Goal: Task Accomplishment & Management: Use online tool/utility

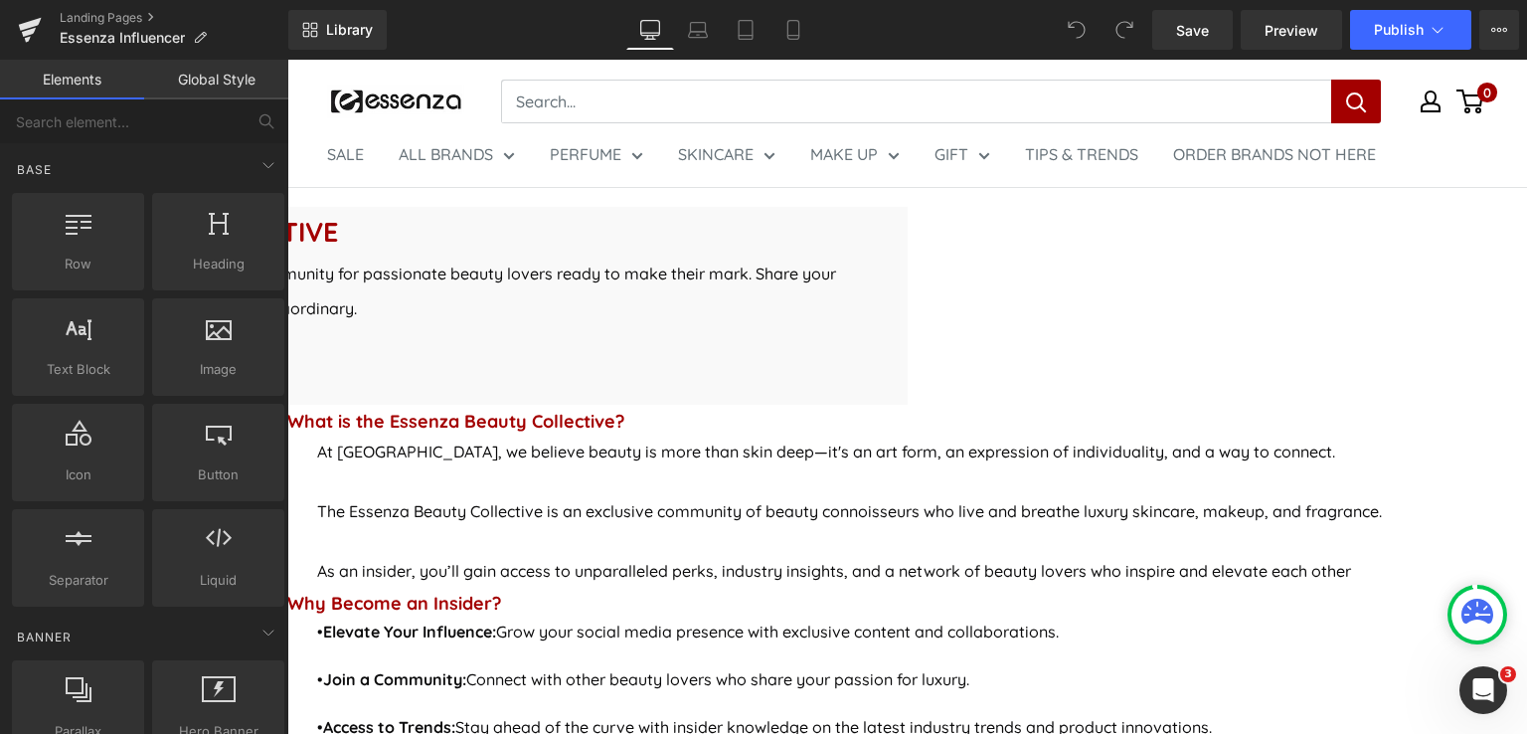
scroll to position [795, 0]
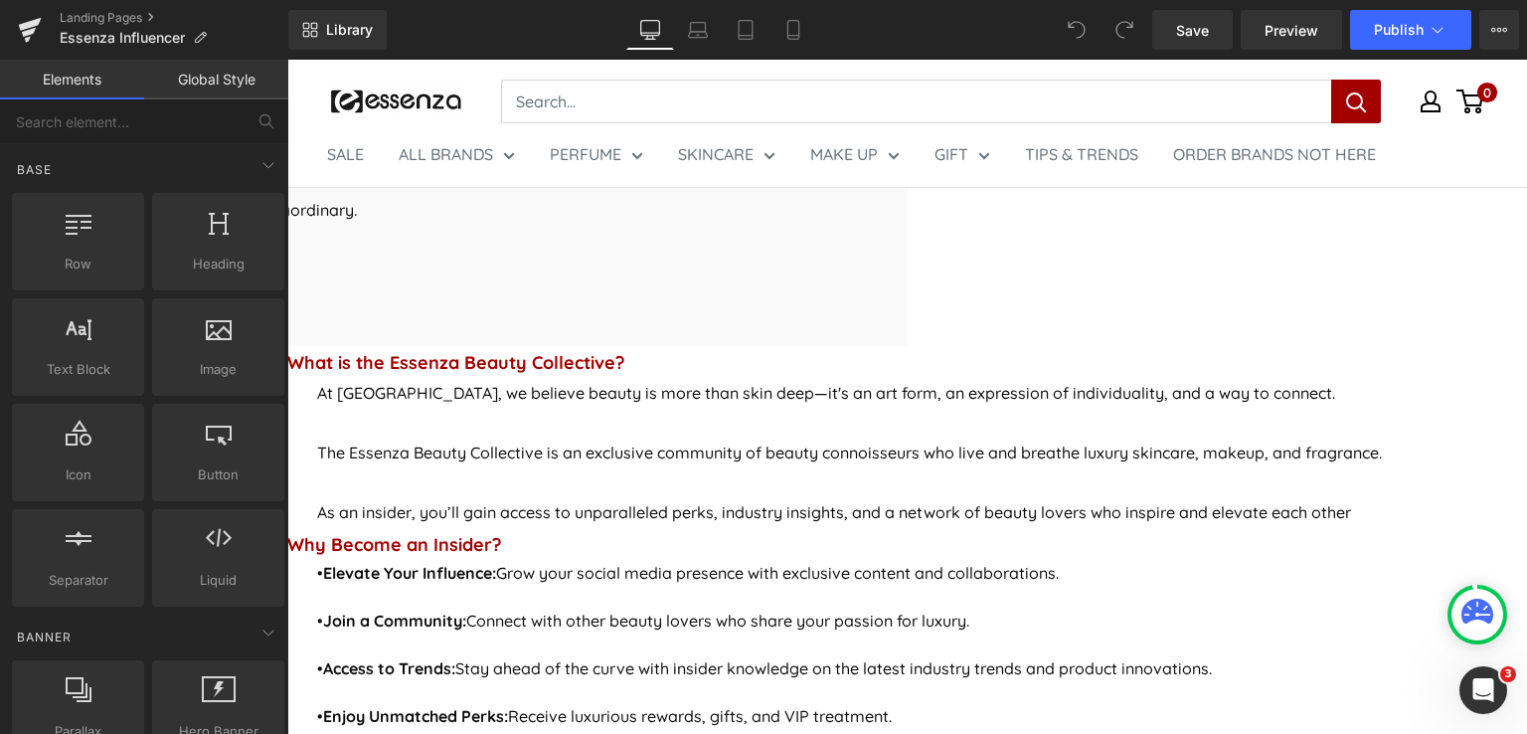
scroll to position [696, 0]
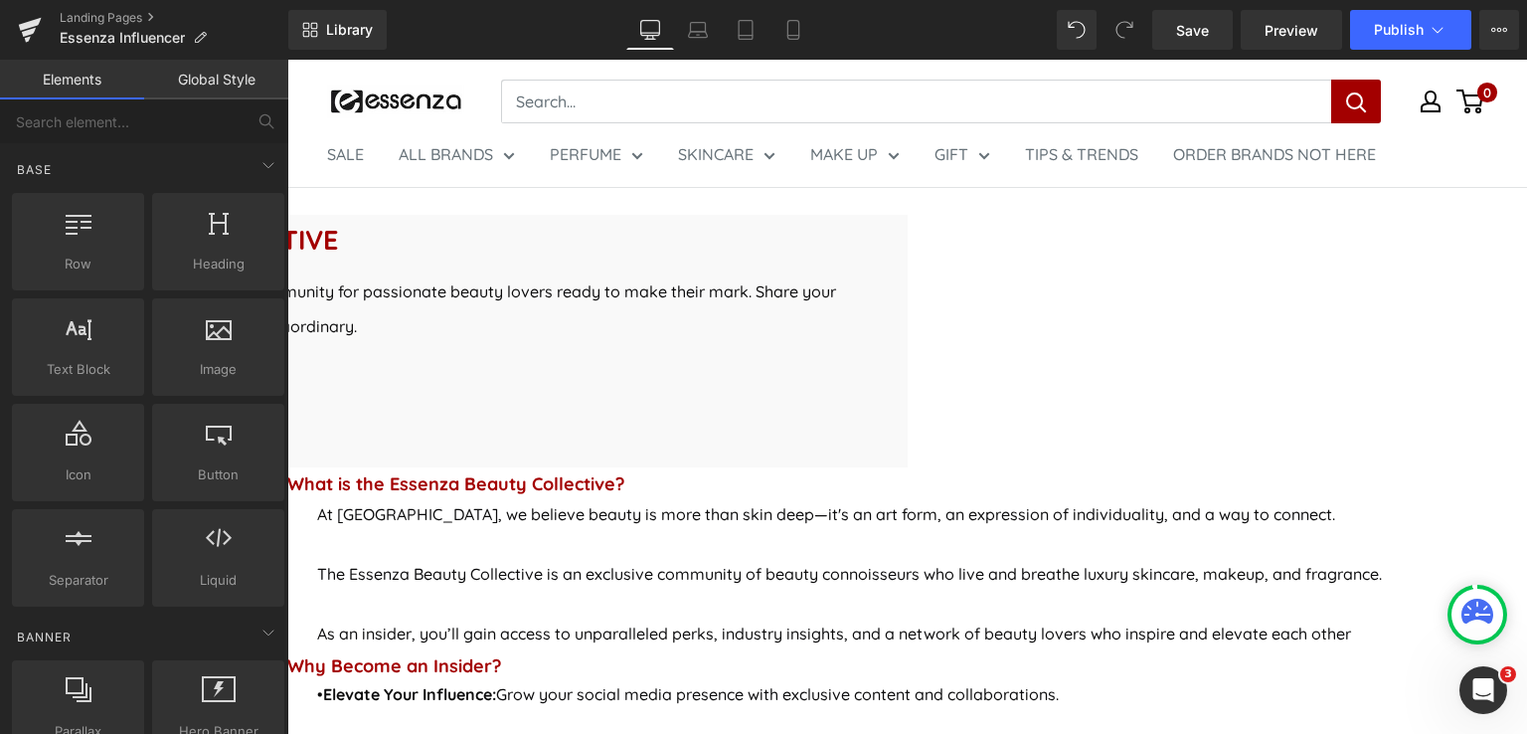
click at [287, 60] on icon at bounding box center [287, 60] width 0 height 0
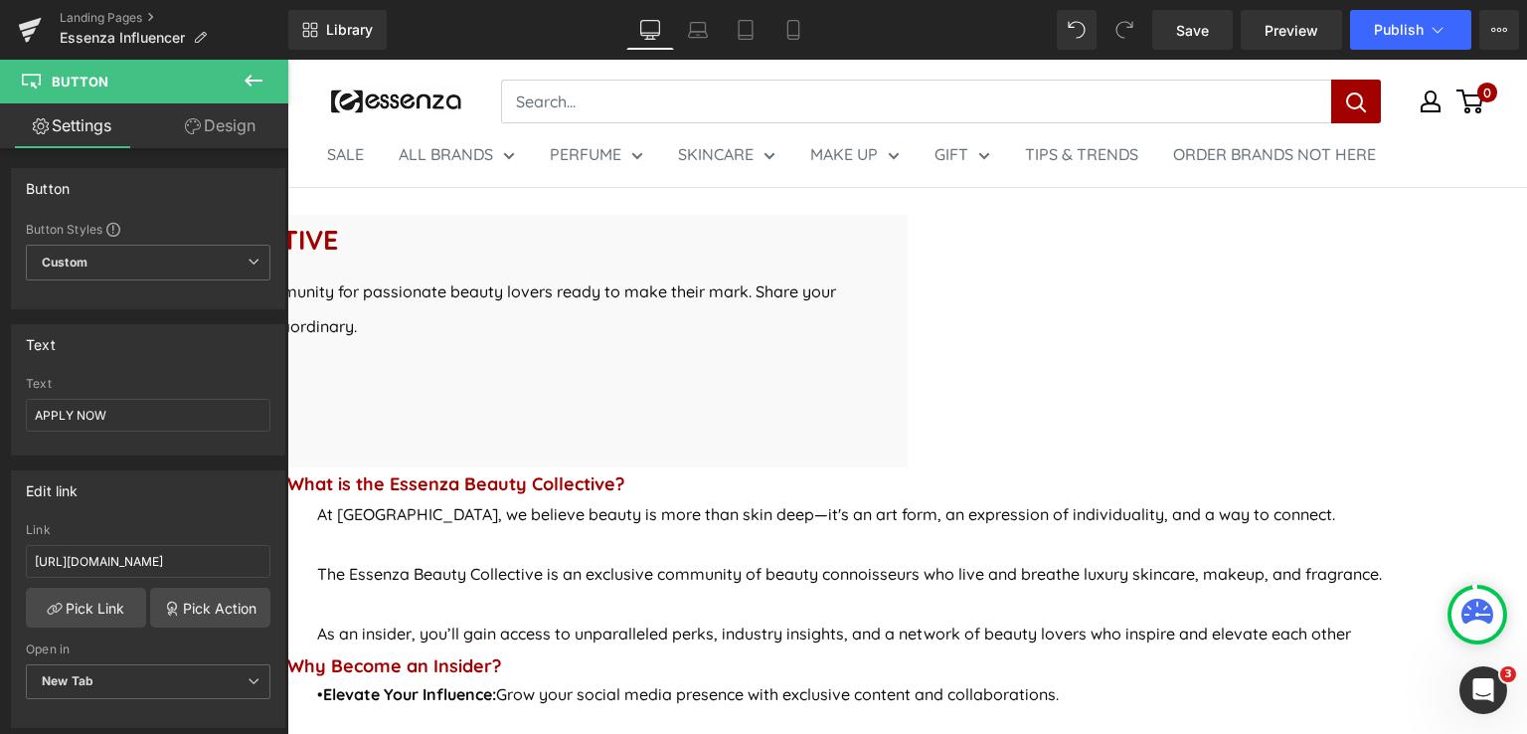
click at [287, 60] on icon at bounding box center [287, 60] width 0 height 0
click at [242, 72] on icon at bounding box center [254, 81] width 24 height 24
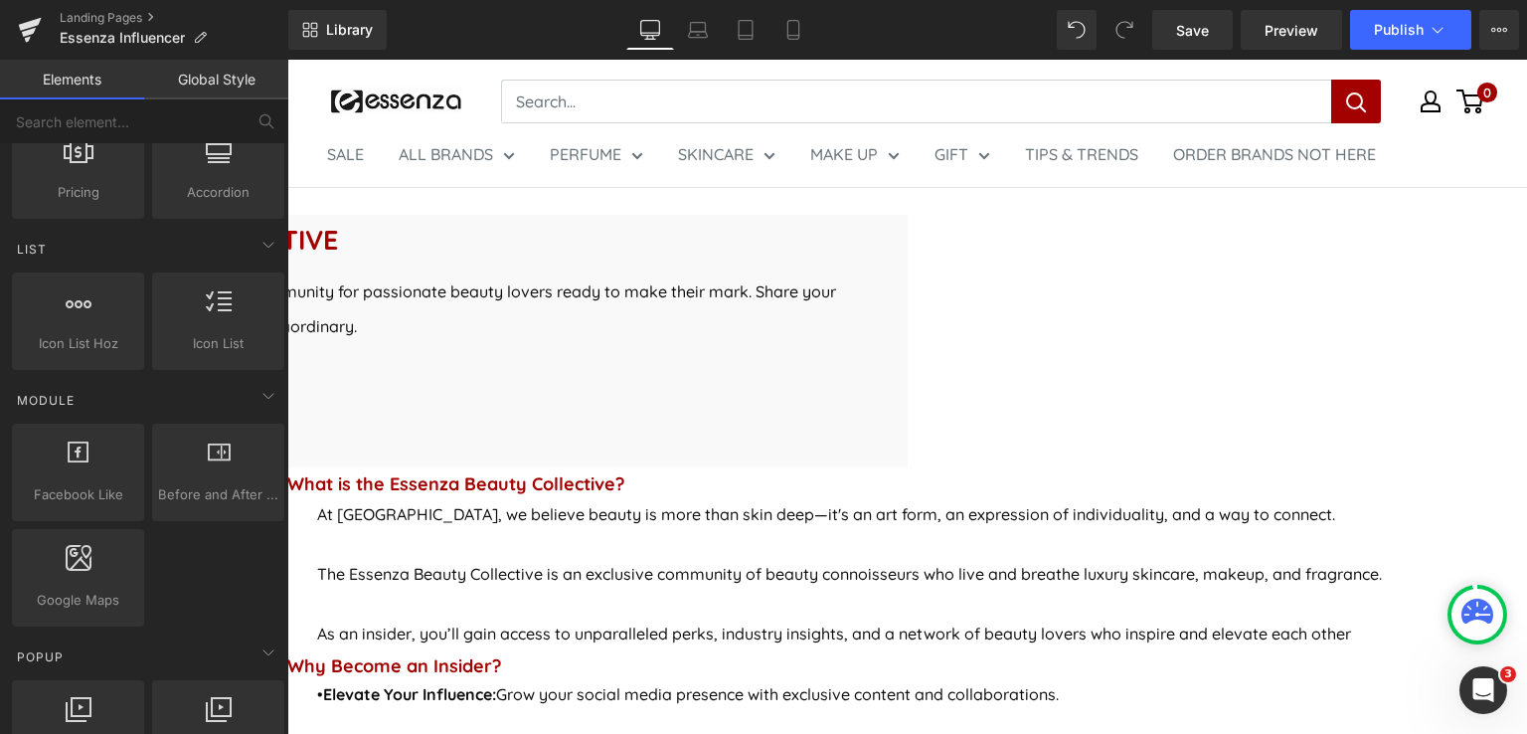
scroll to position [1094, 0]
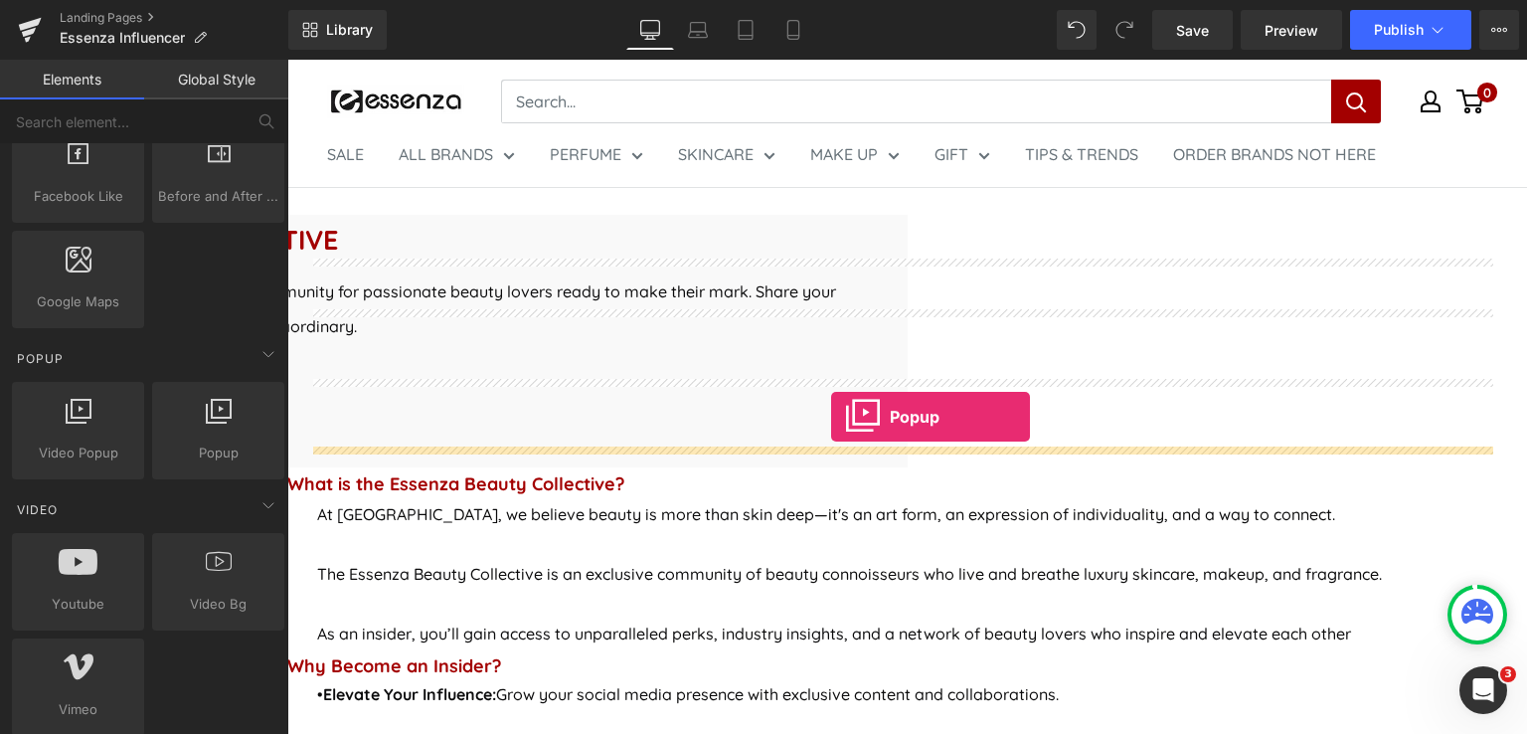
drag, startPoint x: 533, startPoint y: 495, endPoint x: 831, endPoint y: 417, distance: 308.4
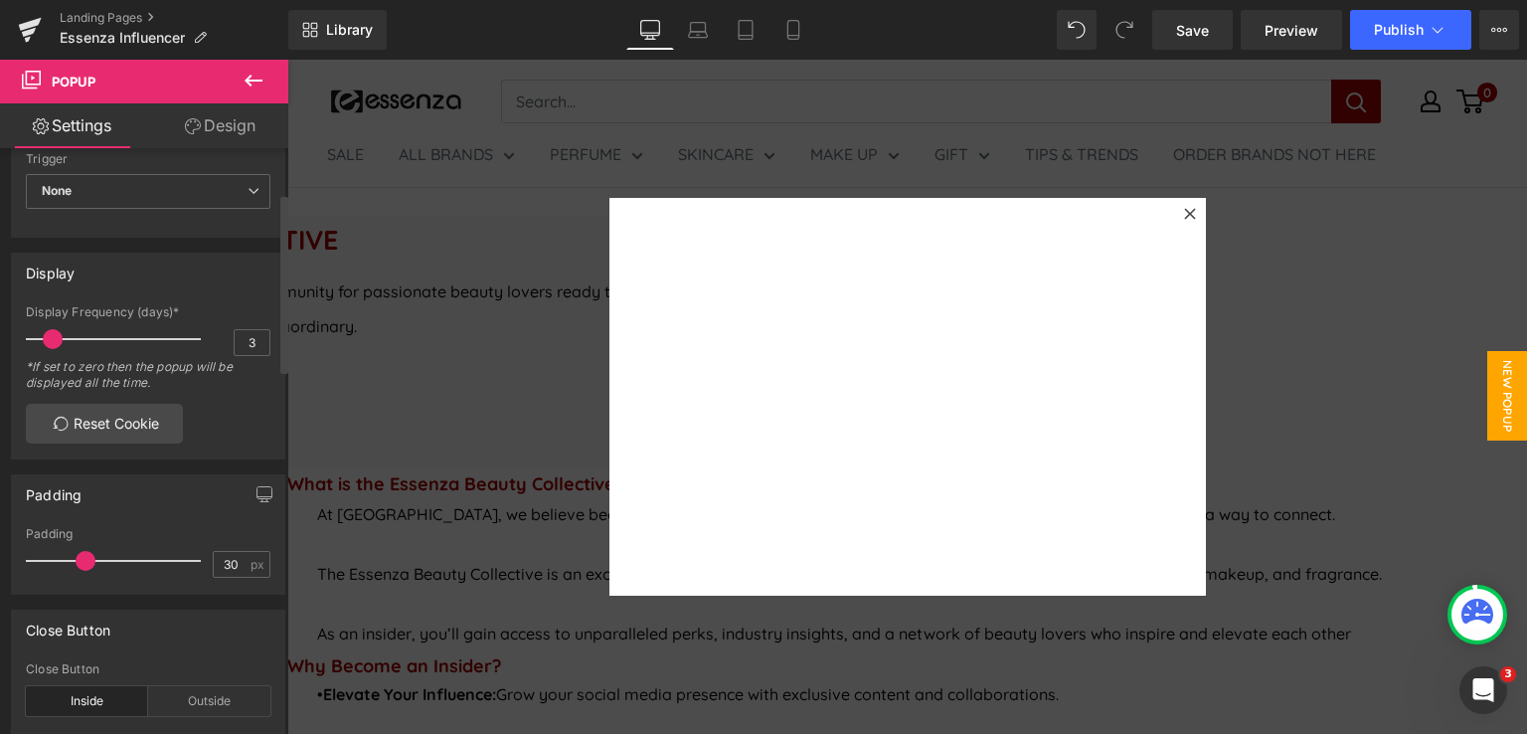
scroll to position [0, 0]
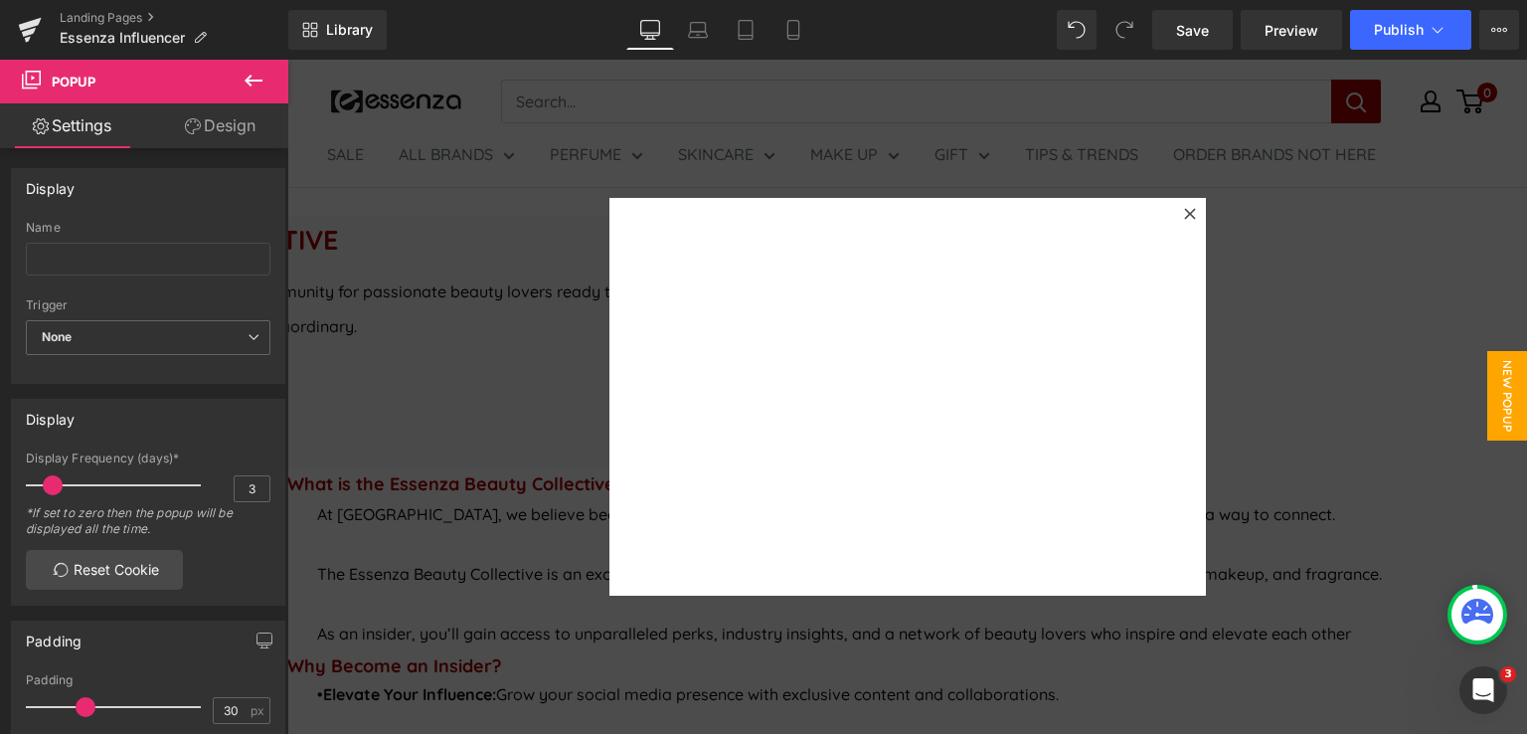
click at [254, 81] on icon at bounding box center [254, 81] width 18 height 12
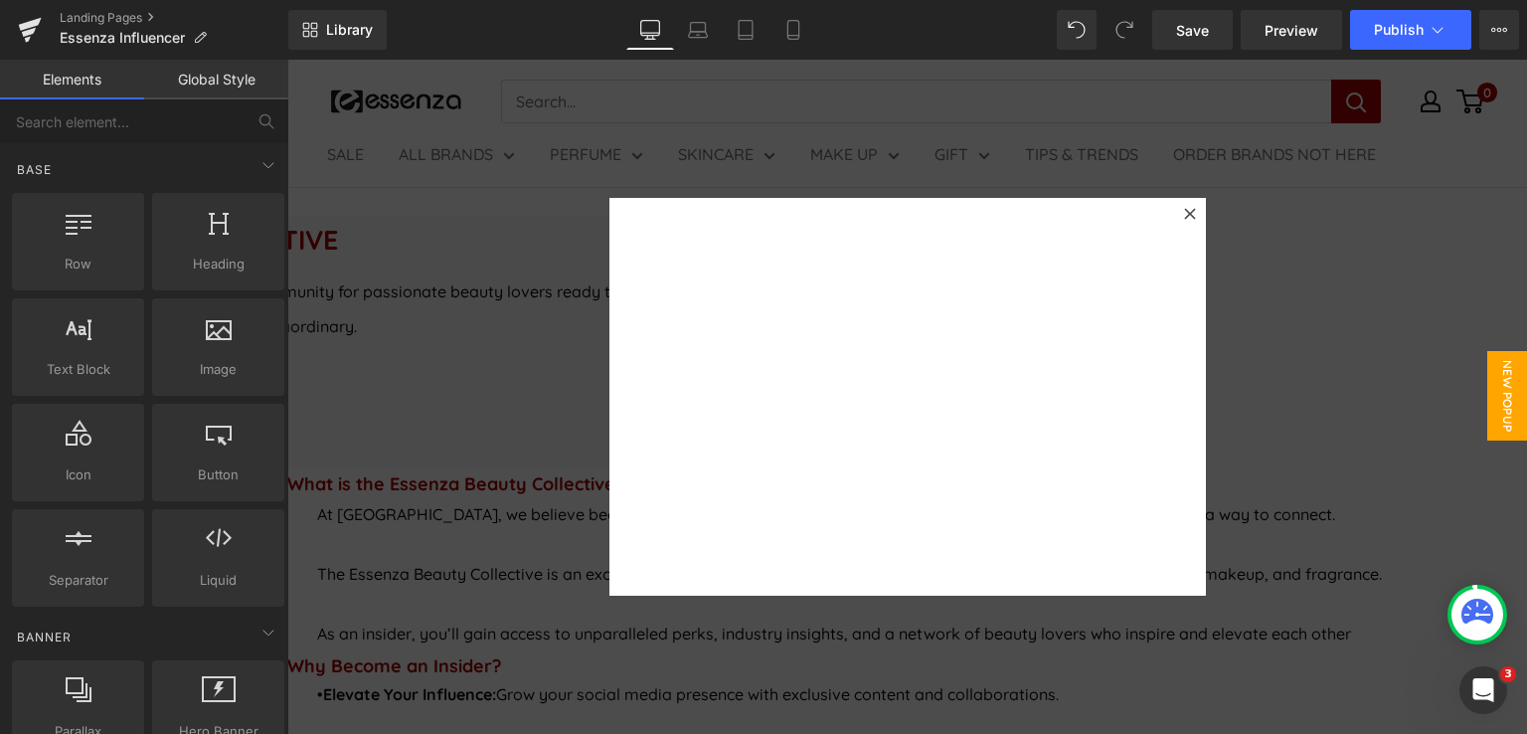
click at [1181, 220] on div at bounding box center [1190, 214] width 24 height 24
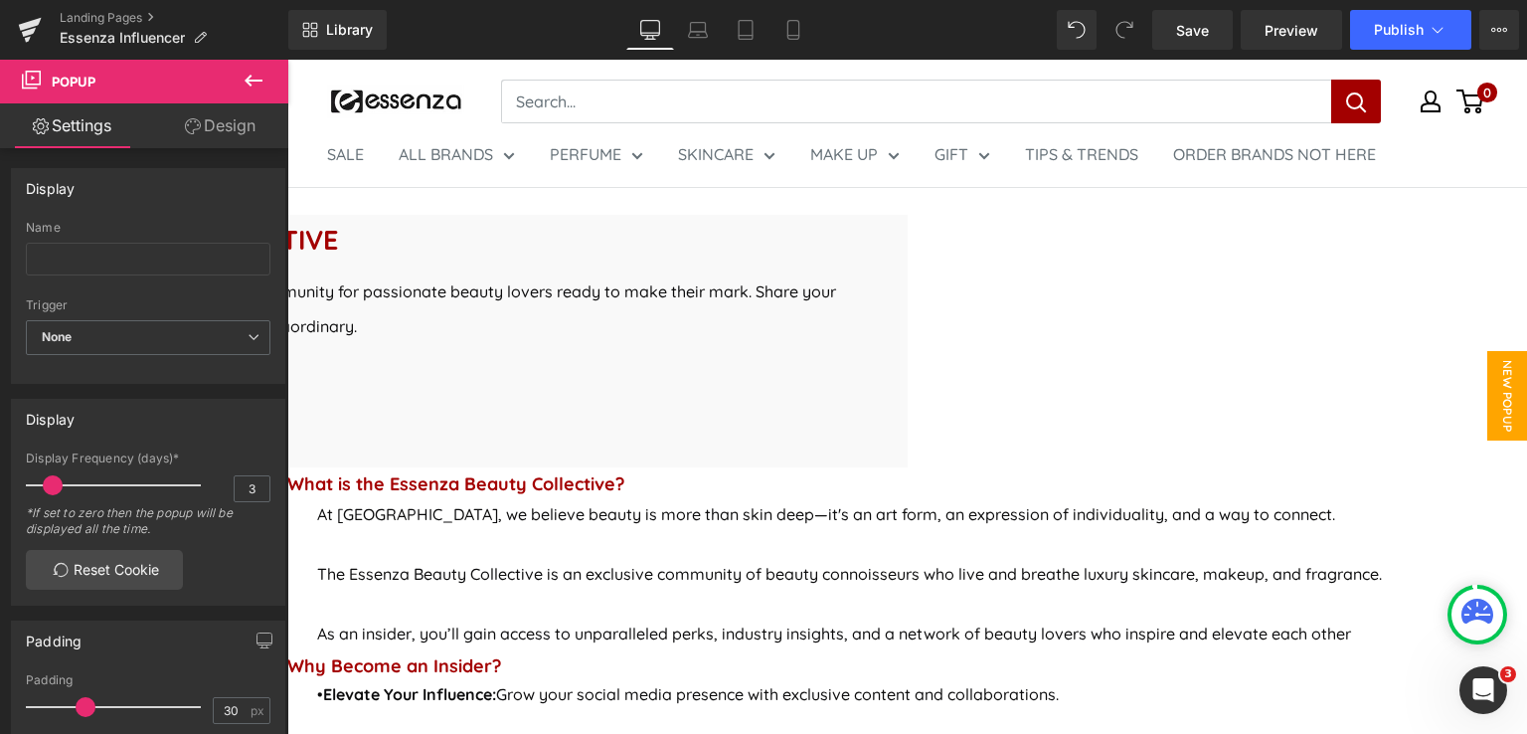
click at [1499, 400] on span "New Popup" at bounding box center [1507, 395] width 40 height 89
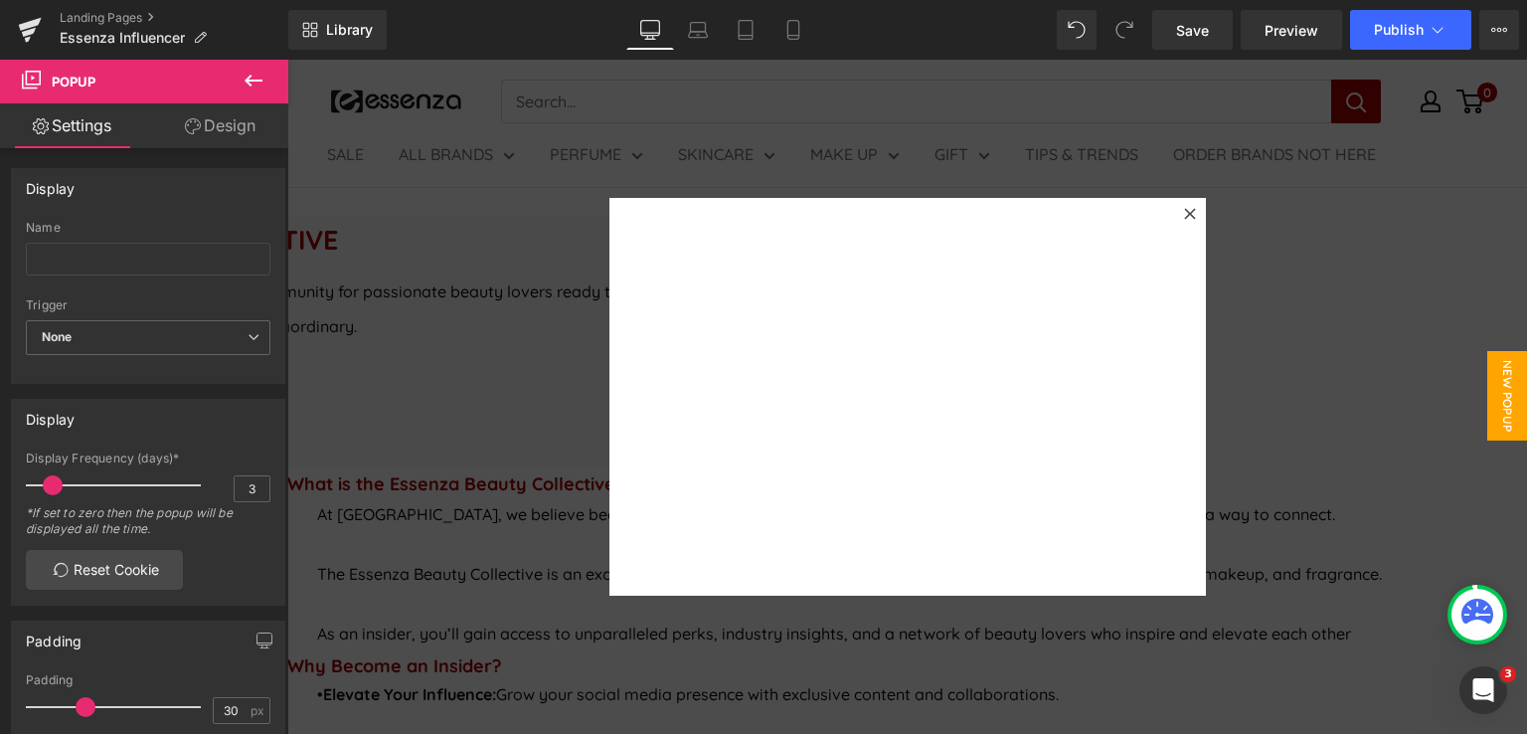
click at [639, 228] on span at bounding box center [639, 228] width 0 height 0
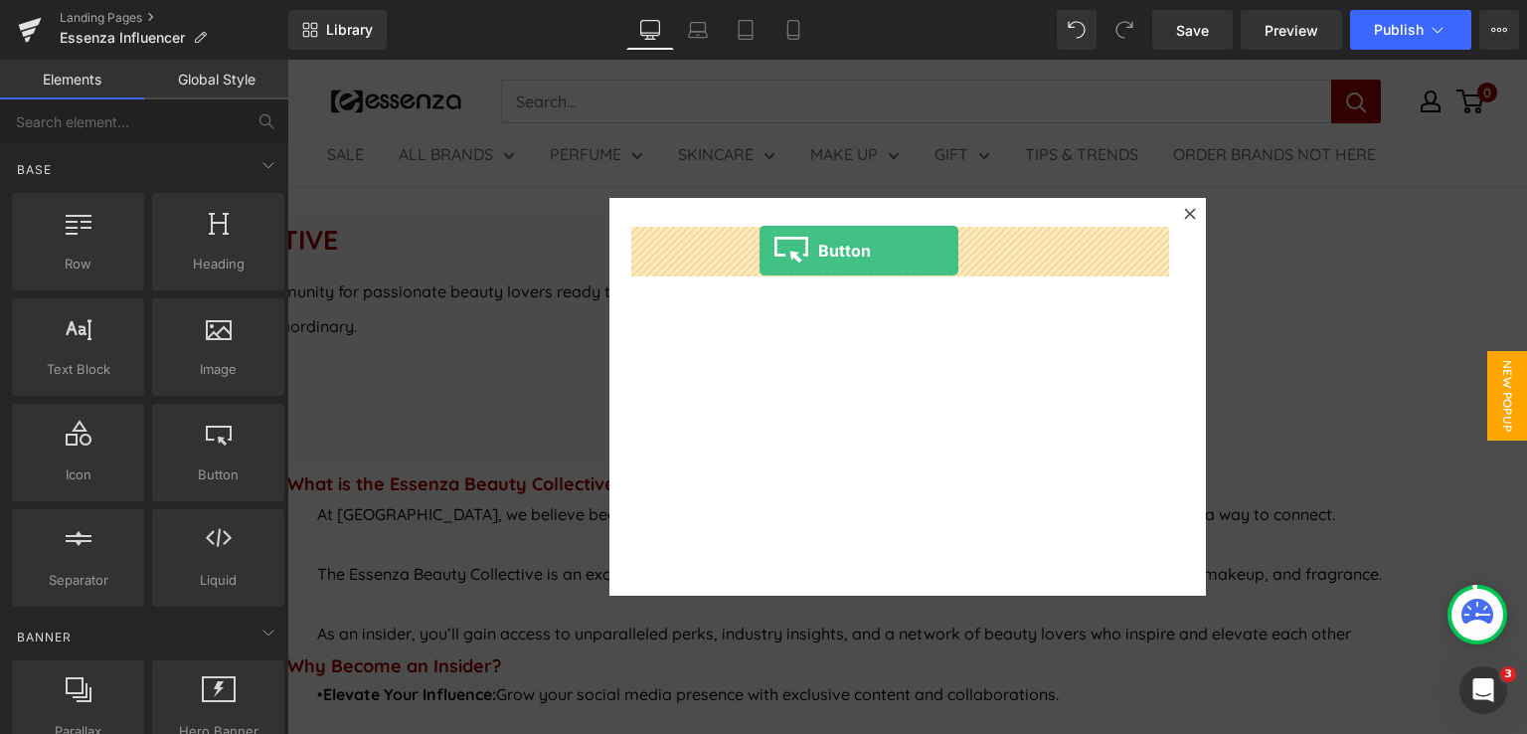
drag, startPoint x: 486, startPoint y: 517, endPoint x: 760, endPoint y: 251, distance: 381.7
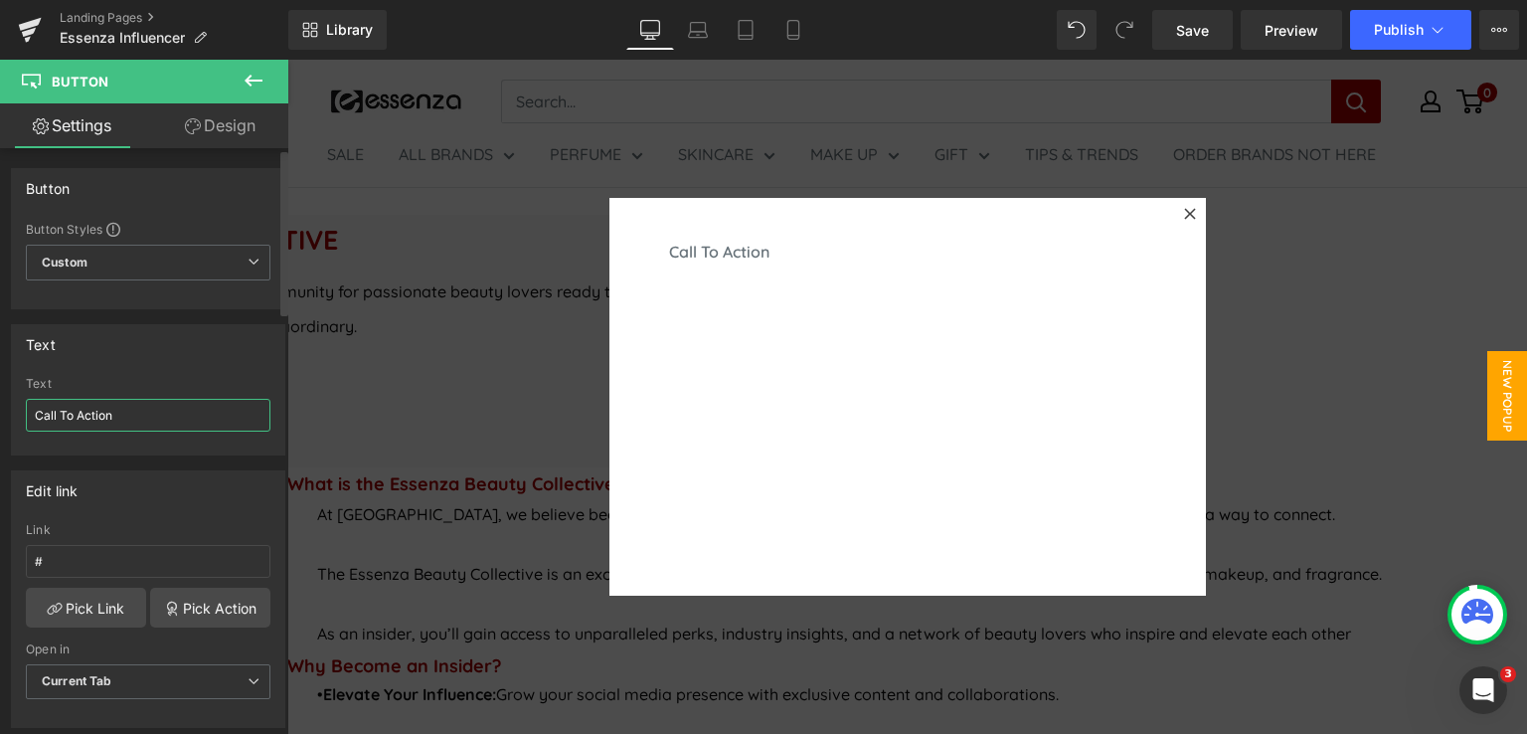
click at [138, 419] on input "Call To Action" at bounding box center [148, 415] width 245 height 33
drag, startPoint x: 141, startPoint y: 417, endPoint x: 10, endPoint y: 416, distance: 131.2
click at [11, 416] on div "Text Call To Action Text Call To Action" at bounding box center [148, 389] width 274 height 131
type input "A"
type input "Essenza Collective"
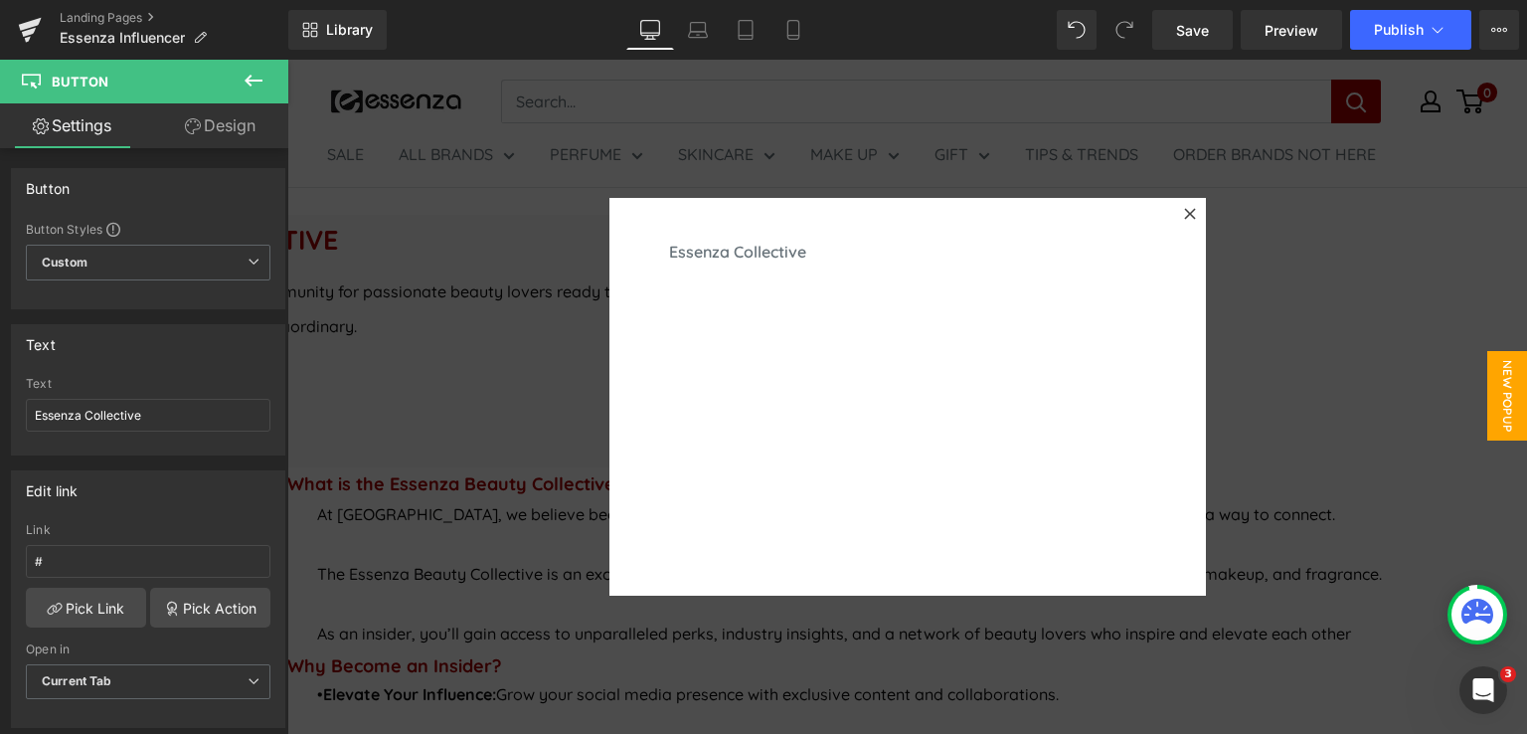
click at [254, 79] on icon at bounding box center [254, 81] width 24 height 24
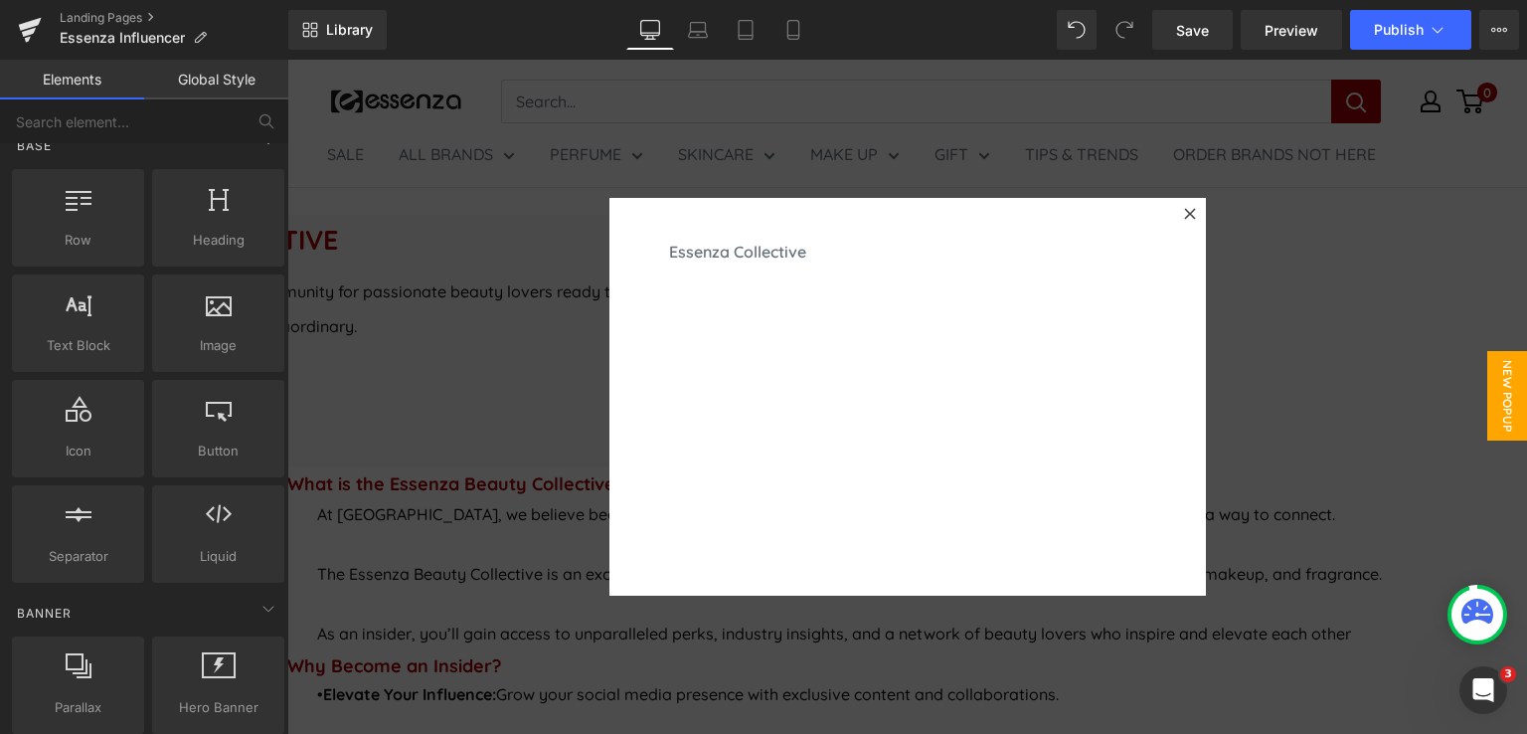
scroll to position [17, 0]
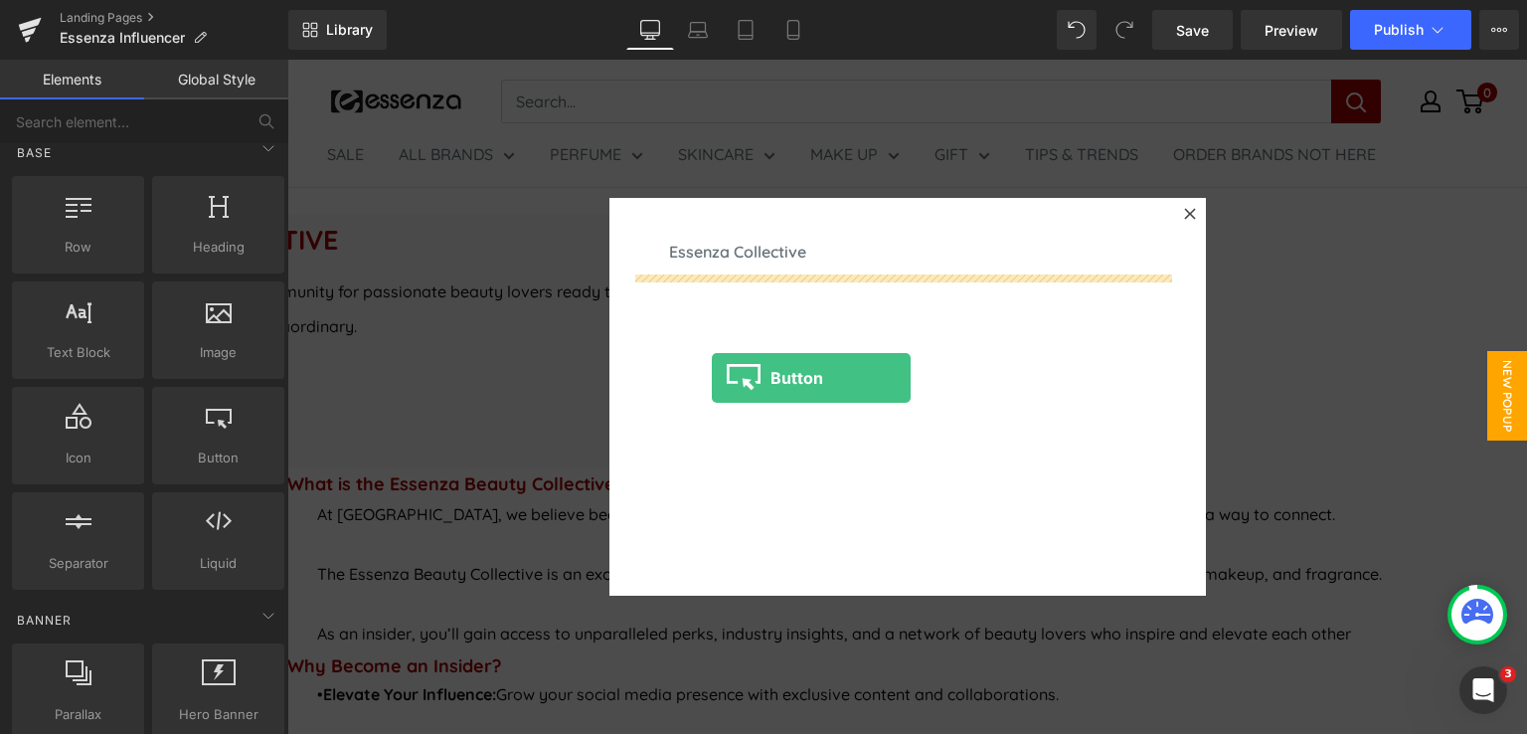
drag, startPoint x: 537, startPoint y: 505, endPoint x: 712, endPoint y: 378, distance: 216.3
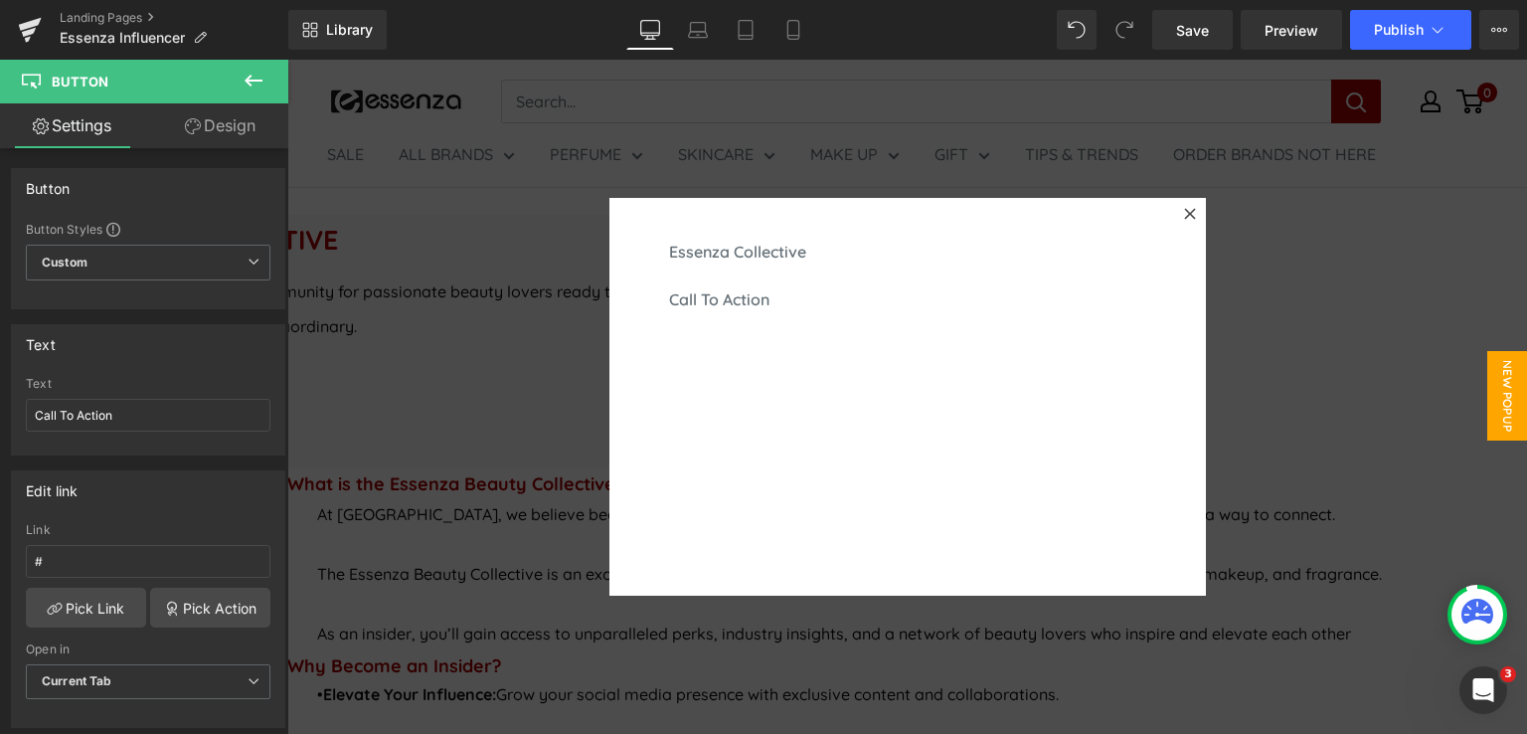
click at [287, 60] on span "Button" at bounding box center [287, 60] width 0 height 0
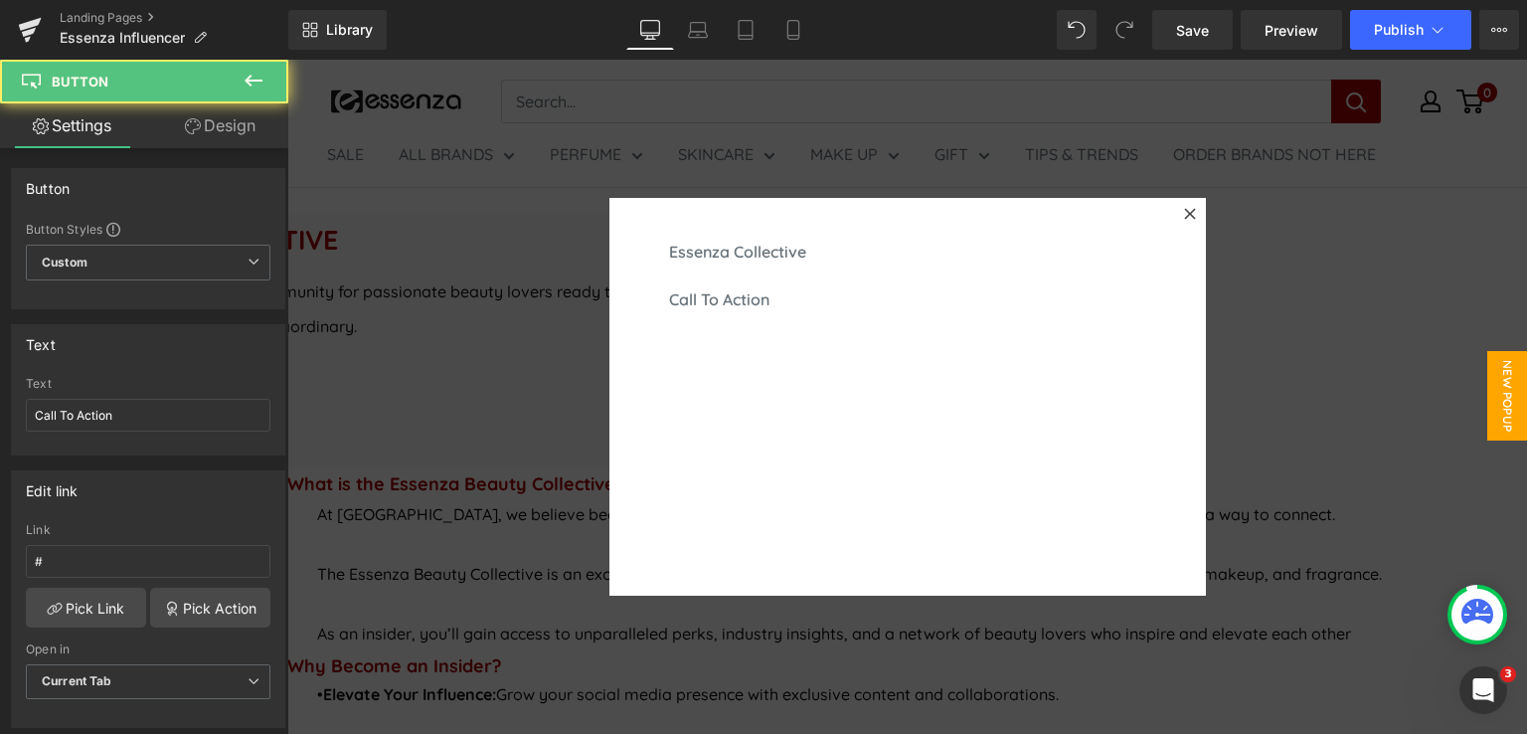
click at [799, 298] on link "Call To Action" at bounding box center [719, 299] width 160 height 48
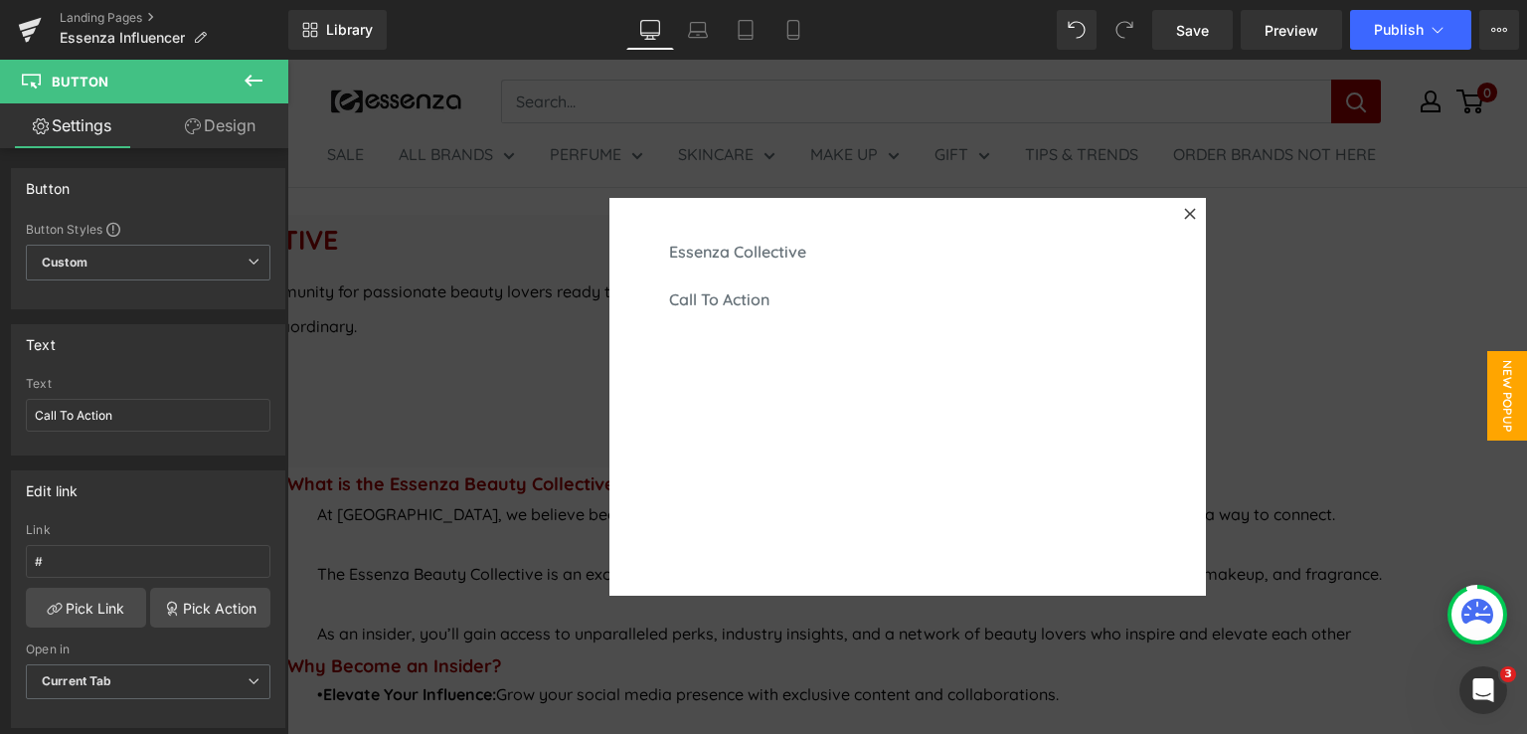
click at [287, 60] on span "Button" at bounding box center [287, 60] width 0 height 0
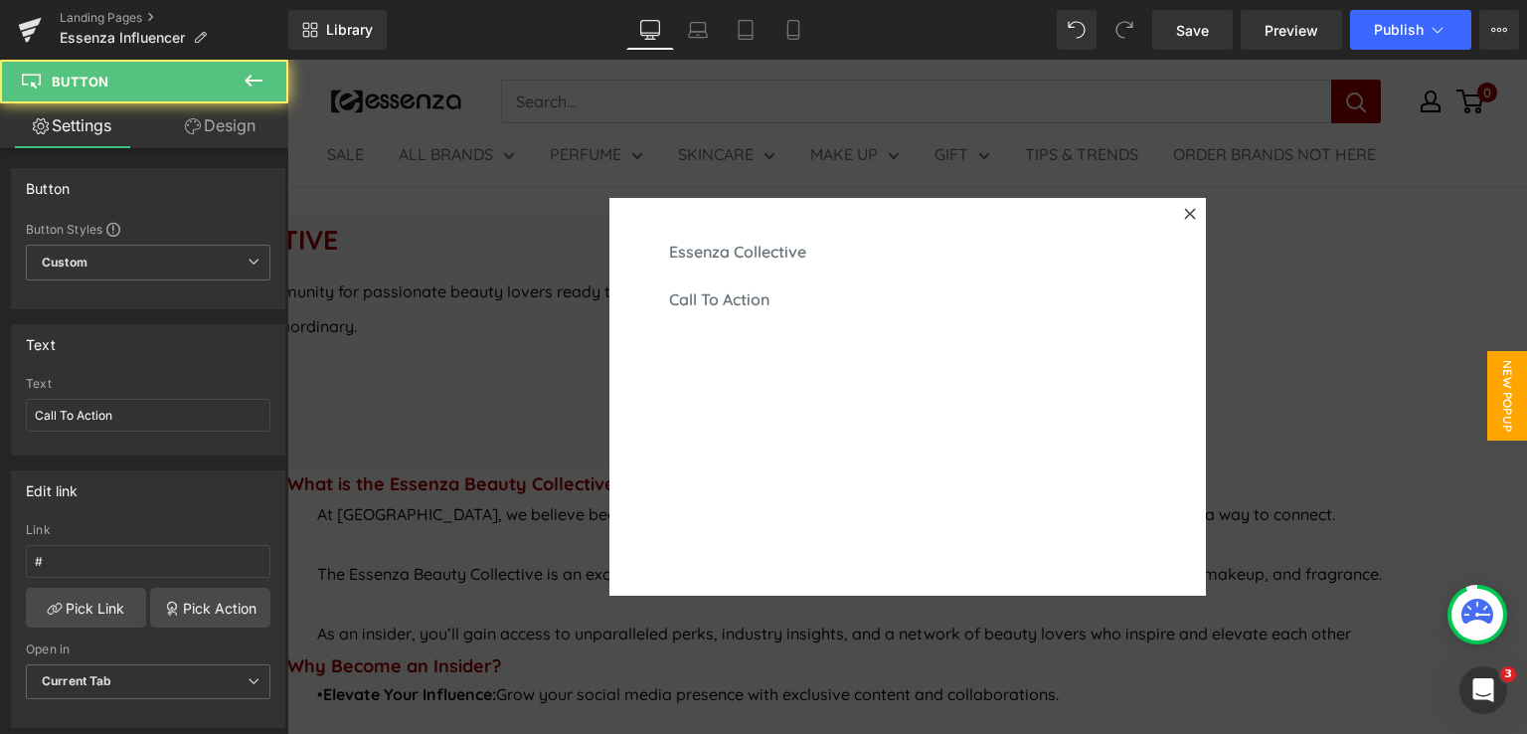
click at [806, 297] on div "Call To Action" at bounding box center [907, 299] width 537 height 48
click at [1003, 312] on div "Call To Action" at bounding box center [907, 299] width 537 height 48
click at [799, 312] on link "Call To Action" at bounding box center [719, 299] width 160 height 48
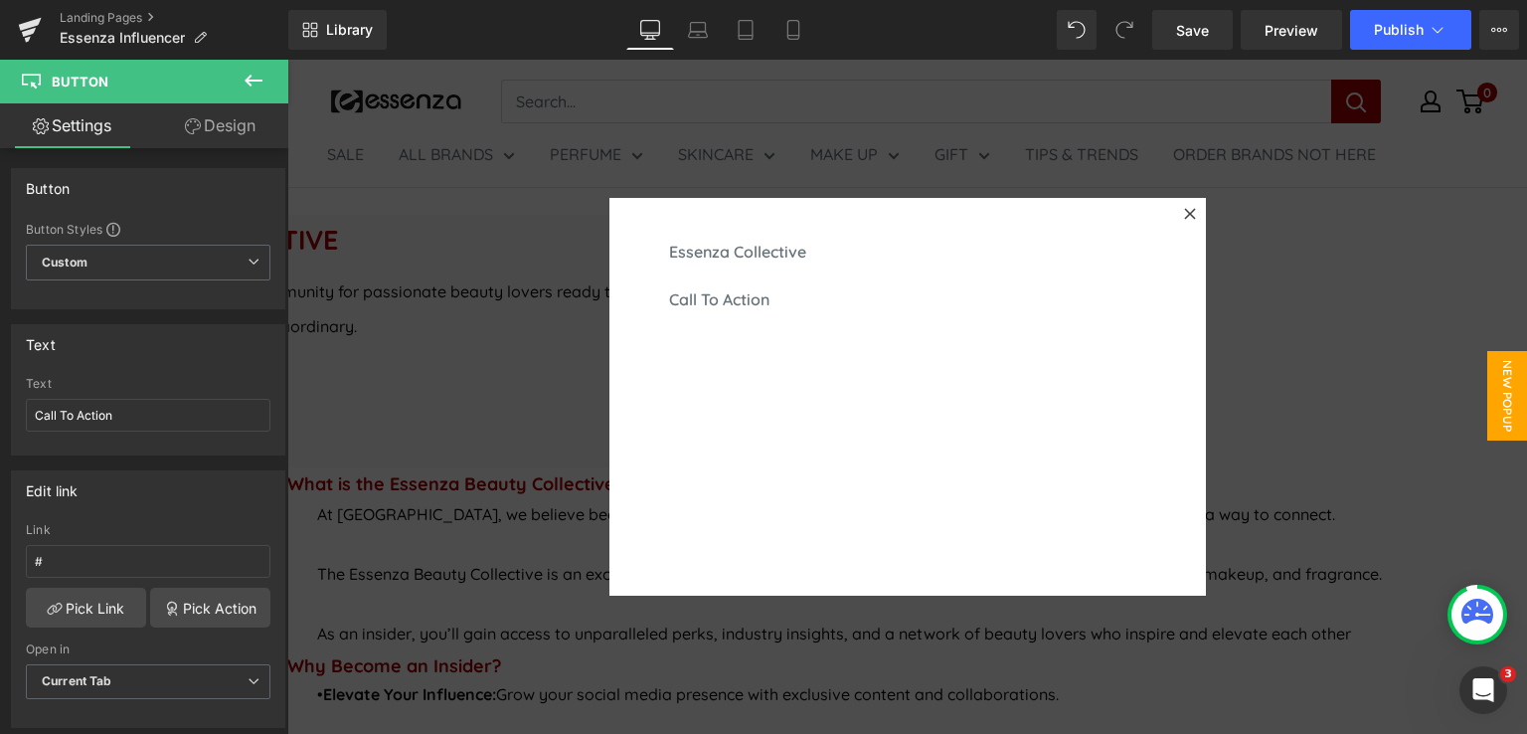
click at [799, 312] on link "Call To Action" at bounding box center [719, 299] width 160 height 48
click at [143, 402] on input "Call To Action" at bounding box center [148, 415] width 245 height 33
click at [287, 60] on span "Button" at bounding box center [287, 60] width 0 height 0
click at [99, 403] on input "Call" at bounding box center [148, 415] width 245 height 33
type input "C"
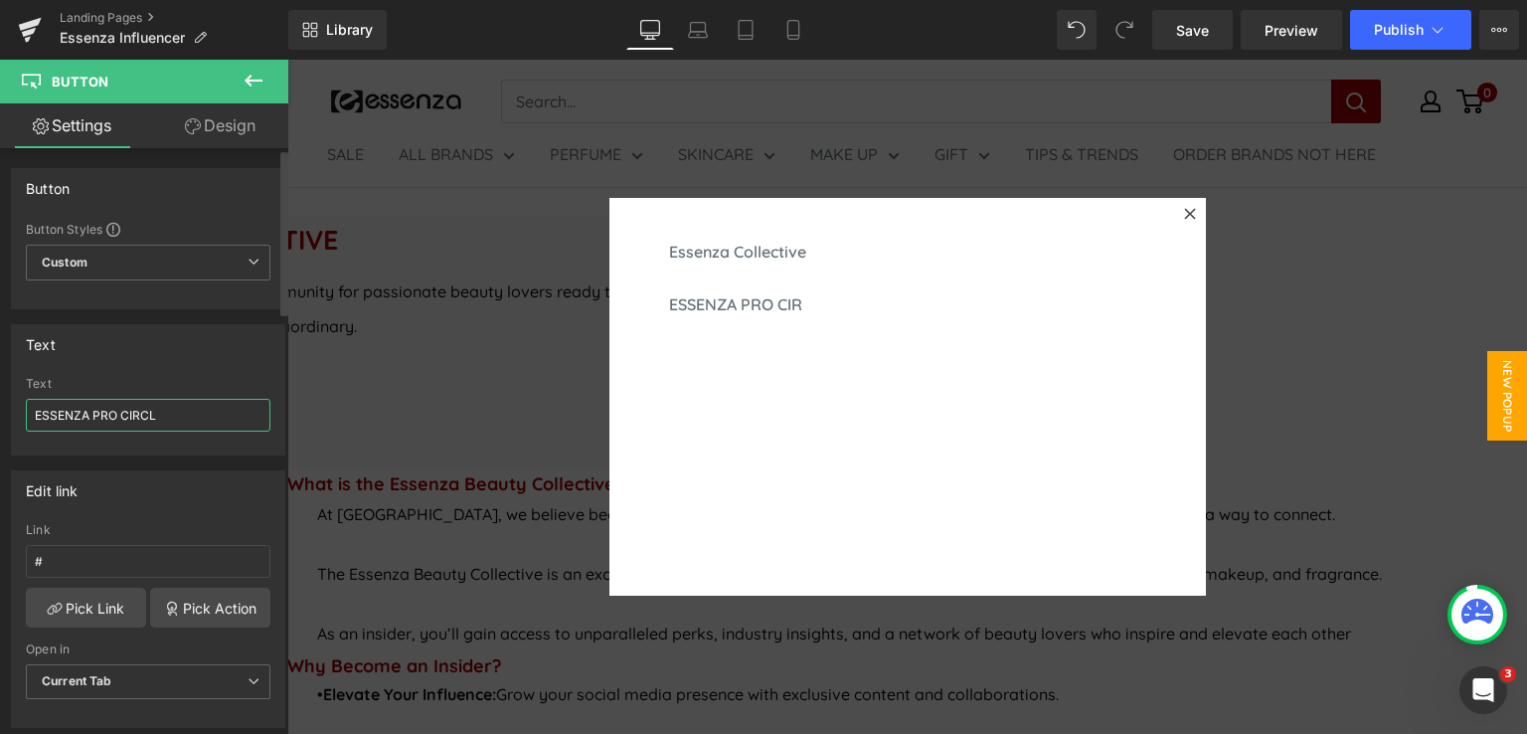
type input "ESSENZA PRO CIRCLE"
click at [287, 60] on span "Button" at bounding box center [287, 60] width 0 height 0
drag, startPoint x: 84, startPoint y: 419, endPoint x: 26, endPoint y: 418, distance: 57.7
click at [26, 418] on input "Essenza Collective" at bounding box center [148, 415] width 245 height 33
type input "ESSENZA COLLECTIVE"
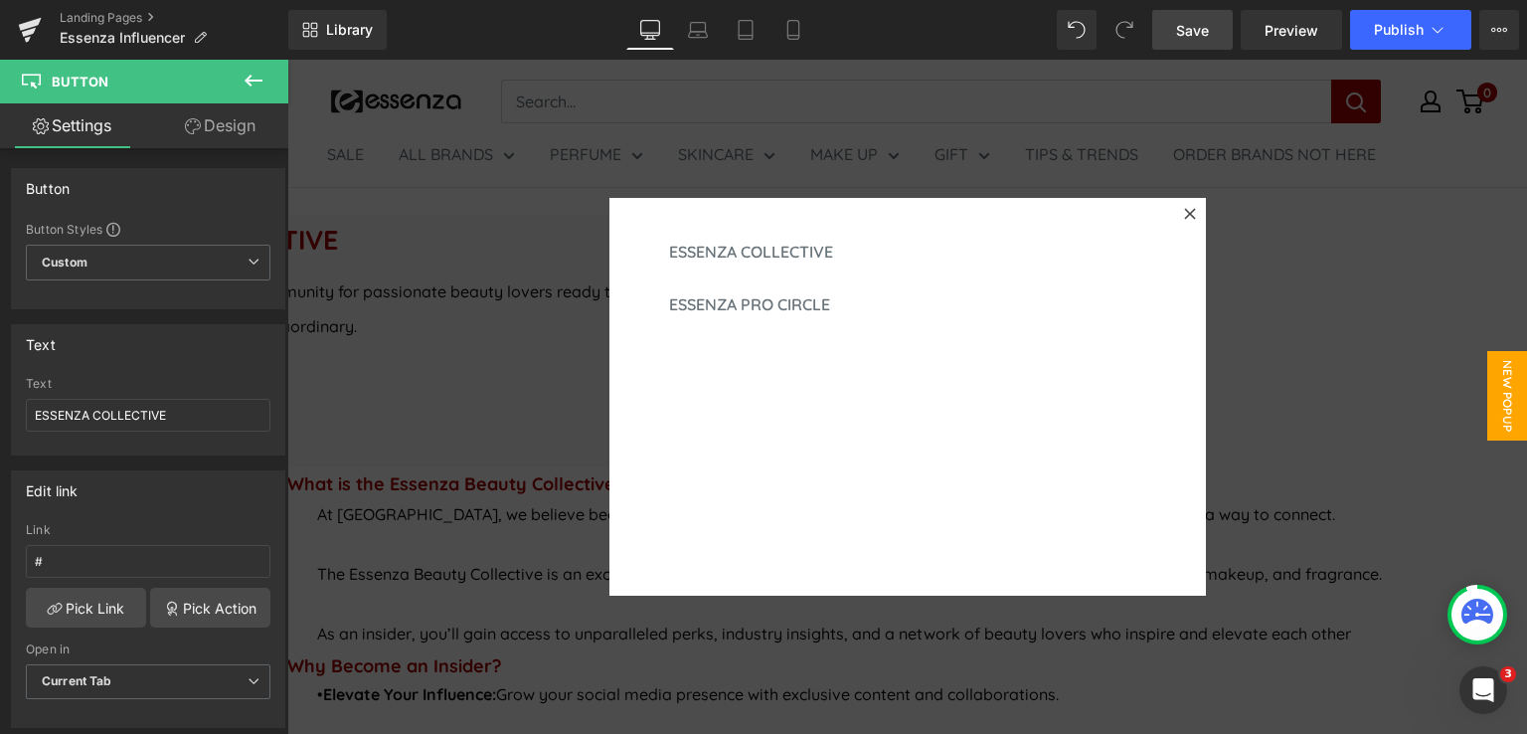
click at [1198, 28] on span "Save" at bounding box center [1192, 30] width 33 height 21
drag, startPoint x: 995, startPoint y: 503, endPoint x: 973, endPoint y: 249, distance: 255.4
click at [995, 503] on div "ESSENZA COLLECTIVE Button ESSENZA PRO CIRCLE Button" at bounding box center [907, 397] width 596 height 398
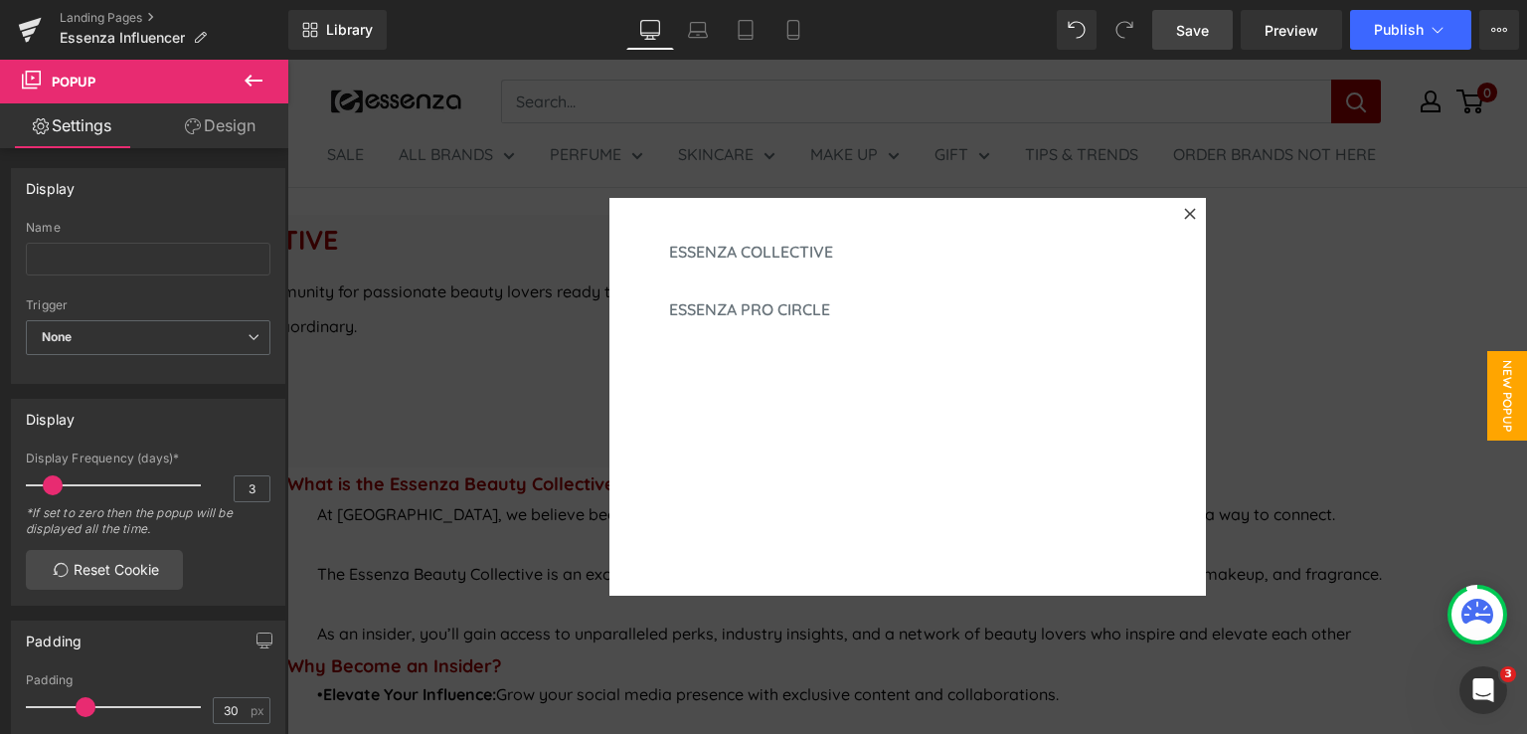
click at [287, 60] on span "Popup" at bounding box center [287, 60] width 0 height 0
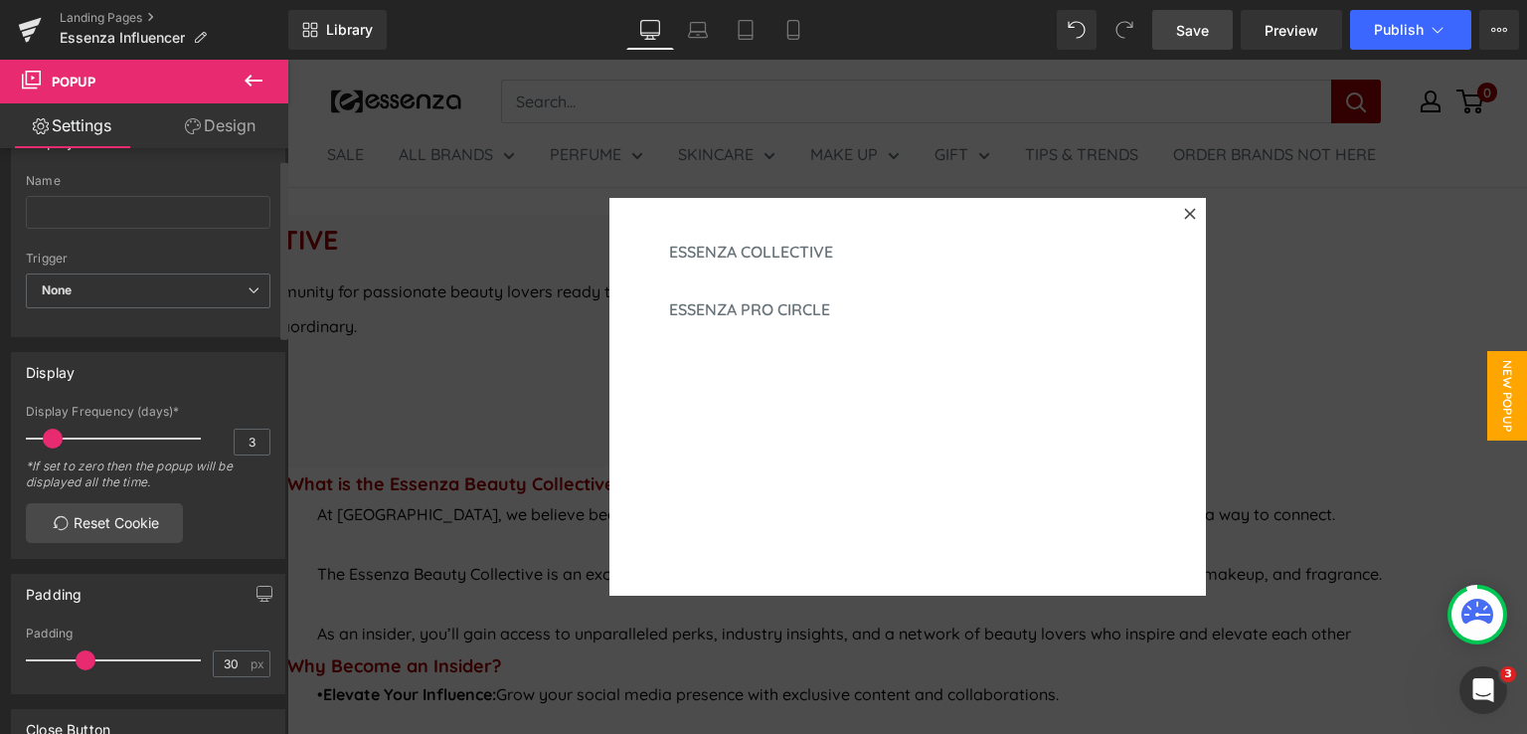
scroll to position [0, 0]
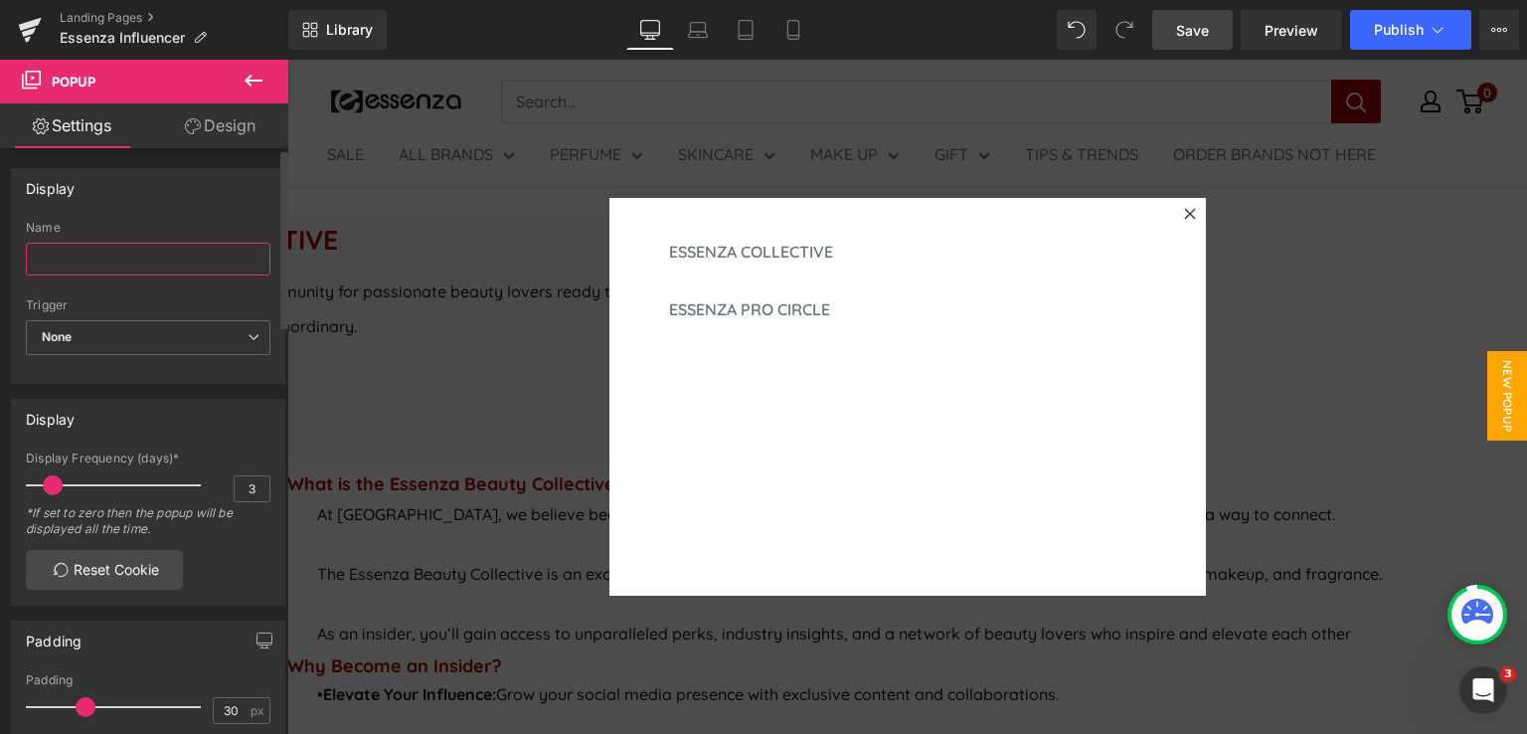
click at [161, 263] on input "text" at bounding box center [148, 259] width 245 height 33
click at [185, 327] on span "None" at bounding box center [148, 337] width 245 height 35
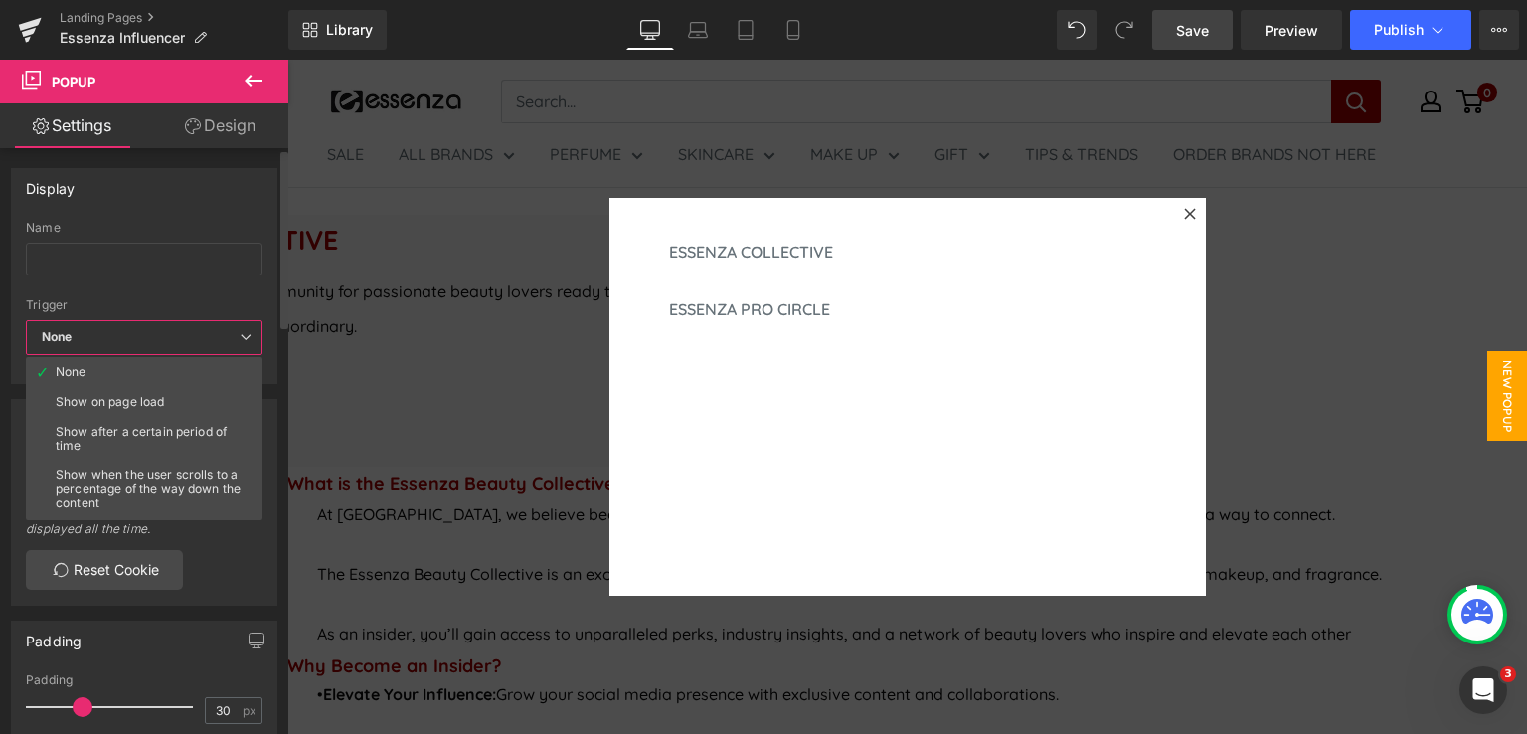
click at [185, 327] on span "None" at bounding box center [144, 337] width 237 height 35
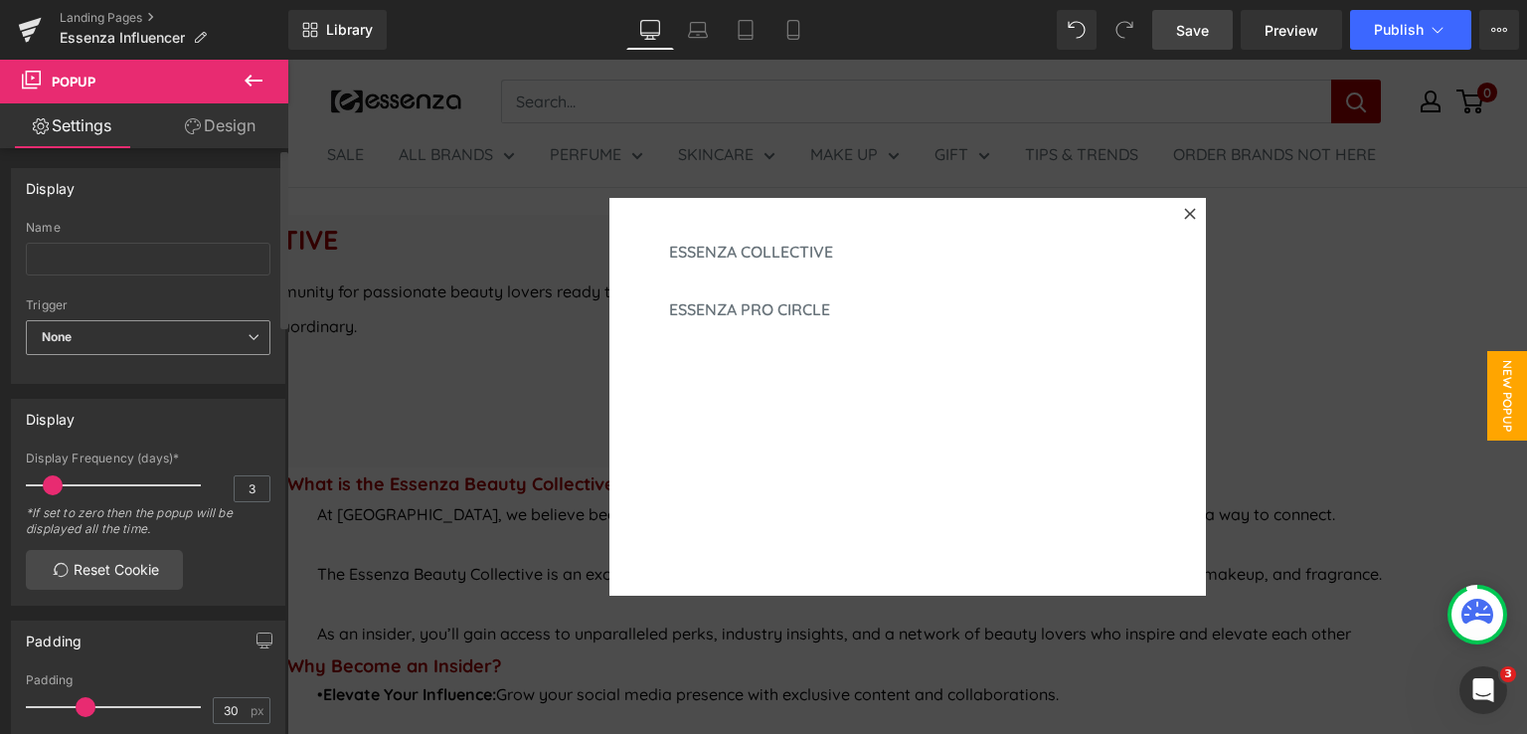
click at [185, 327] on span "None" at bounding box center [148, 337] width 245 height 35
click at [184, 279] on div "Name" at bounding box center [148, 260] width 245 height 78
click at [167, 247] on input "text" at bounding box center [148, 259] width 245 height 33
click at [1189, 211] on div at bounding box center [1190, 214] width 24 height 24
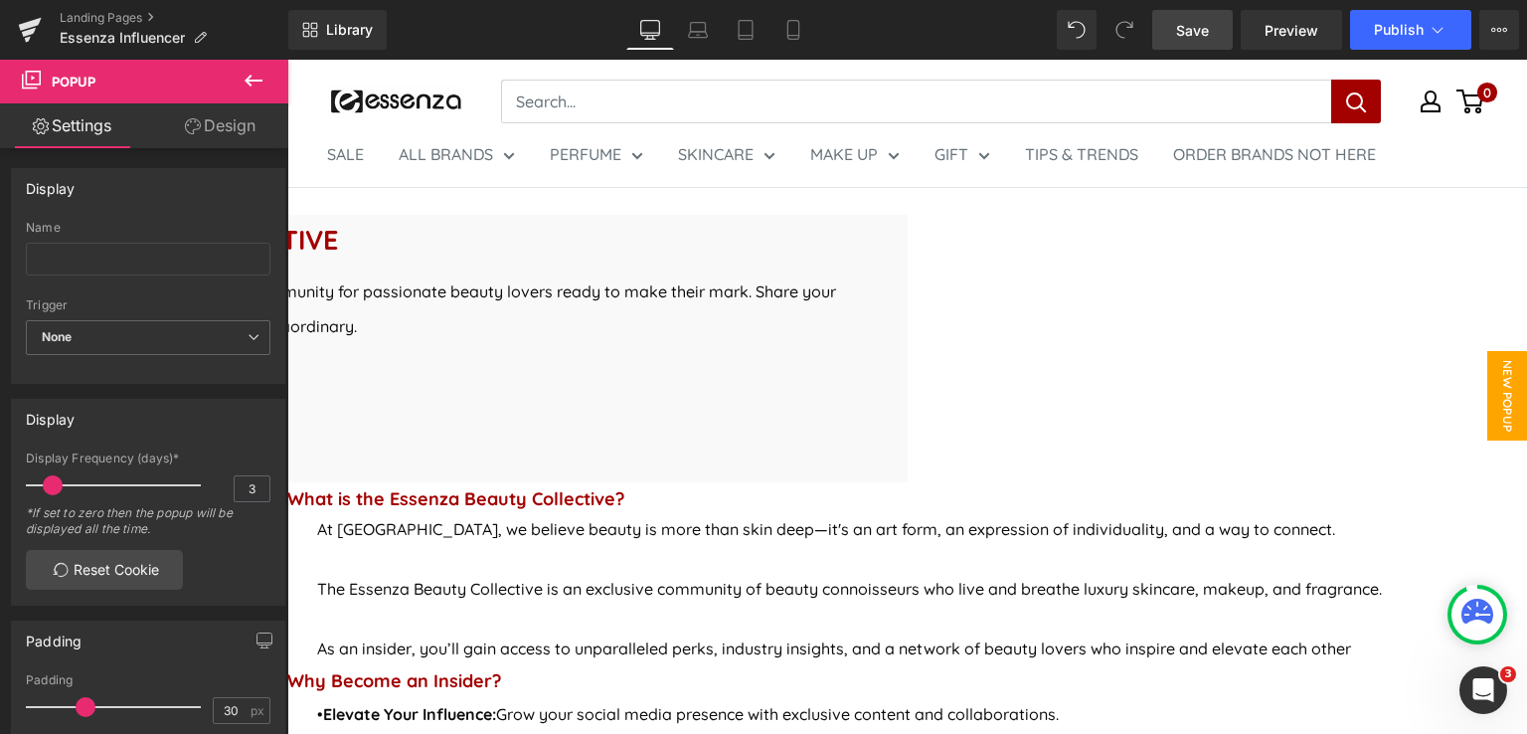
click at [1487, 411] on span "New Popup" at bounding box center [1507, 395] width 40 height 89
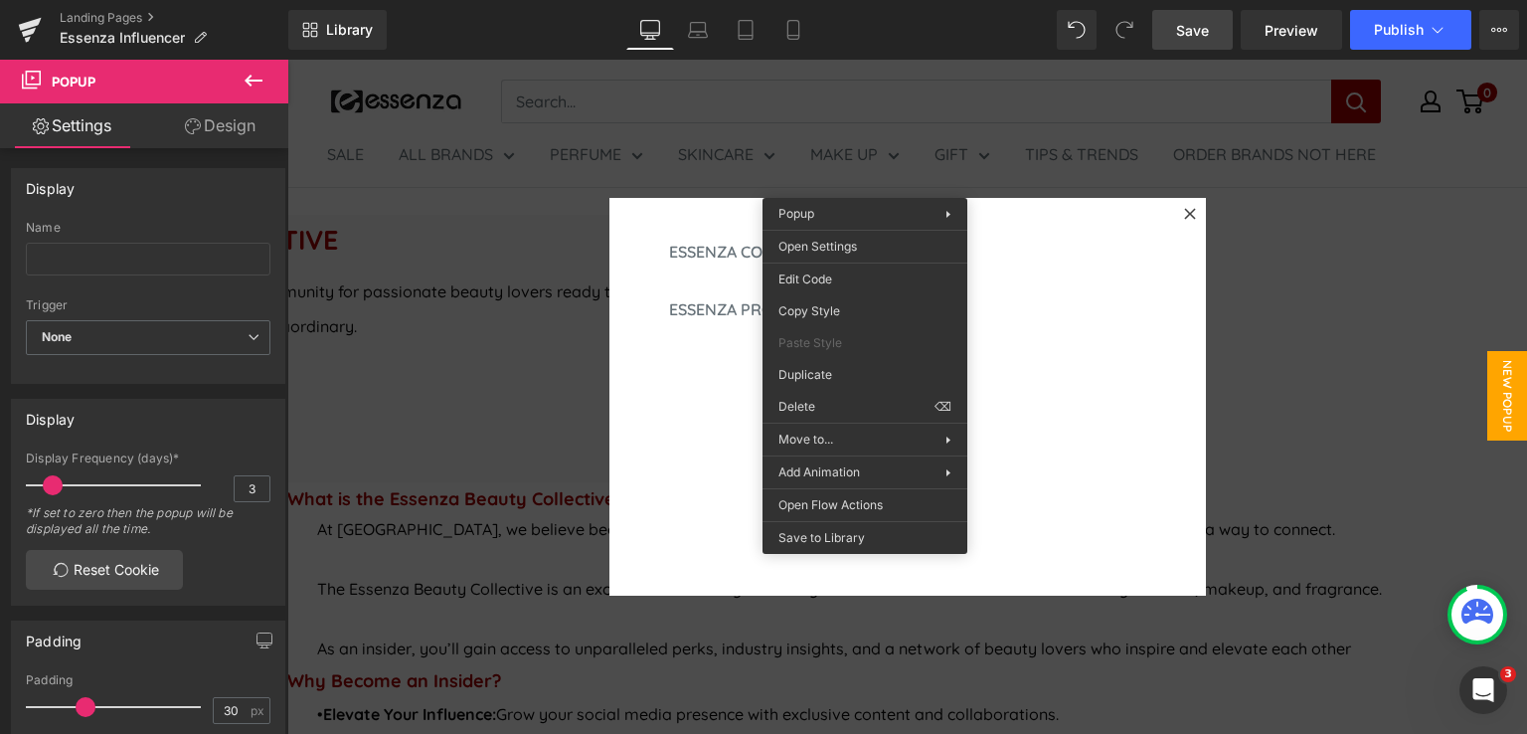
click at [977, 198] on div "ESSENZA COLLECTIVE Button ESSENZA PRO CIRCLE Button Popup" at bounding box center [907, 397] width 596 height 398
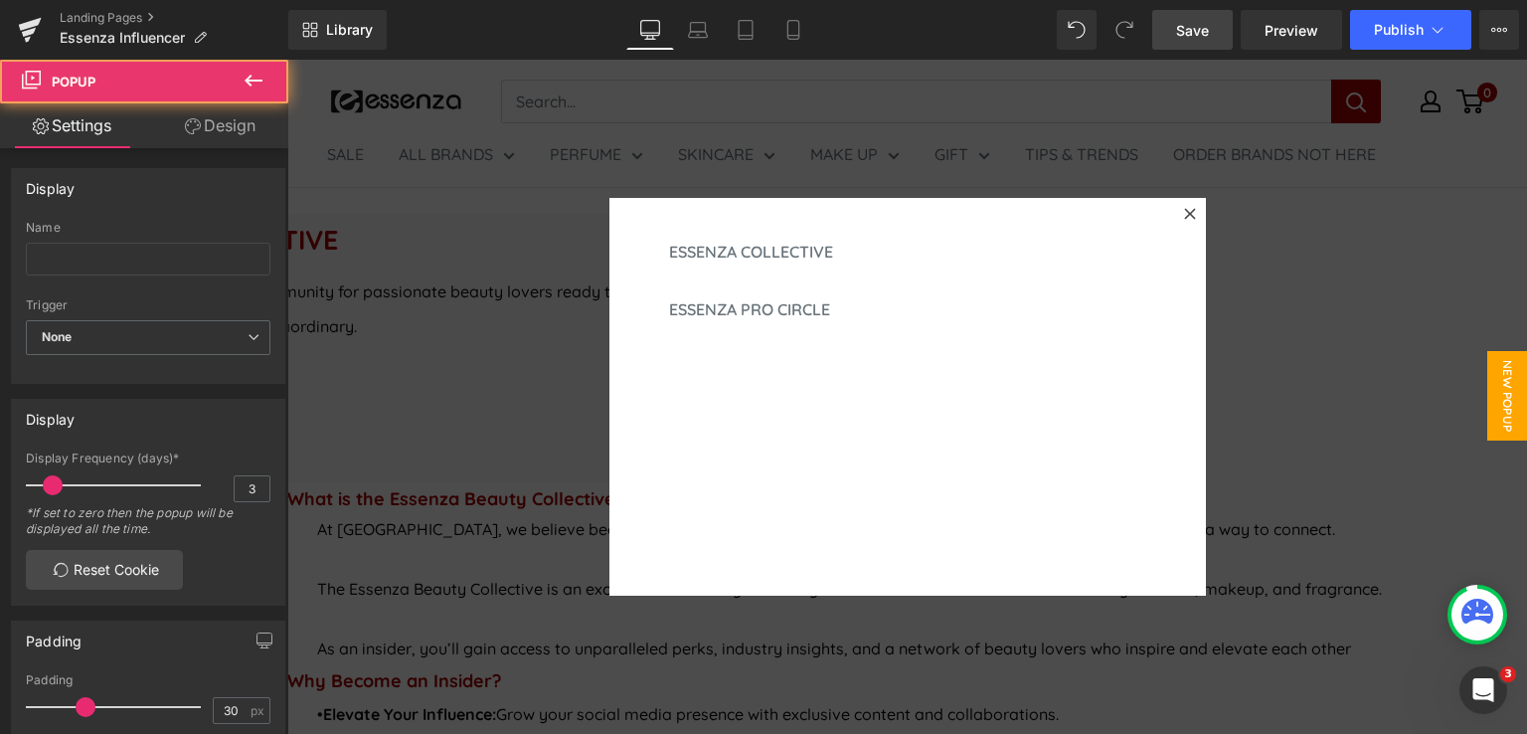
click at [1190, 210] on div at bounding box center [1190, 214] width 24 height 24
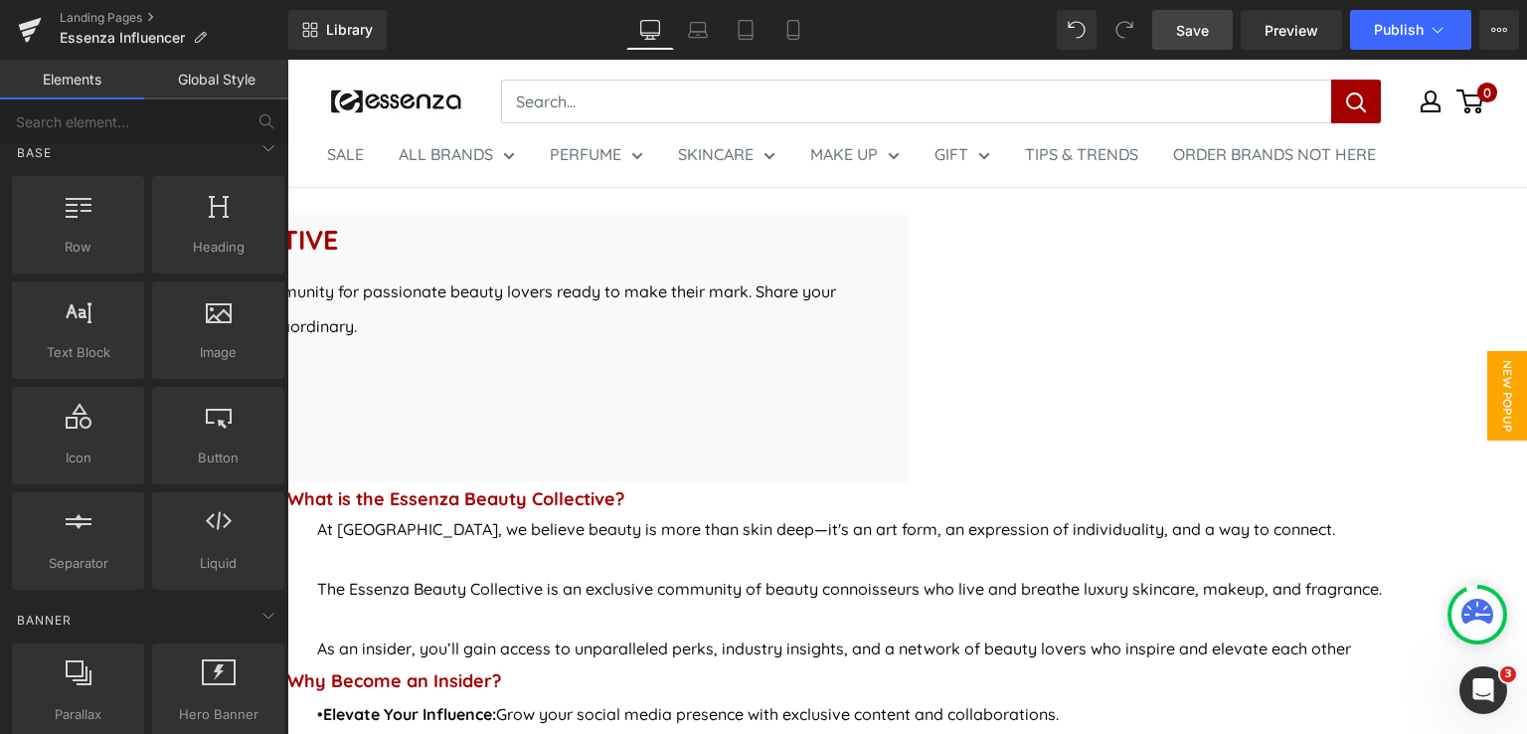
click at [1491, 408] on span "New Popup" at bounding box center [1507, 395] width 40 height 89
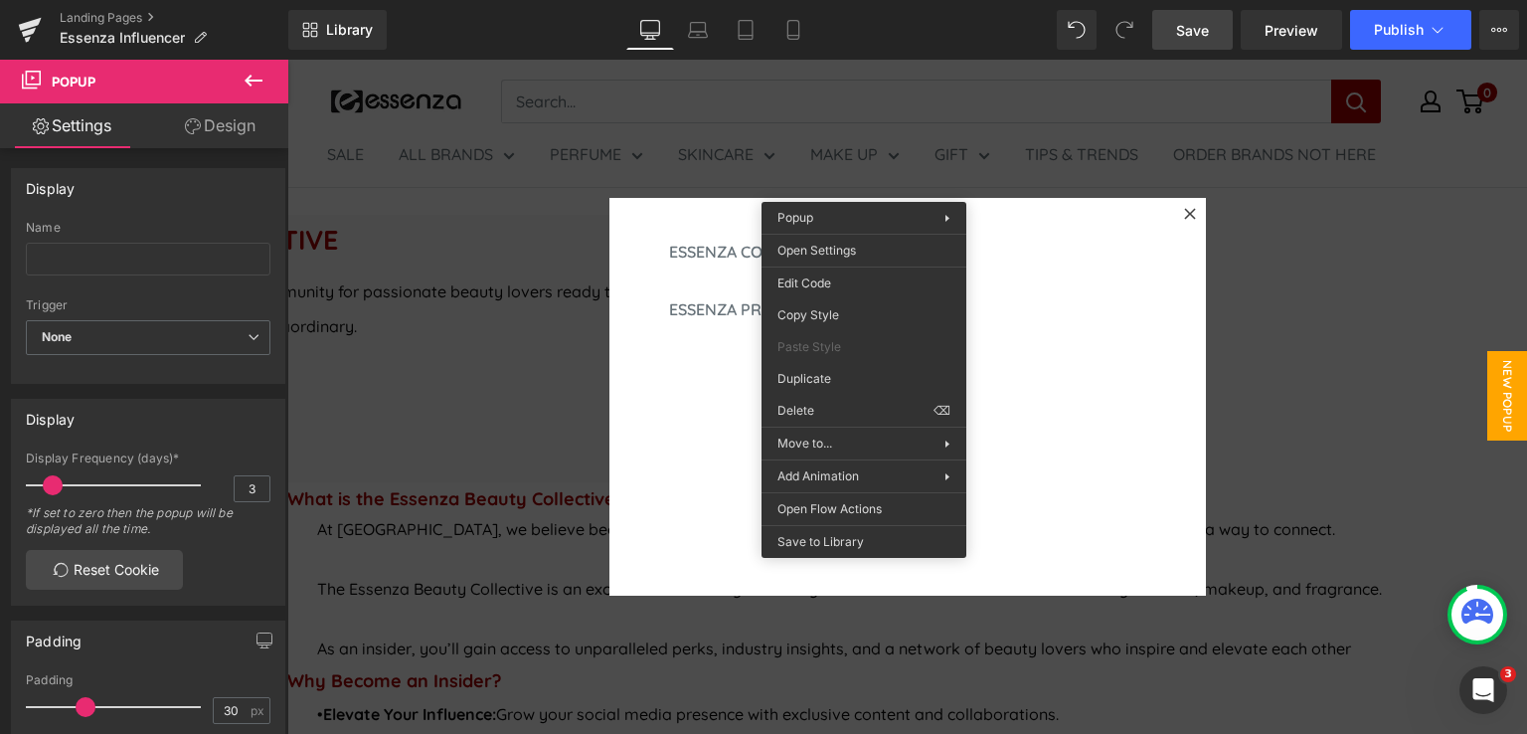
click at [1314, 235] on div at bounding box center [907, 397] width 1240 height 674
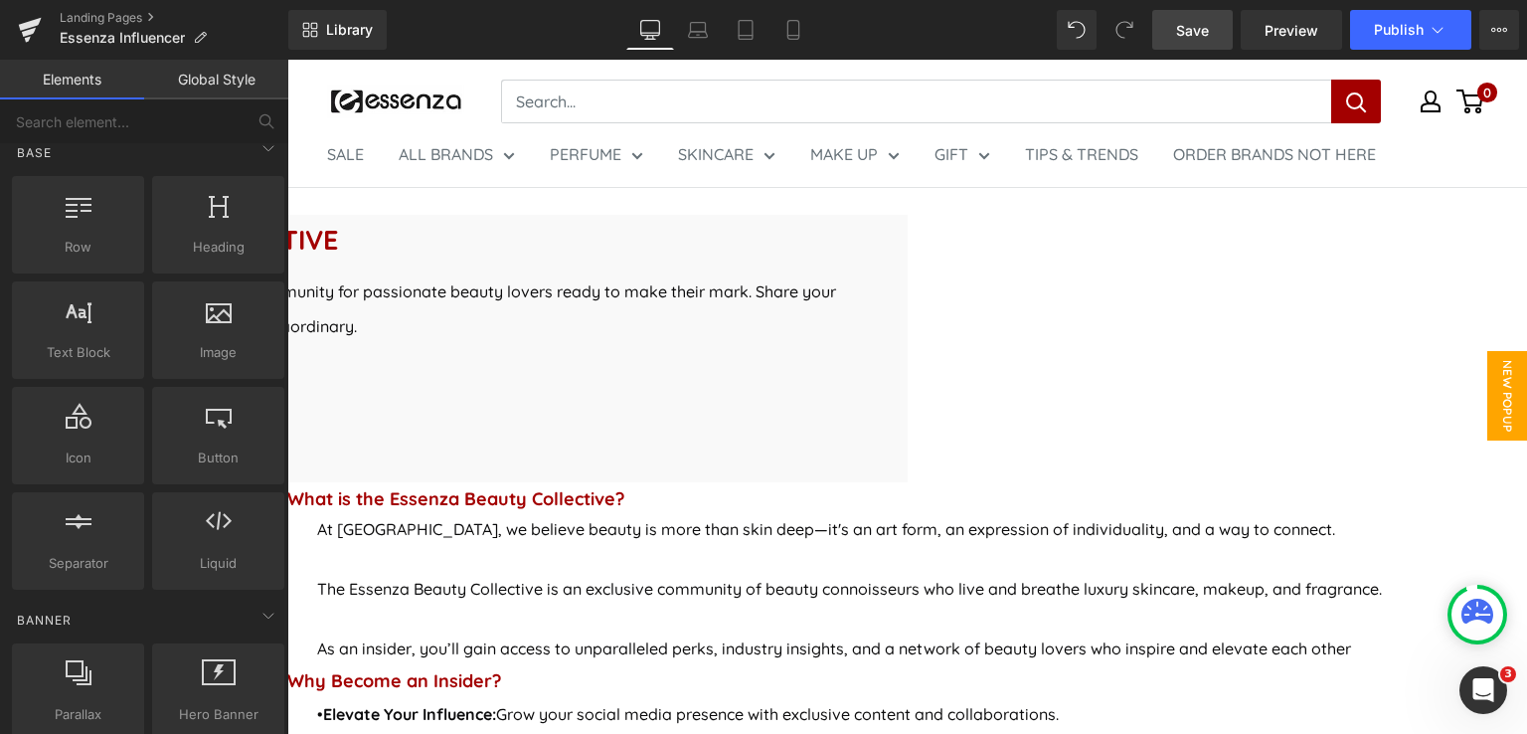
click at [1495, 395] on span "New Popup" at bounding box center [1507, 395] width 40 height 89
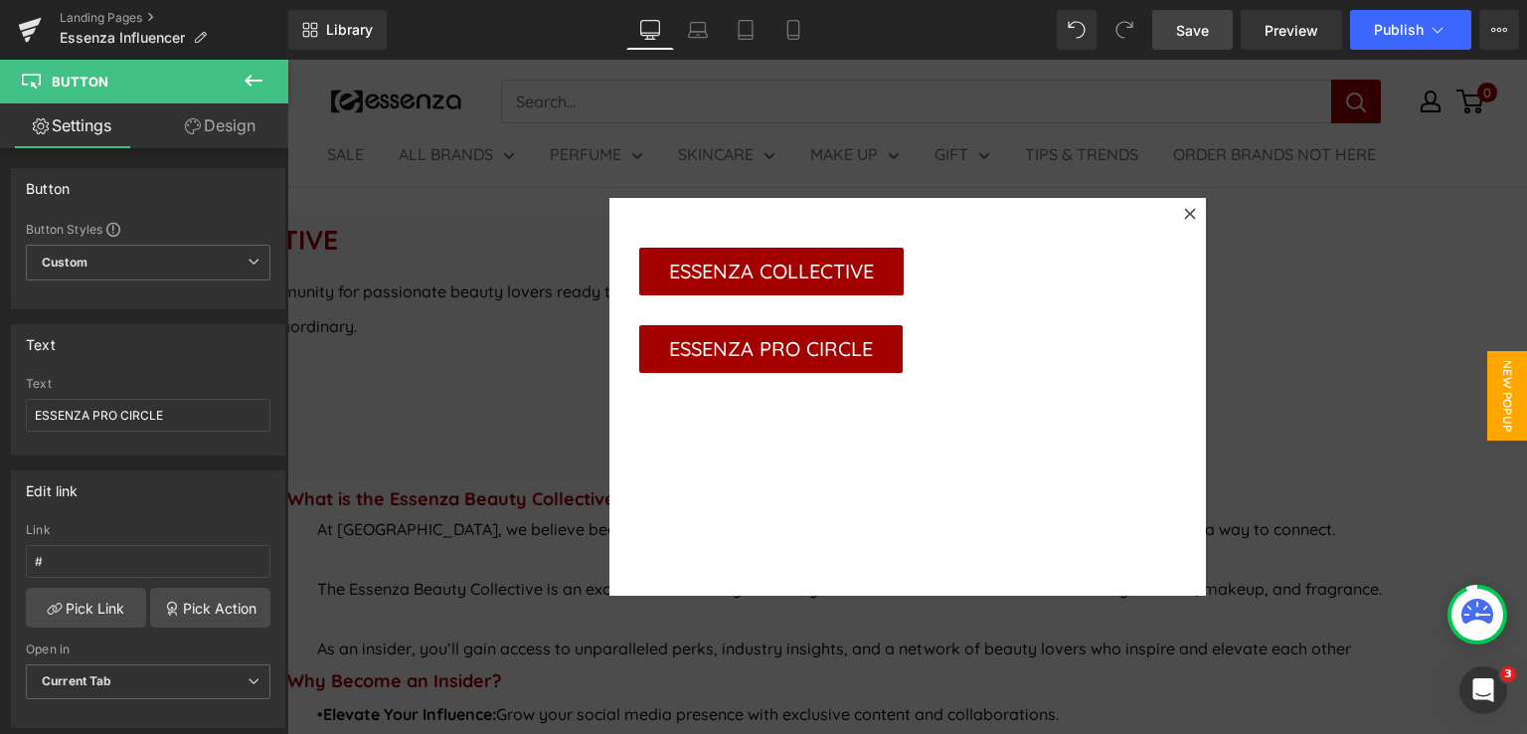
click at [1189, 219] on div at bounding box center [1190, 214] width 24 height 24
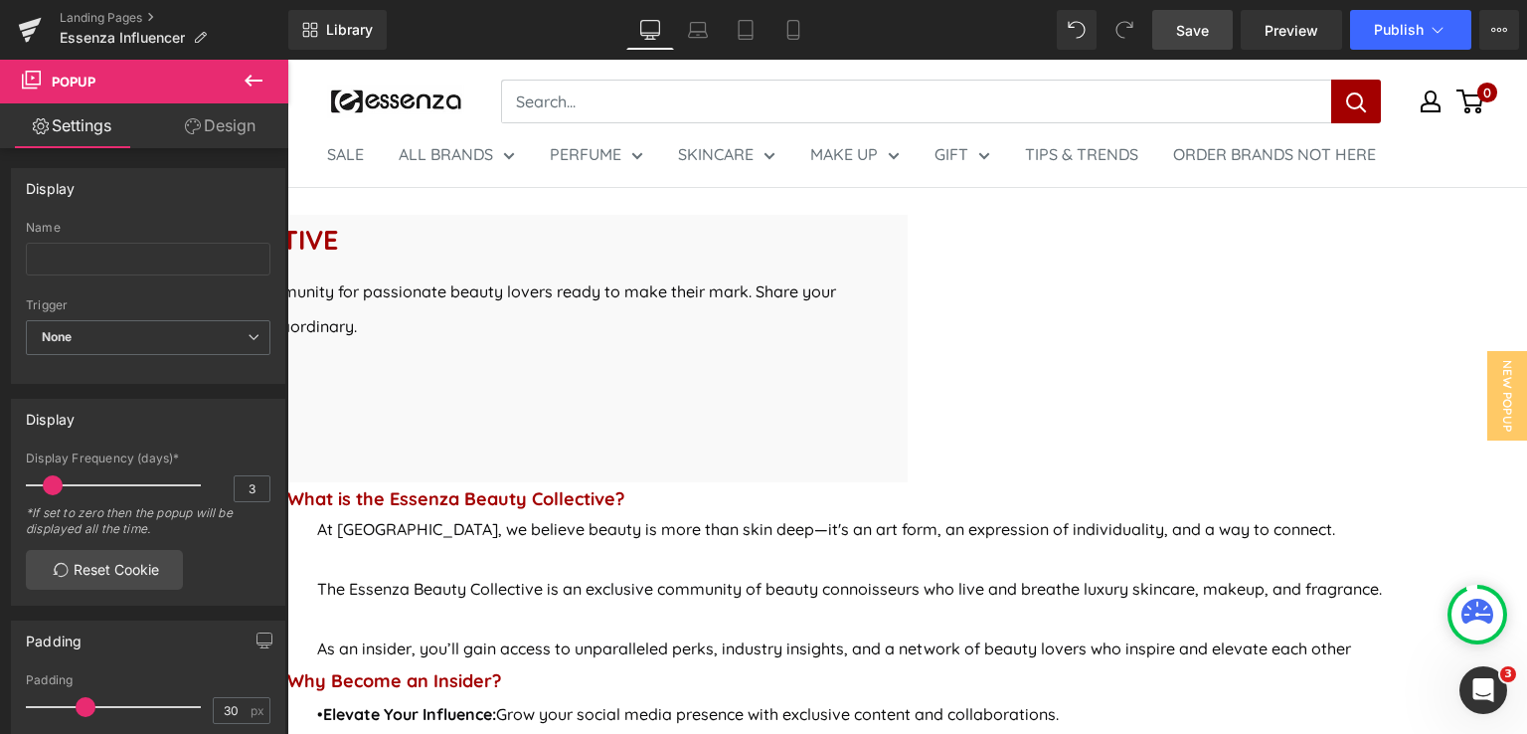
click at [287, 60] on span "Button" at bounding box center [287, 60] width 0 height 0
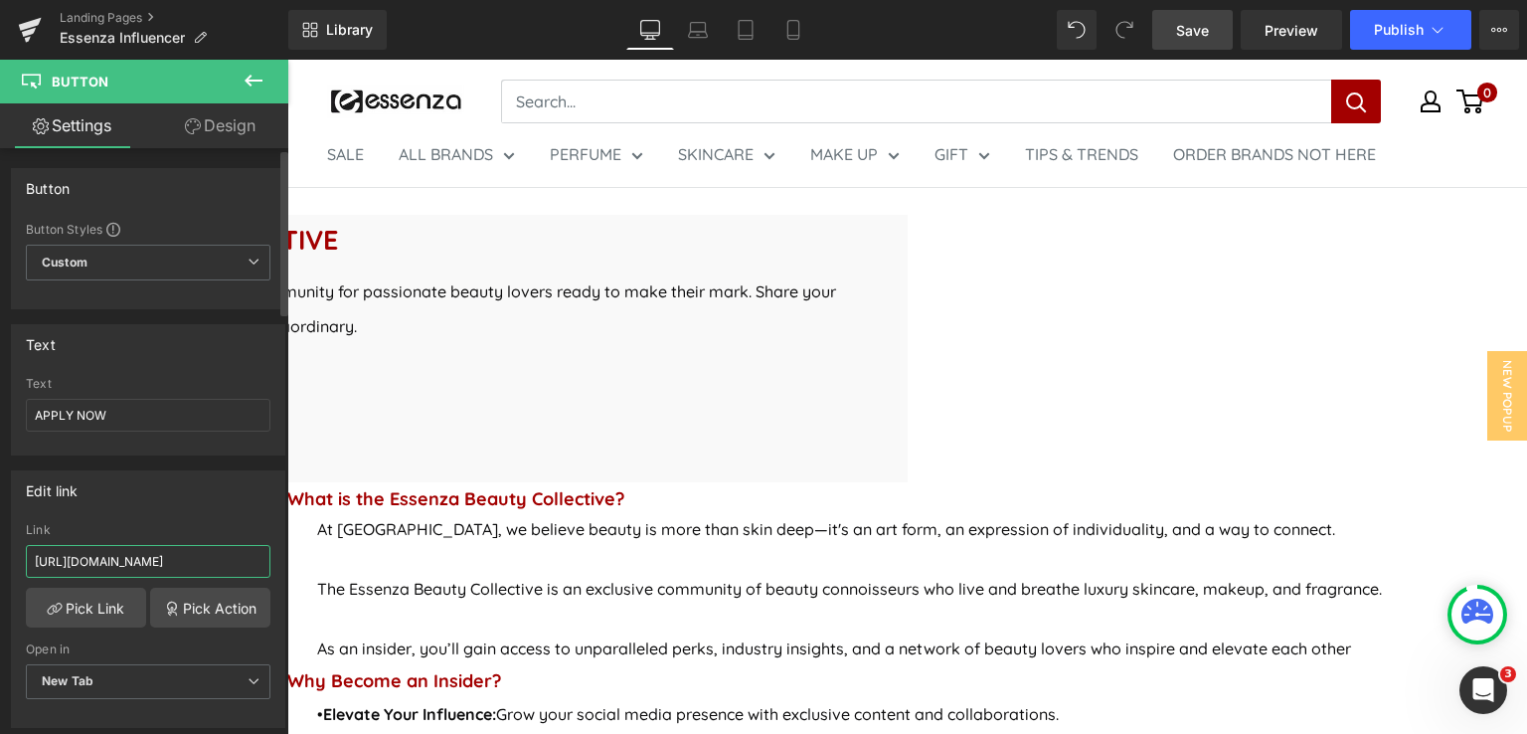
click at [165, 559] on input "https://form-builder-en.pifyapp.com/form/s/24017" at bounding box center [148, 561] width 245 height 33
click at [219, 609] on link "Pick Action" at bounding box center [210, 608] width 120 height 40
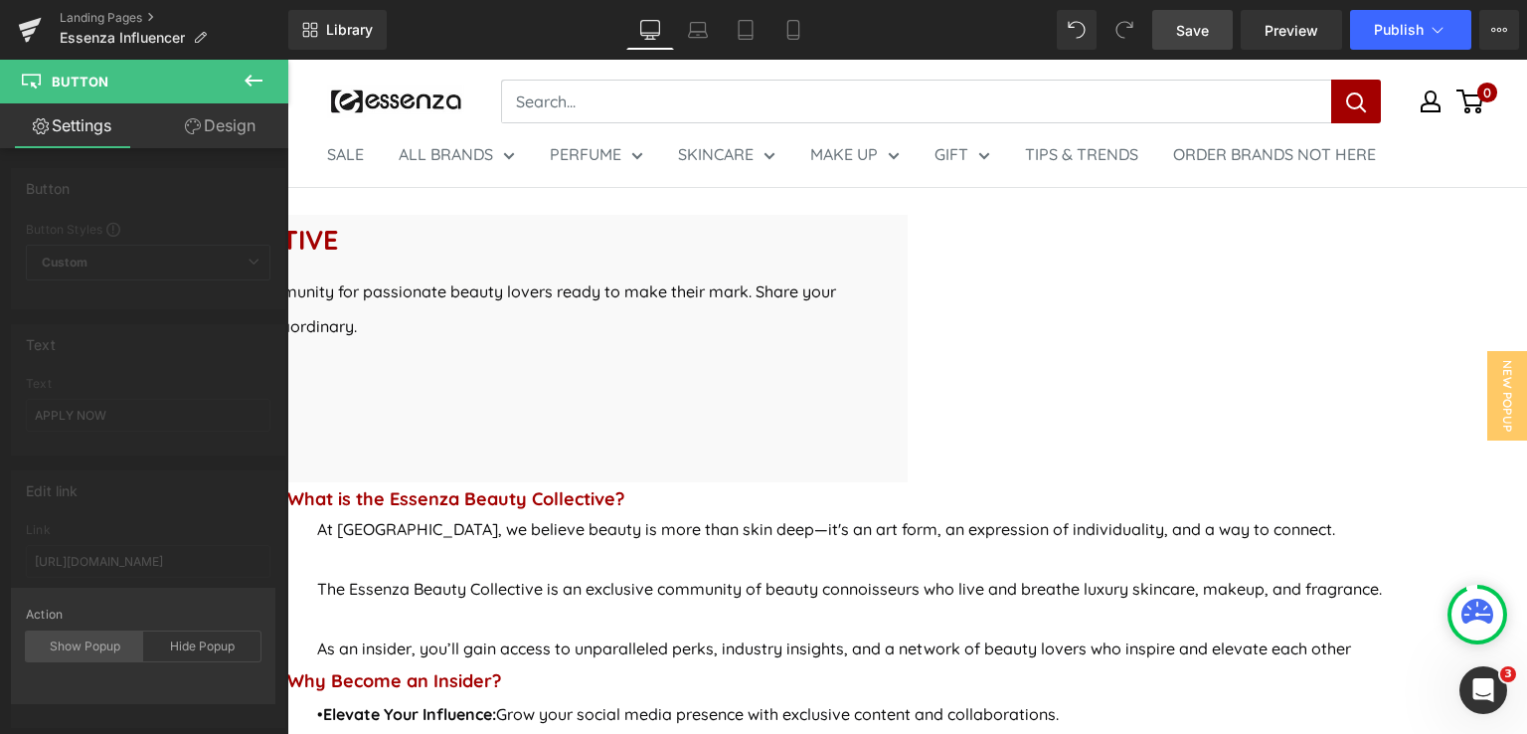
click at [104, 646] on div "Show Popup" at bounding box center [84, 646] width 117 height 30
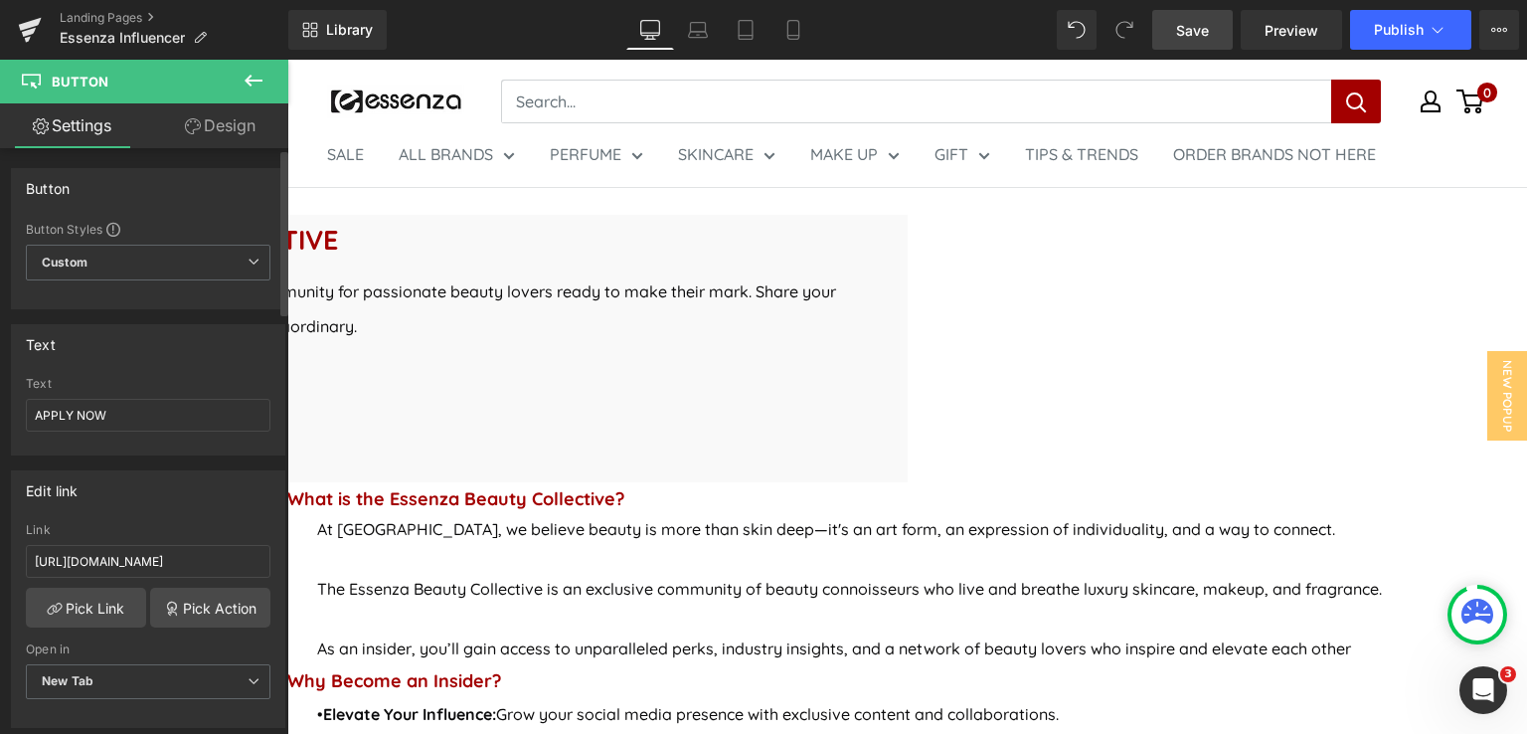
click at [186, 566] on div "Edit link https://form-builder-en.pifyapp.com/form/s/24017 Link https://form-bu…" at bounding box center [148, 591] width 297 height 272
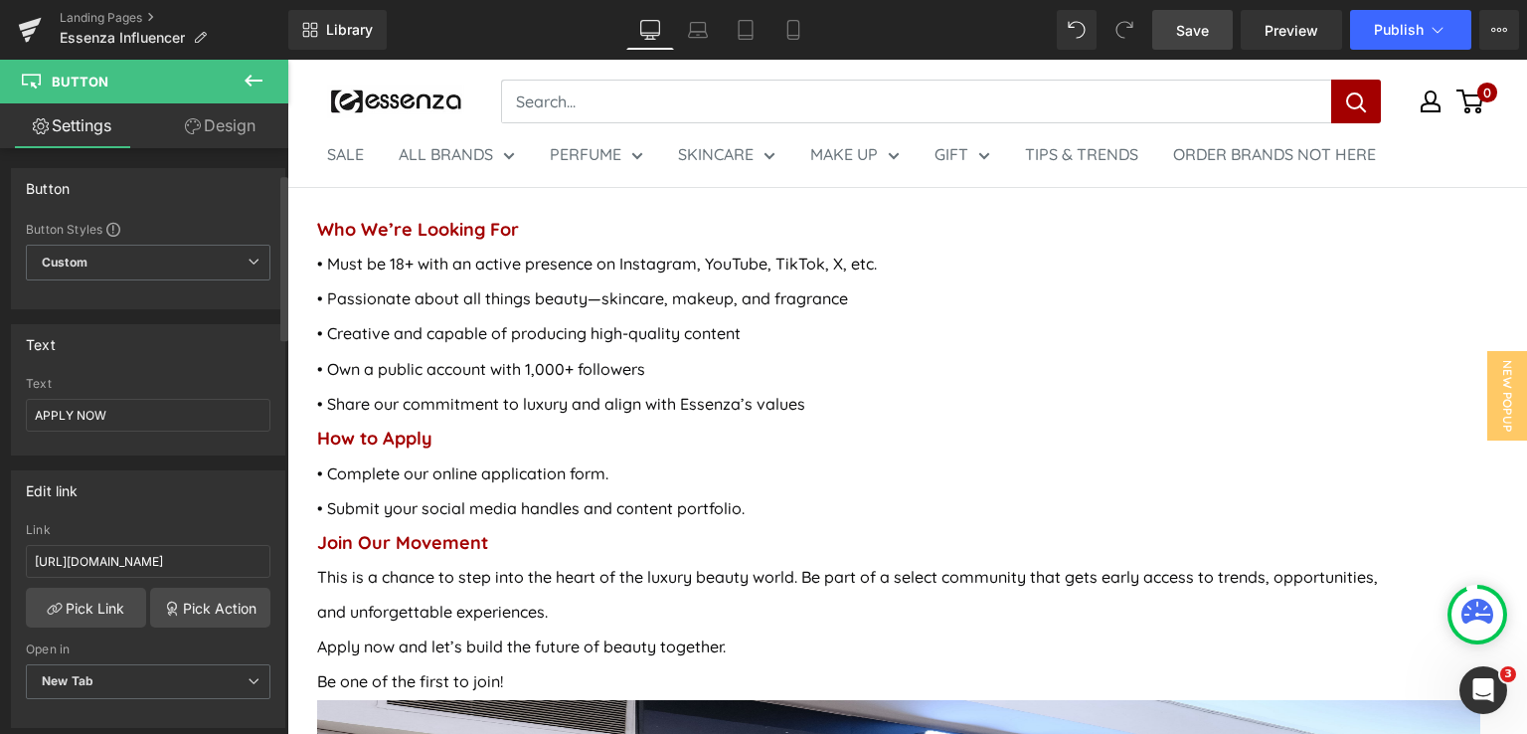
scroll to position [298, 0]
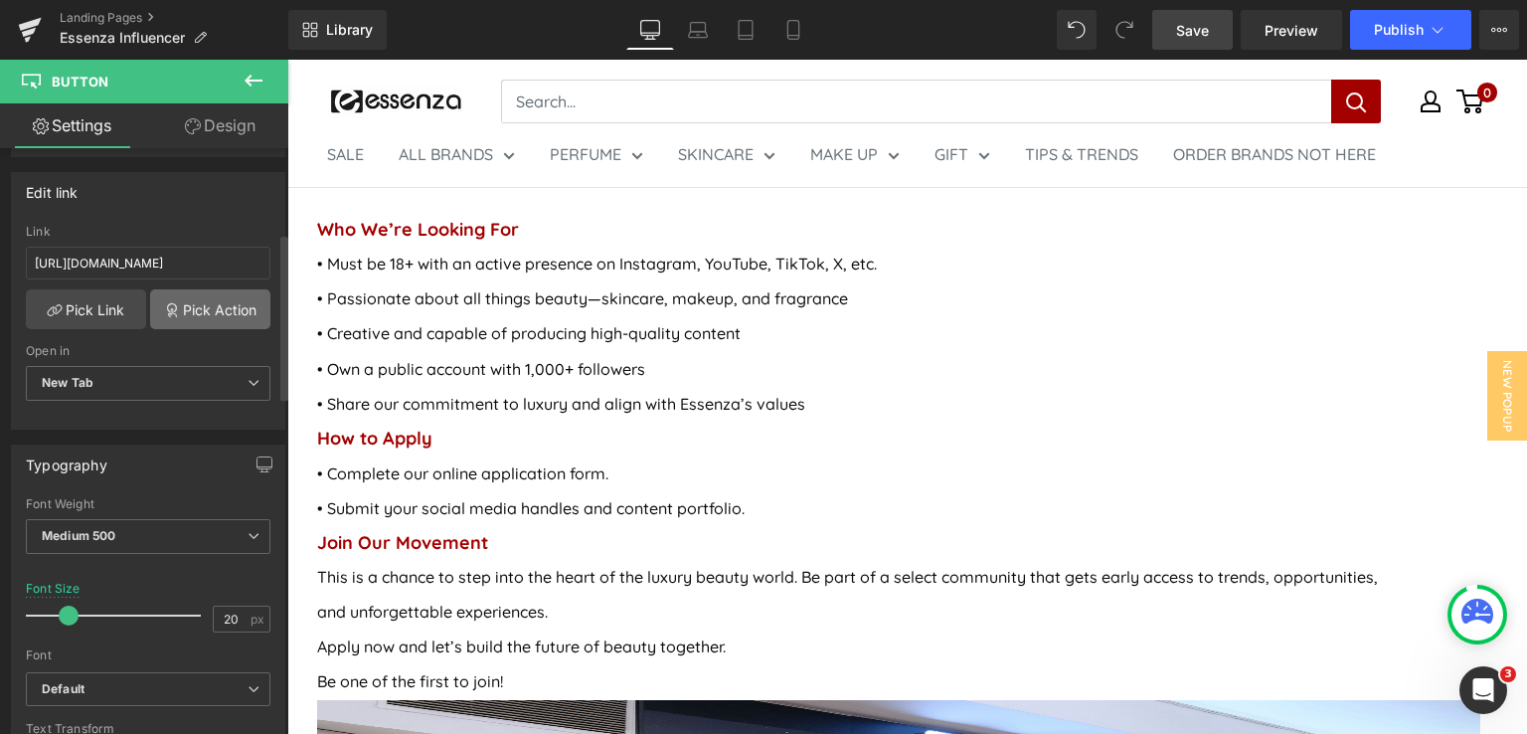
click at [193, 303] on link "Pick Action" at bounding box center [210, 309] width 120 height 40
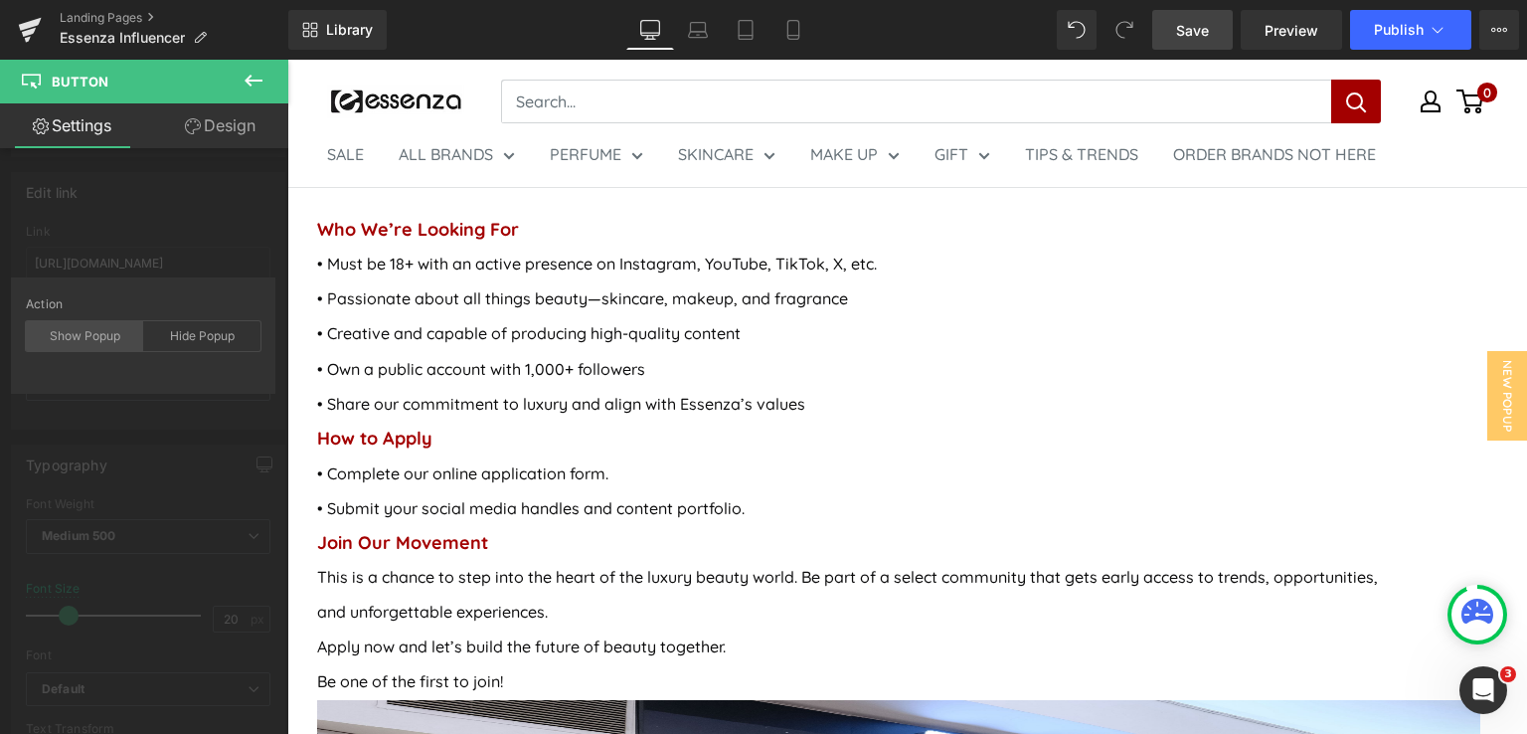
click at [45, 335] on div "Show Popup" at bounding box center [84, 336] width 117 height 30
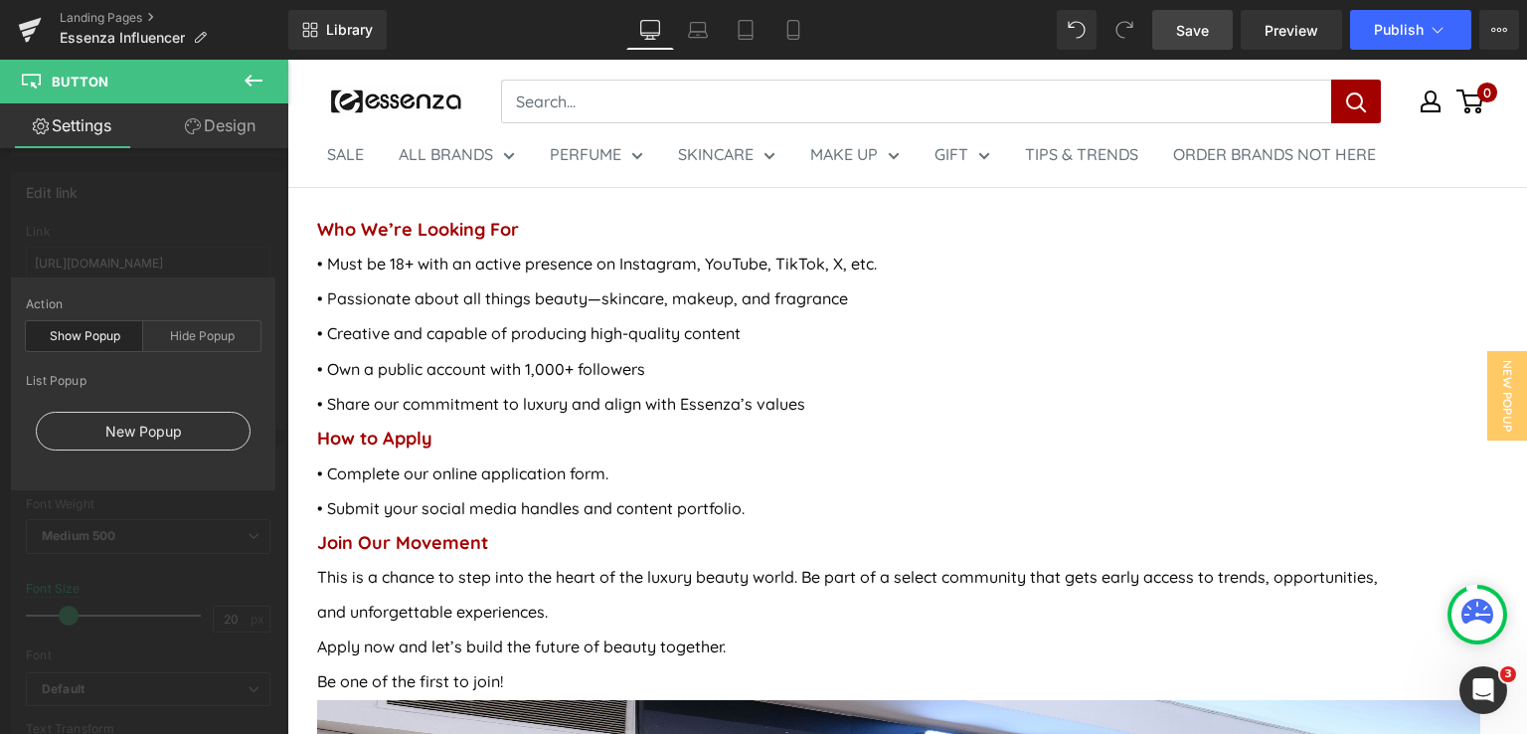
click at [152, 430] on div "New Popup" at bounding box center [143, 431] width 215 height 39
click at [170, 437] on div "New Popup" at bounding box center [143, 431] width 215 height 39
type input "#"
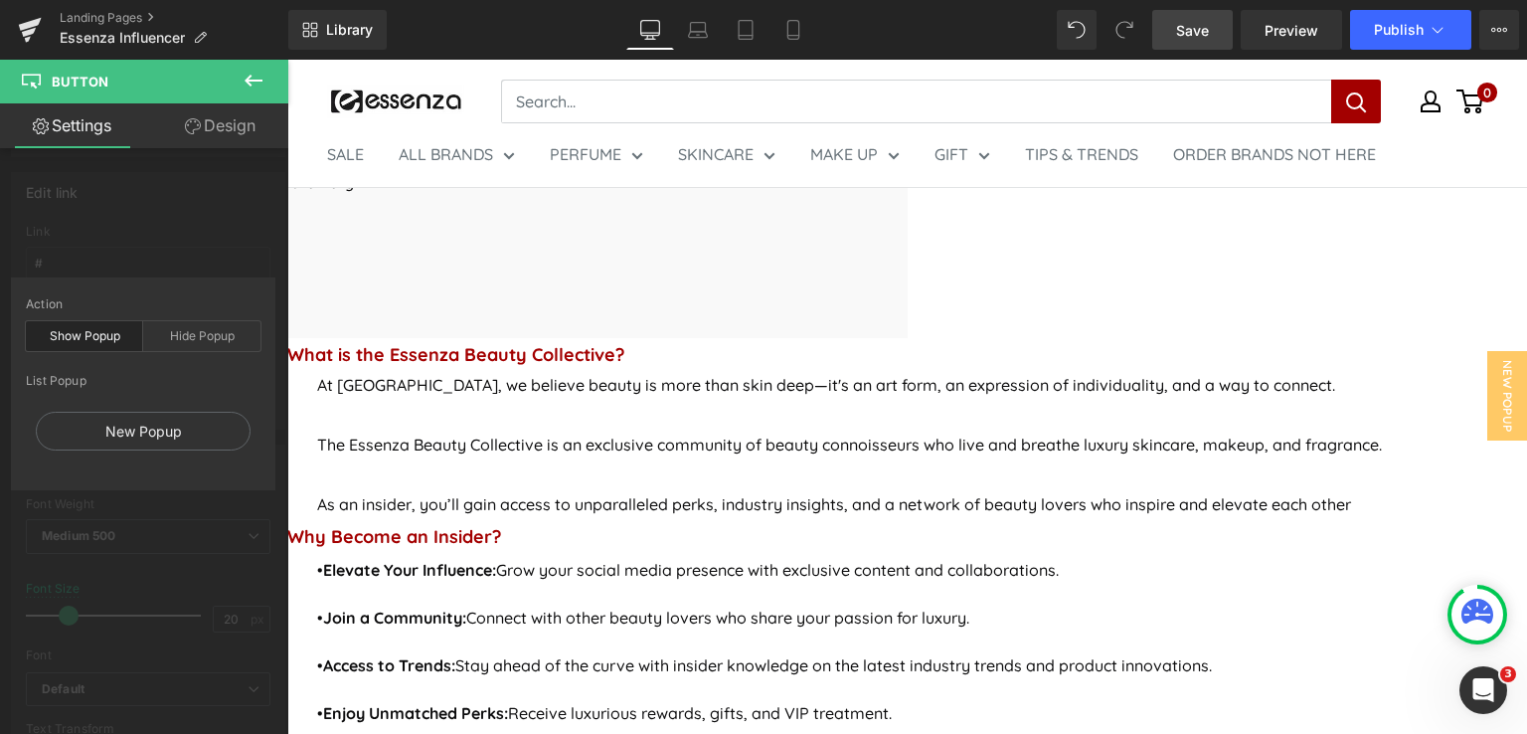
scroll to position [795, 0]
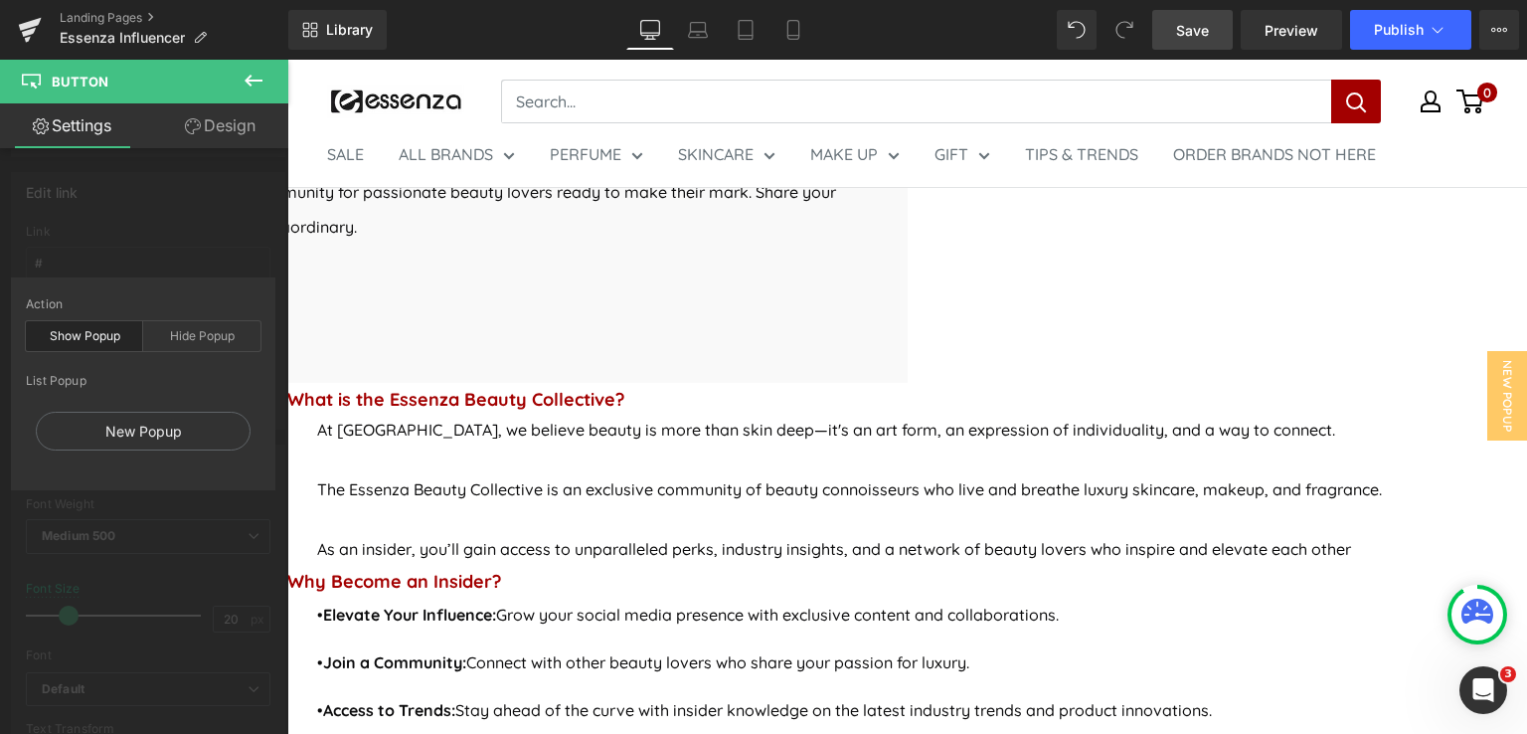
click at [245, 83] on icon at bounding box center [254, 81] width 24 height 24
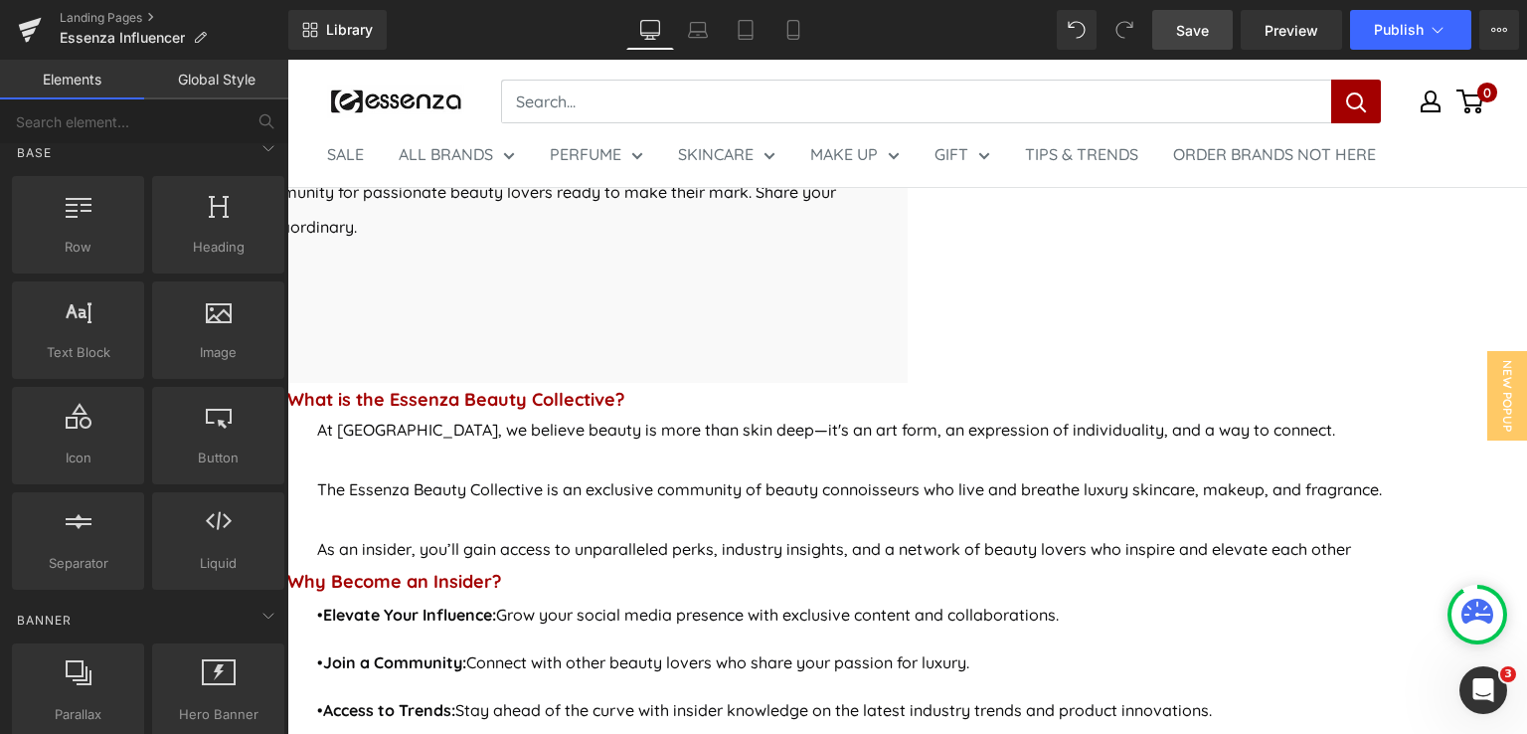
click at [287, 60] on span "Button" at bounding box center [287, 60] width 0 height 0
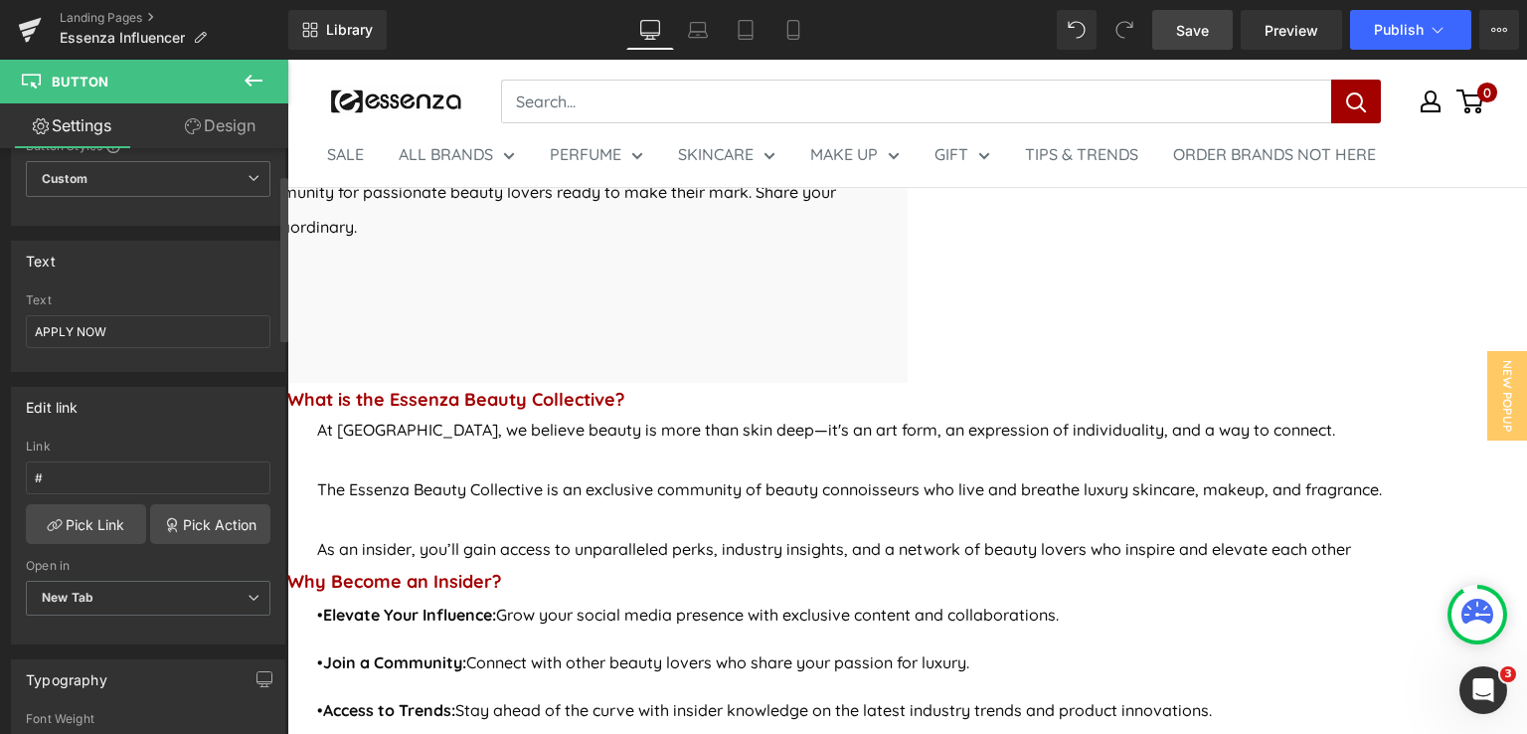
scroll to position [99, 0]
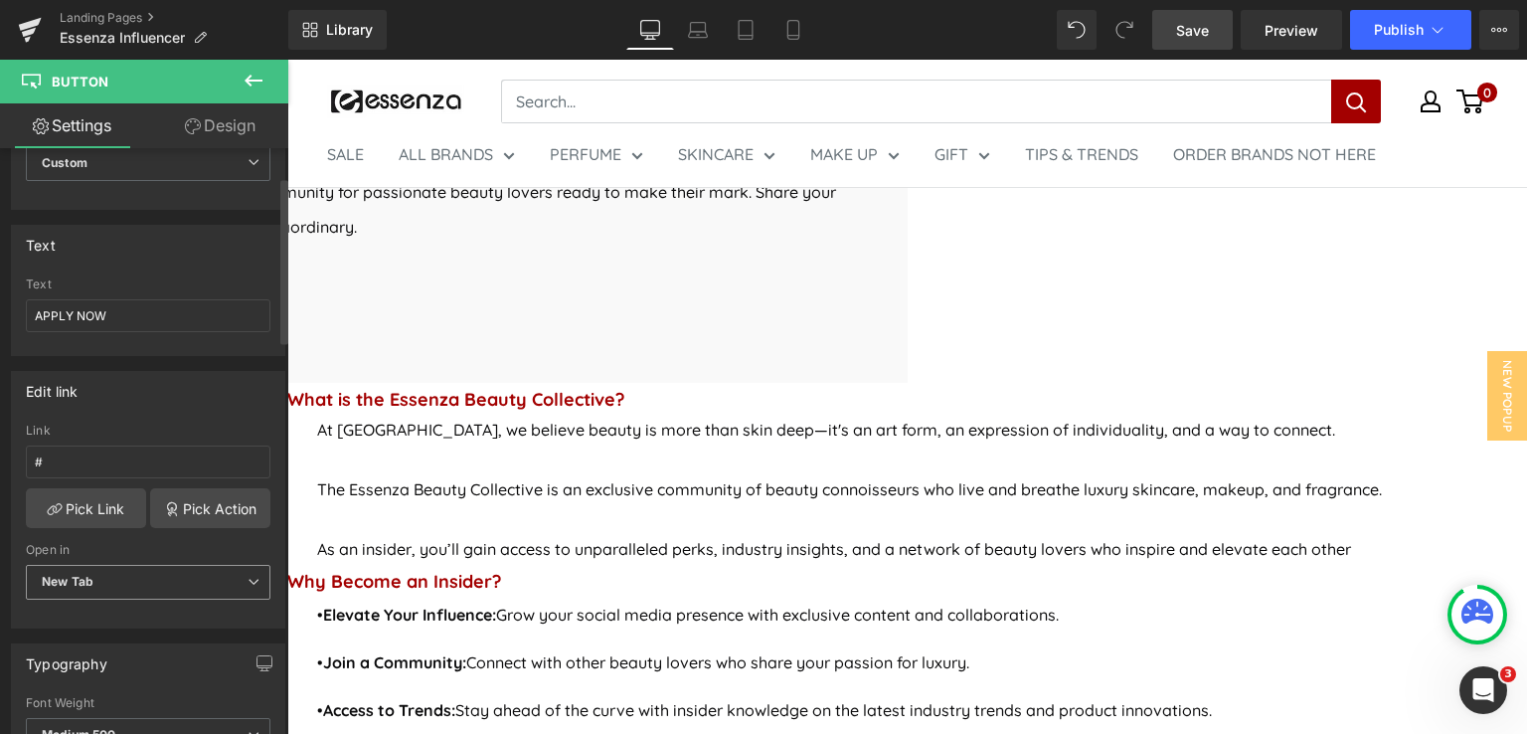
click at [205, 581] on span "New Tab" at bounding box center [148, 582] width 245 height 35
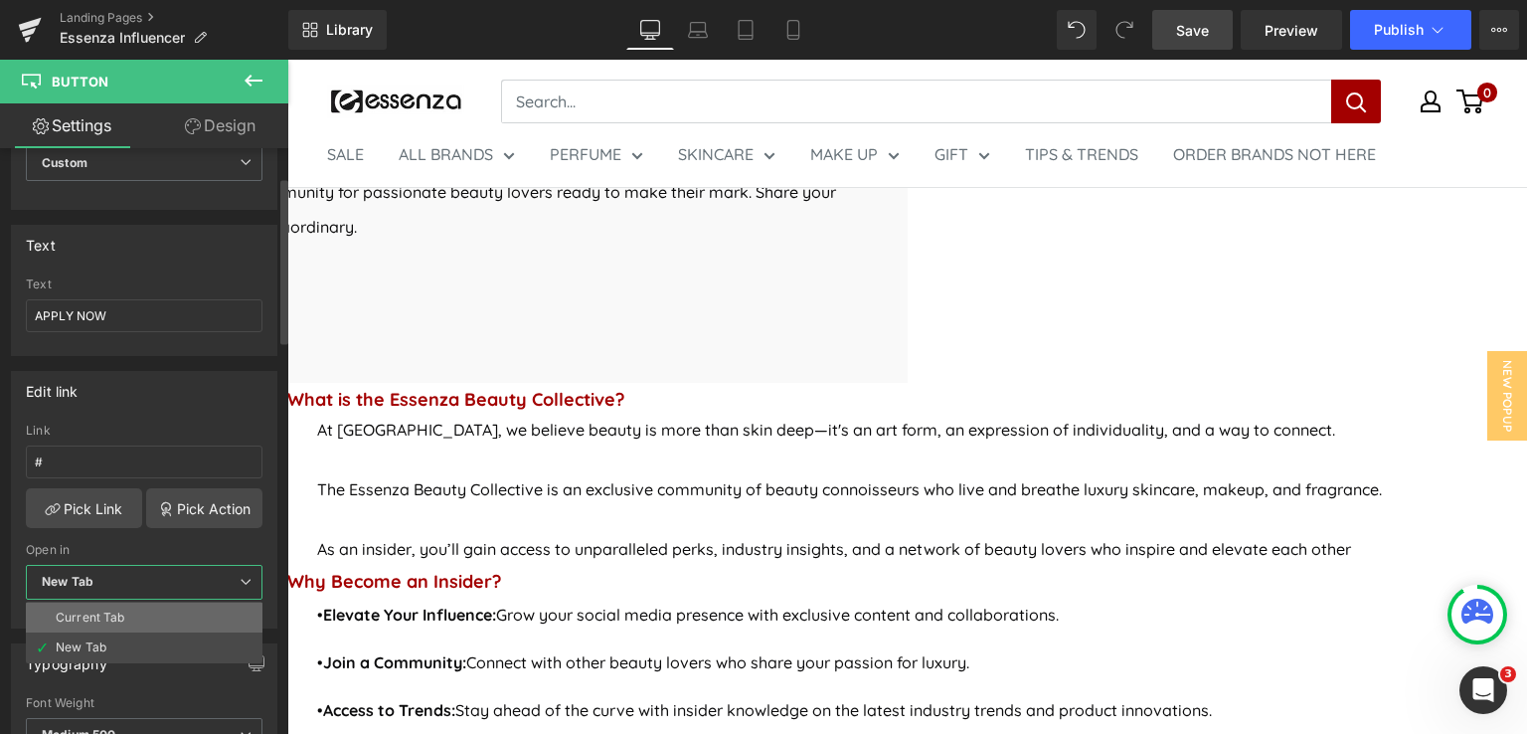
click at [192, 617] on li "Current Tab" at bounding box center [144, 617] width 237 height 30
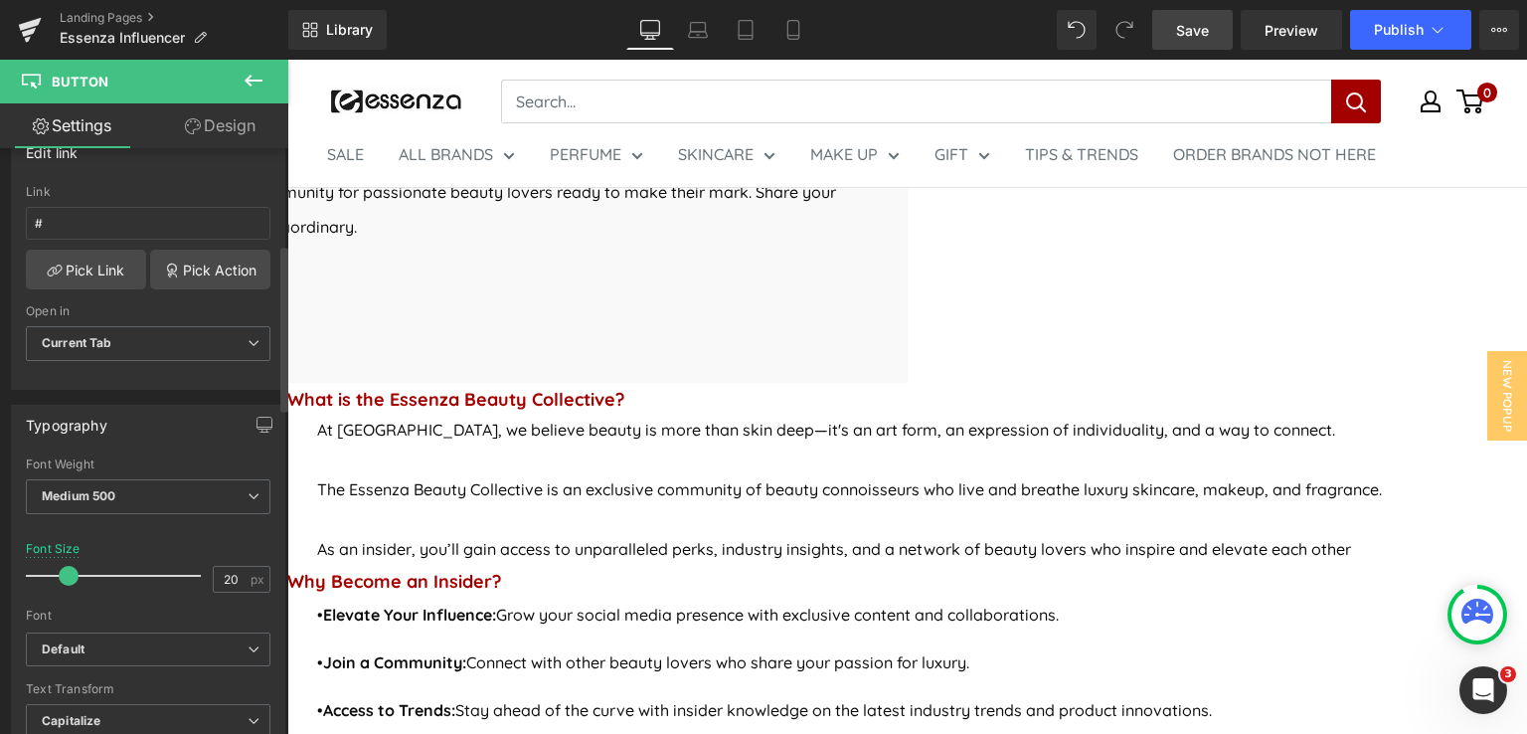
scroll to position [398, 0]
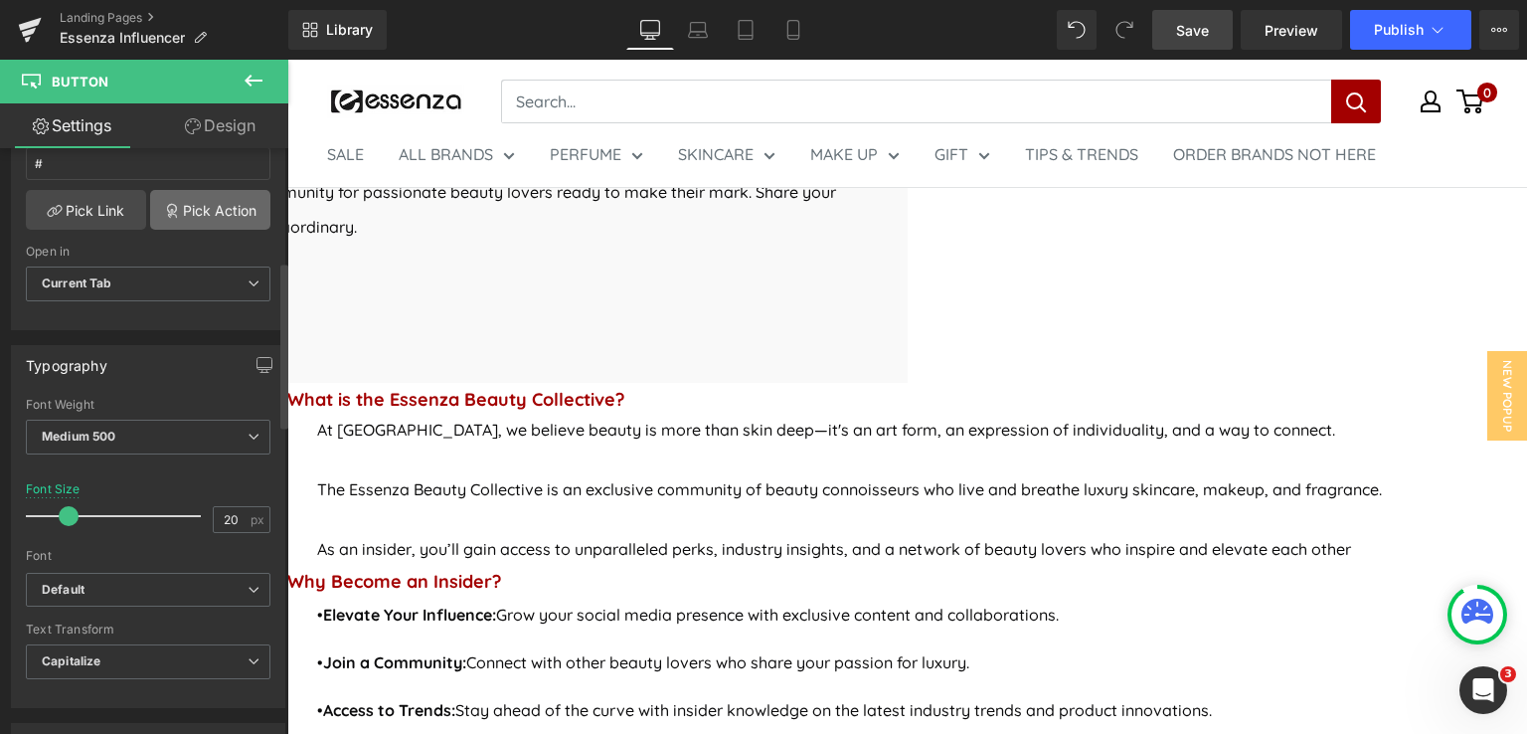
click at [216, 210] on link "Pick Action" at bounding box center [210, 210] width 120 height 40
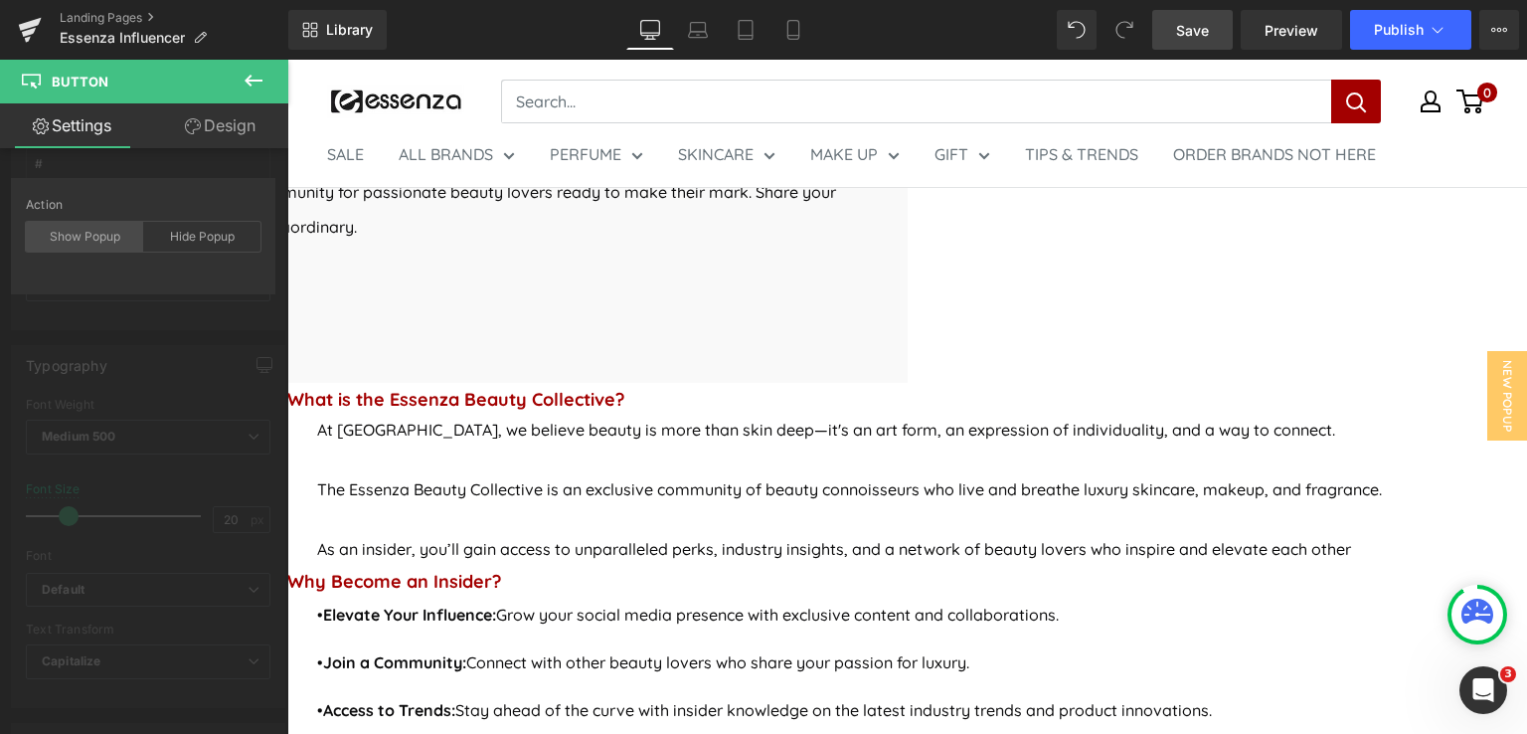
click at [56, 240] on div "Show Popup" at bounding box center [84, 237] width 117 height 30
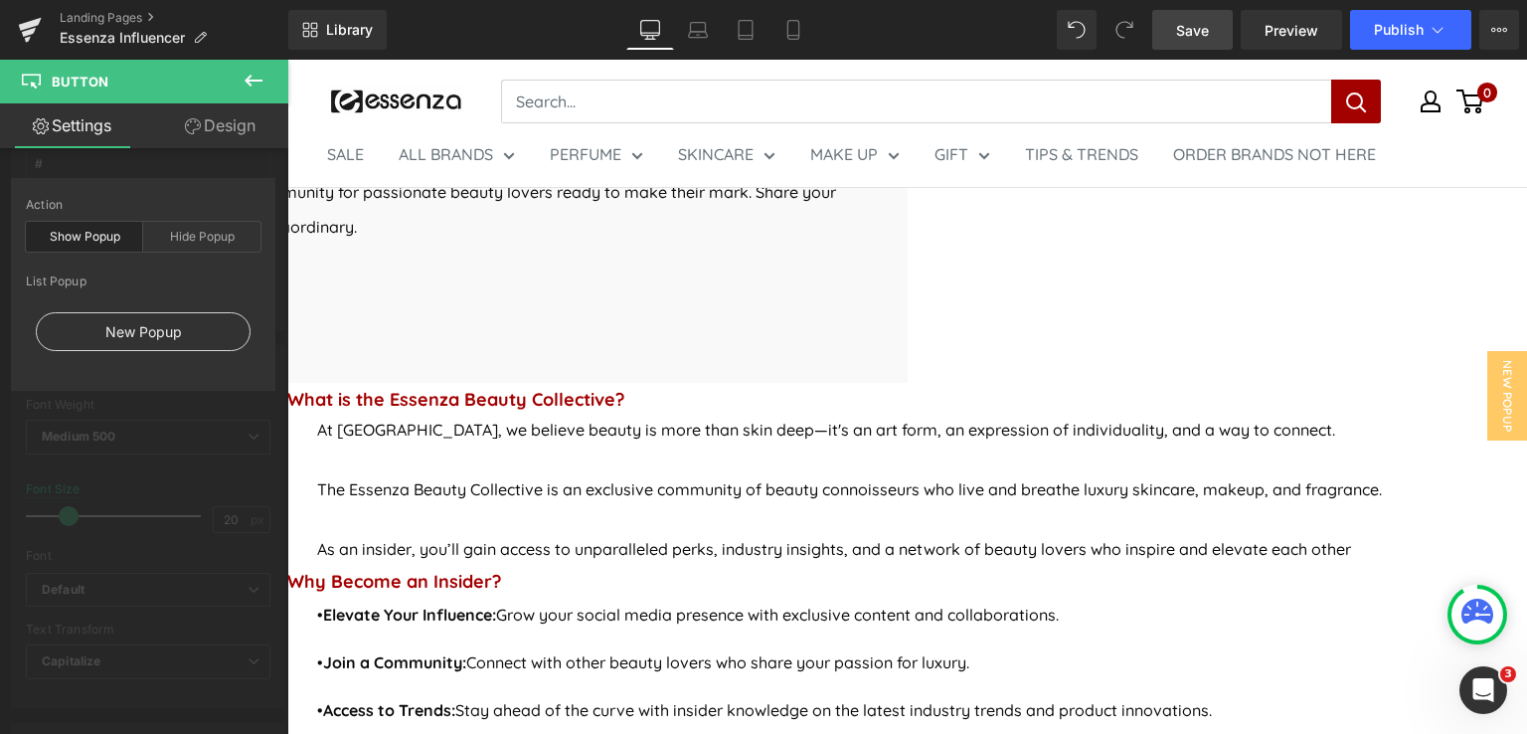
click at [140, 330] on div "New Popup" at bounding box center [143, 331] width 215 height 39
type input "#show-m-1757669239129"
click at [259, 88] on icon at bounding box center [254, 81] width 24 height 24
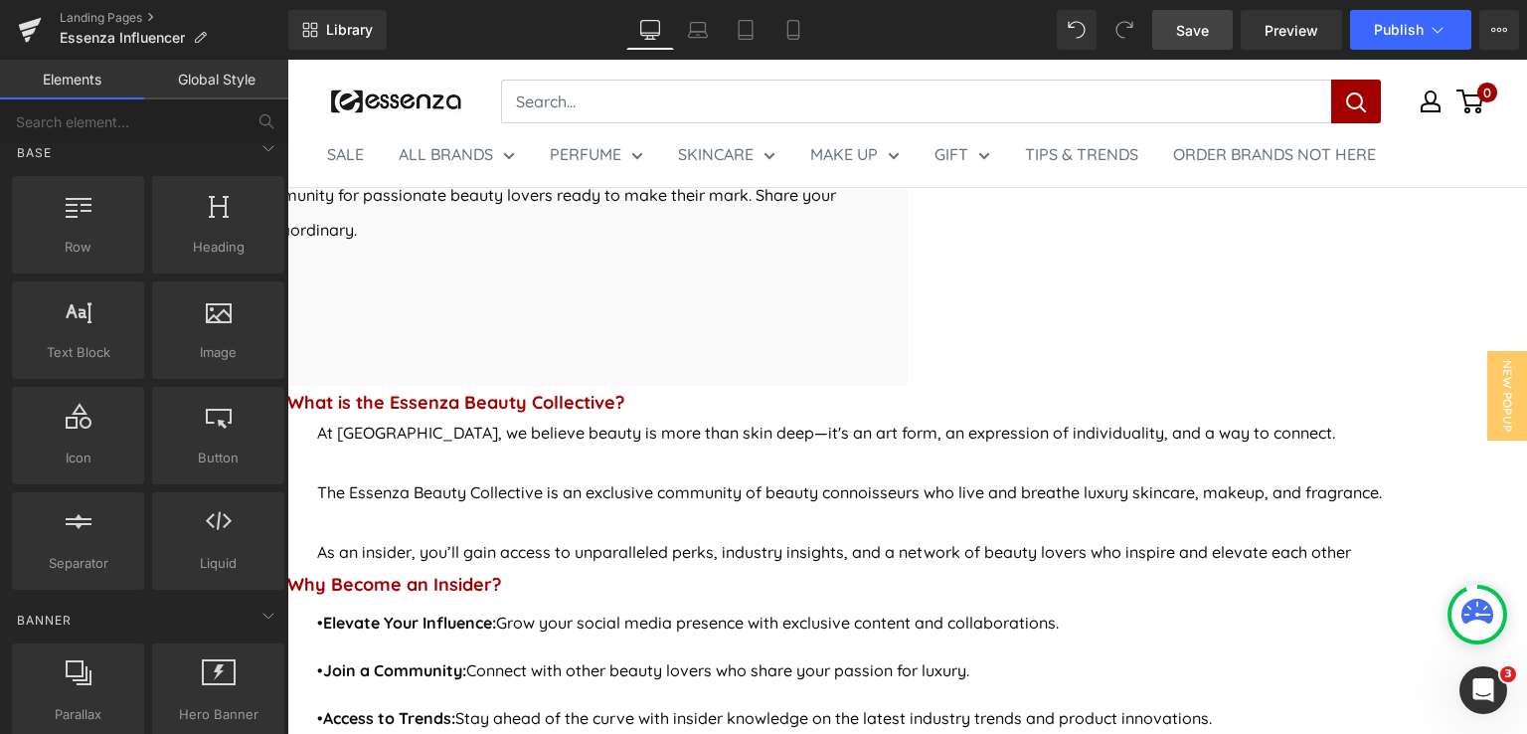
scroll to position [795, 0]
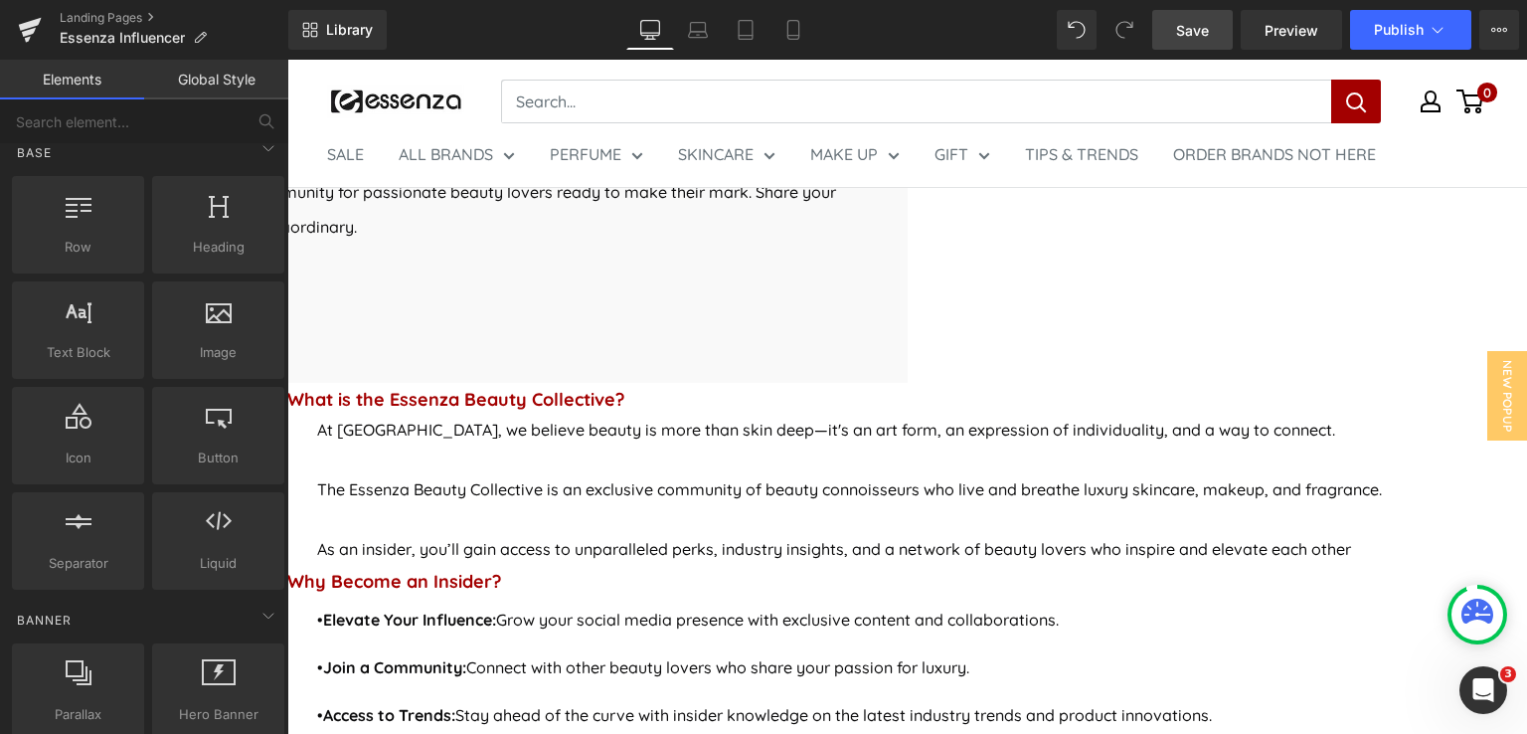
click at [1221, 43] on link "Save" at bounding box center [1192, 30] width 81 height 40
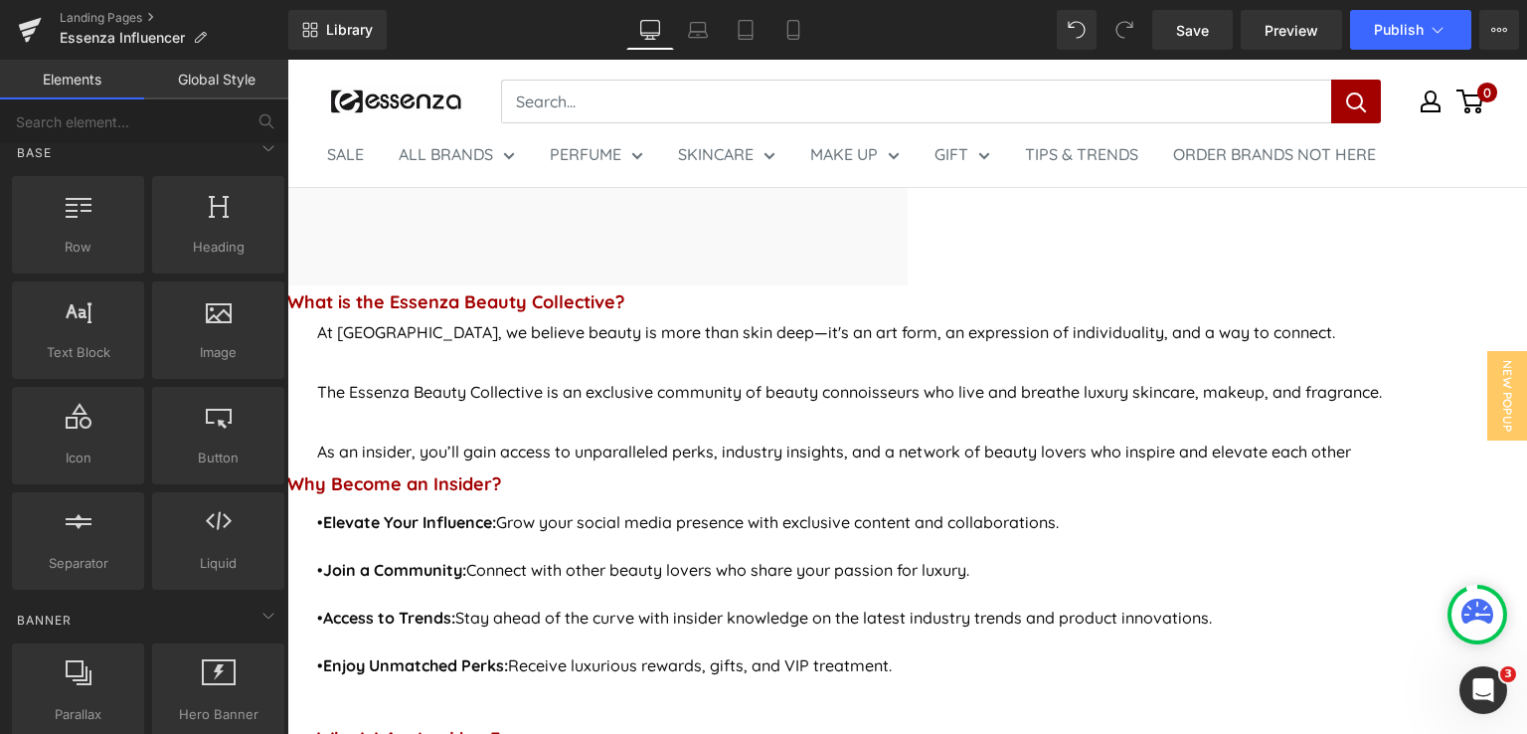
scroll to position [596, 0]
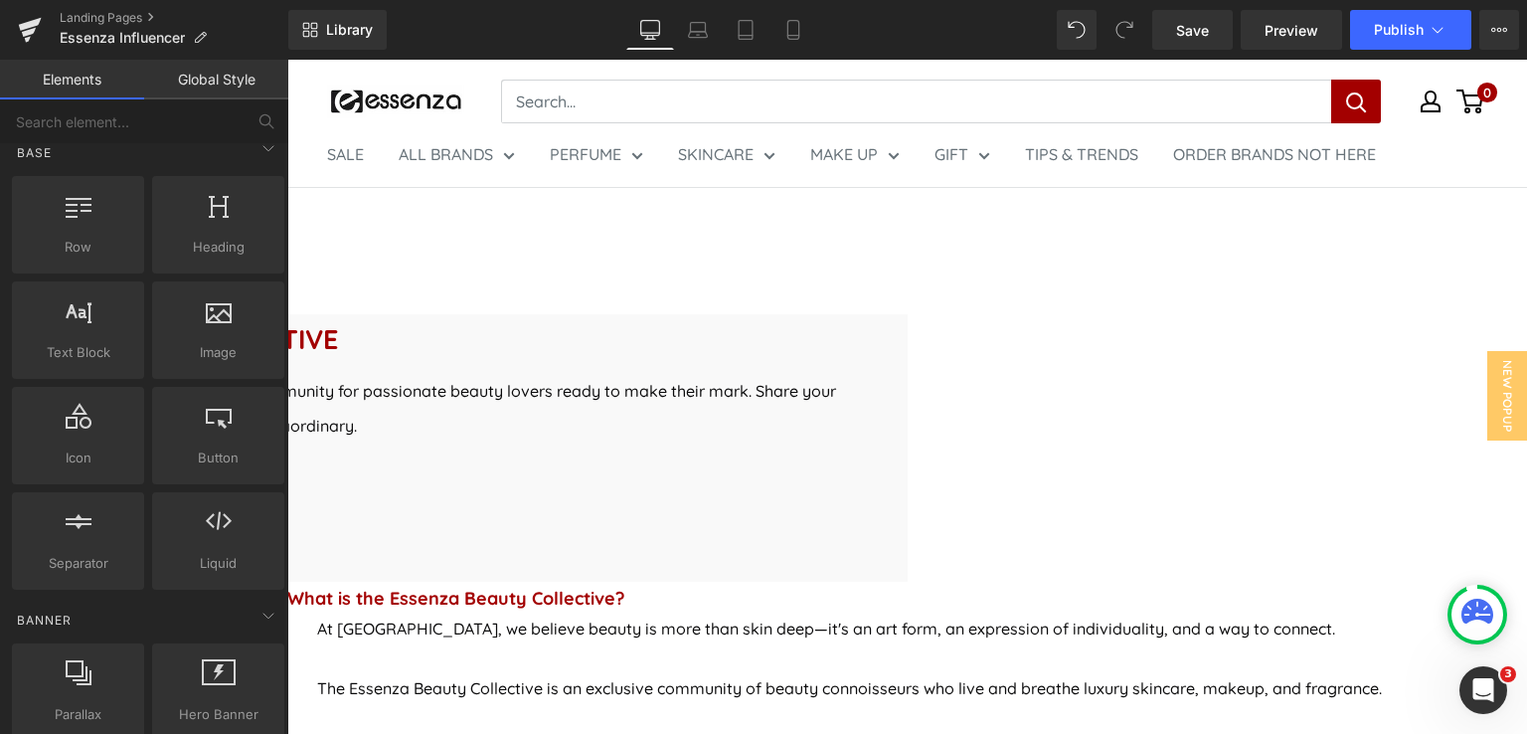
click at [287, 60] on span "Button" at bounding box center [287, 60] width 0 height 0
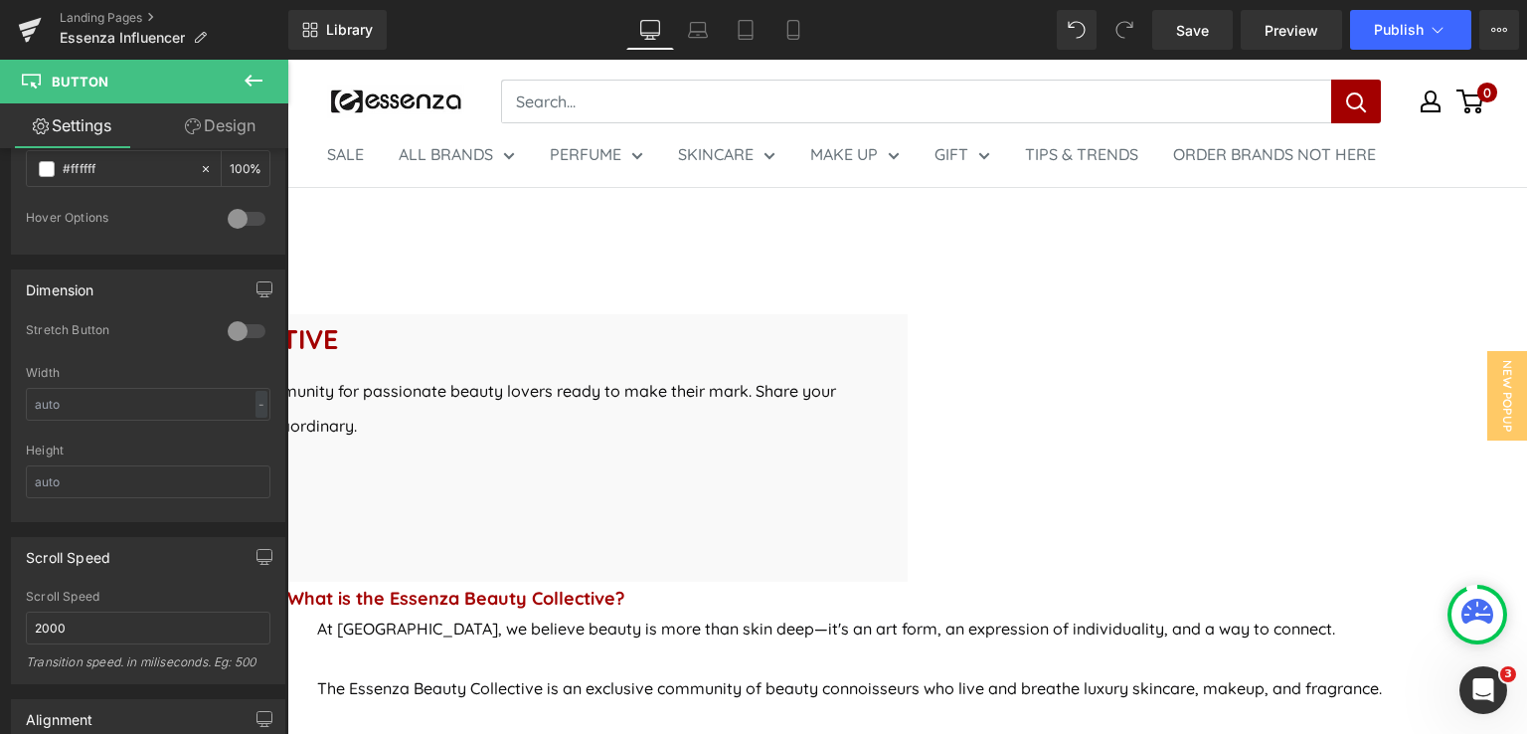
scroll to position [1089, 0]
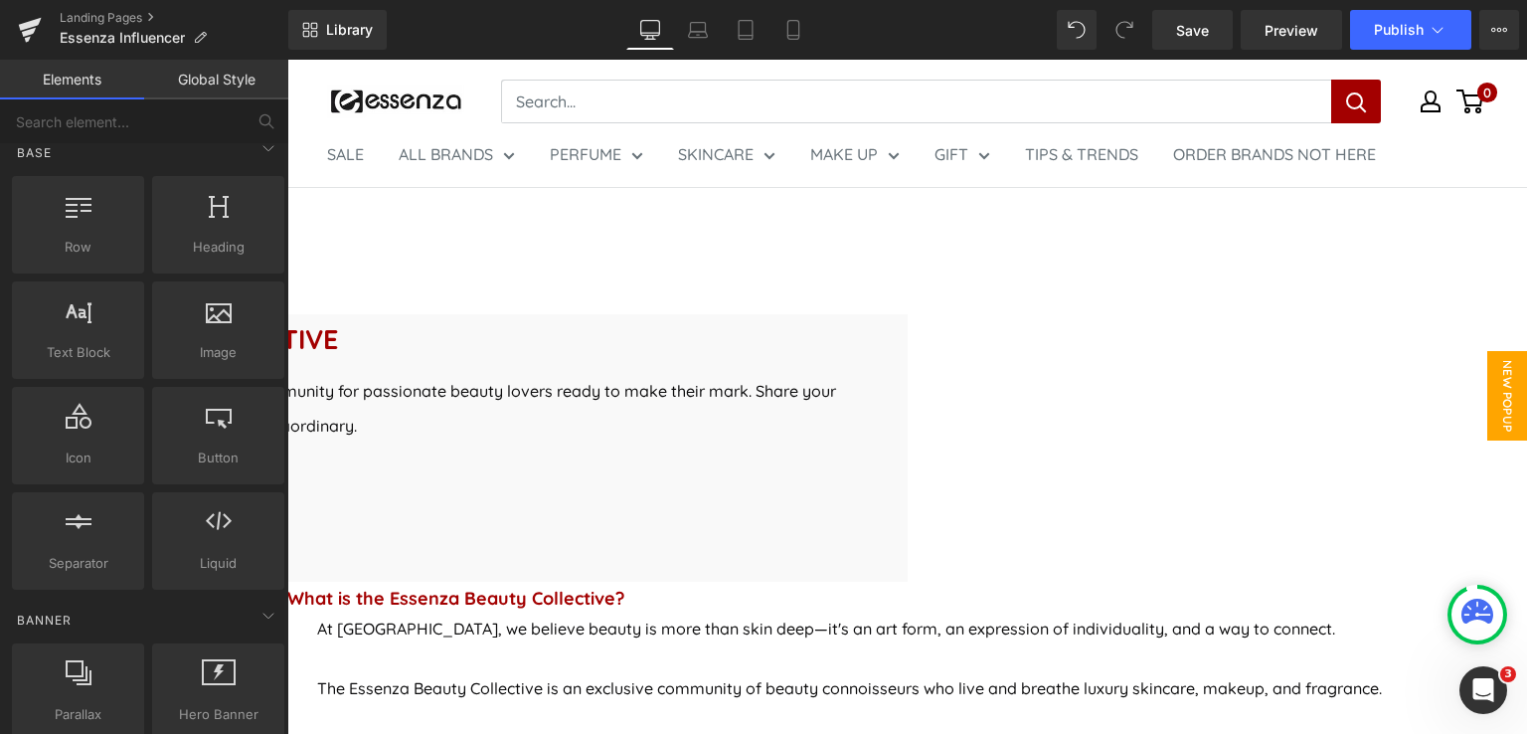
click at [1503, 396] on span "New Popup" at bounding box center [1507, 395] width 40 height 89
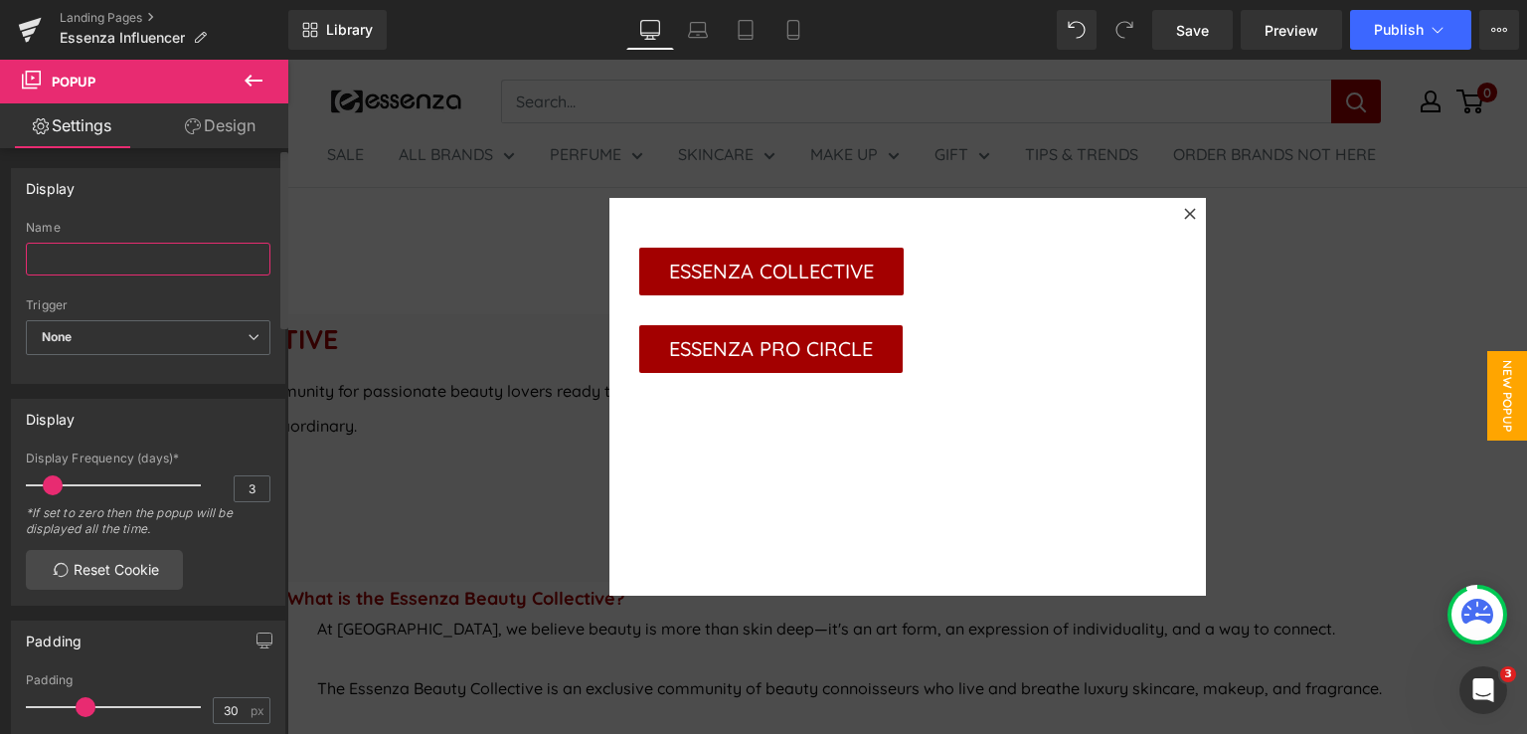
click at [119, 255] on input "text" at bounding box center [148, 259] width 245 height 33
click at [91, 334] on span "None" at bounding box center [148, 337] width 245 height 35
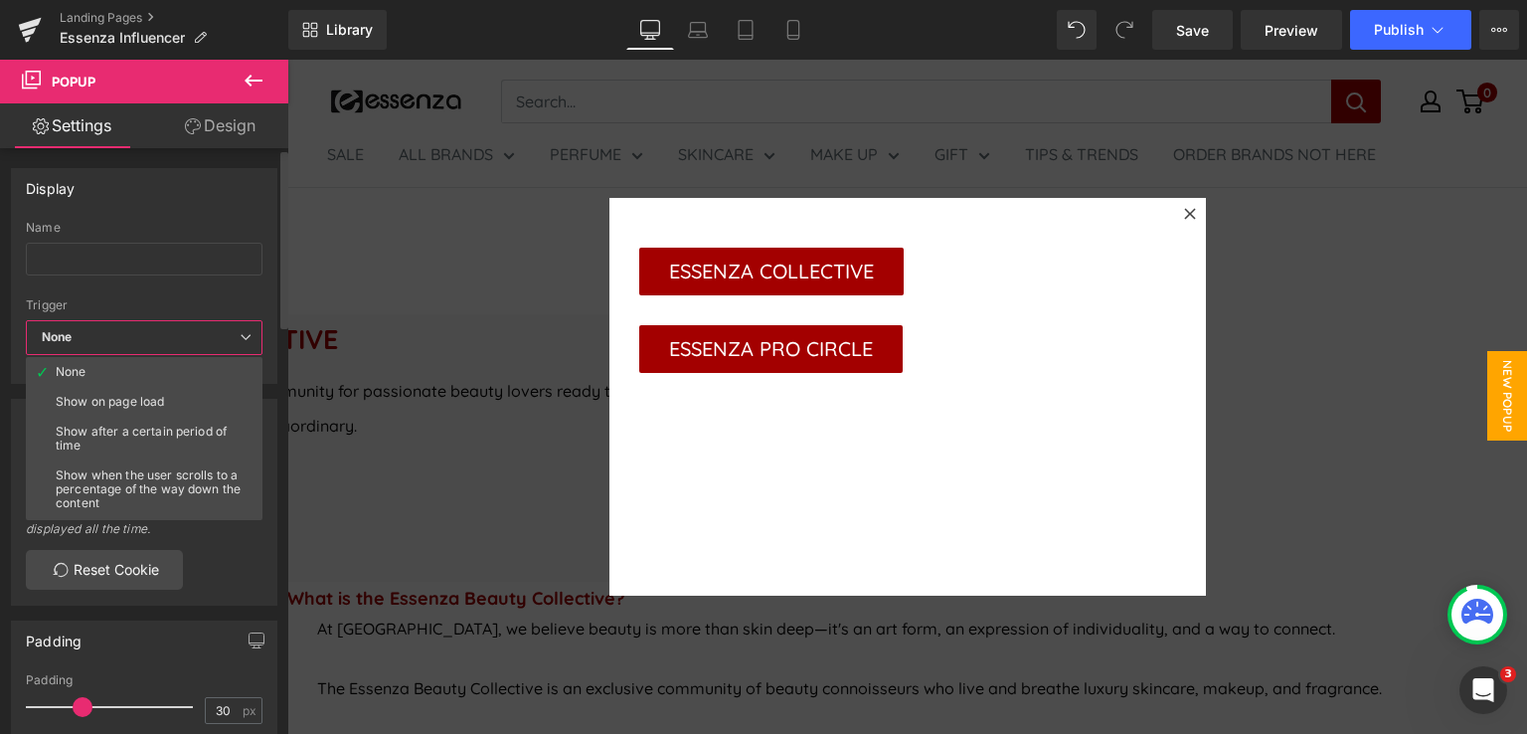
click at [95, 337] on span "None" at bounding box center [144, 337] width 237 height 35
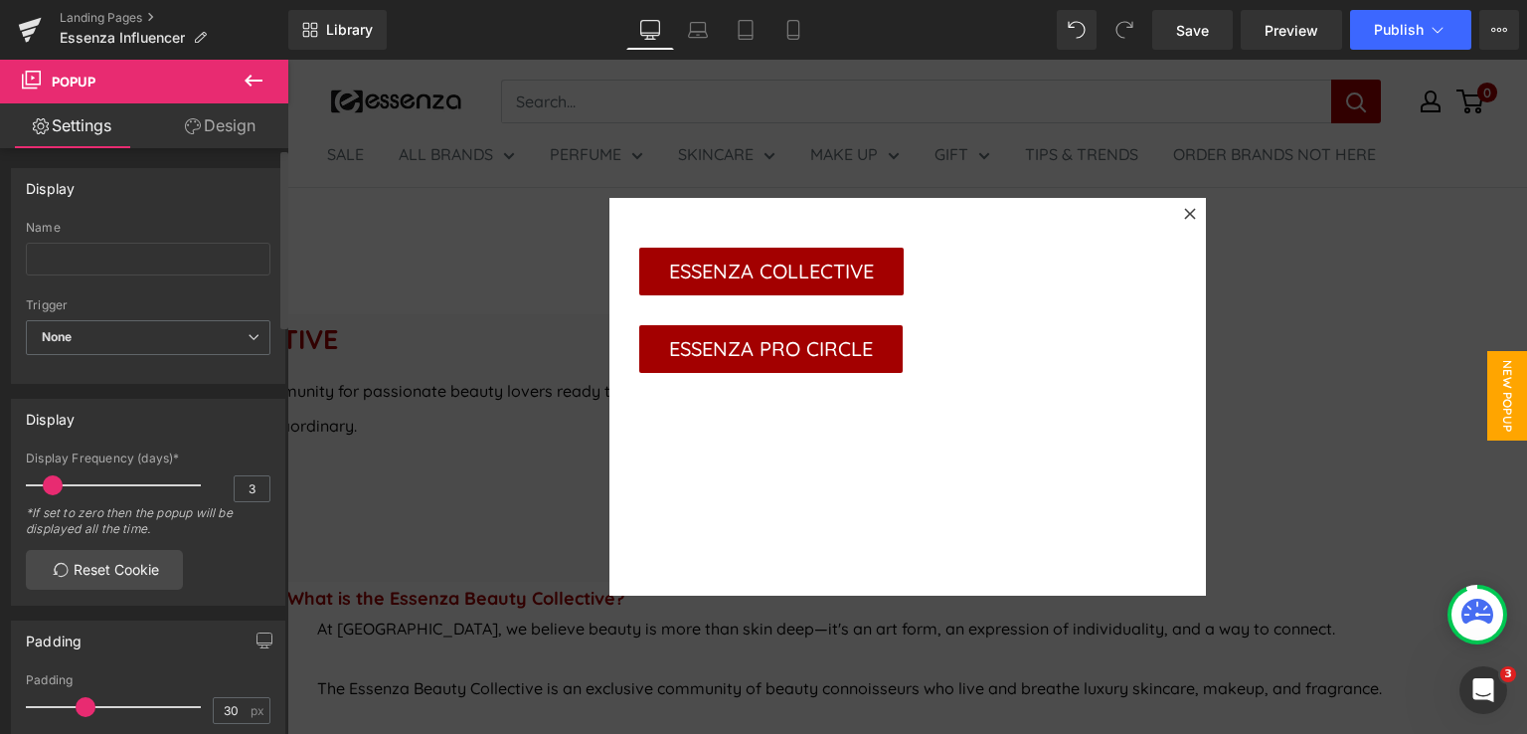
click at [155, 295] on div at bounding box center [148, 291] width 245 height 13
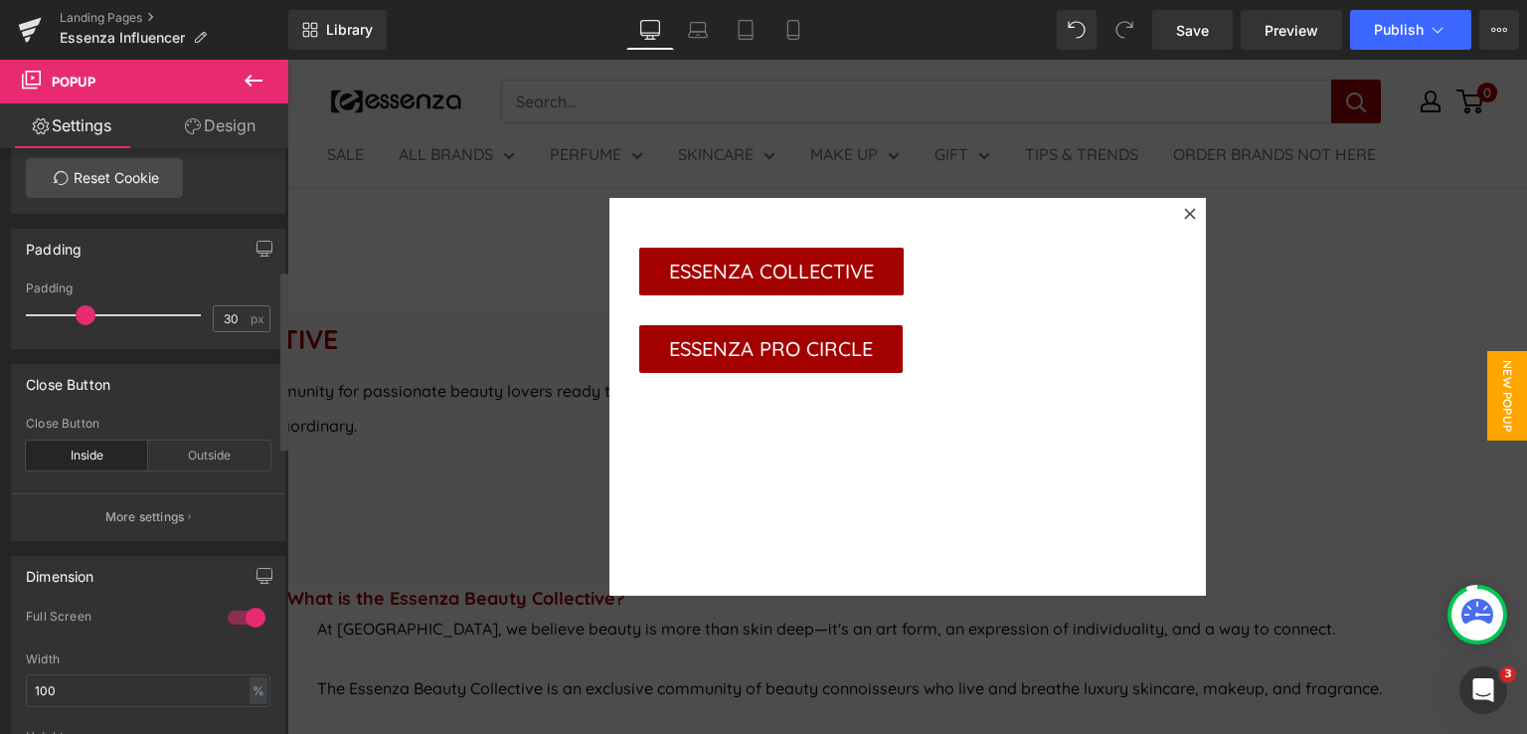
scroll to position [398, 0]
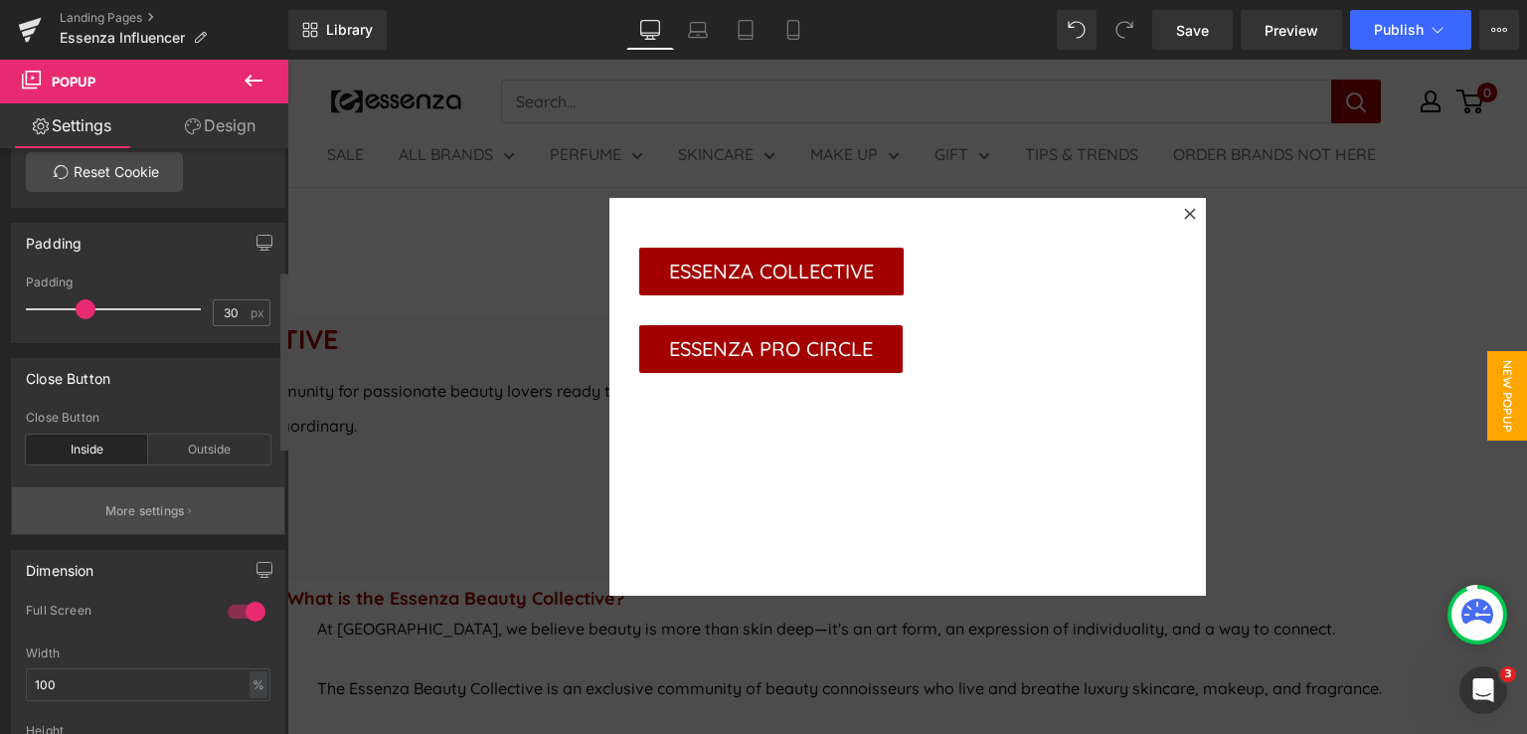
click at [169, 508] on p "More settings" at bounding box center [145, 511] width 80 height 18
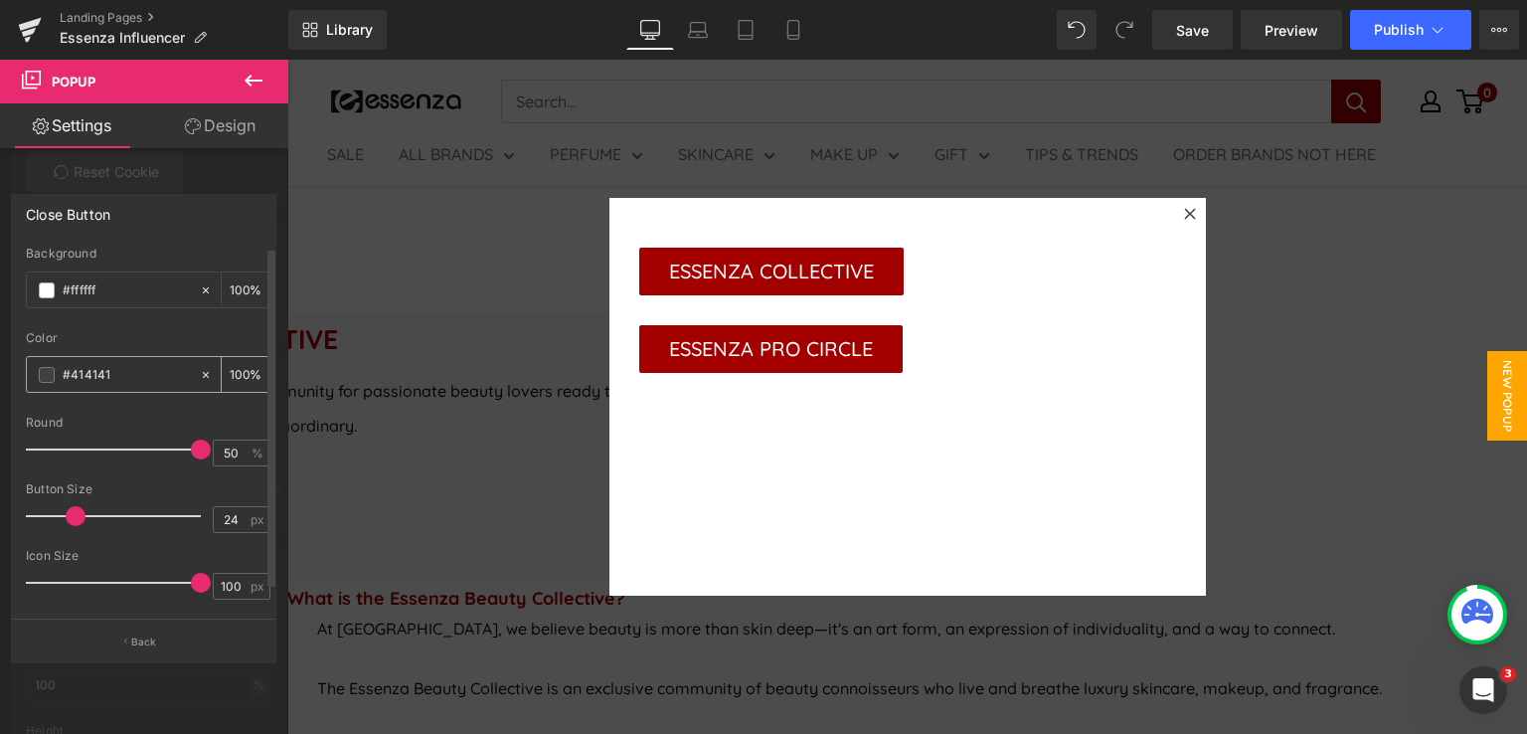
drag, startPoint x: 112, startPoint y: 367, endPoint x: 70, endPoint y: 367, distance: 42.7
click at [70, 367] on input "#414141" at bounding box center [126, 375] width 127 height 22
type input "#a3"
type input "0"
type input "#a30000"
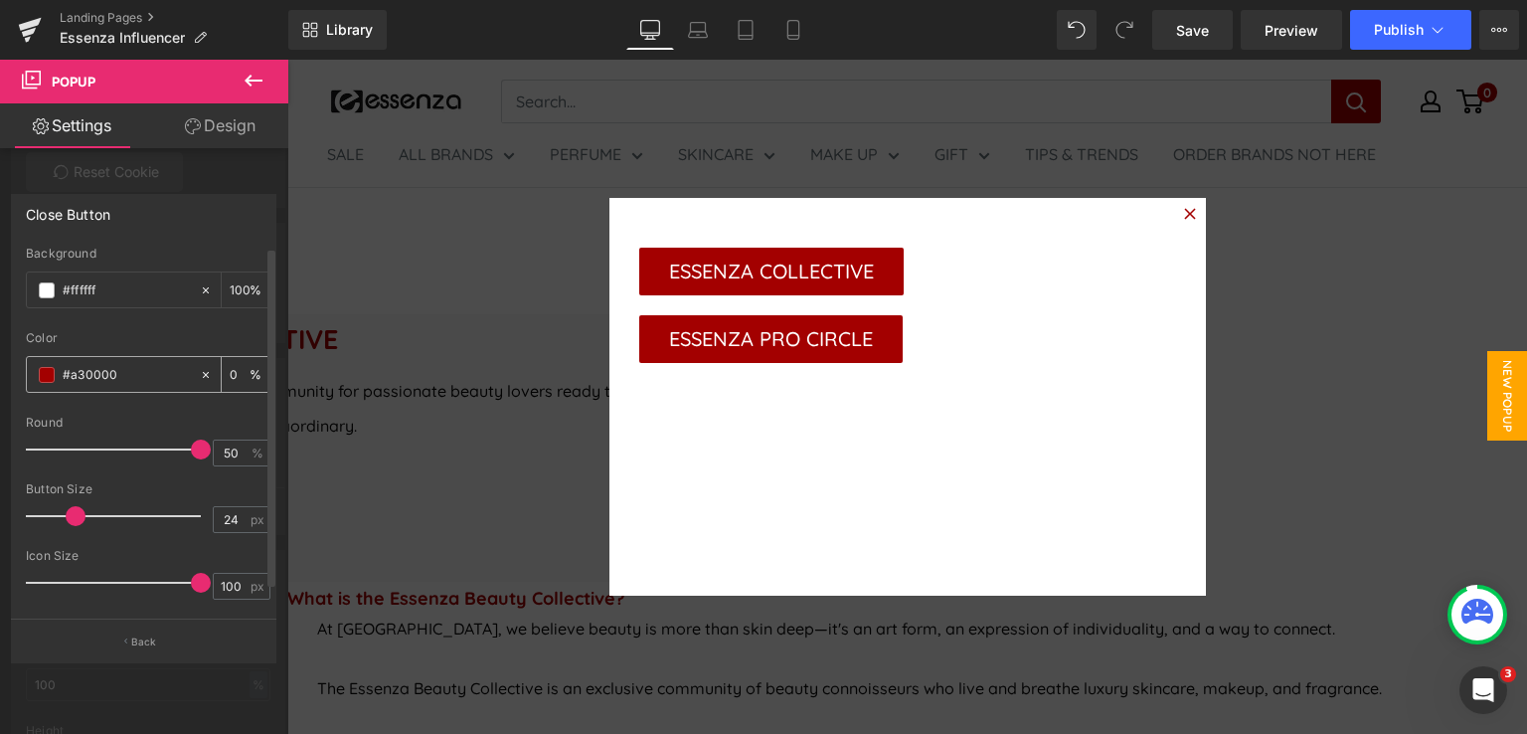
type input "100"
type input "#a30000"
drag, startPoint x: 79, startPoint y: 510, endPoint x: 89, endPoint y: 510, distance: 10.9
click at [89, 510] on span at bounding box center [87, 516] width 20 height 20
type input "39"
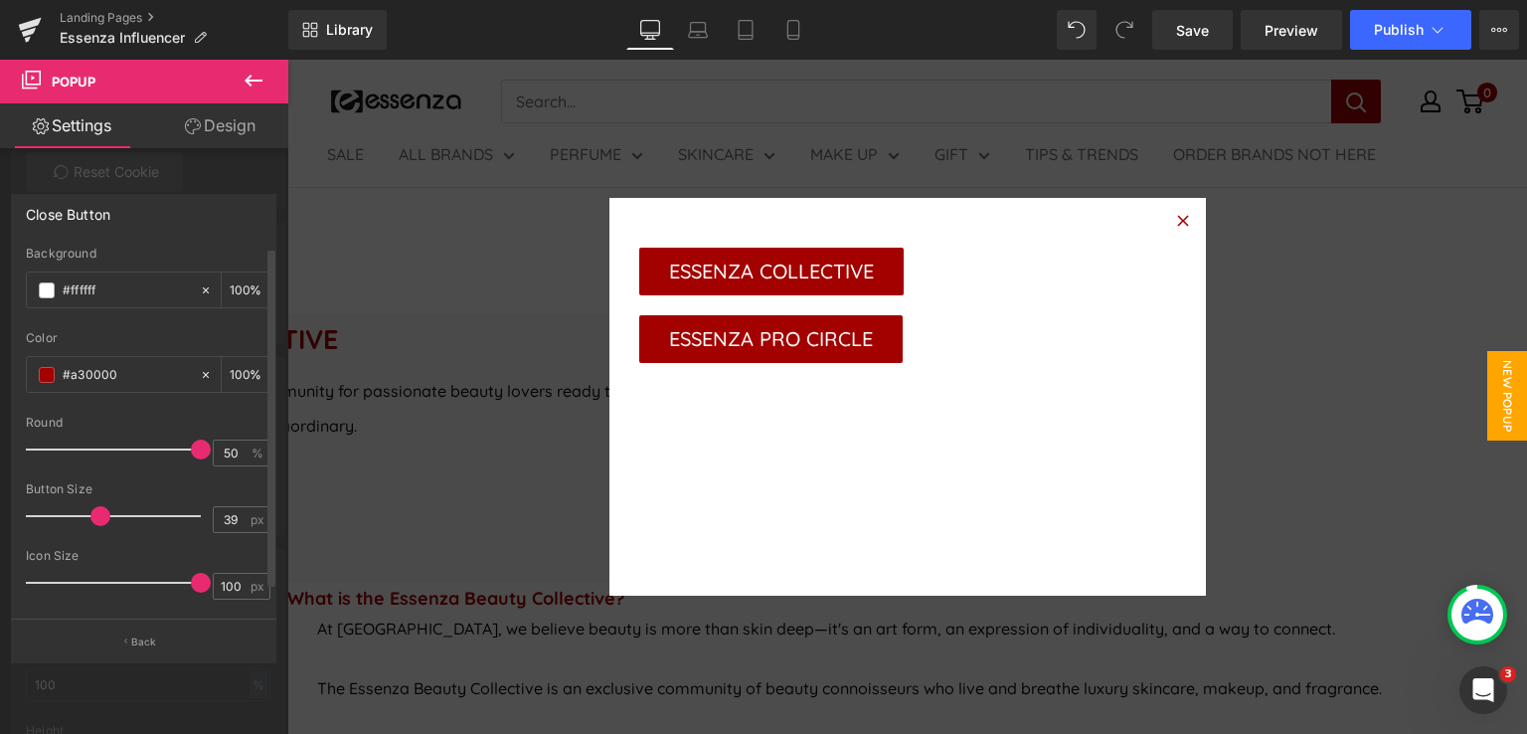
drag, startPoint x: 81, startPoint y: 515, endPoint x: 92, endPoint y: 515, distance: 11.9
click at [92, 515] on span at bounding box center [100, 516] width 20 height 20
click at [207, 219] on div "Close Button" at bounding box center [143, 214] width 263 height 38
click at [258, 83] on icon at bounding box center [254, 81] width 24 height 24
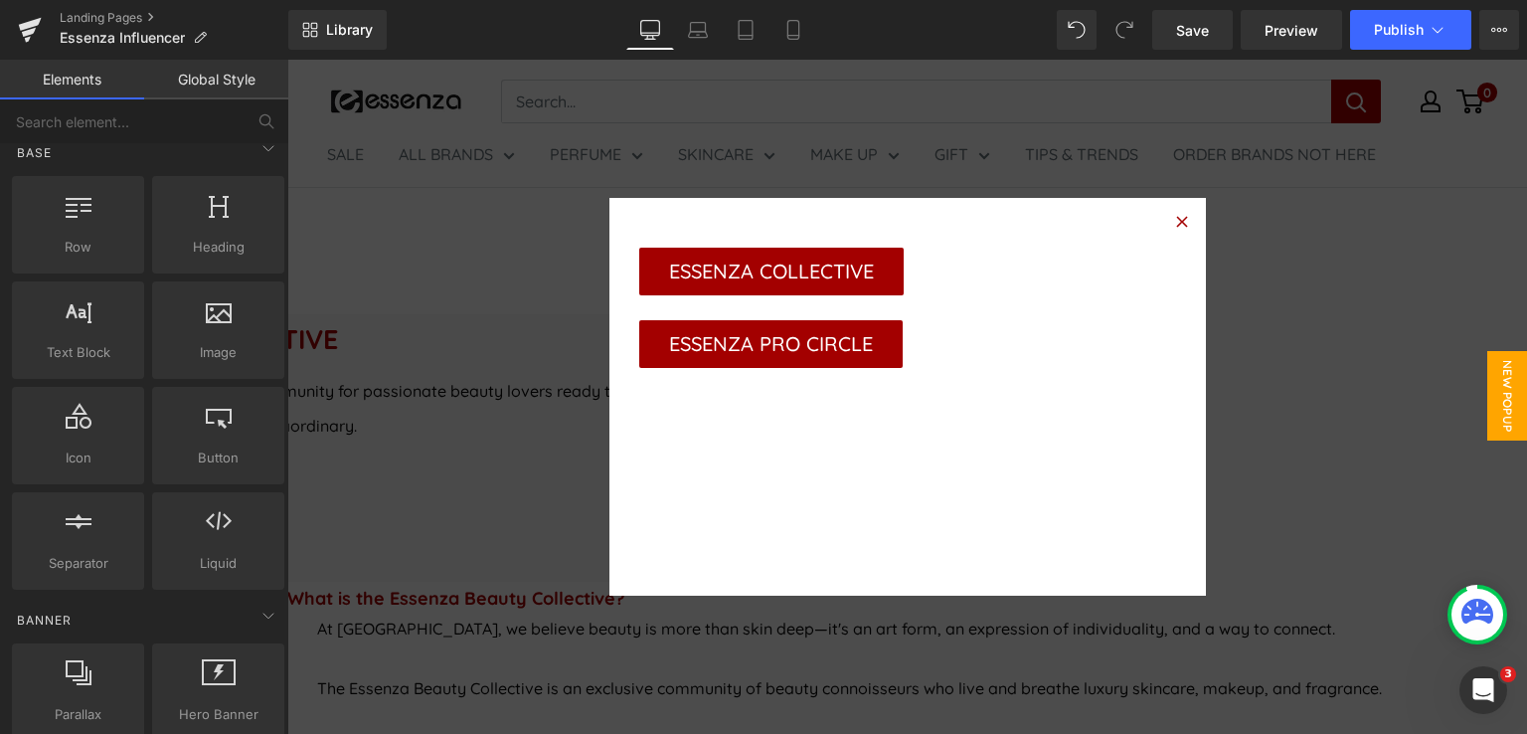
click at [287, 60] on span "Popup" at bounding box center [287, 60] width 0 height 0
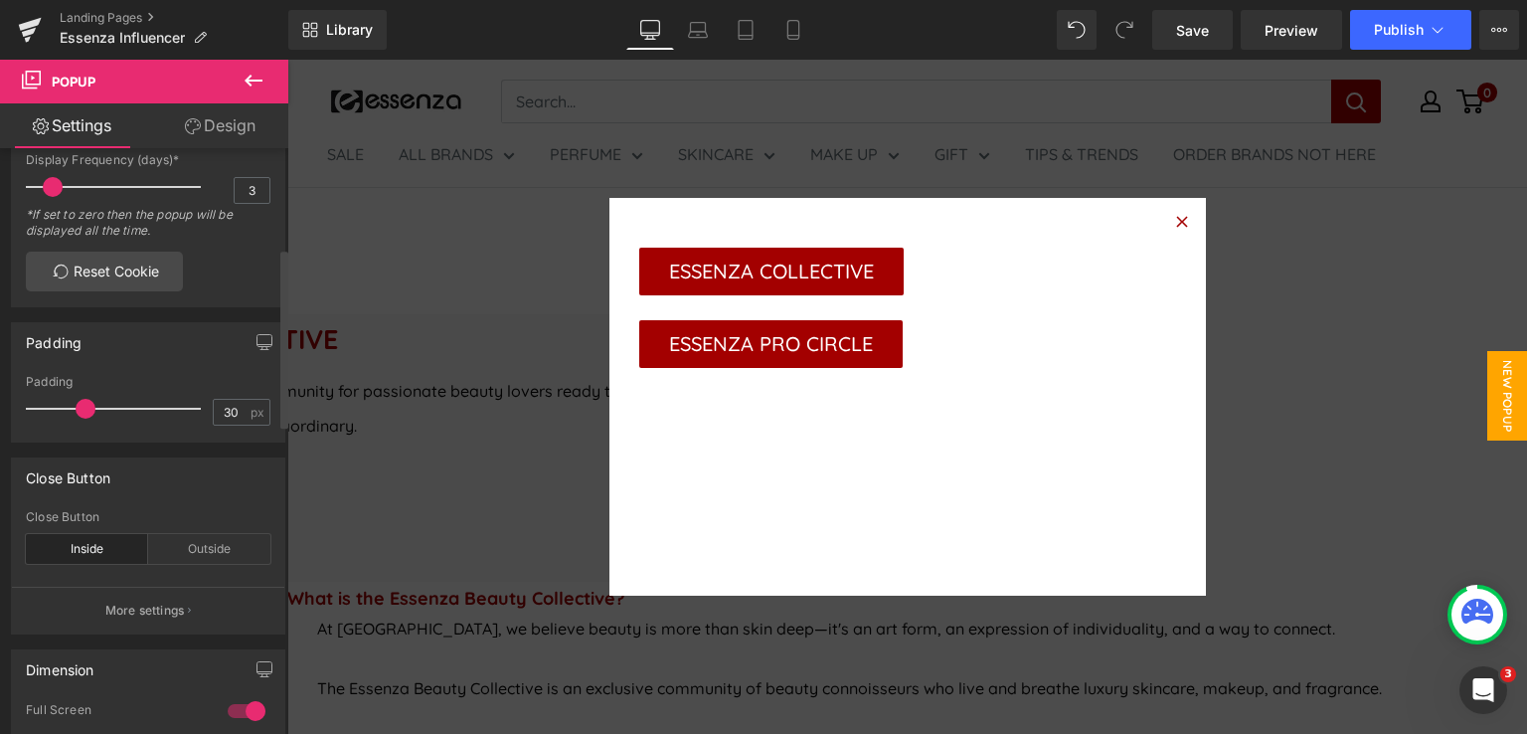
scroll to position [497, 0]
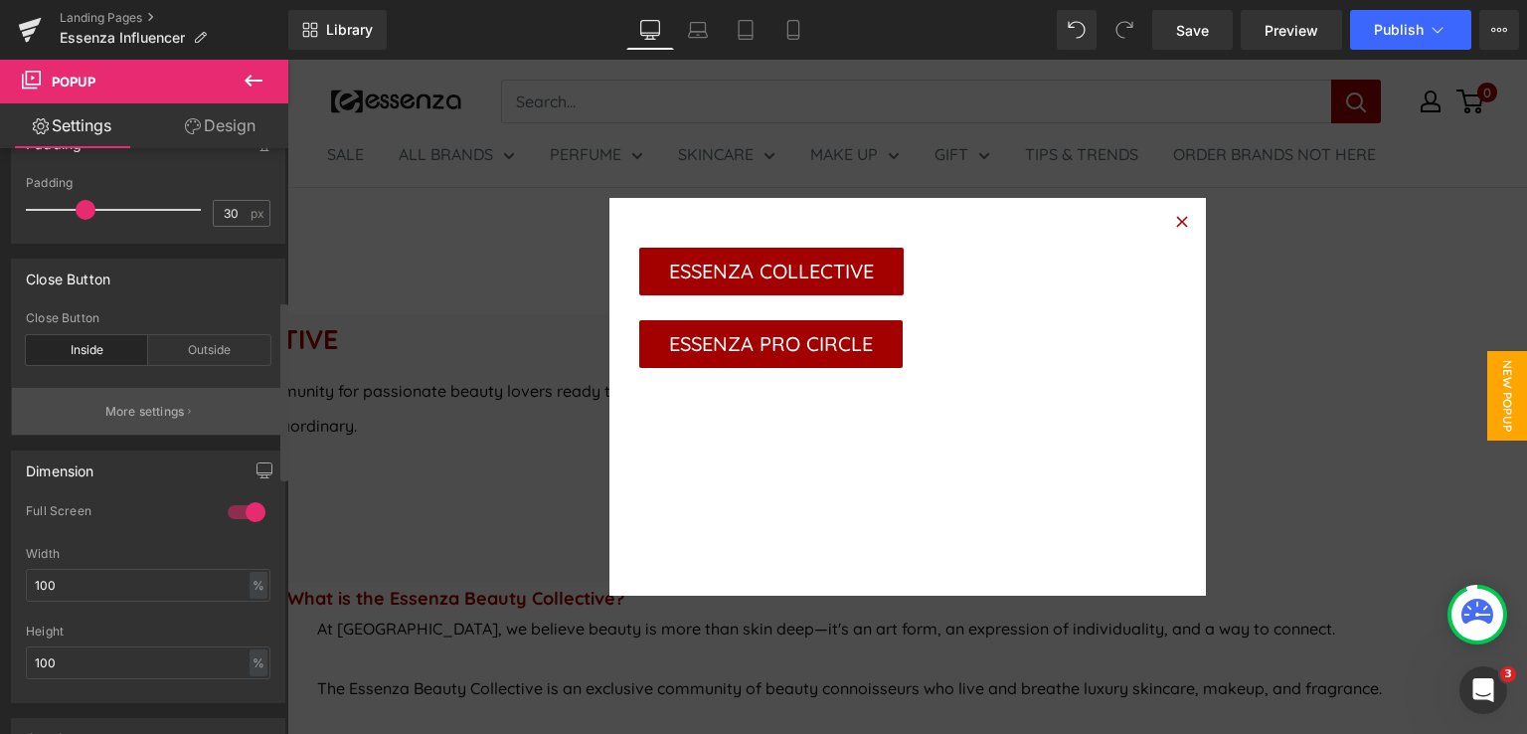
click at [157, 404] on p "More settings" at bounding box center [145, 412] width 80 height 18
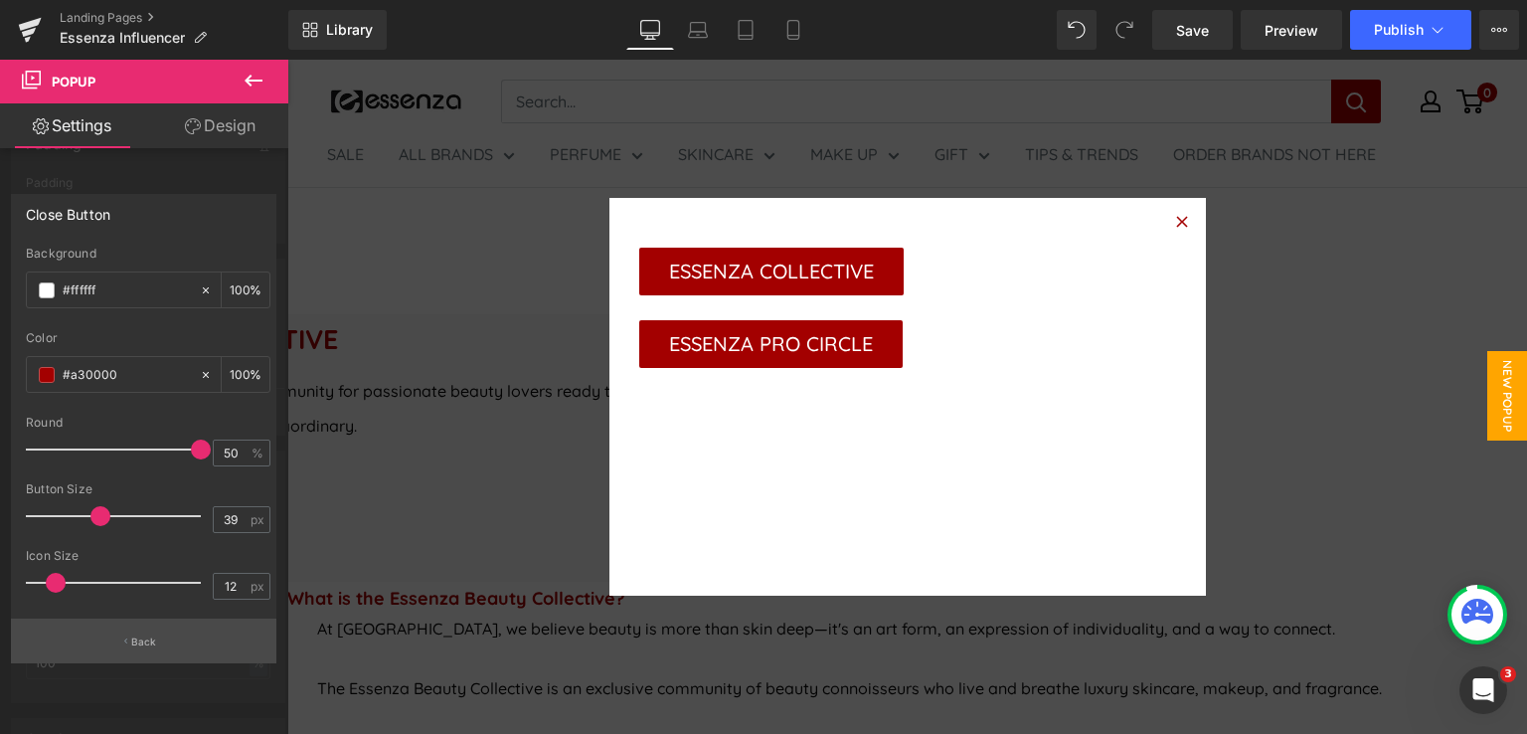
click at [133, 642] on p "Back" at bounding box center [144, 641] width 26 height 15
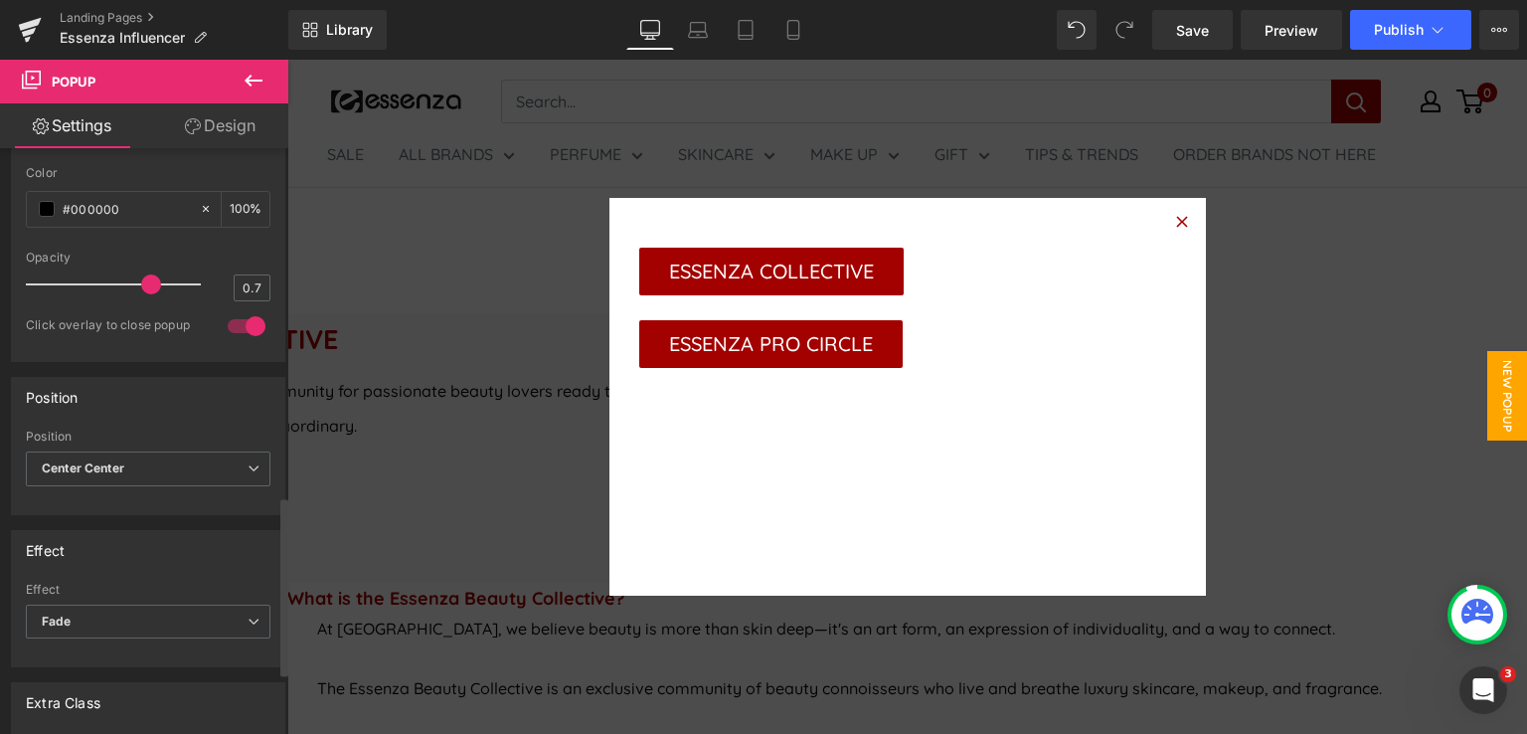
scroll to position [1041, 0]
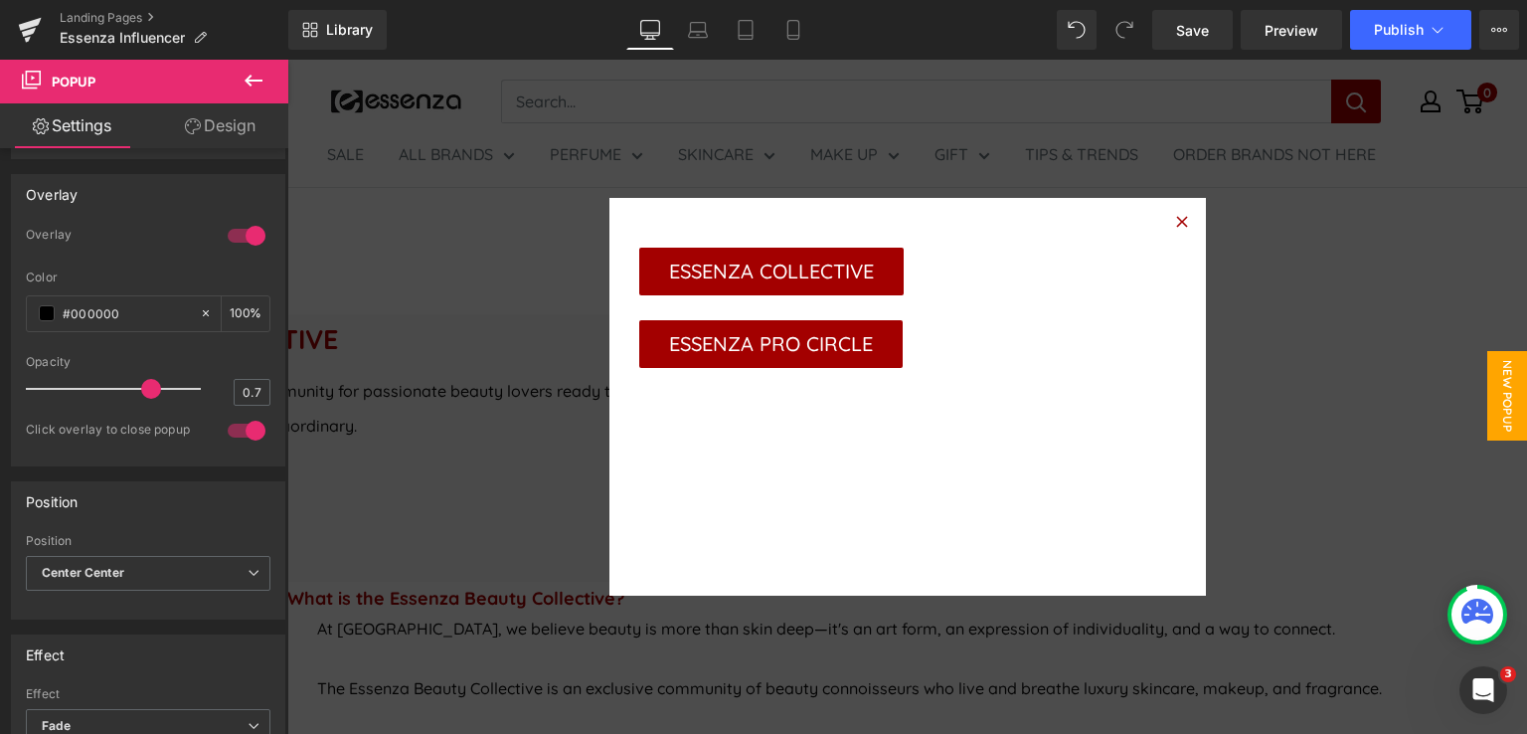
click at [541, 368] on div at bounding box center [907, 397] width 1240 height 674
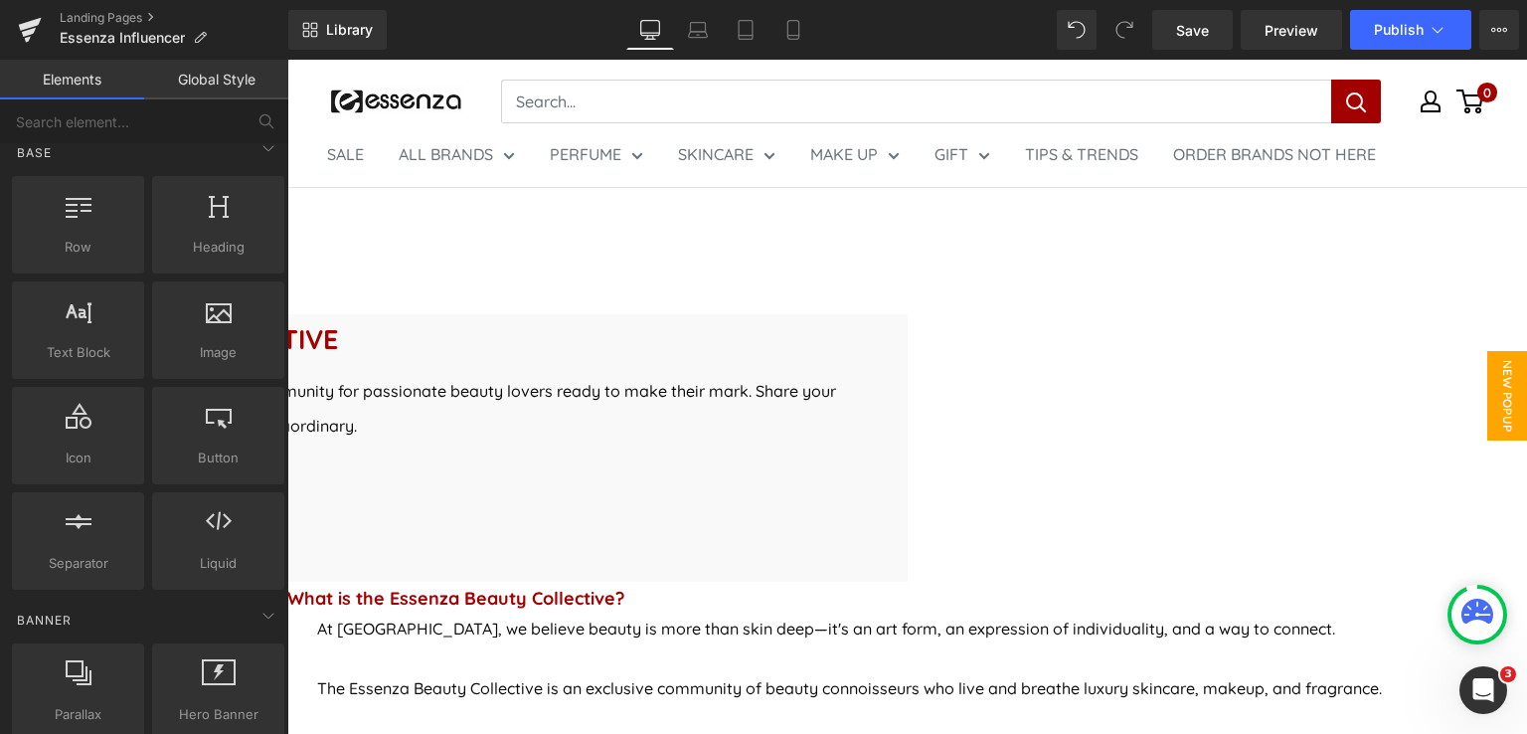
click at [1503, 398] on span "New Popup" at bounding box center [1507, 395] width 40 height 89
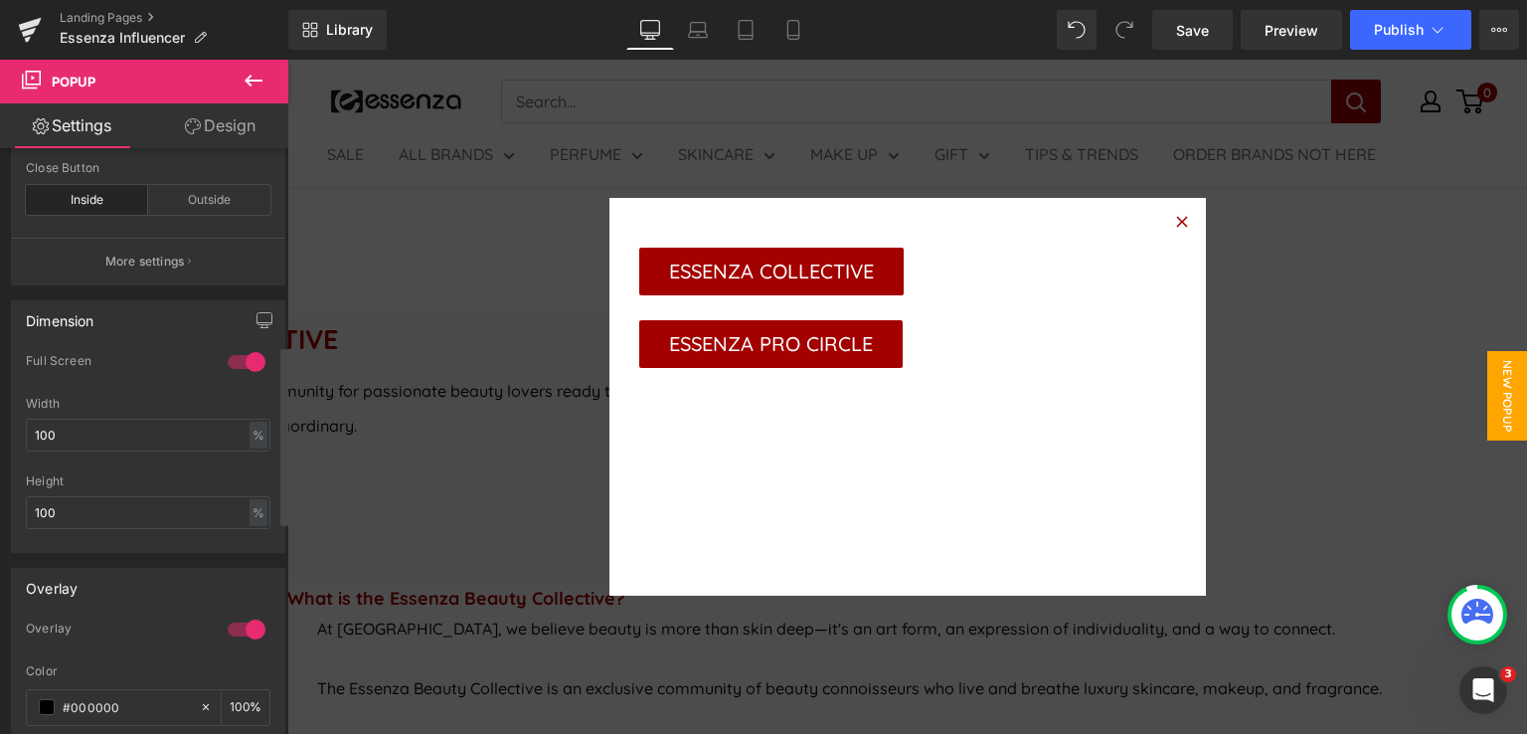
scroll to position [643, 0]
click at [105, 508] on input "100" at bounding box center [148, 516] width 245 height 33
type input "1"
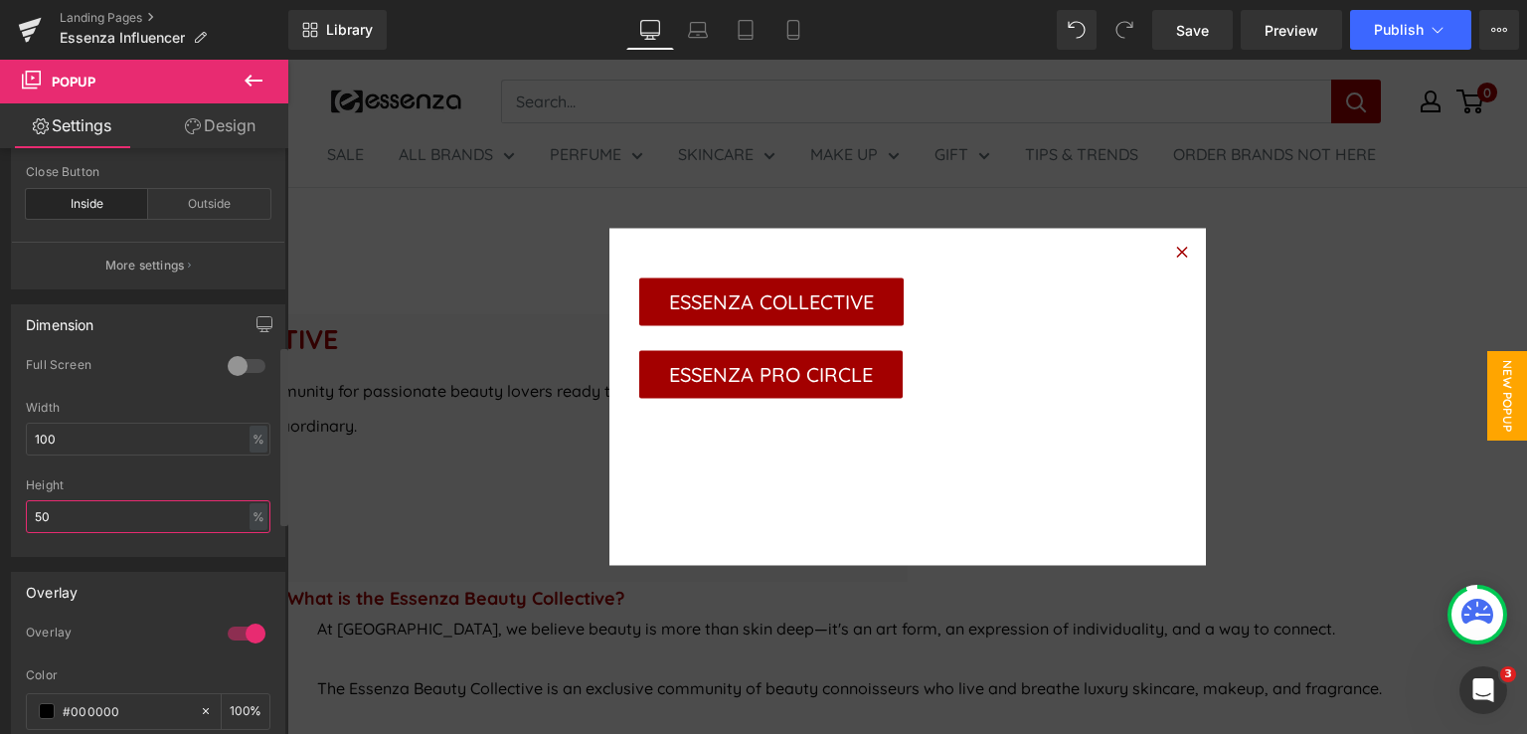
type input "5"
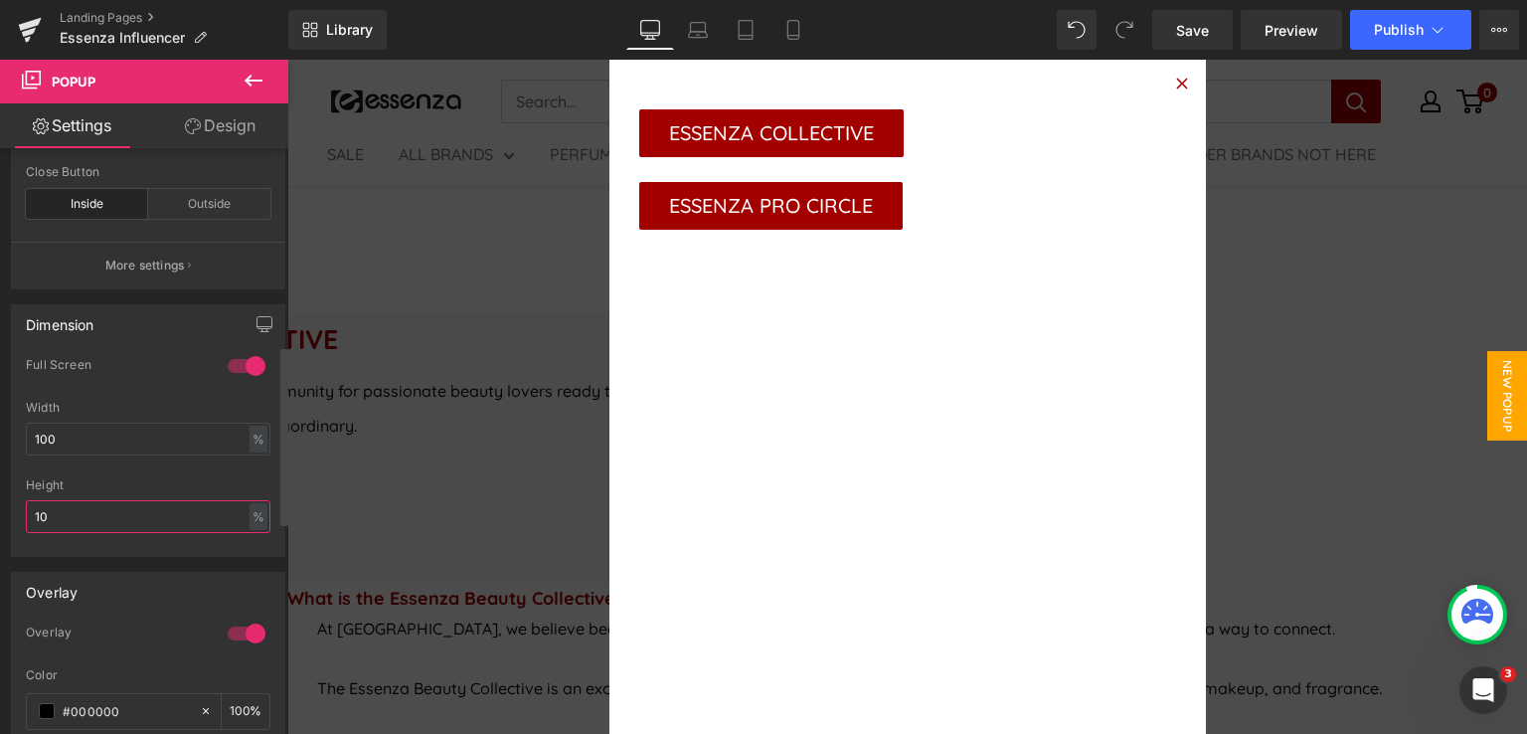
type input "1"
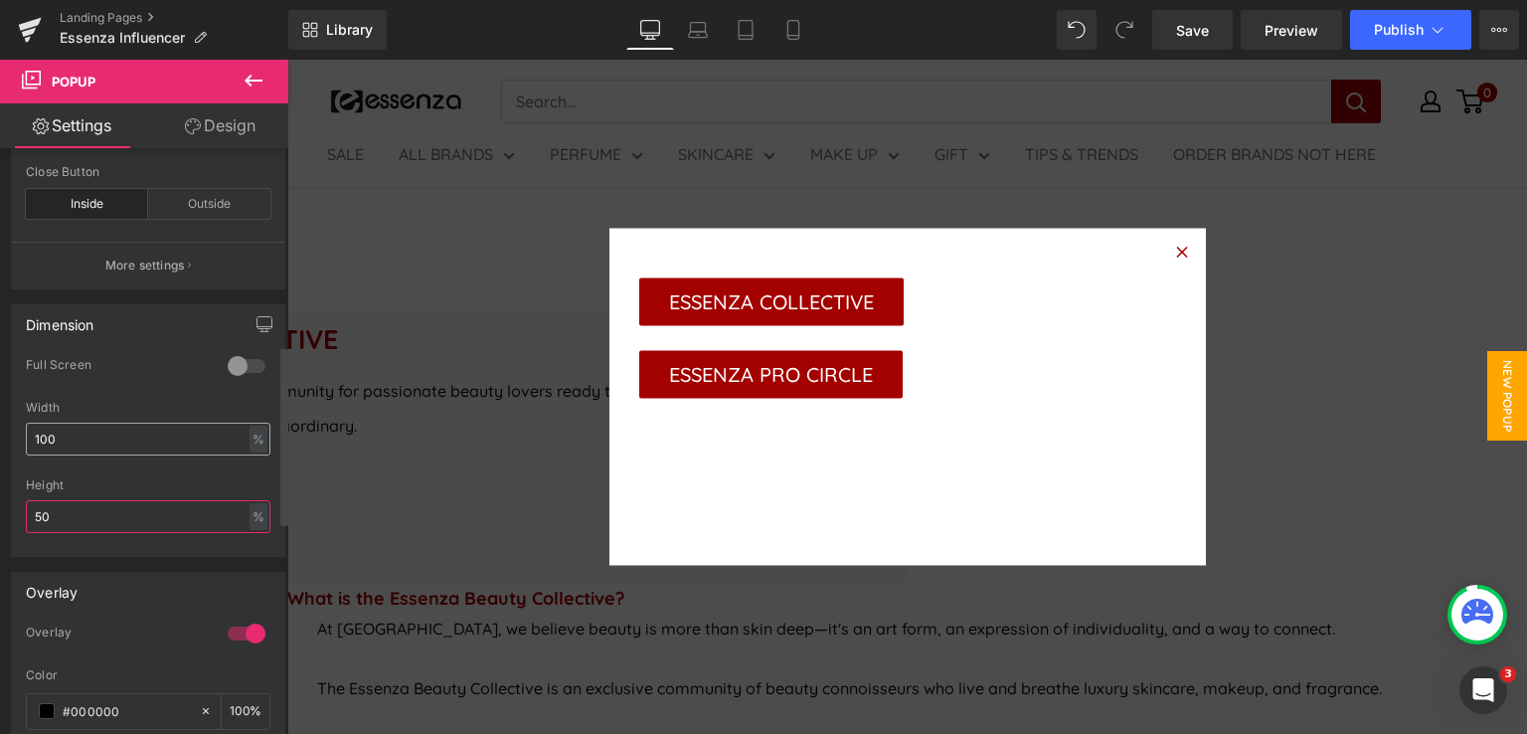
type input "50"
click at [66, 424] on input "100" at bounding box center [148, 439] width 245 height 33
type input "1"
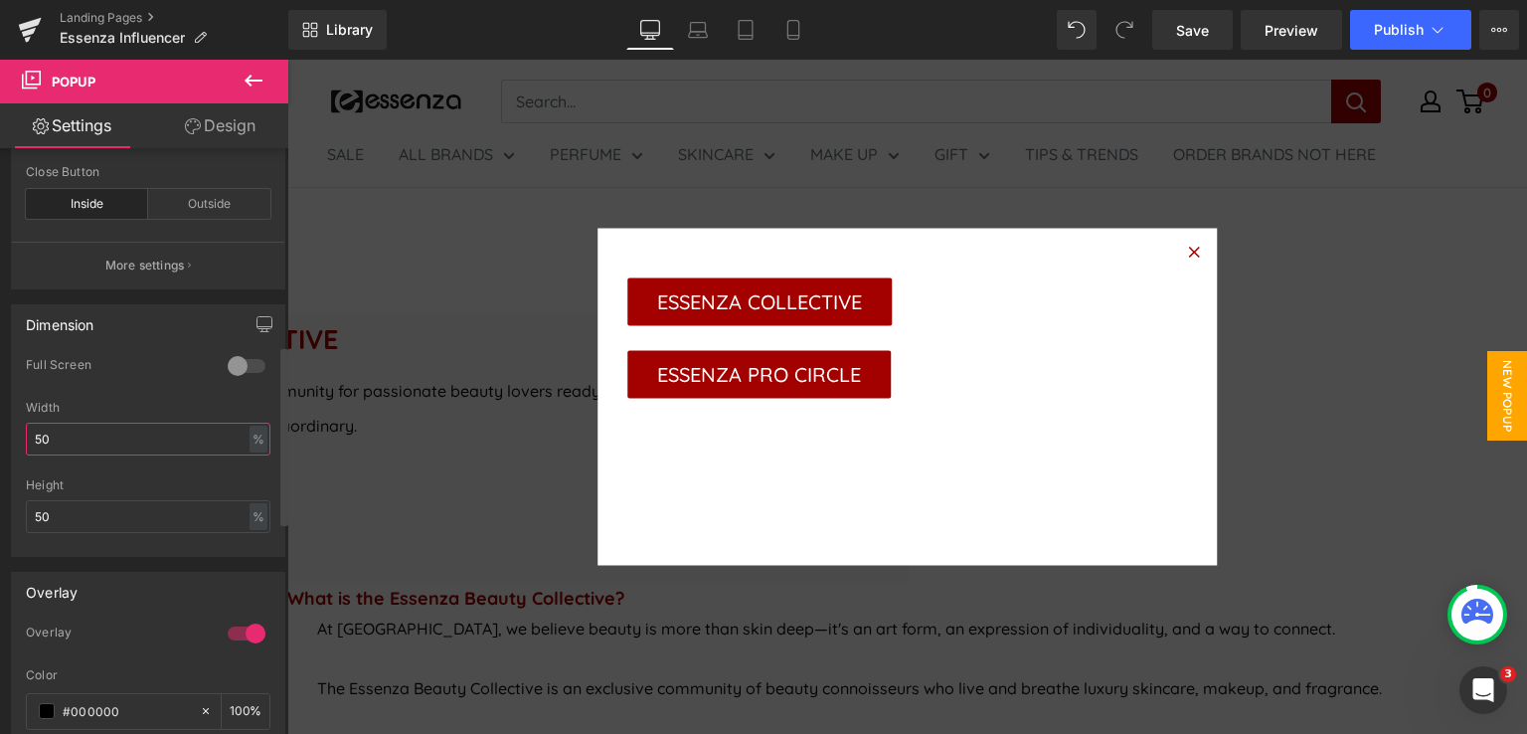
type input "5"
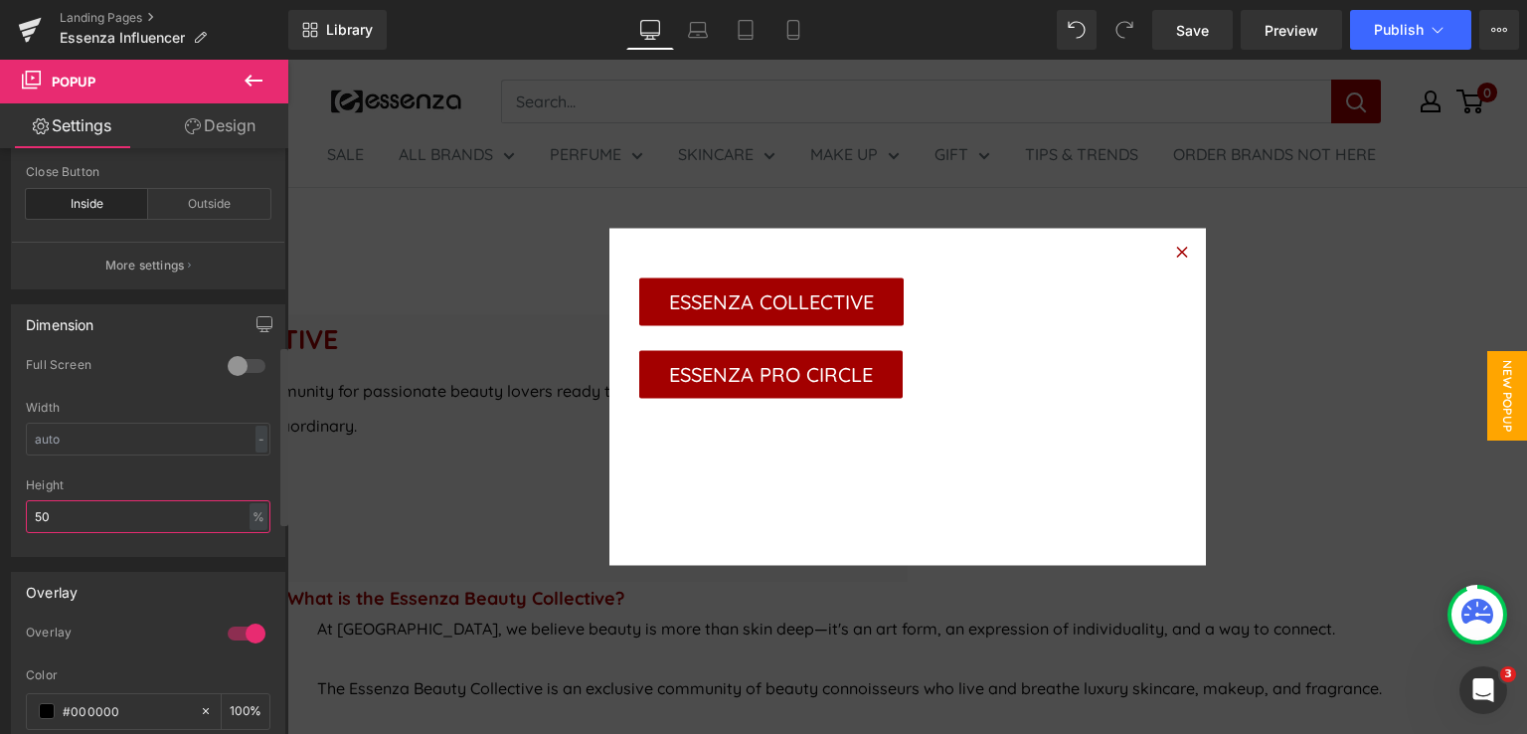
click at [80, 500] on input "50" at bounding box center [148, 516] width 245 height 33
type input "5"
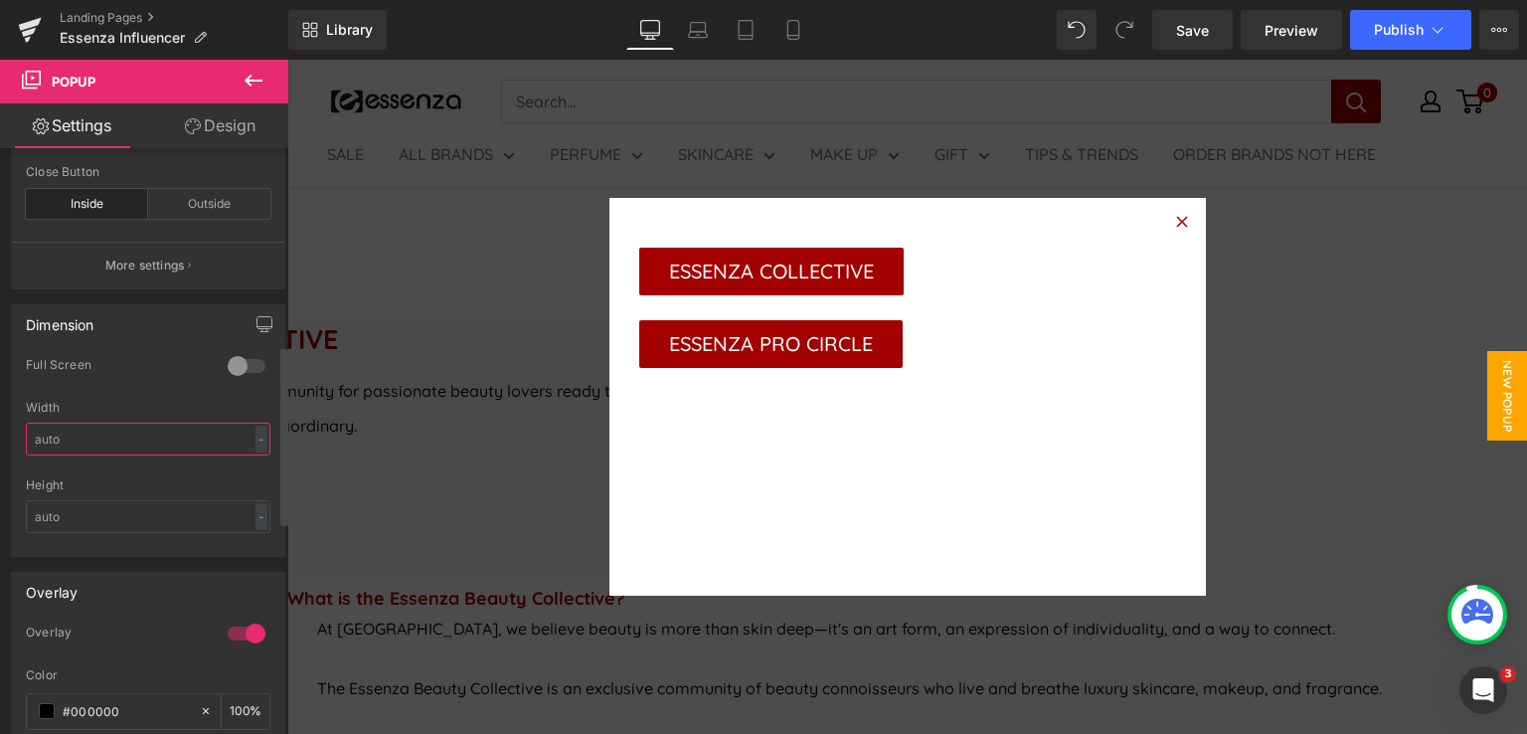
click at [61, 437] on input "text" at bounding box center [148, 439] width 245 height 33
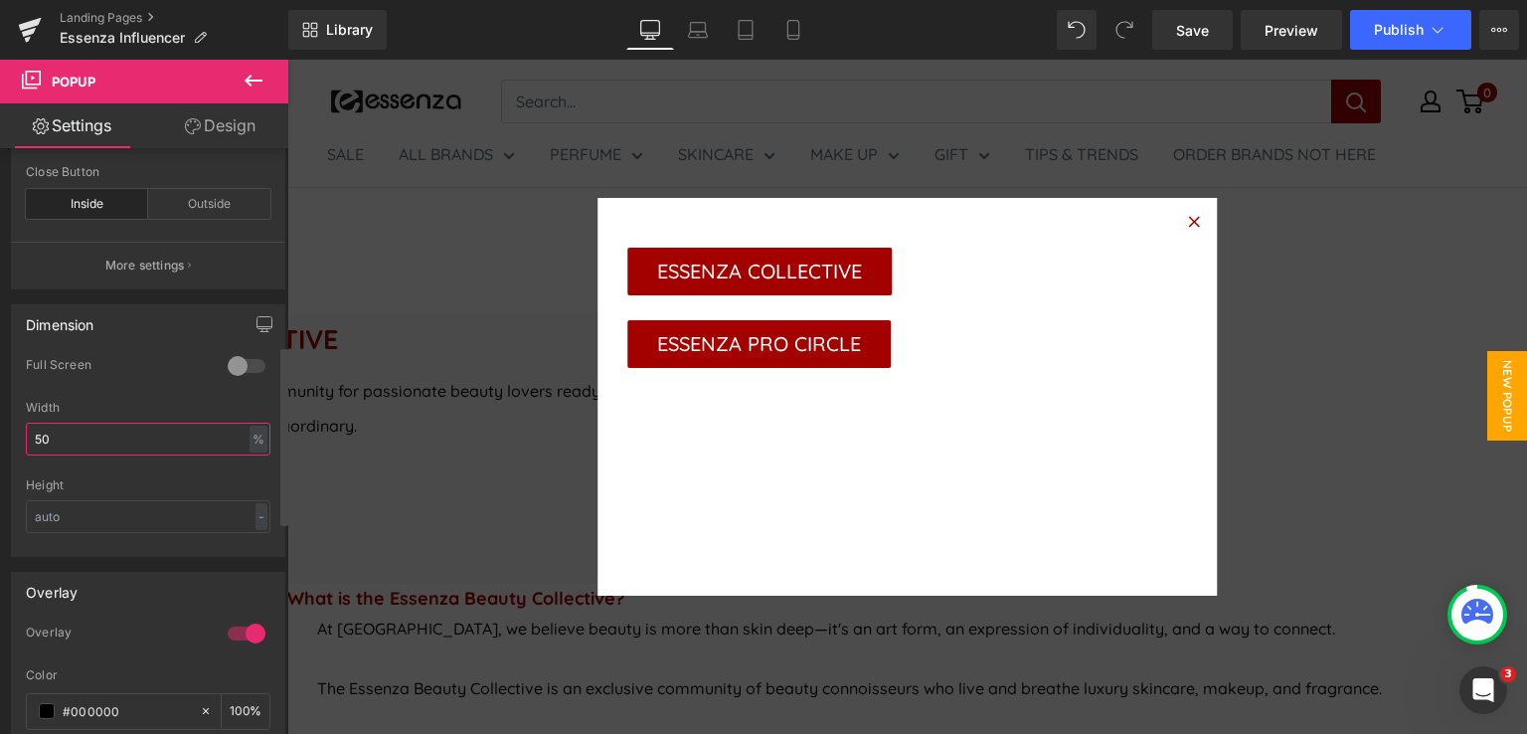
type input "50"
click at [98, 532] on div "Height - px %" at bounding box center [148, 517] width 245 height 78
click at [98, 524] on input "text" at bounding box center [148, 516] width 245 height 33
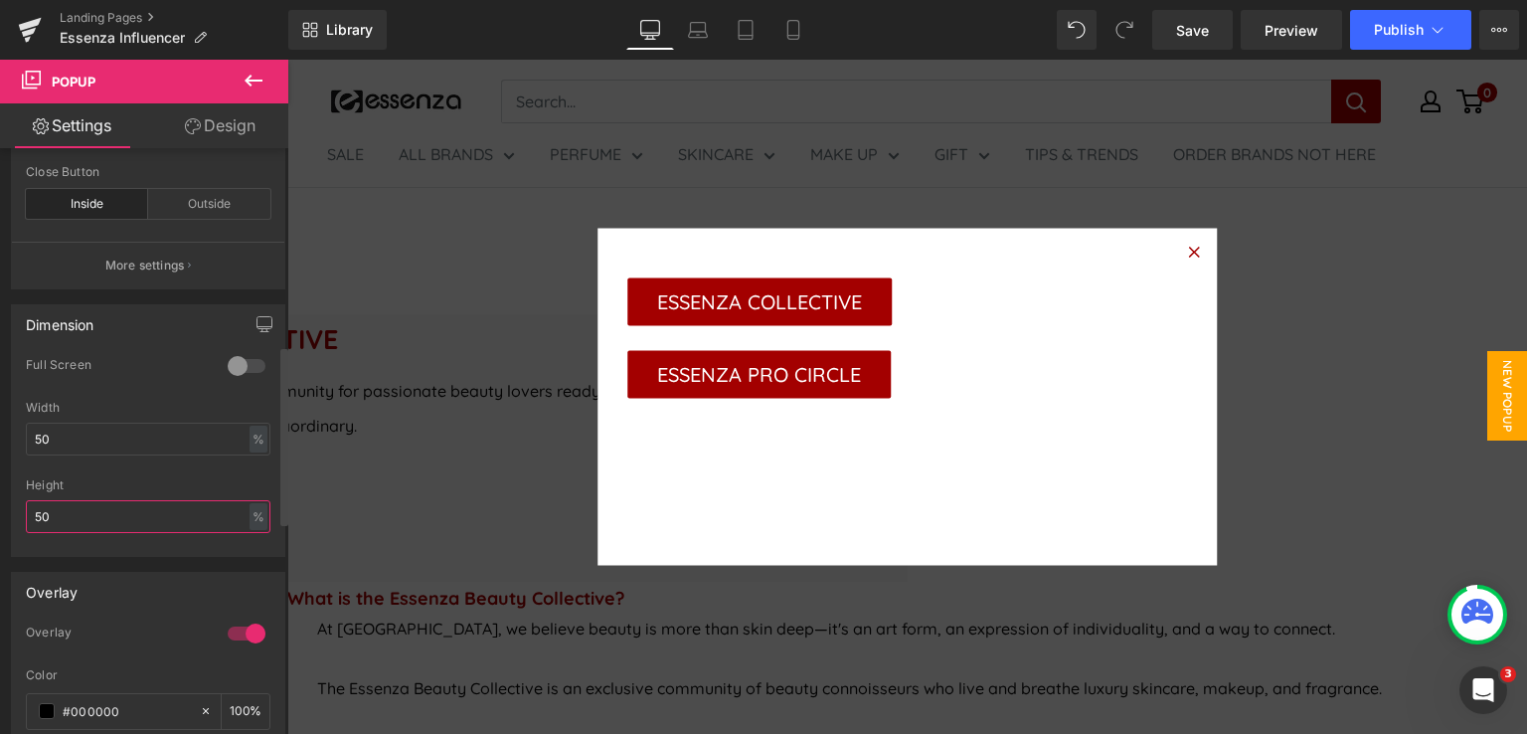
type input "5"
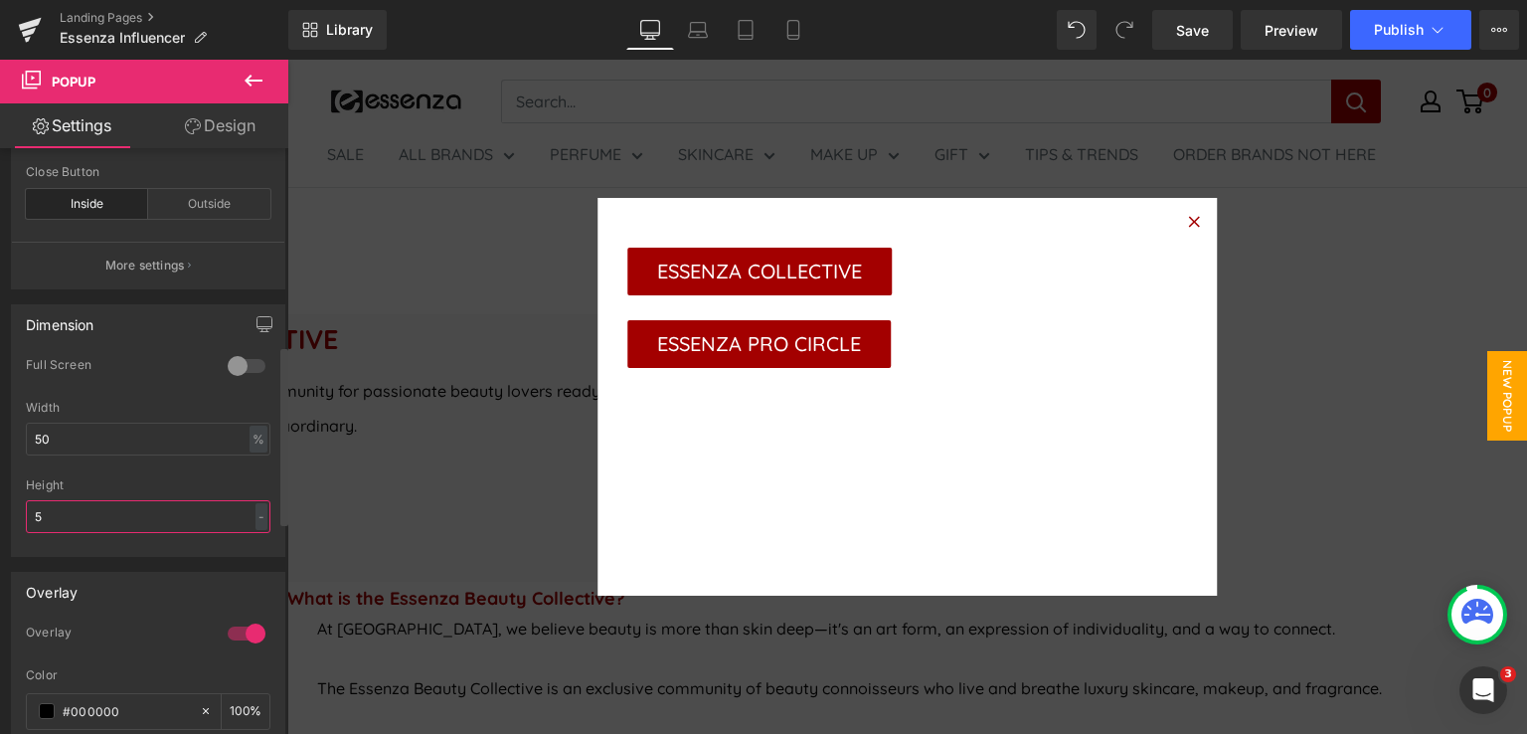
type input "50"
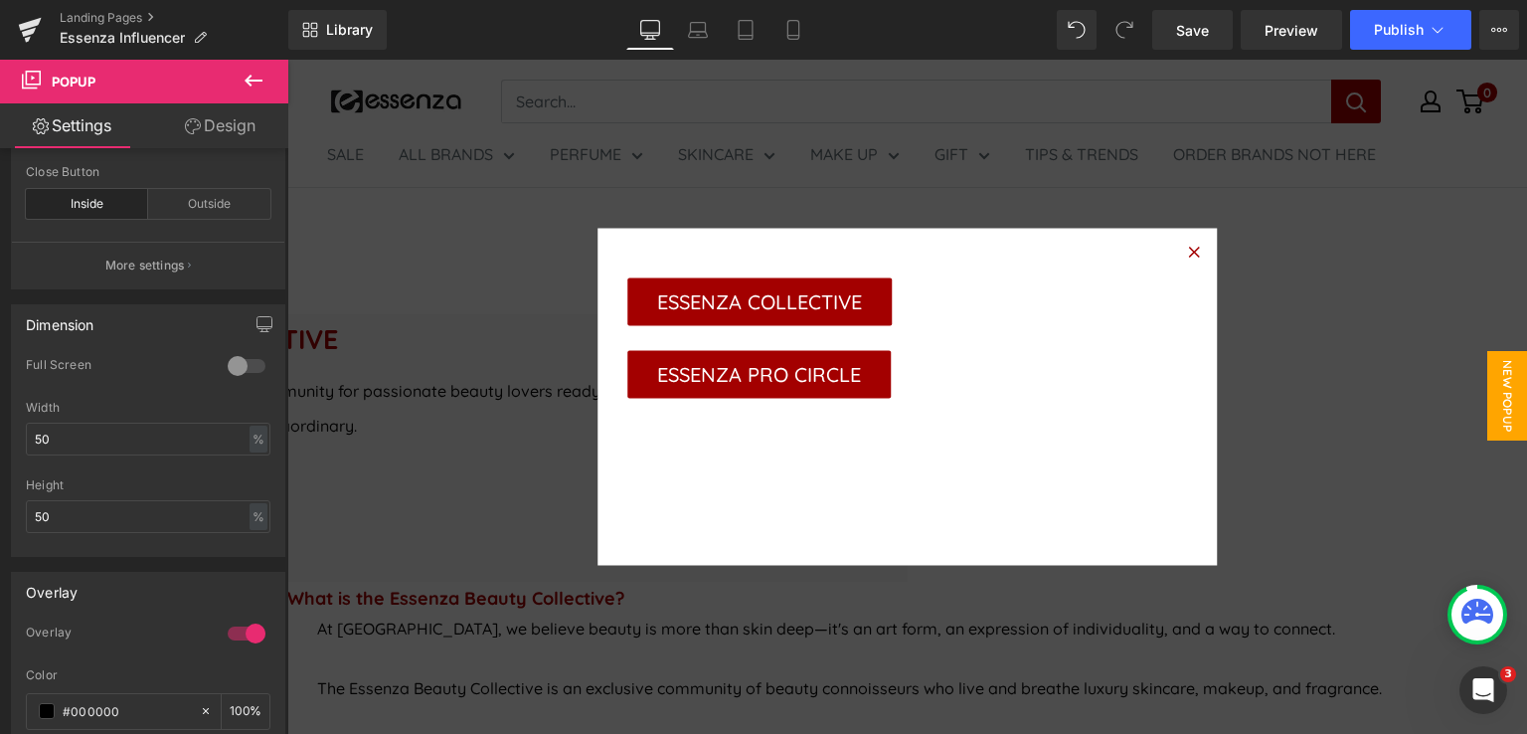
click at [287, 60] on span "Button" at bounding box center [287, 60] width 0 height 0
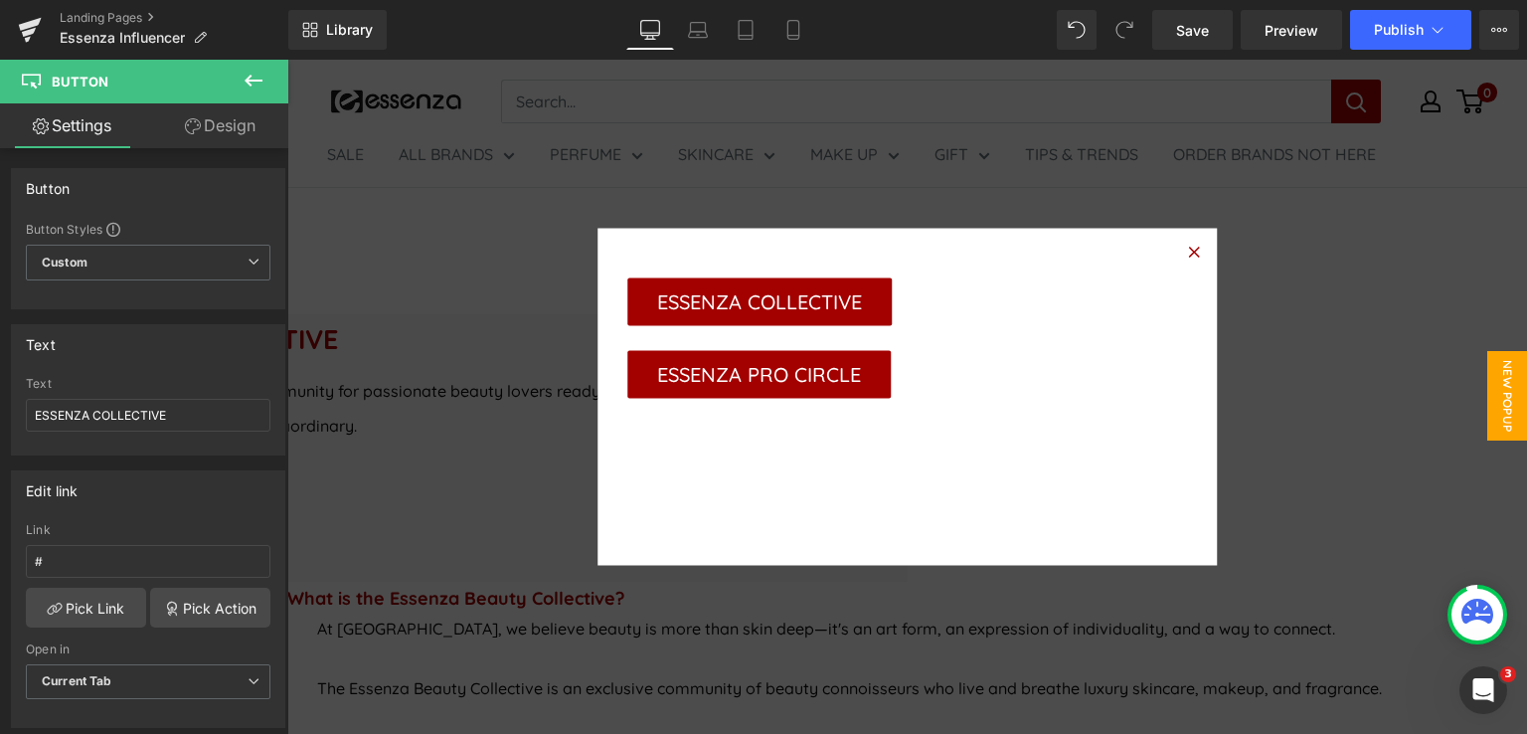
click at [231, 128] on link "Design" at bounding box center [220, 125] width 144 height 45
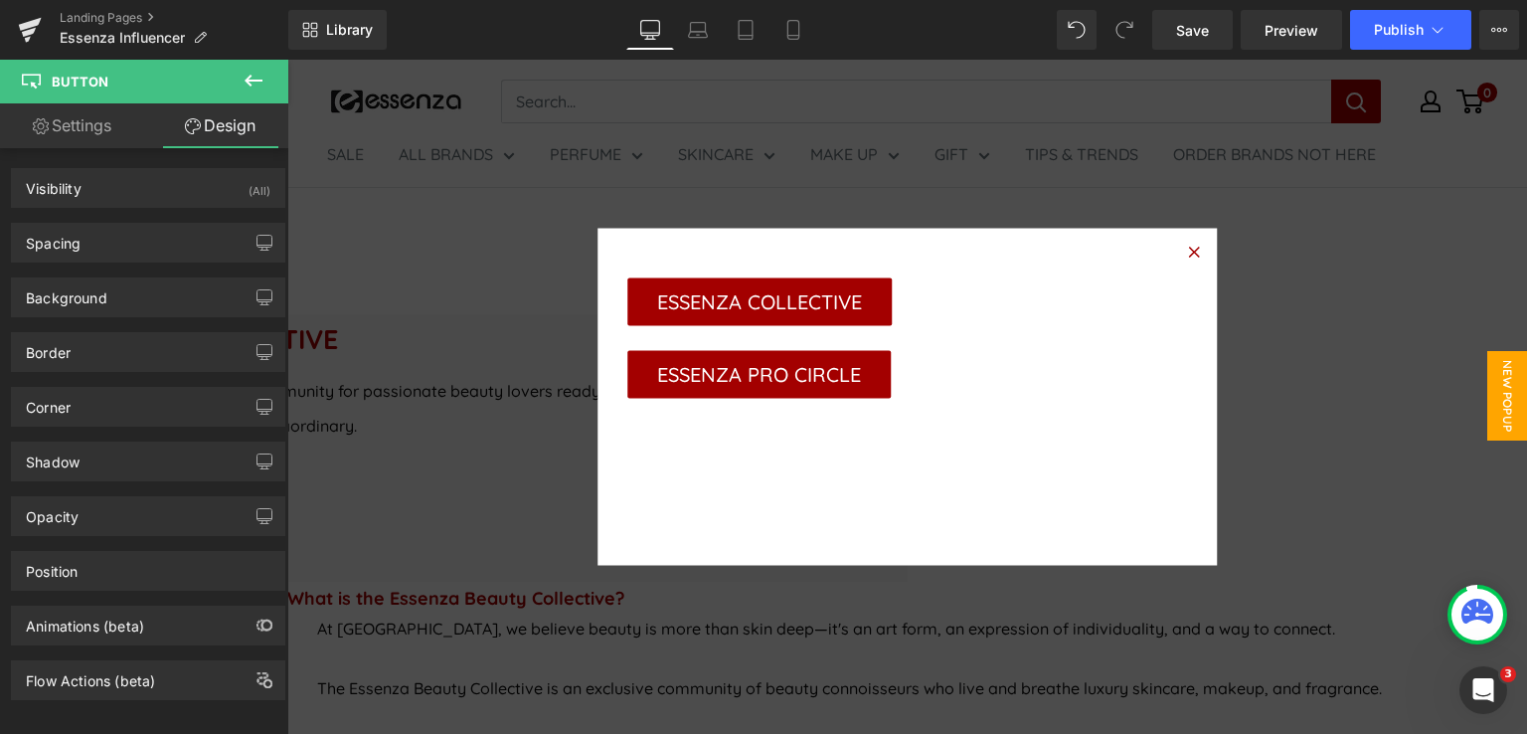
click at [287, 60] on span "Button" at bounding box center [287, 60] width 0 height 0
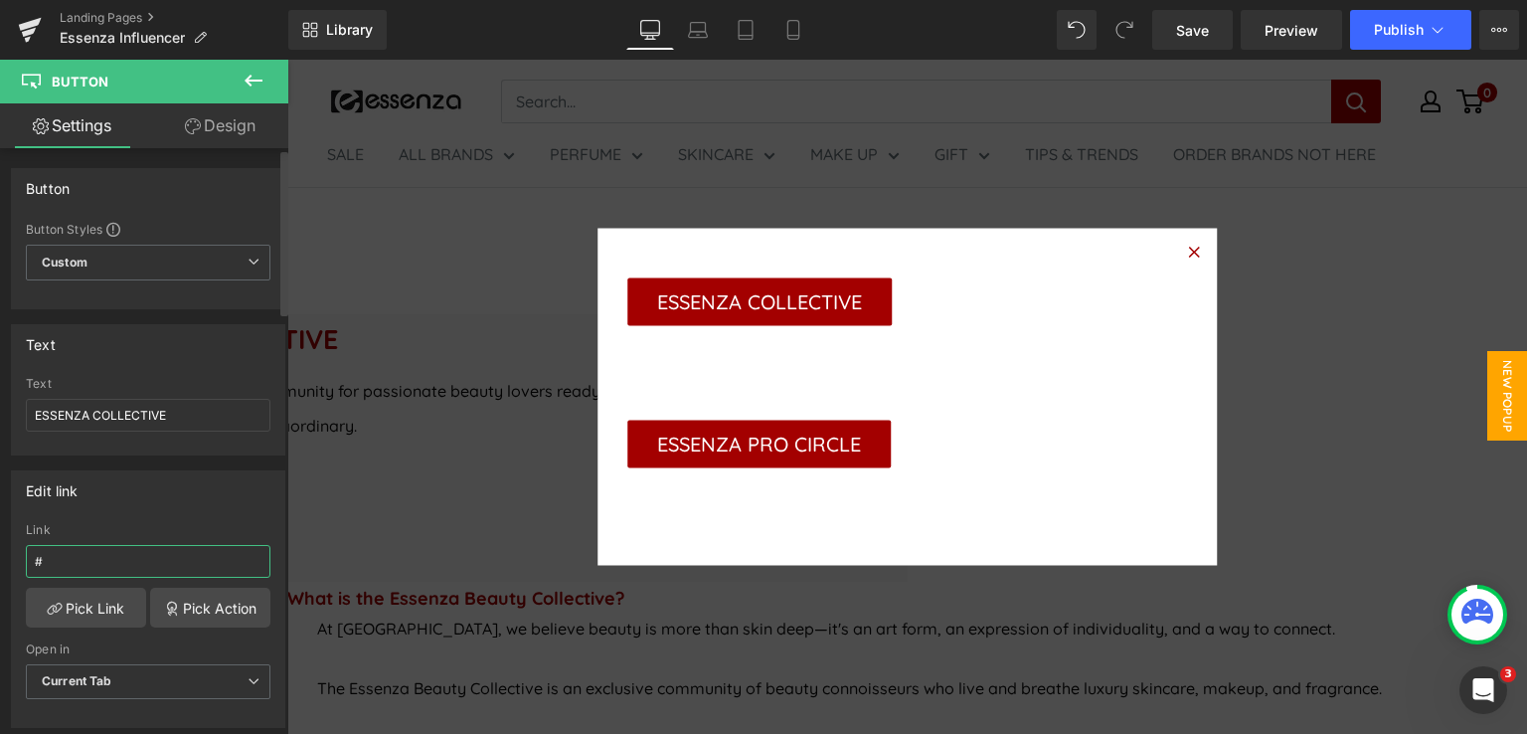
drag, startPoint x: 63, startPoint y: 558, endPoint x: 0, endPoint y: 570, distance: 63.8
click at [0, 570] on div "Edit link # Link # Pick Link Pick Action Current Tab New Tab Open in Current Ta…" at bounding box center [148, 591] width 297 height 272
paste input "https://form-builder-en.pifyapp.com/form/s/24017"
type input "https://form-builder-en.pifyapp.com/form/s/24017"
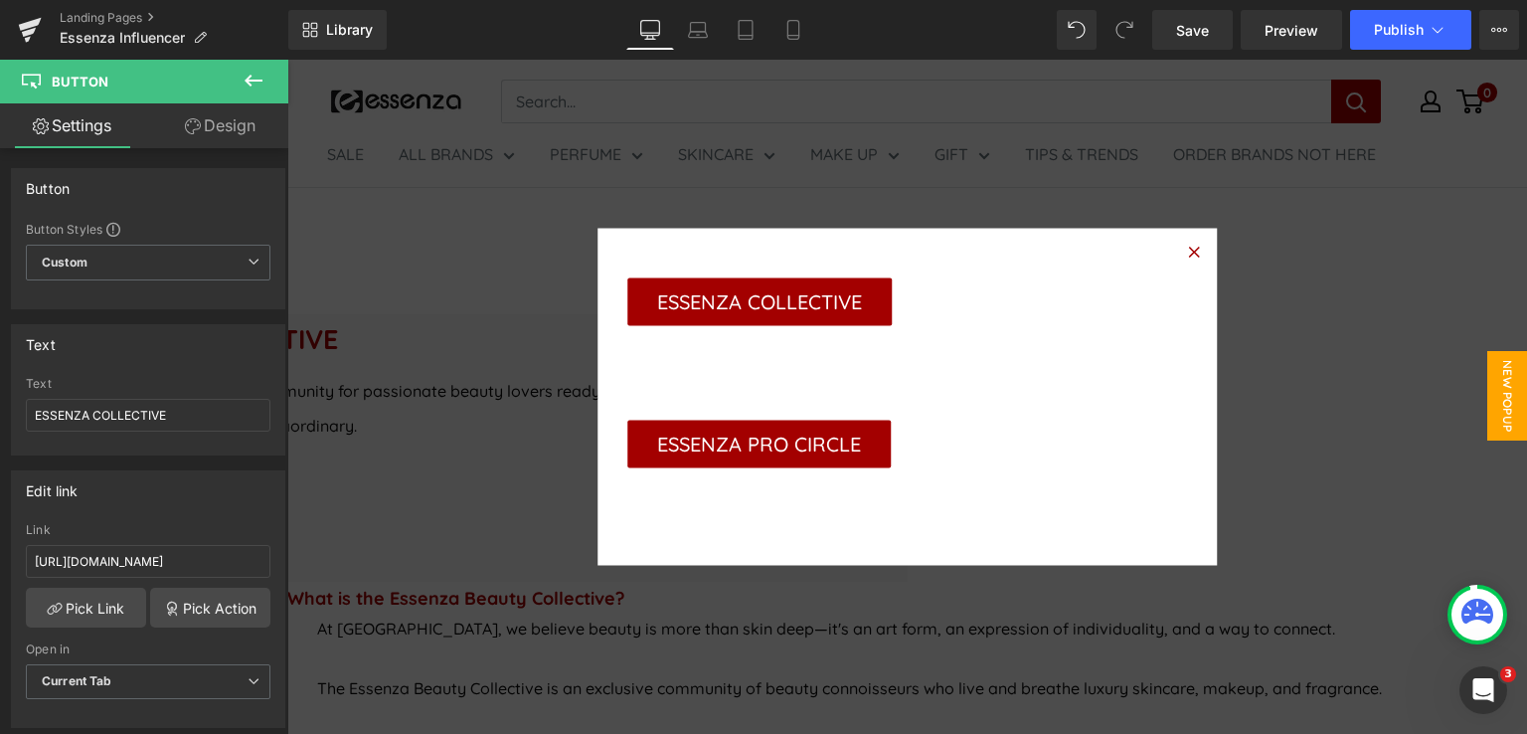
click at [287, 60] on span "Button" at bounding box center [287, 60] width 0 height 0
click at [120, 561] on input "#" at bounding box center [148, 561] width 245 height 33
drag, startPoint x: 118, startPoint y: 558, endPoint x: 3, endPoint y: 570, distance: 115.9
click at [3, 570] on div "Edit link # Link # Pick Link Pick Action Current Tab New Tab Open in Current Ta…" at bounding box center [148, 591] width 297 height 272
paste input "https://form-builder-en.pifyapp.com/form/s/24017"
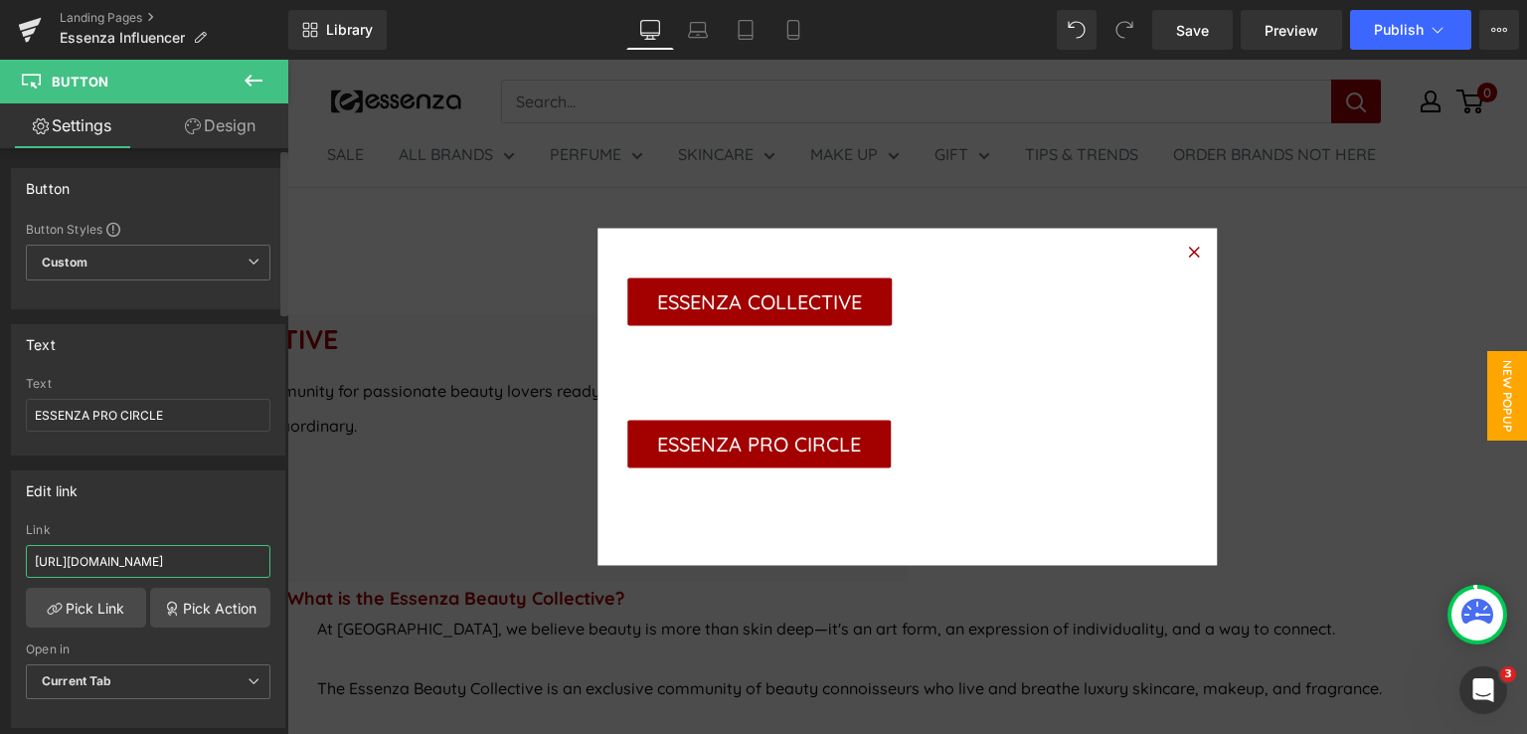
type input "https://form-builder-en.pifyapp.com/form/s/24017"
click at [126, 501] on div "Edit link" at bounding box center [148, 490] width 272 height 38
click at [1208, 32] on span "Save" at bounding box center [1192, 30] width 33 height 21
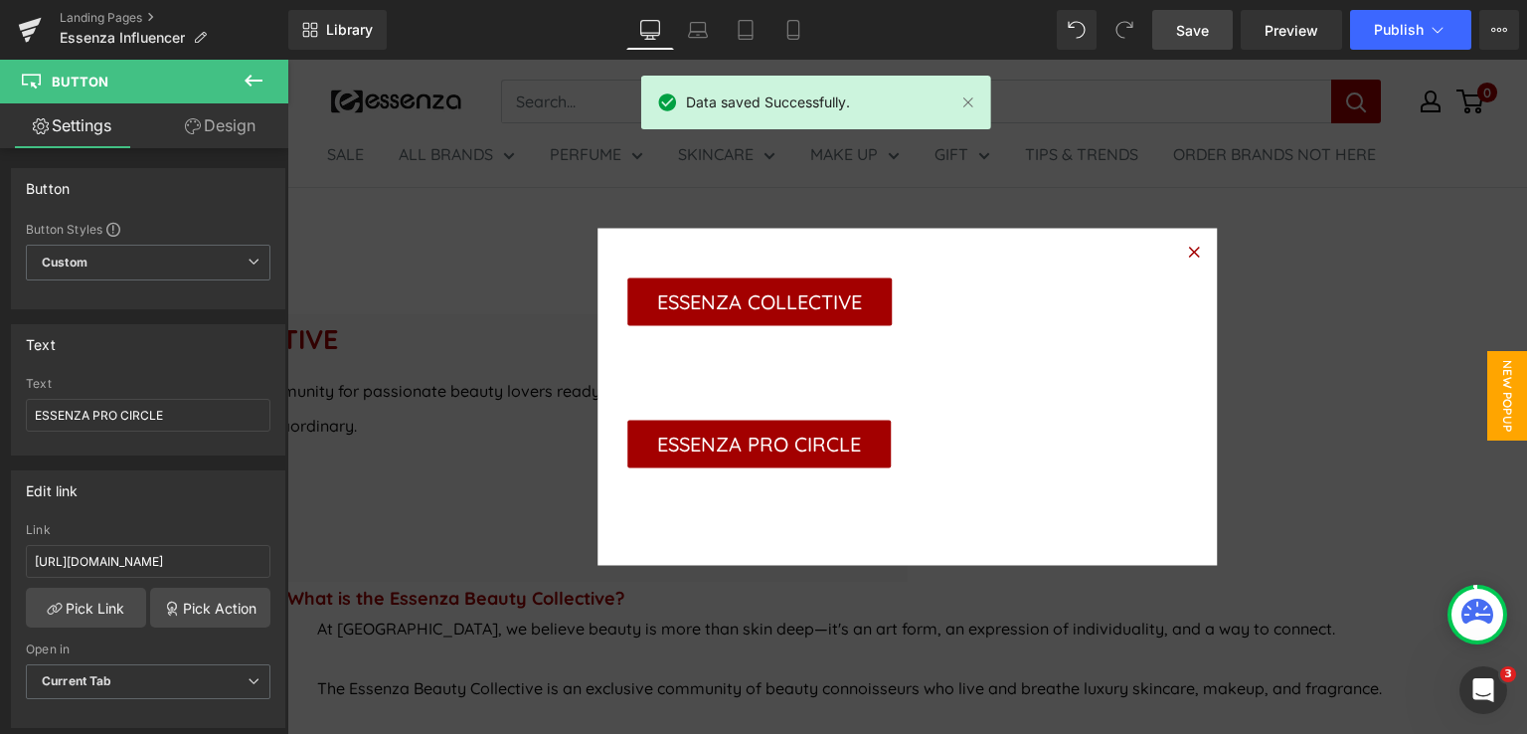
click at [287, 60] on span "Button" at bounding box center [287, 60] width 0 height 0
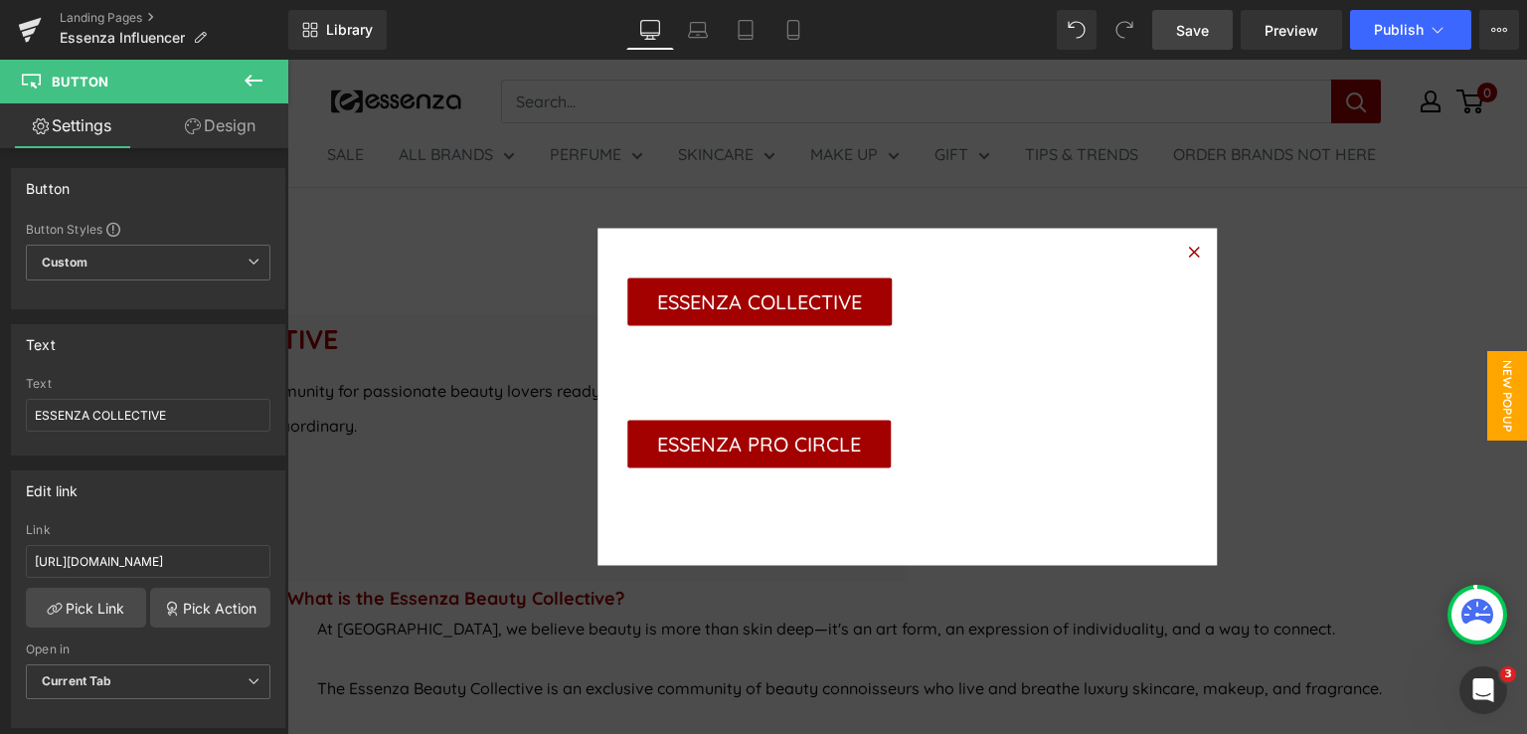
click at [287, 60] on span "Button" at bounding box center [287, 60] width 0 height 0
click at [240, 126] on link "Design" at bounding box center [220, 125] width 144 height 45
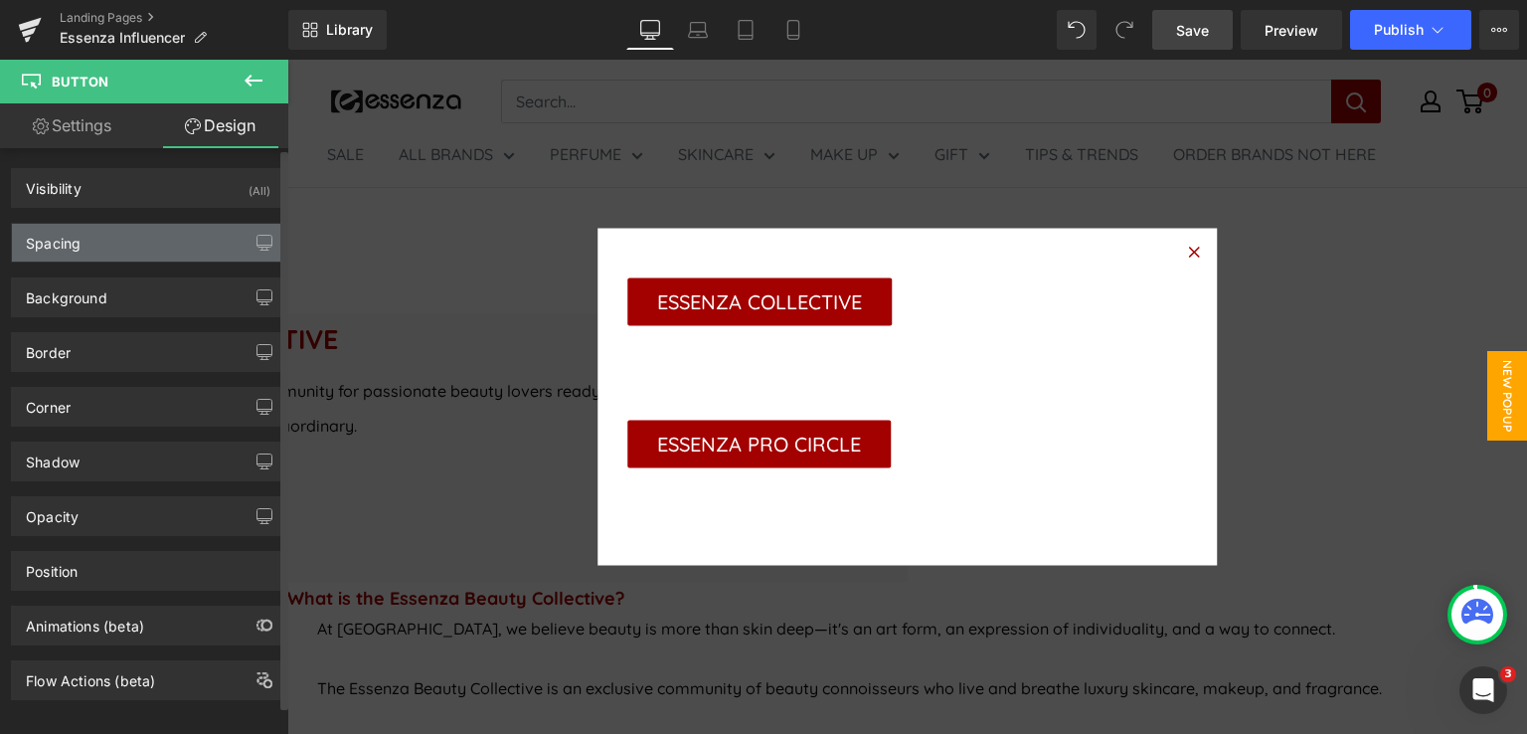
type input "20"
type input "0"
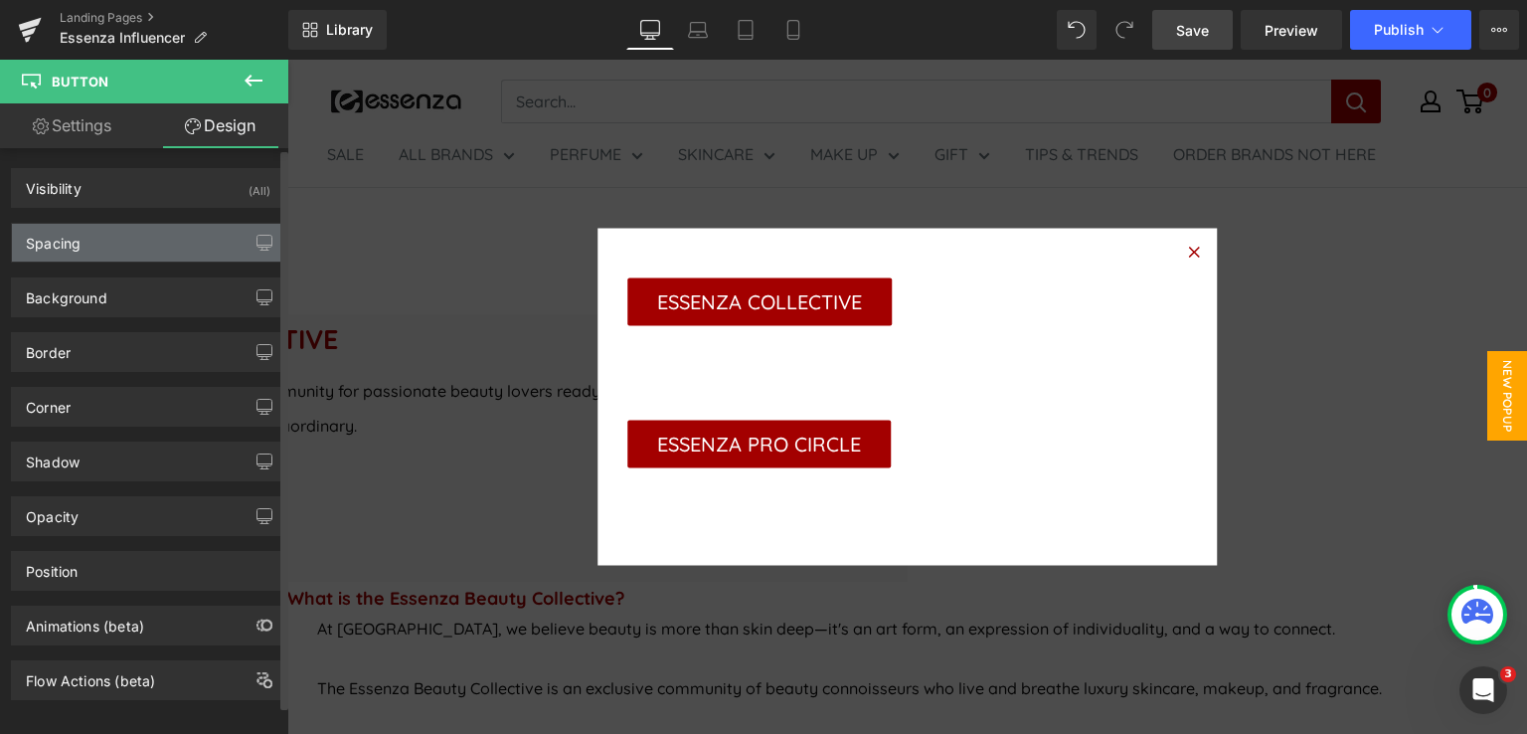
type input "30"
type input "0"
type input "30"
click at [203, 244] on div "Spacing" at bounding box center [148, 243] width 272 height 38
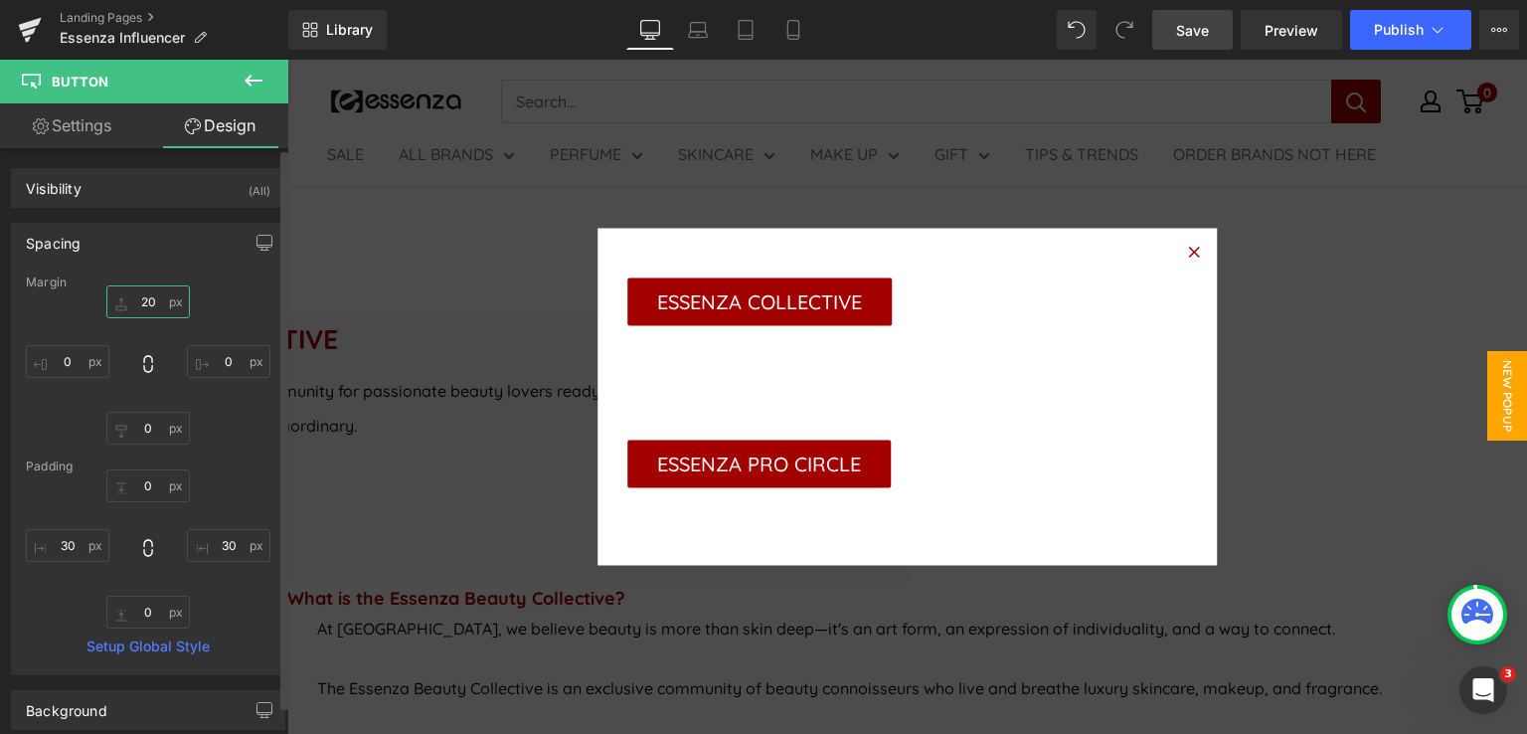
click at [142, 300] on input "20" at bounding box center [148, 301] width 84 height 33
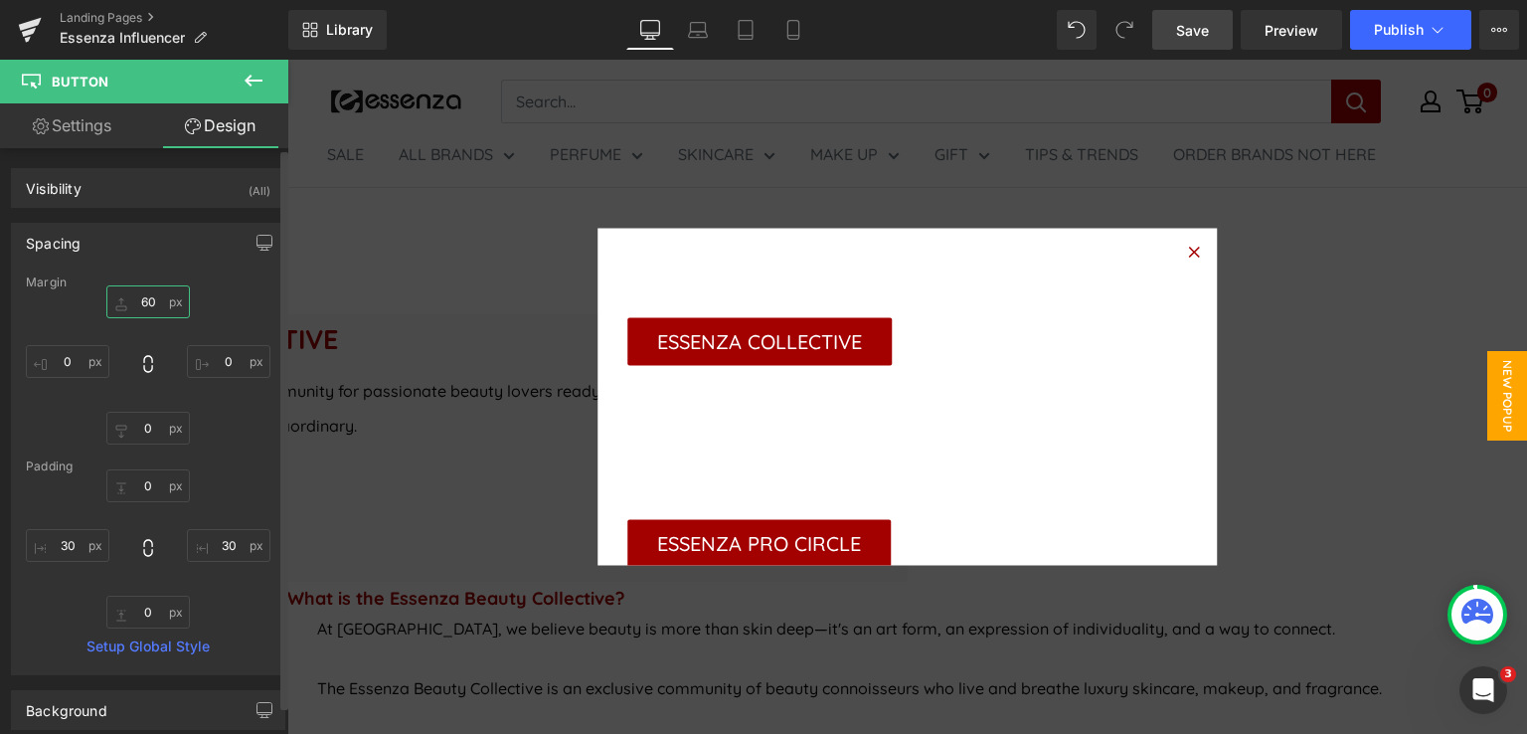
click at [155, 303] on input "60" at bounding box center [148, 301] width 84 height 33
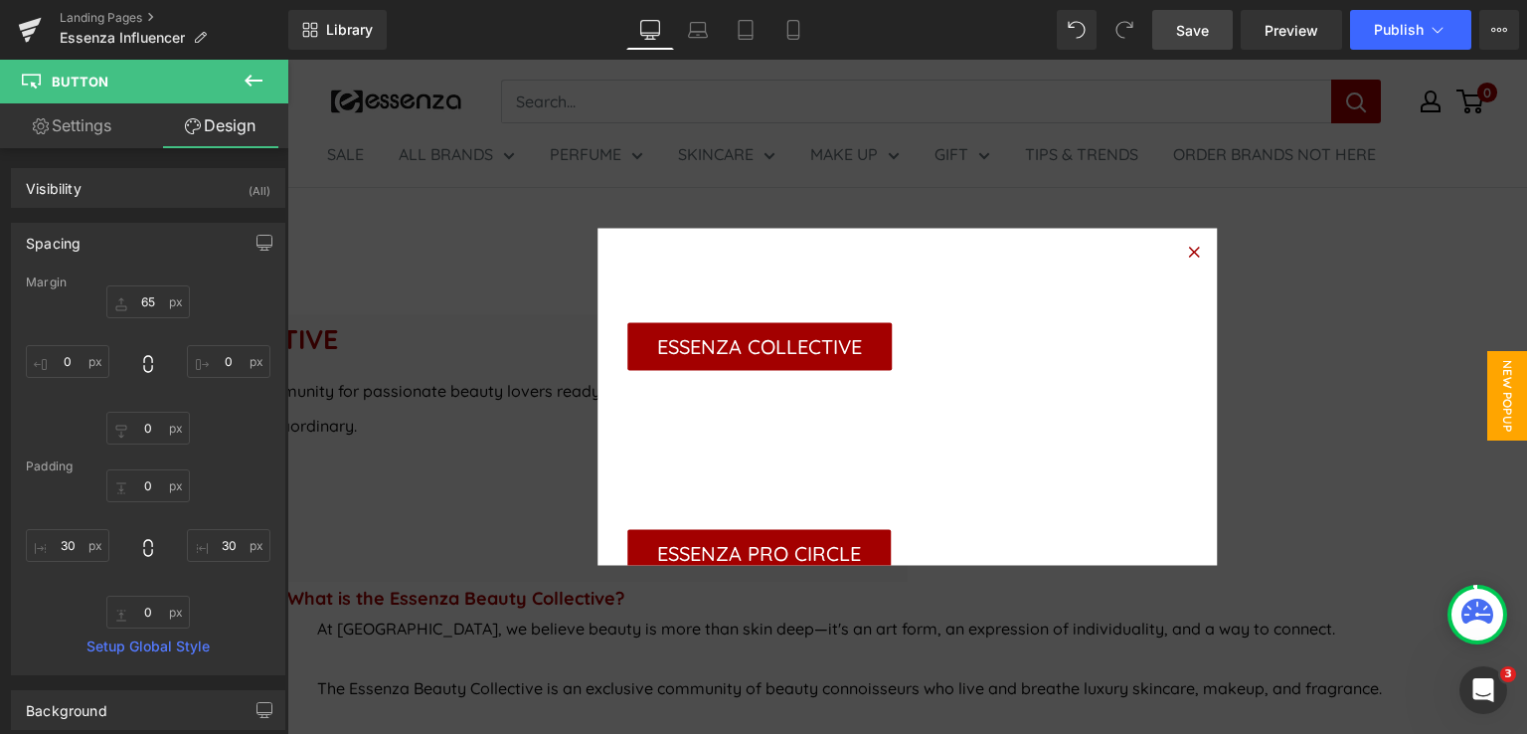
click at [1219, 32] on link "Save" at bounding box center [1192, 30] width 81 height 40
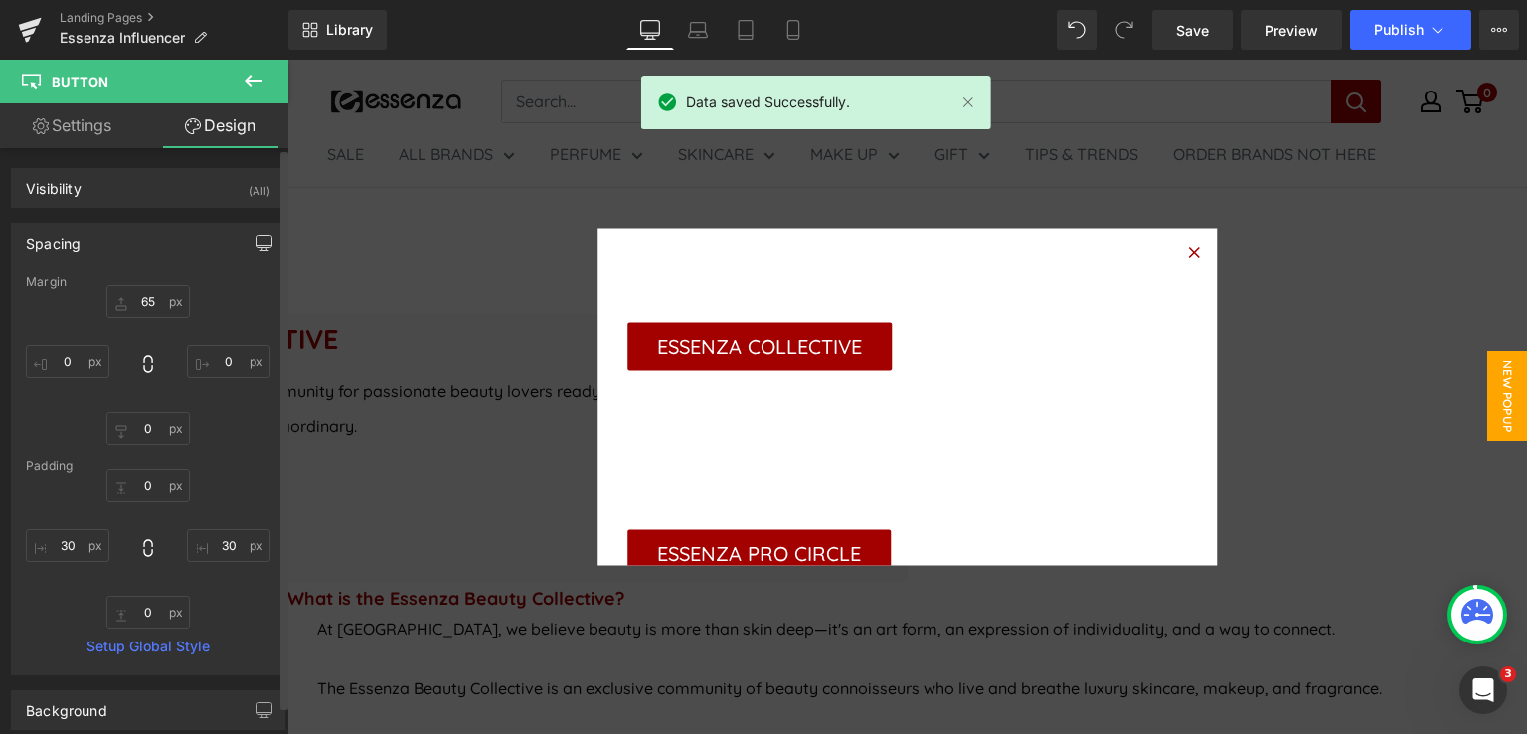
click at [256, 238] on icon "button" at bounding box center [264, 243] width 16 height 16
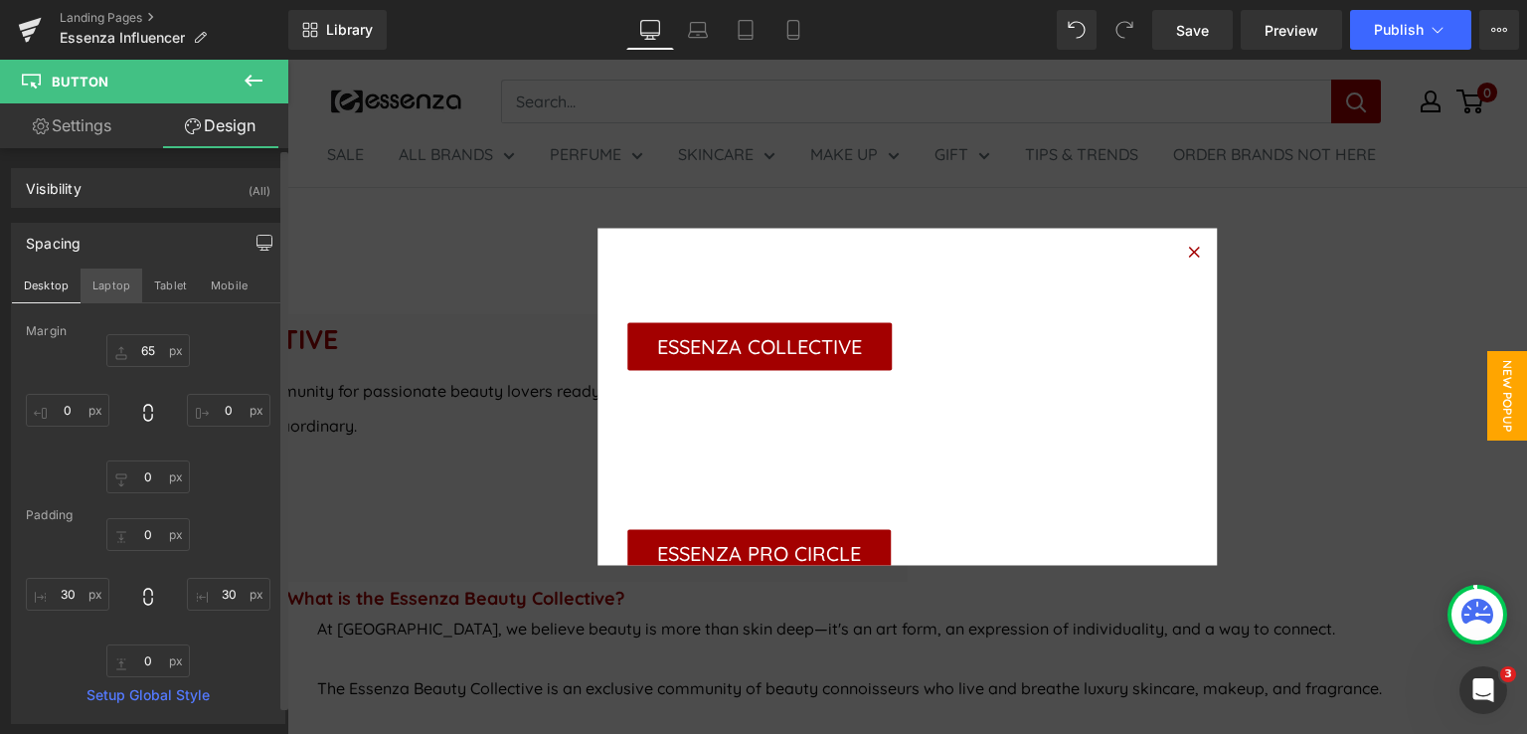
click at [101, 283] on button "Laptop" at bounding box center [112, 285] width 62 height 34
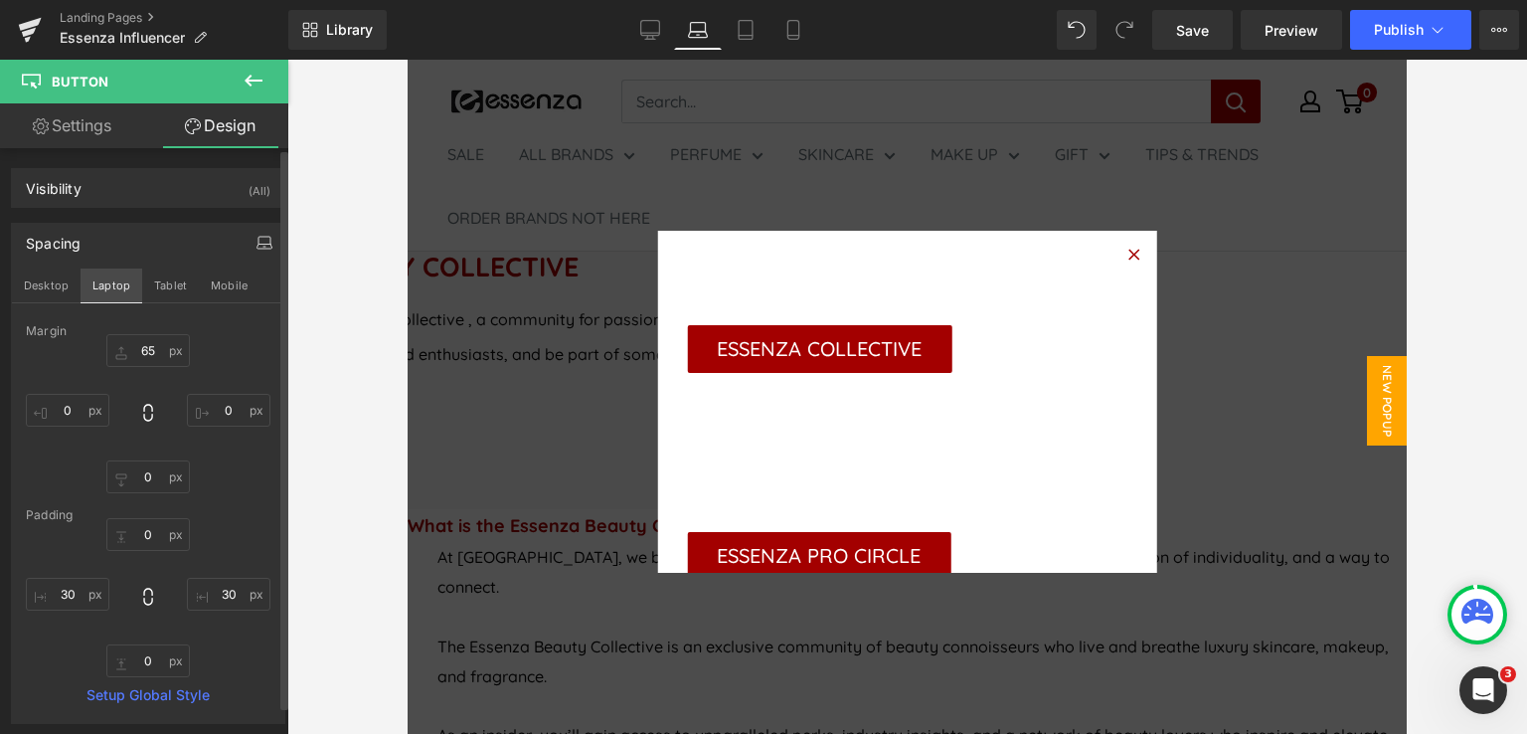
type input "65"
type input "0"
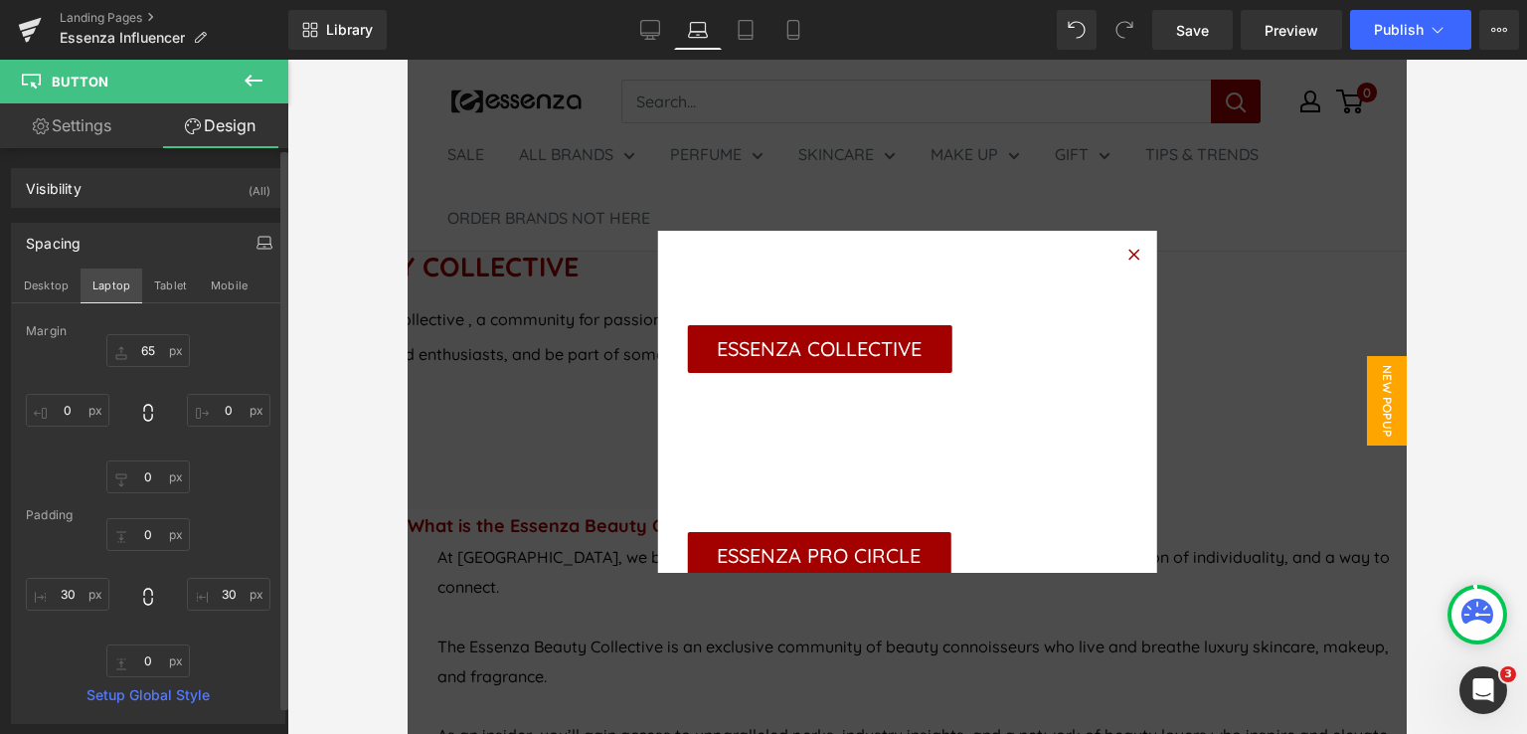
type input "30"
type input "0"
type input "30"
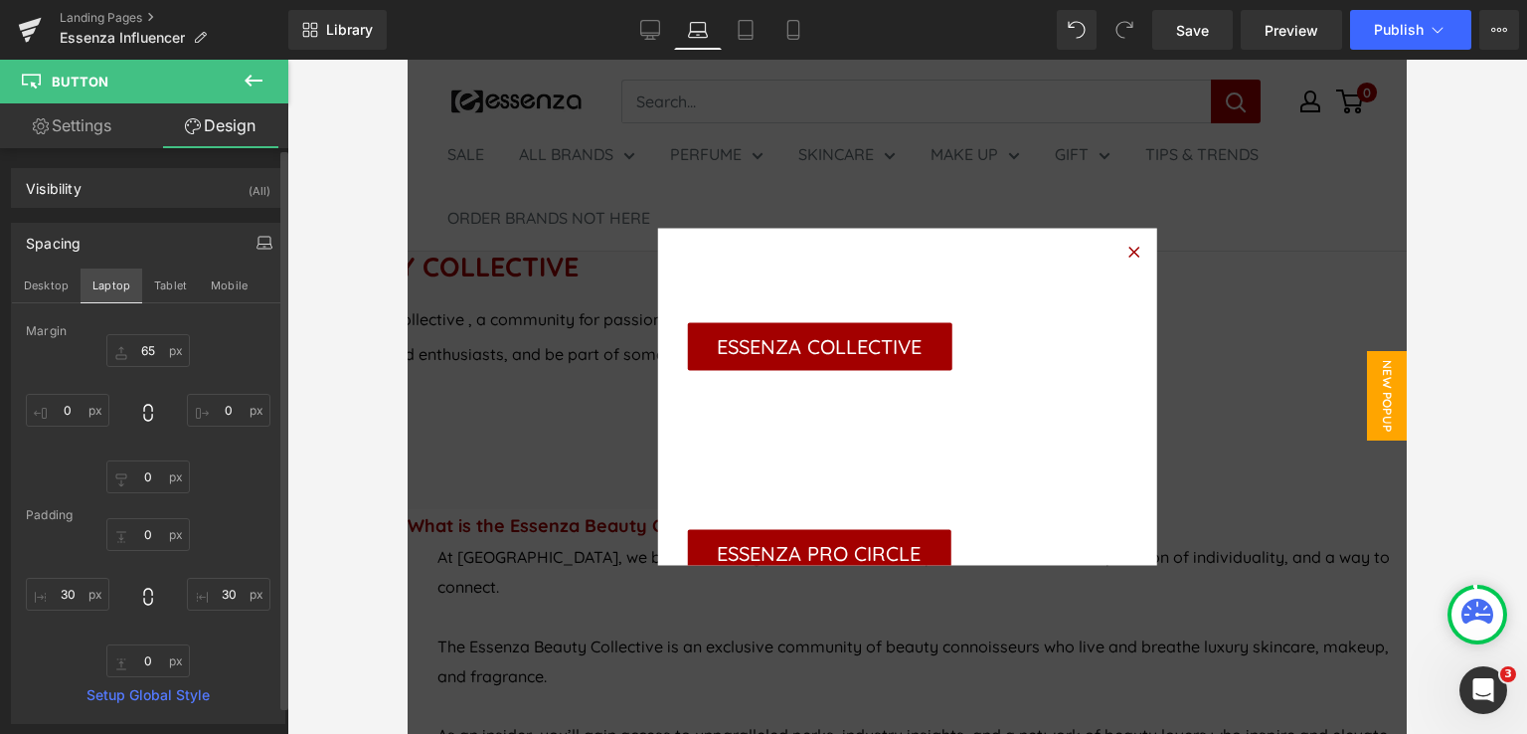
scroll to position [631, 0]
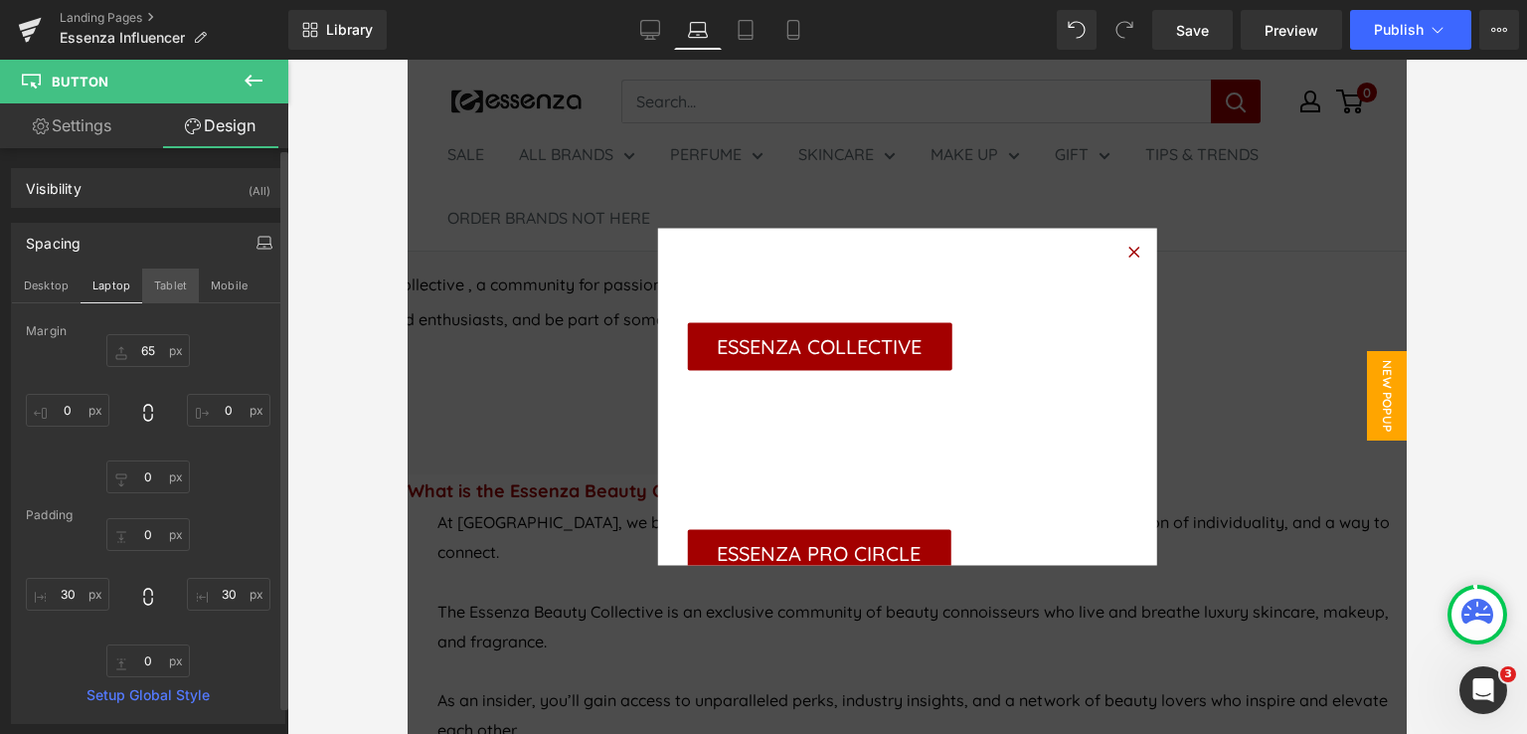
click at [164, 291] on button "Tablet" at bounding box center [170, 285] width 57 height 34
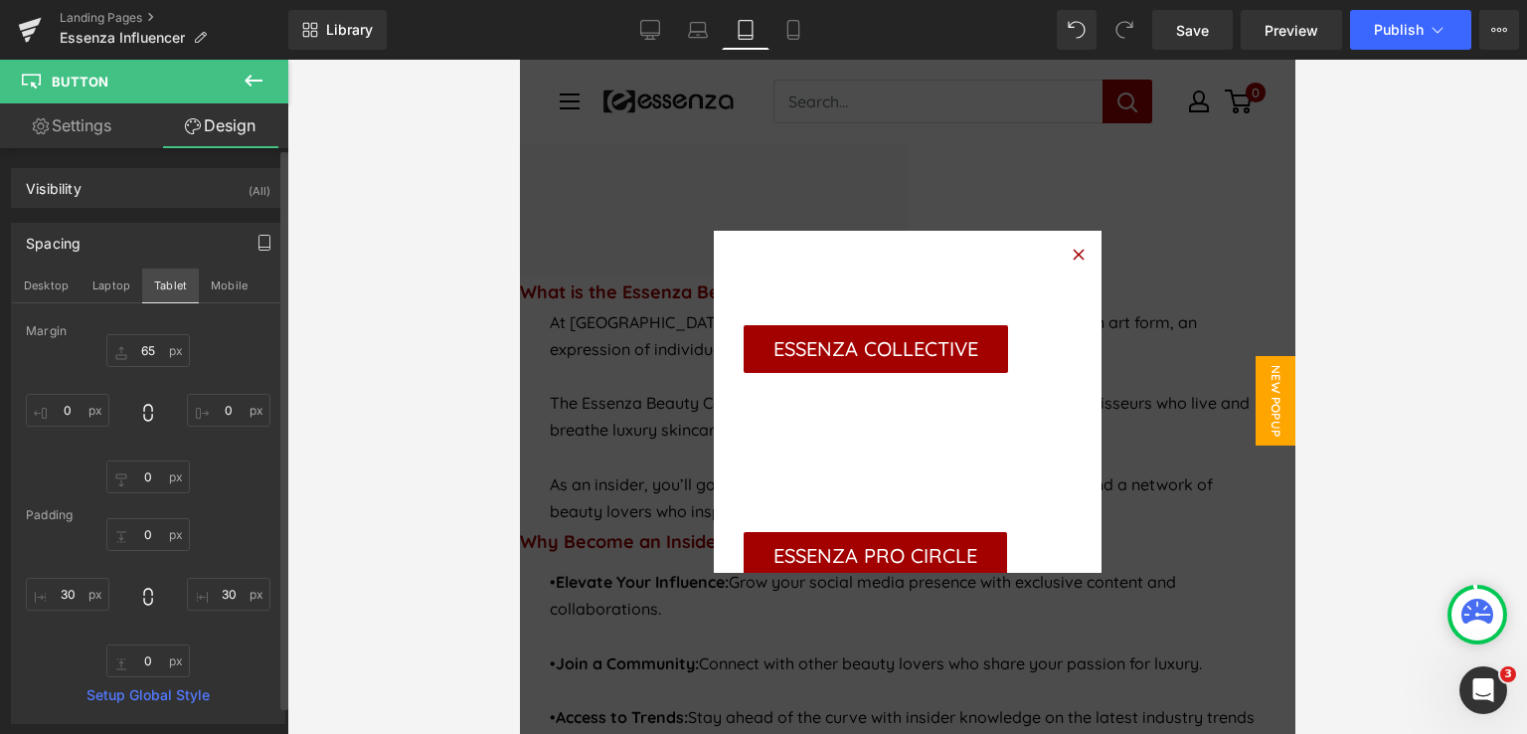
type input "65"
type input "0"
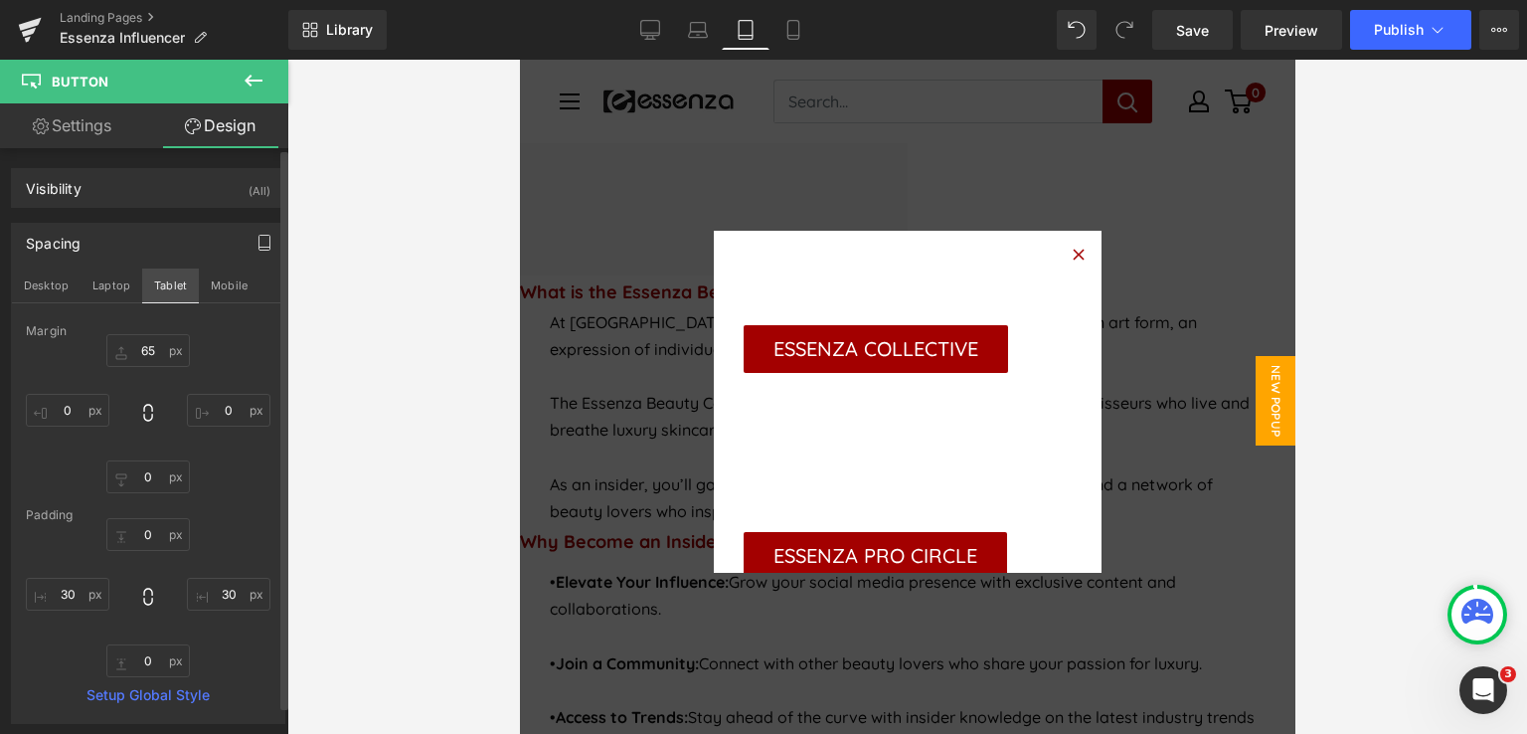
type input "30"
type input "0"
type input "30"
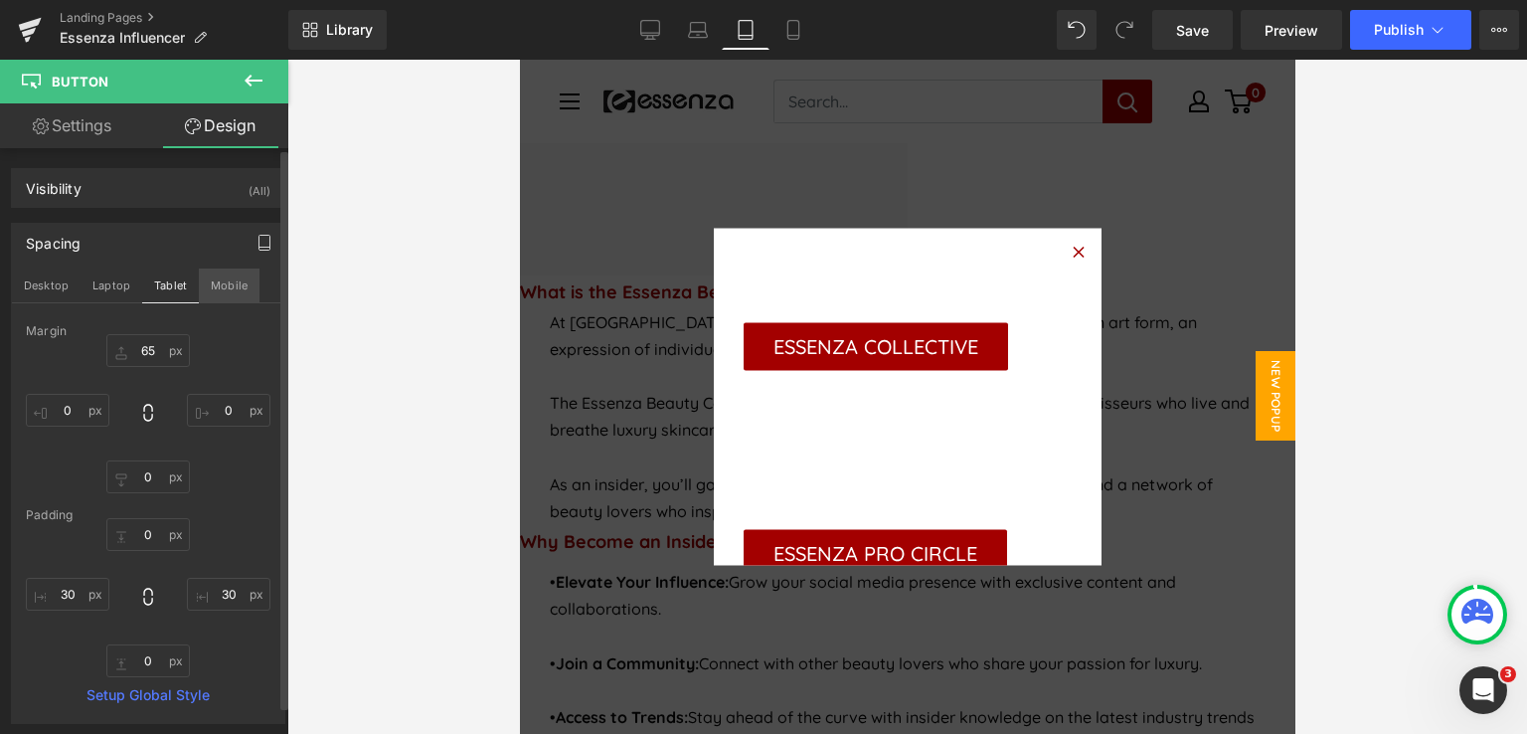
click at [236, 287] on button "Mobile" at bounding box center [229, 285] width 61 height 34
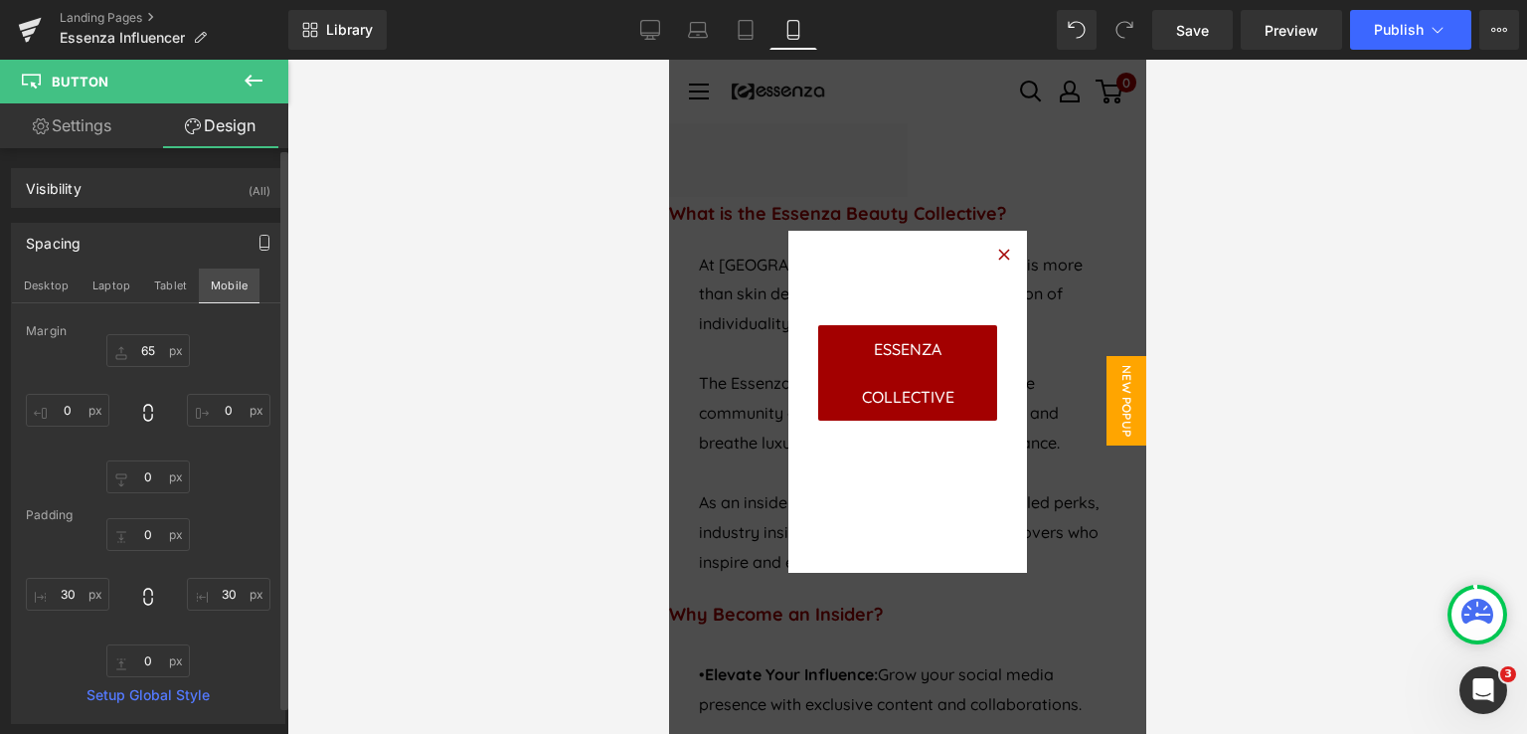
type input "65"
type input "0"
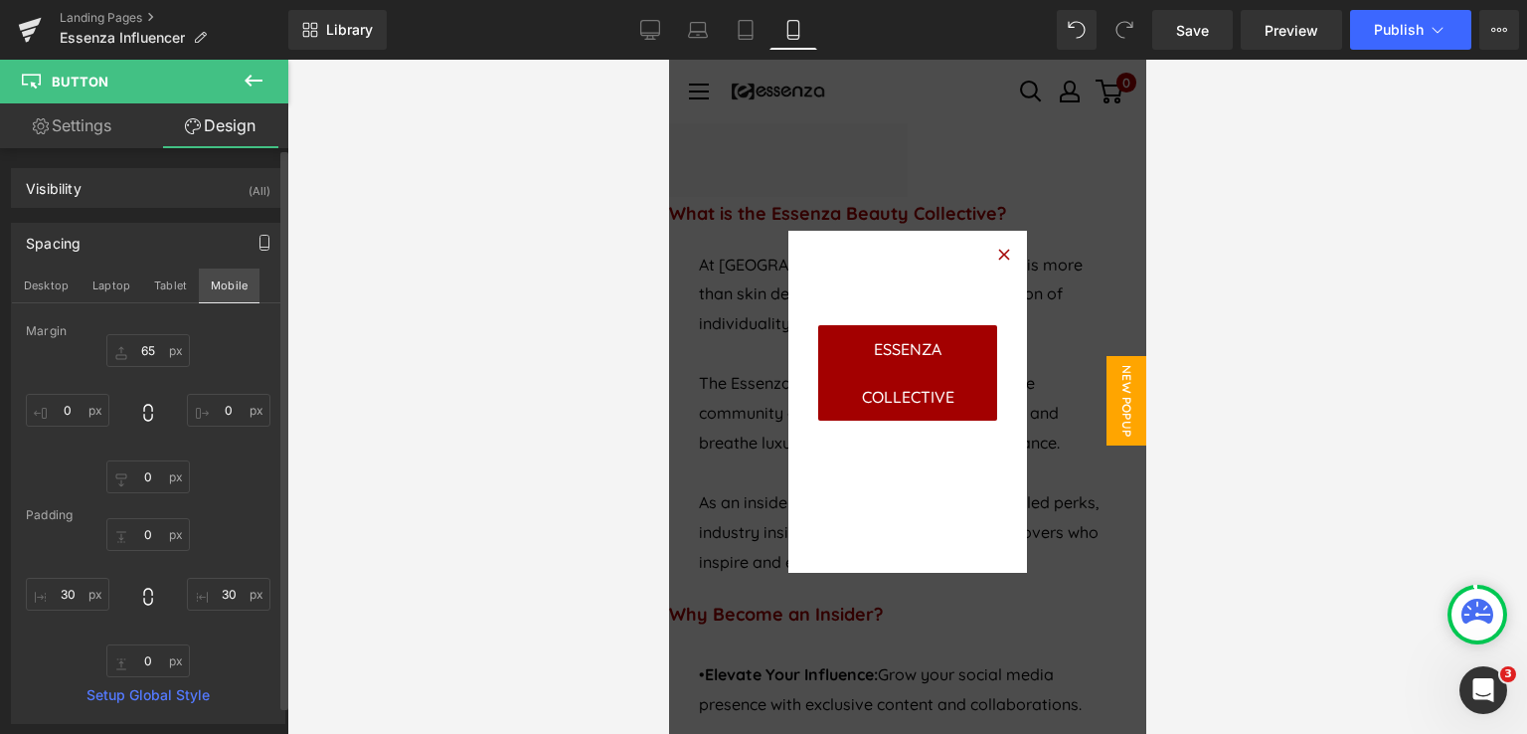
type input "30"
type input "0"
type input "30"
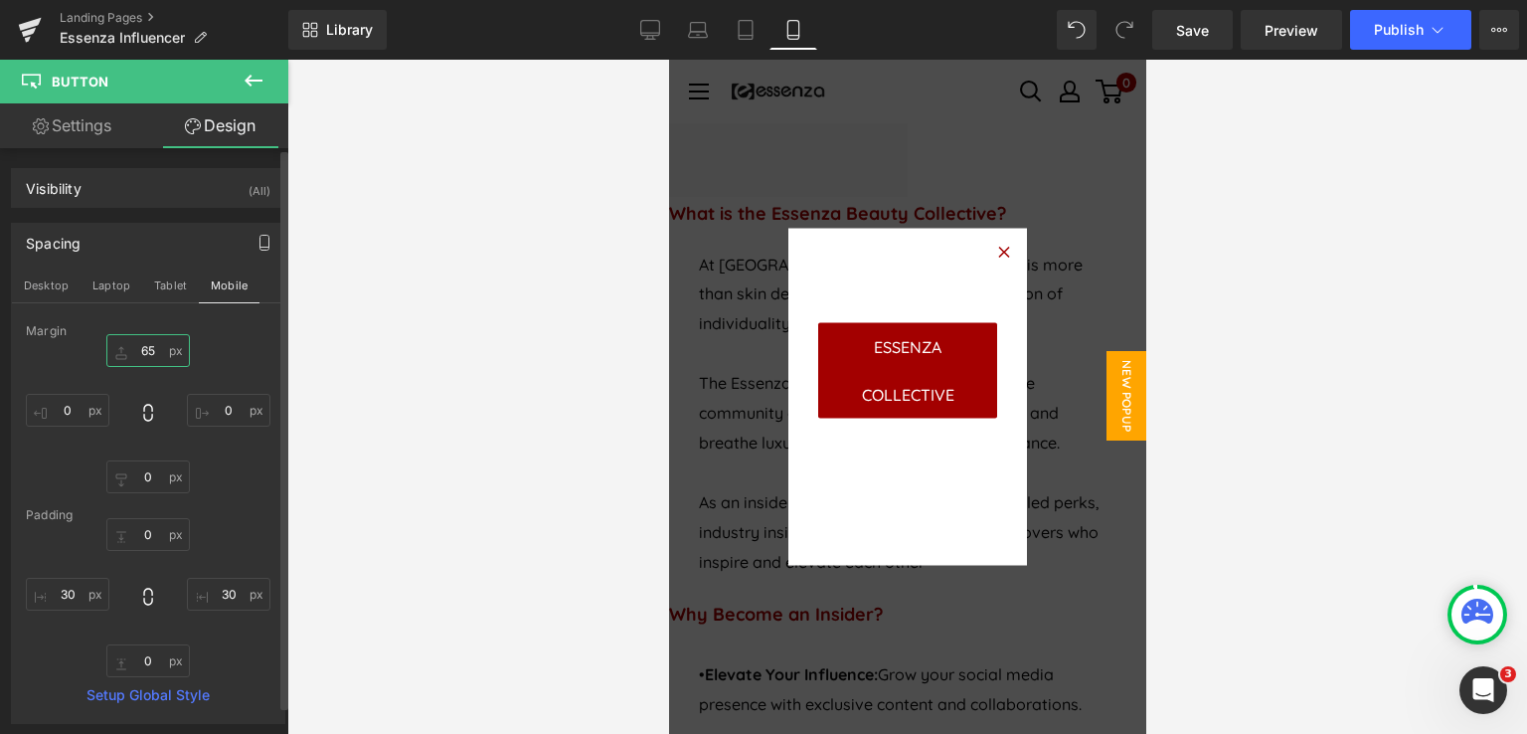
click at [150, 357] on input "65" at bounding box center [148, 350] width 84 height 33
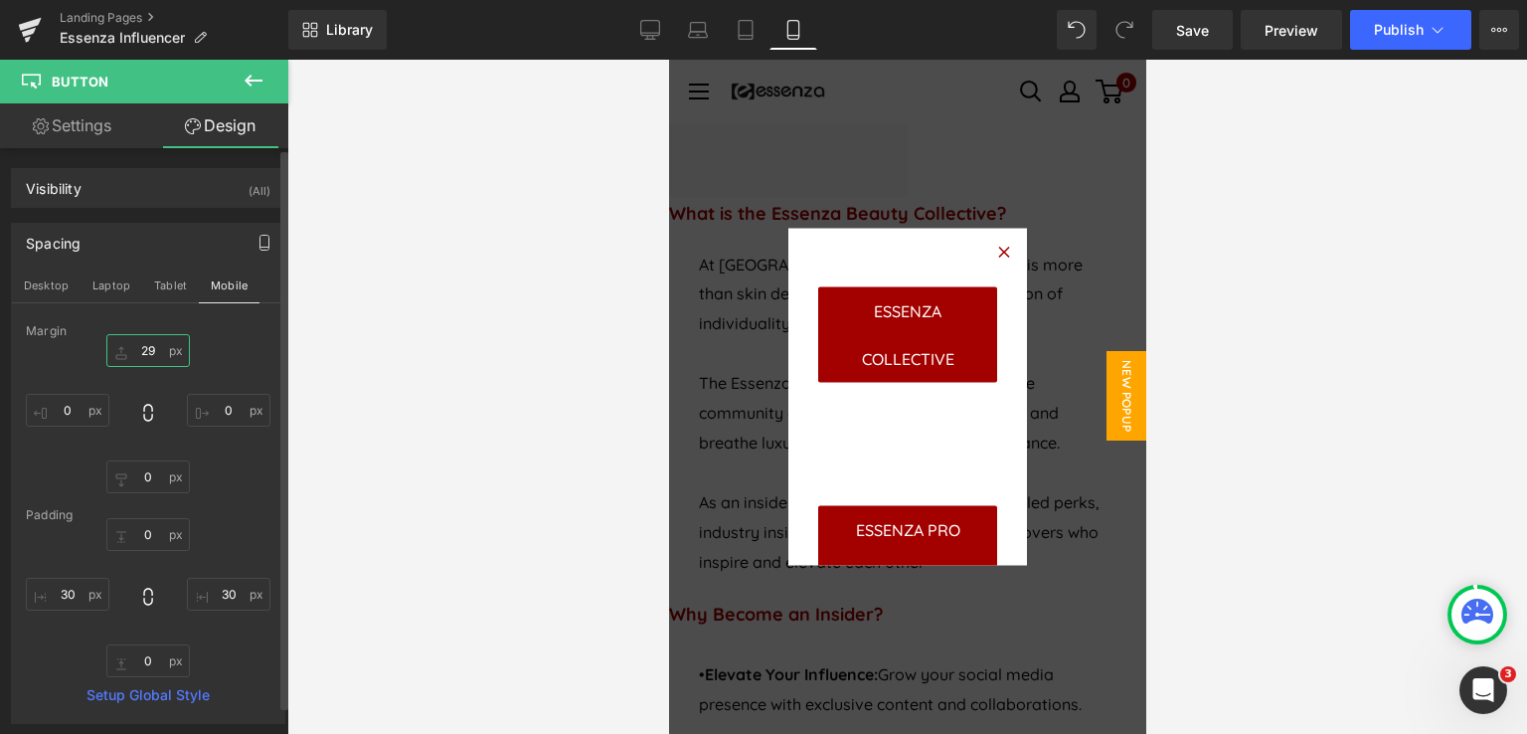
type input "30"
click at [668, 60] on span "Button" at bounding box center [668, 60] width 0 height 0
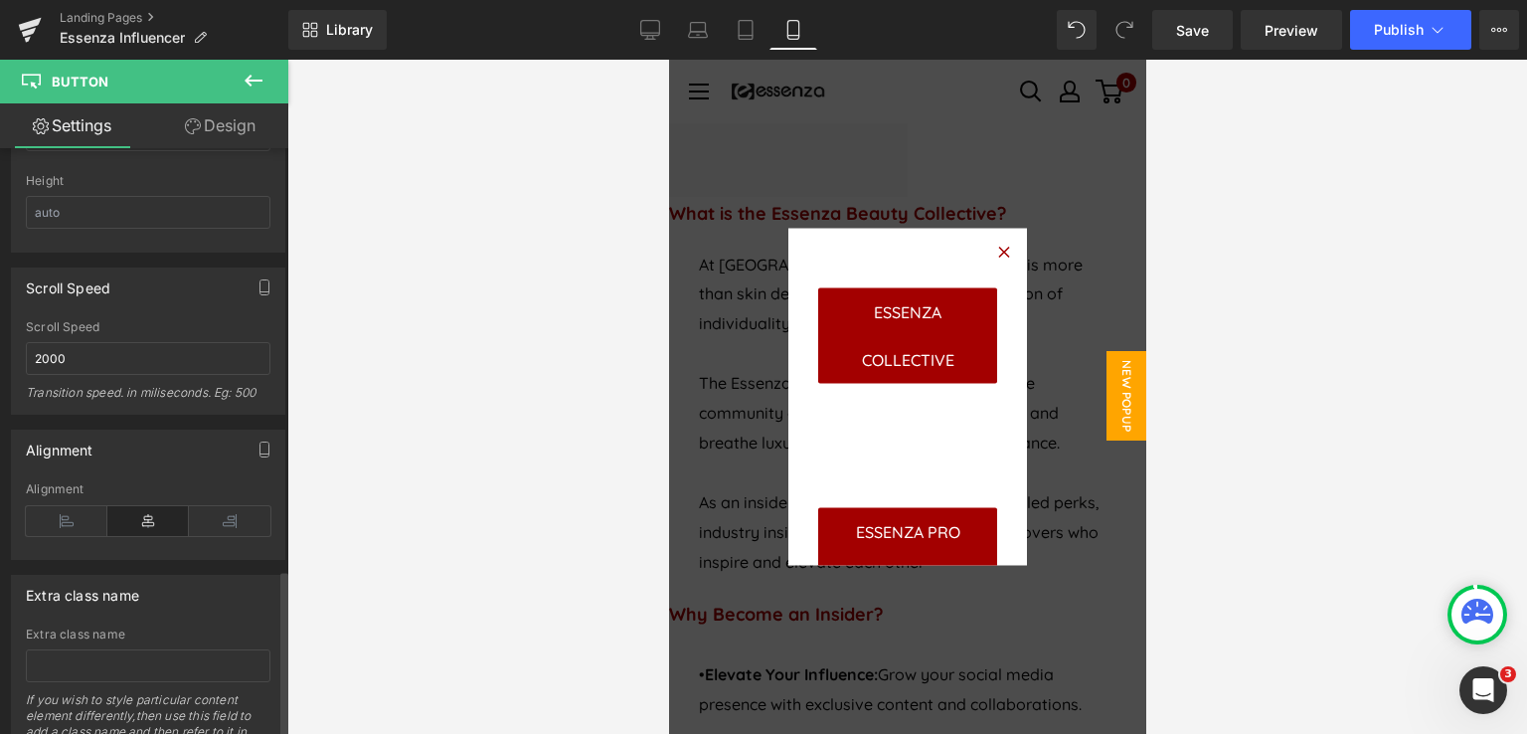
scroll to position [1486, 0]
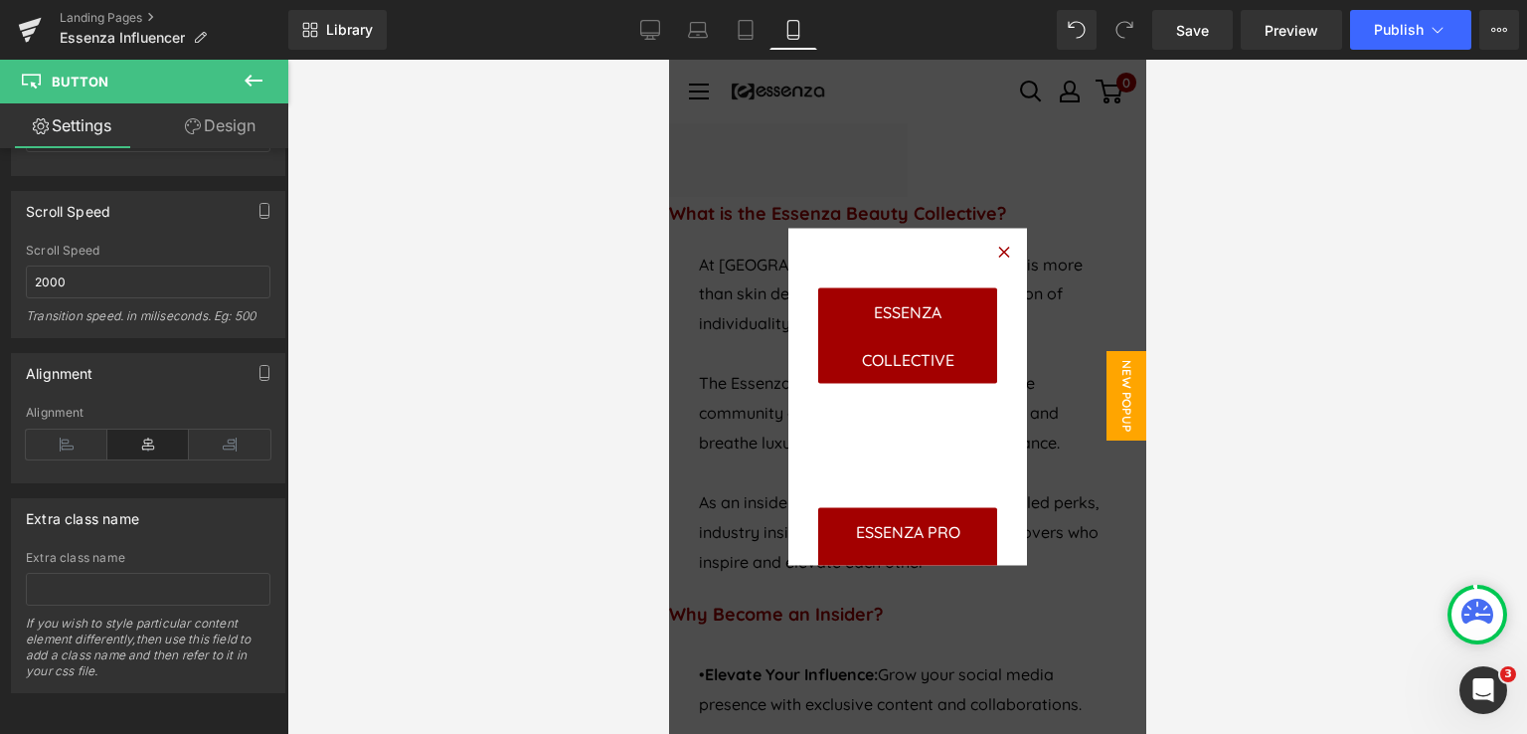
click at [668, 60] on span "Button" at bounding box center [668, 60] width 0 height 0
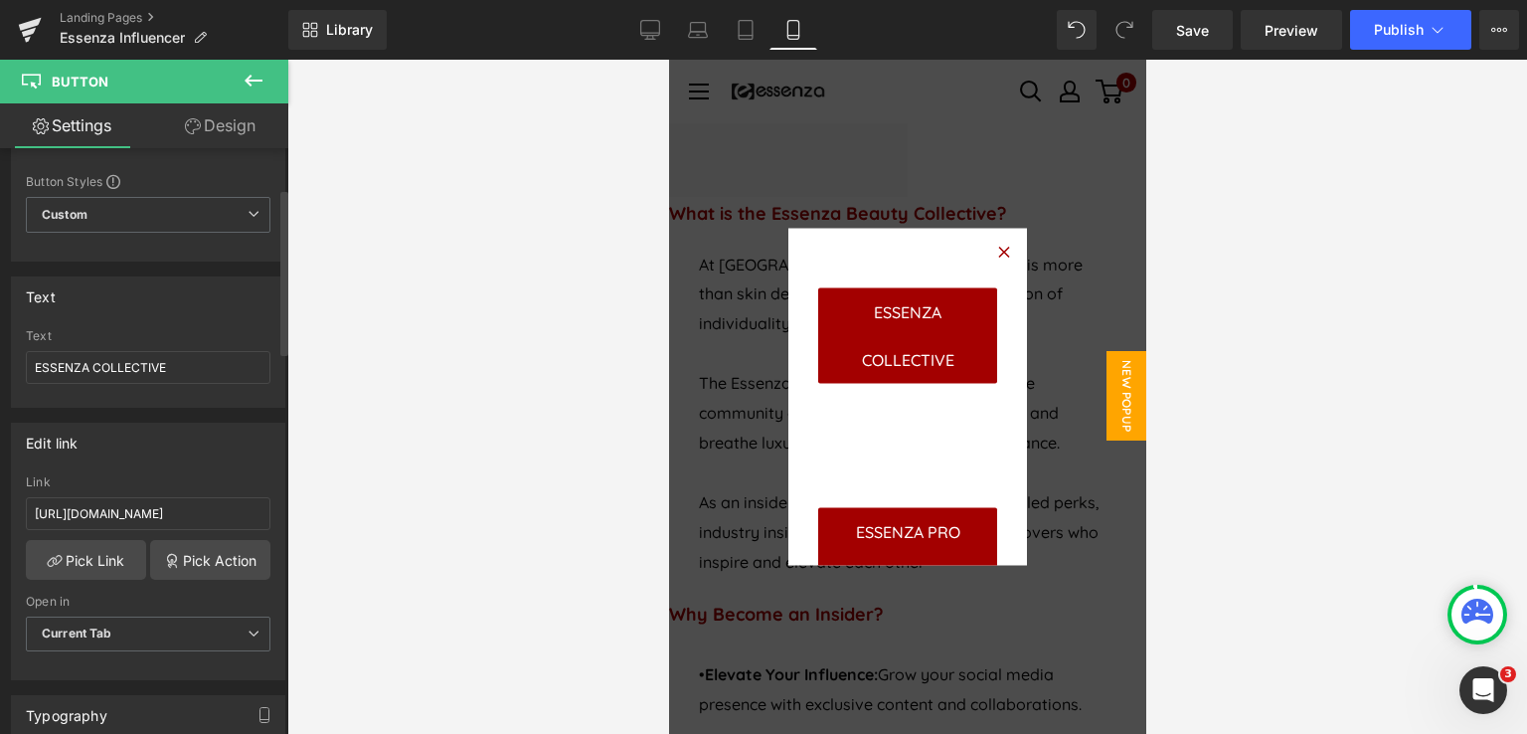
scroll to position [0, 0]
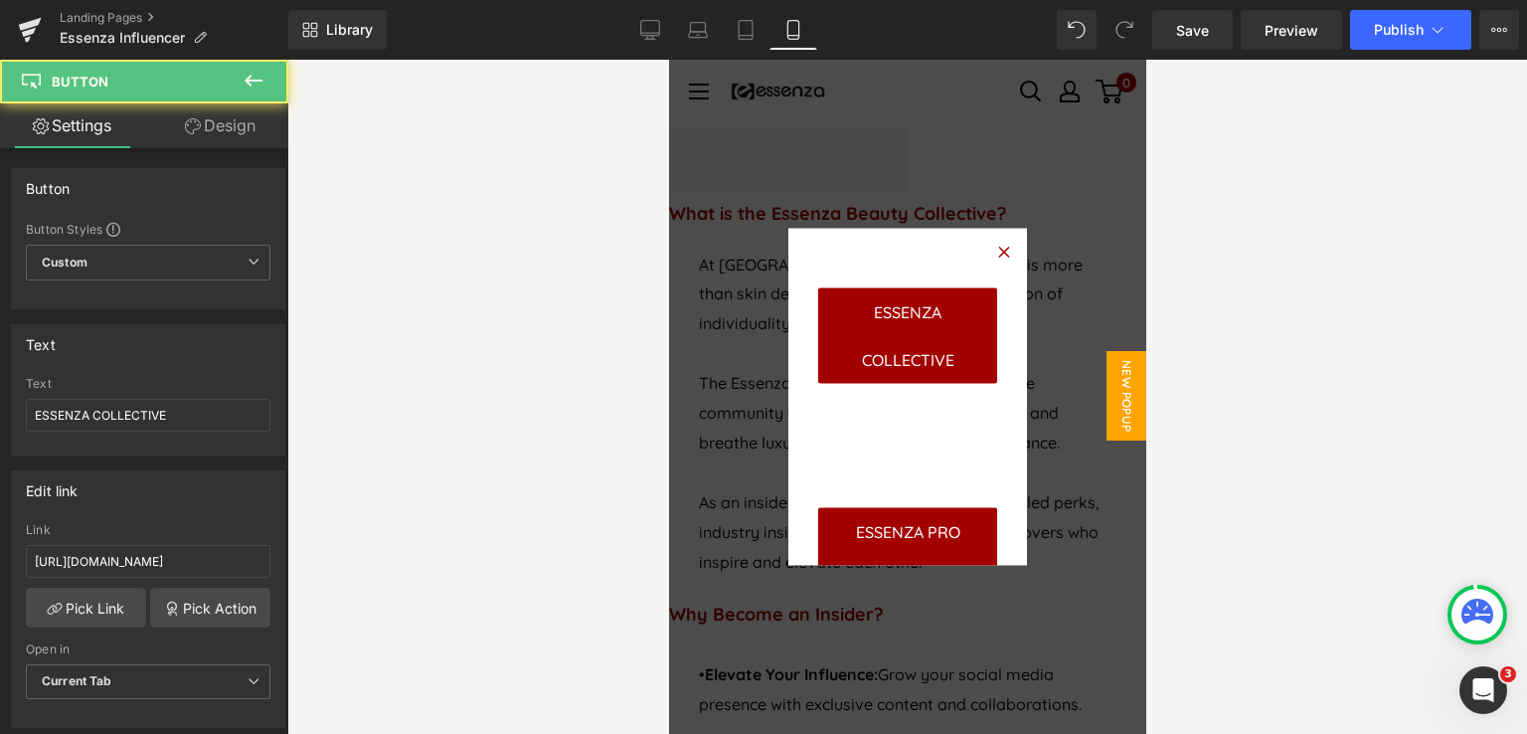
click at [932, 360] on span "ESSENZA COLLECTIVE" at bounding box center [906, 335] width 119 height 95
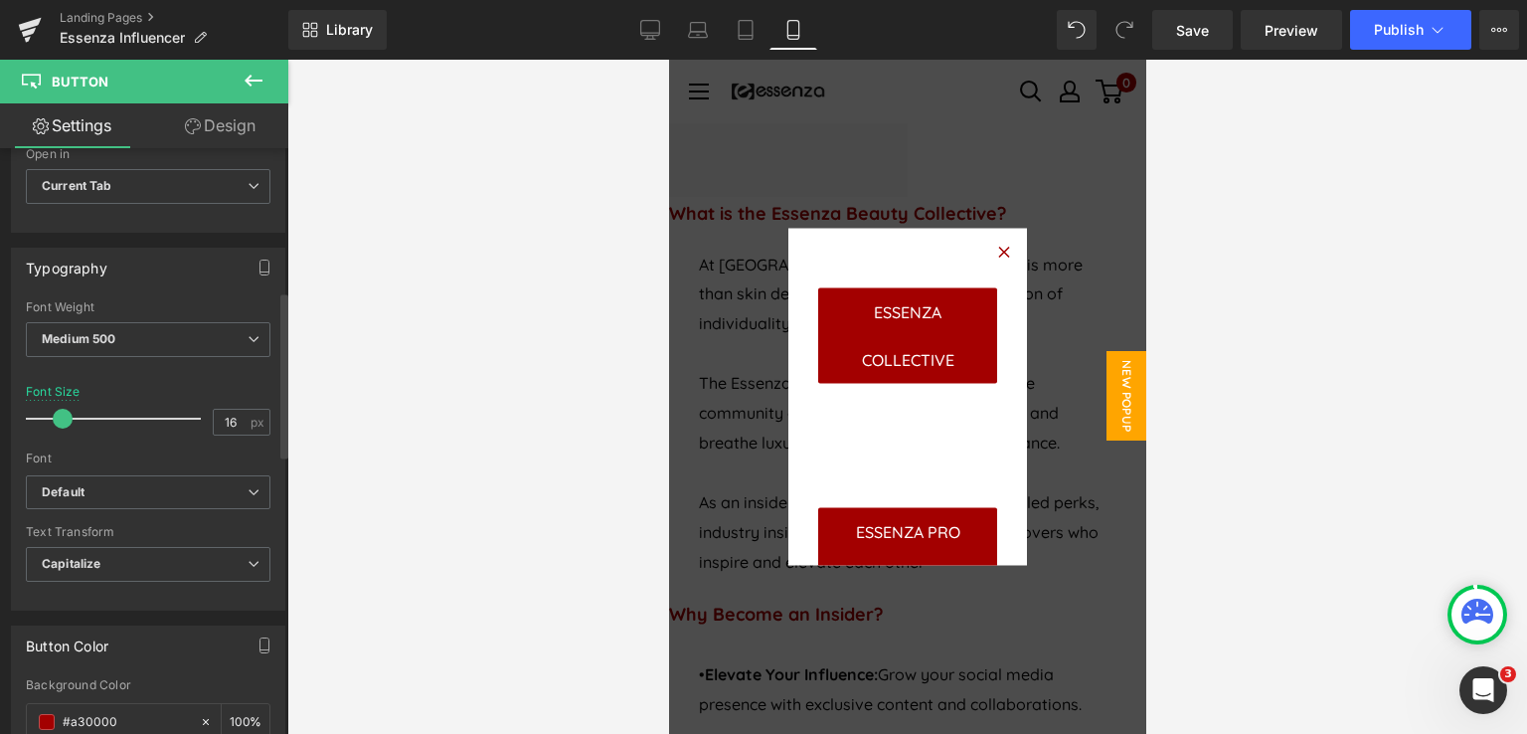
scroll to position [492, 0]
click at [61, 419] on span at bounding box center [61, 422] width 20 height 20
click at [227, 423] on input "16" at bounding box center [231, 425] width 35 height 25
type input "16"
click at [212, 493] on b "Default" at bounding box center [145, 495] width 206 height 17
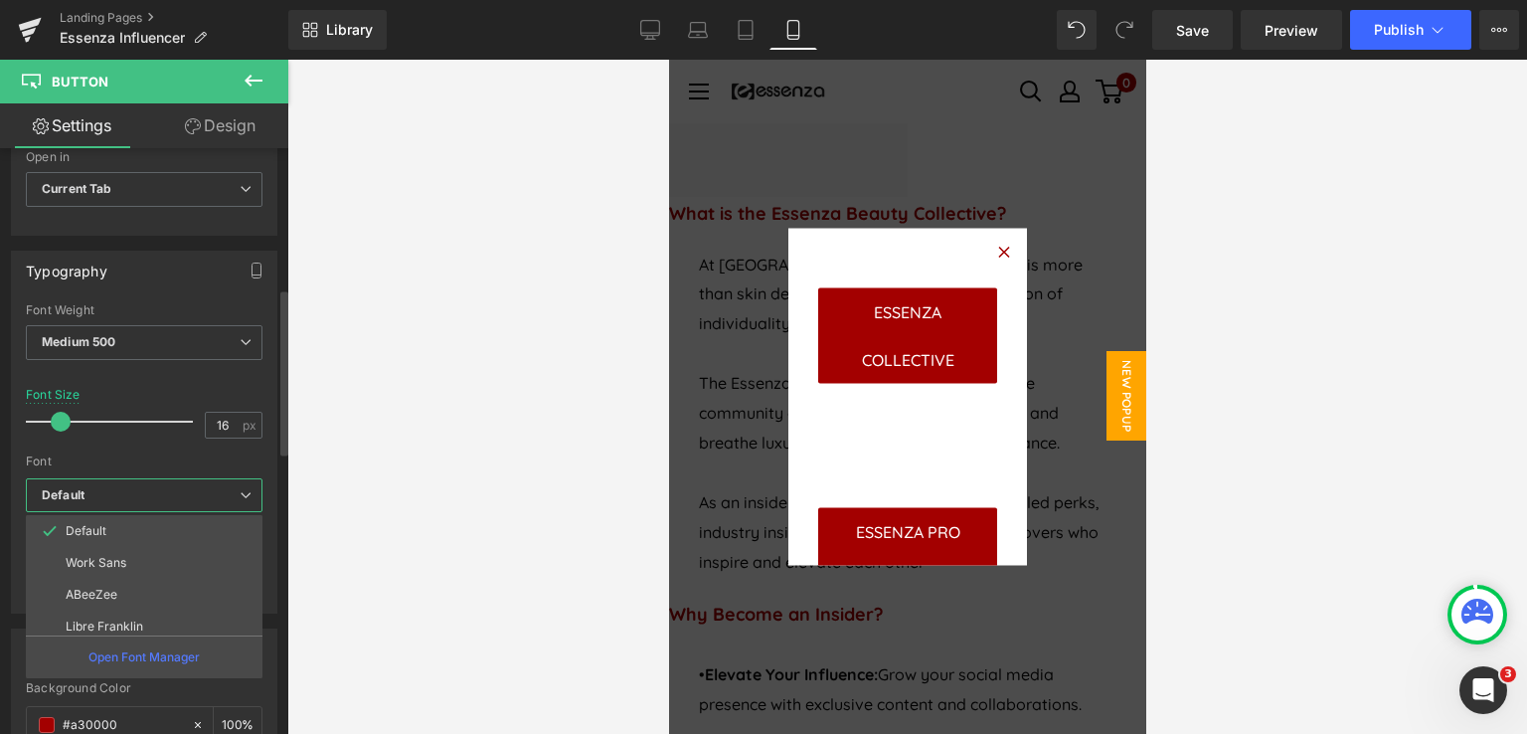
click at [212, 493] on b "Default" at bounding box center [141, 495] width 198 height 17
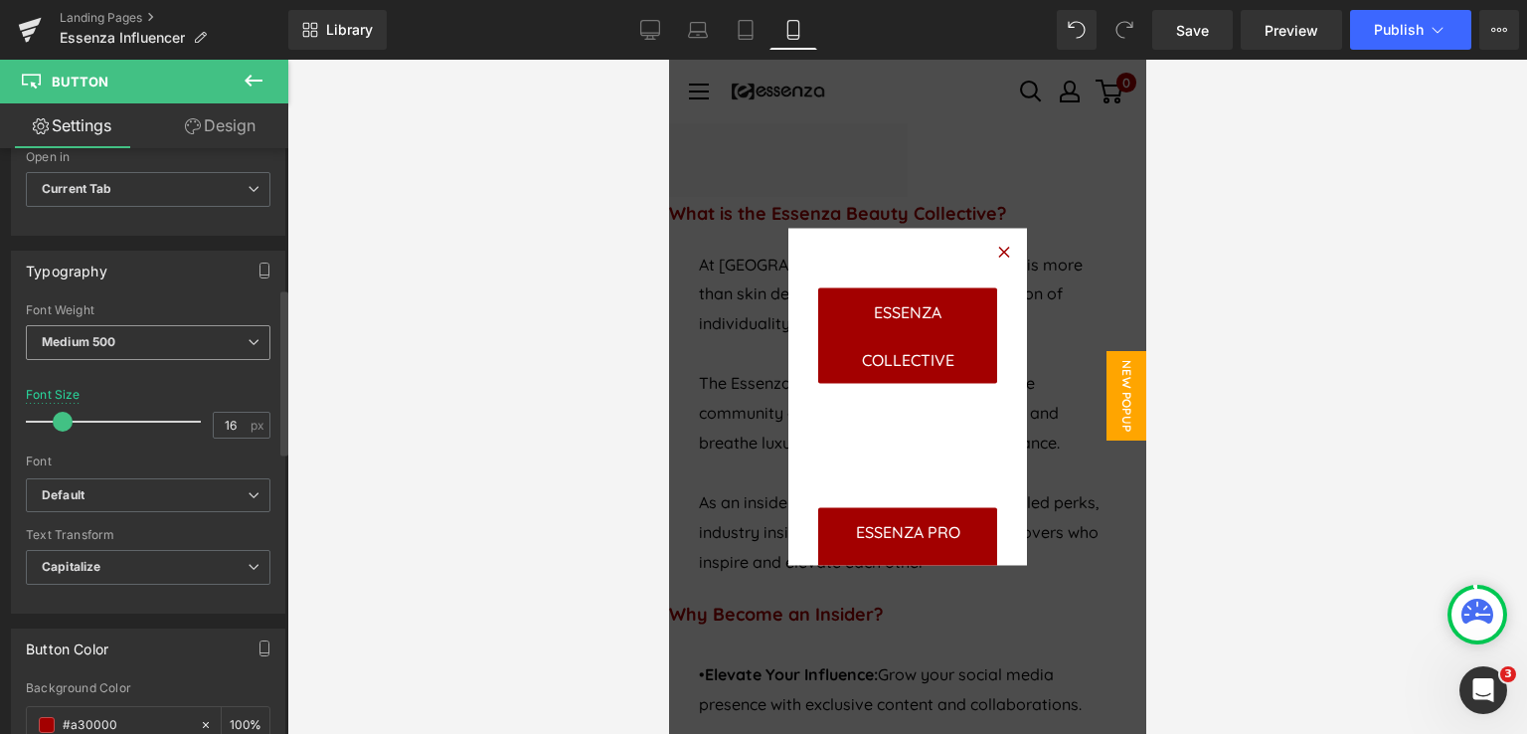
click at [162, 329] on span "Medium 500" at bounding box center [148, 342] width 245 height 35
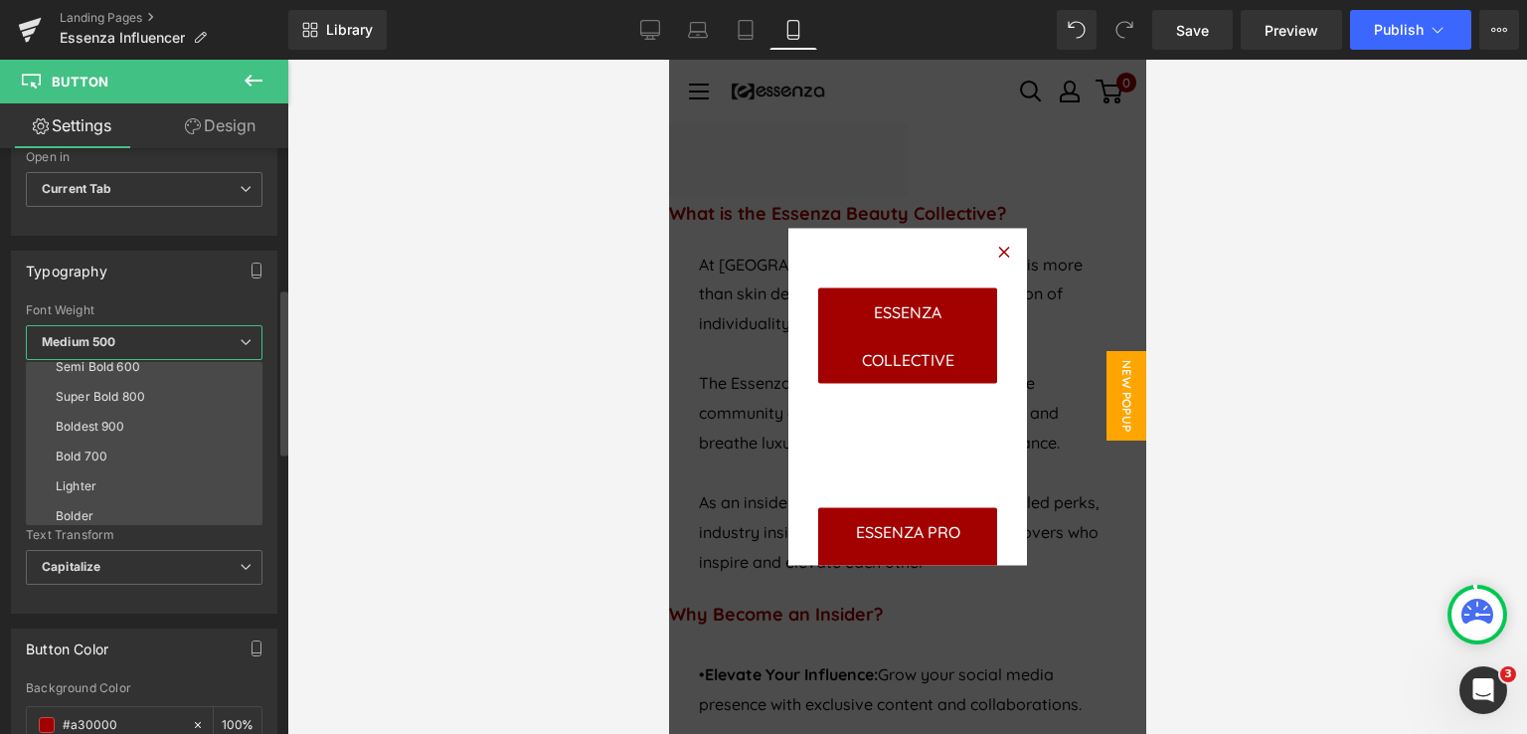
scroll to position [164, 0]
click at [154, 259] on div "Typography" at bounding box center [144, 271] width 264 height 38
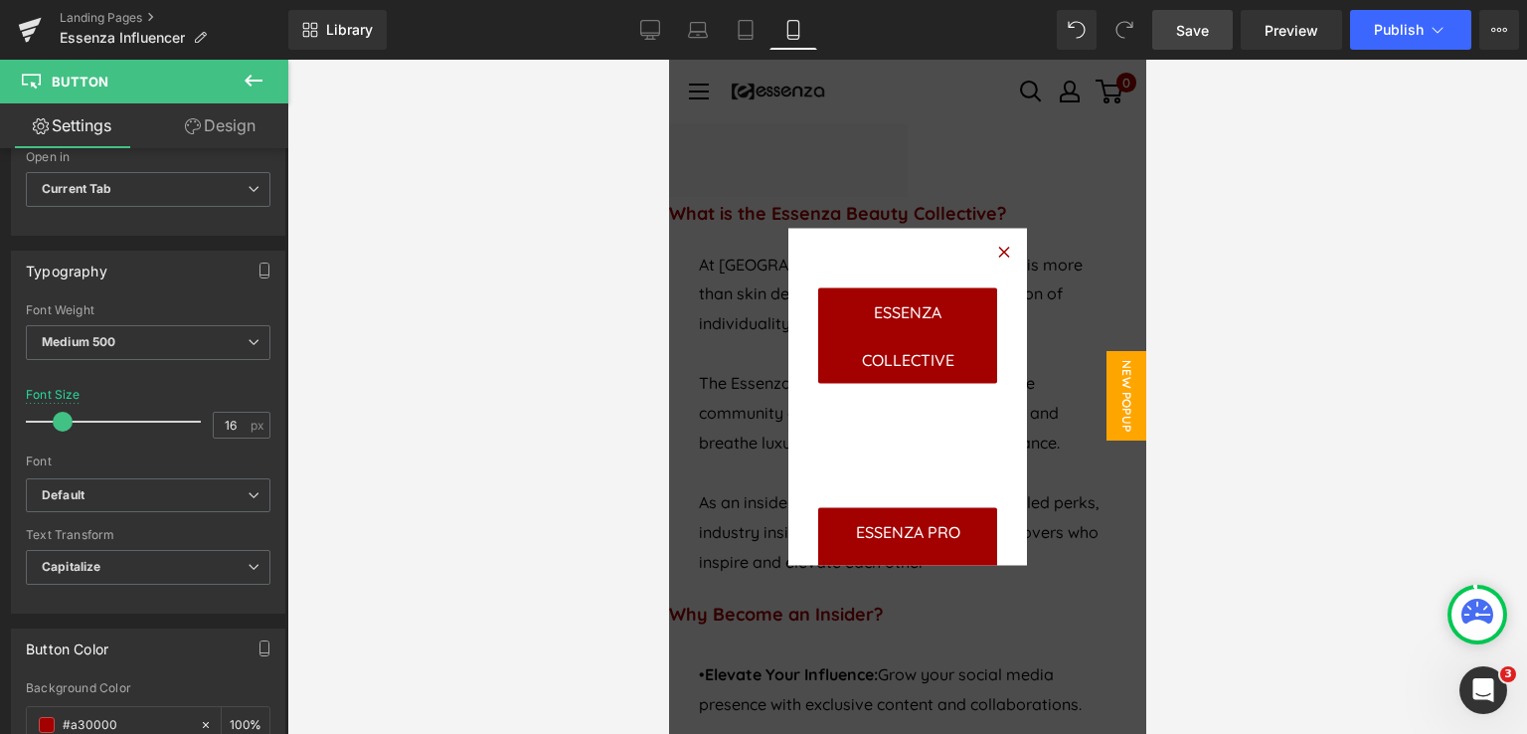
click at [1192, 25] on span "Save" at bounding box center [1192, 30] width 33 height 21
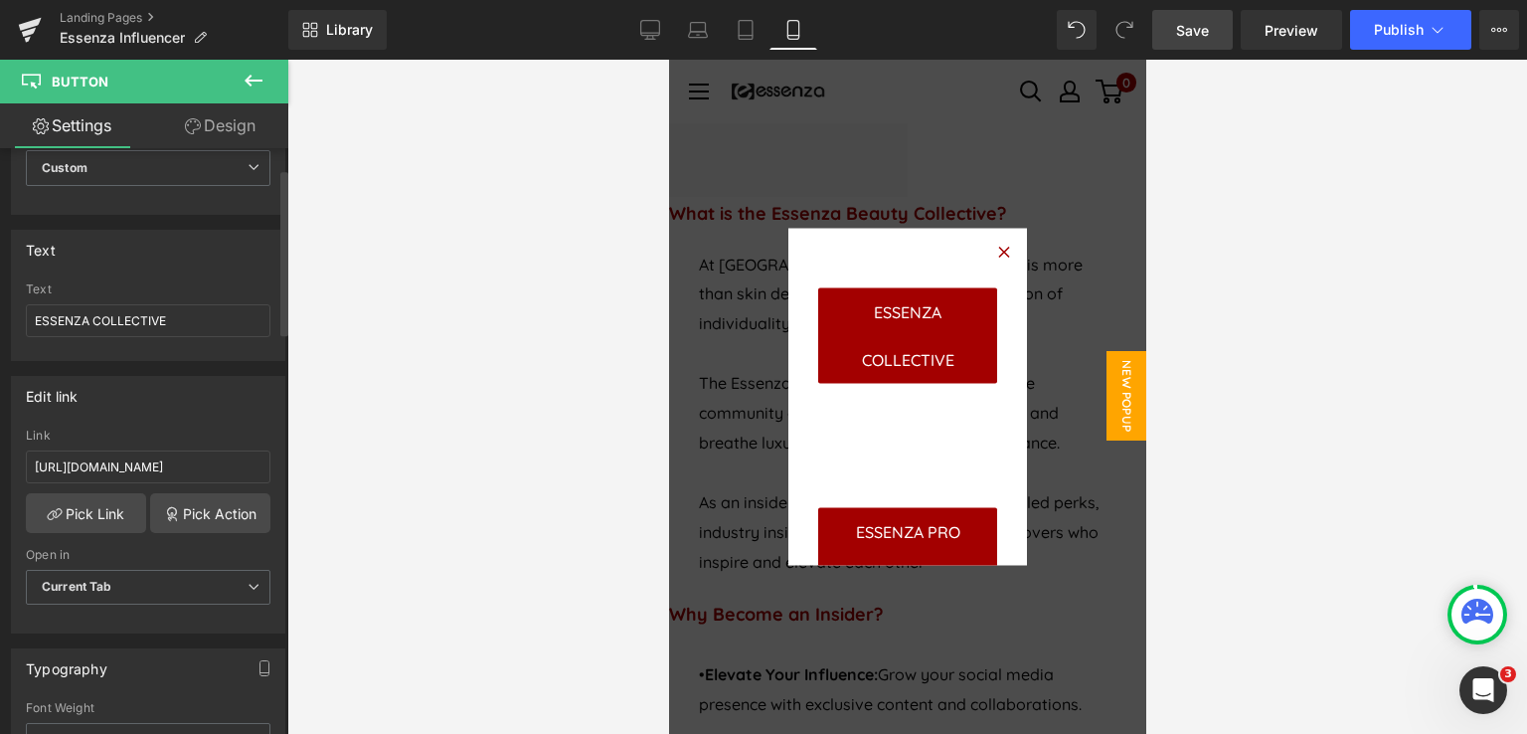
scroll to position [0, 0]
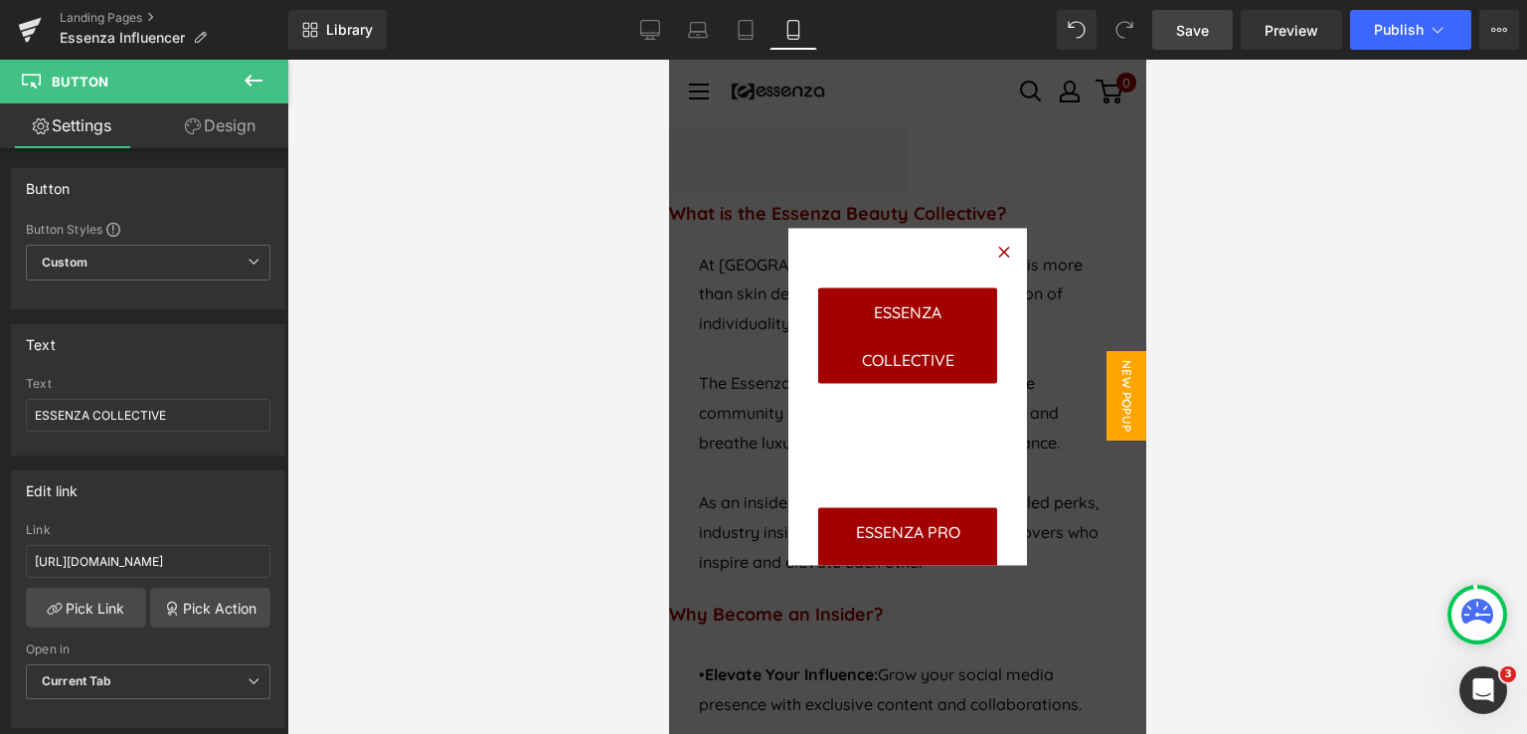
click at [1215, 28] on link "Save" at bounding box center [1192, 30] width 81 height 40
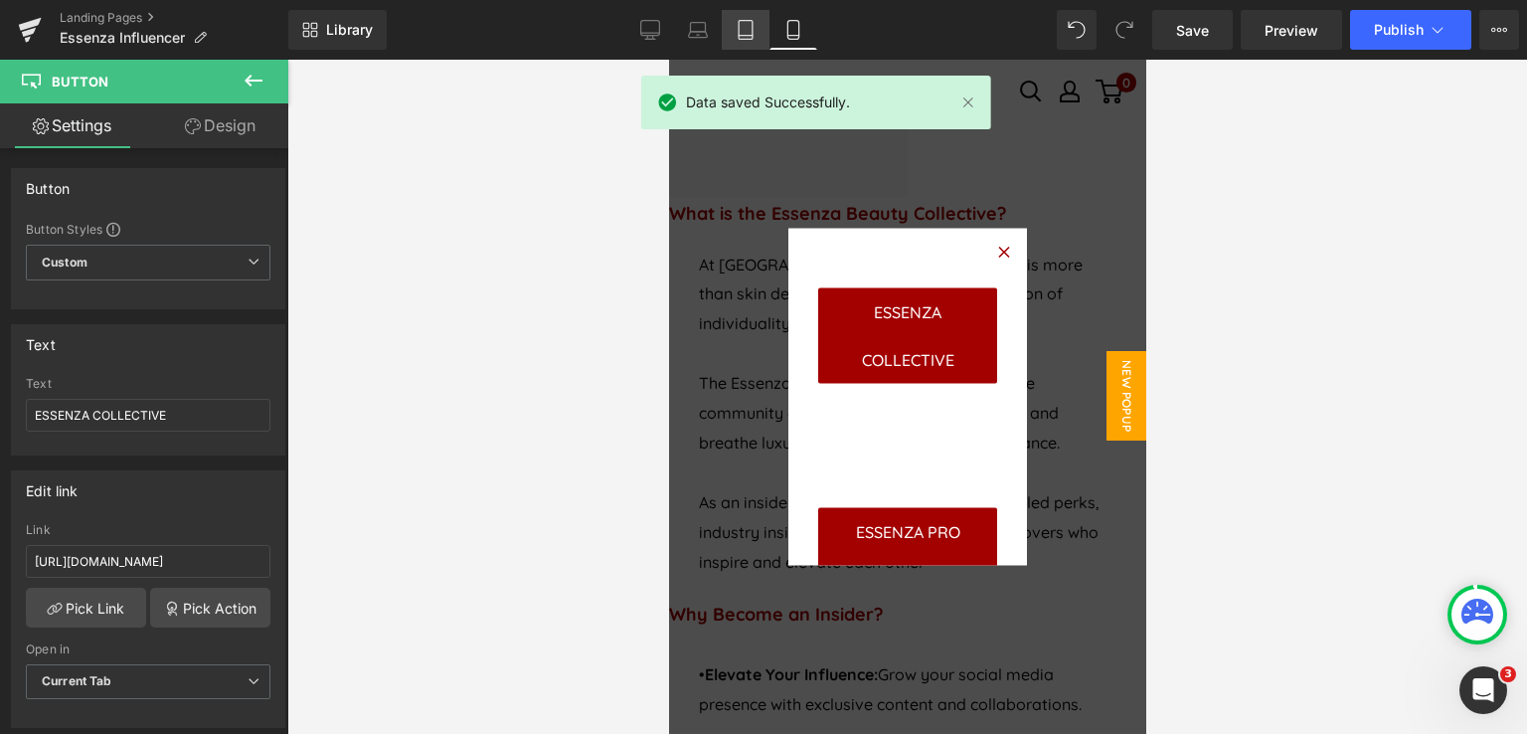
click at [729, 38] on link "Tablet" at bounding box center [746, 30] width 48 height 40
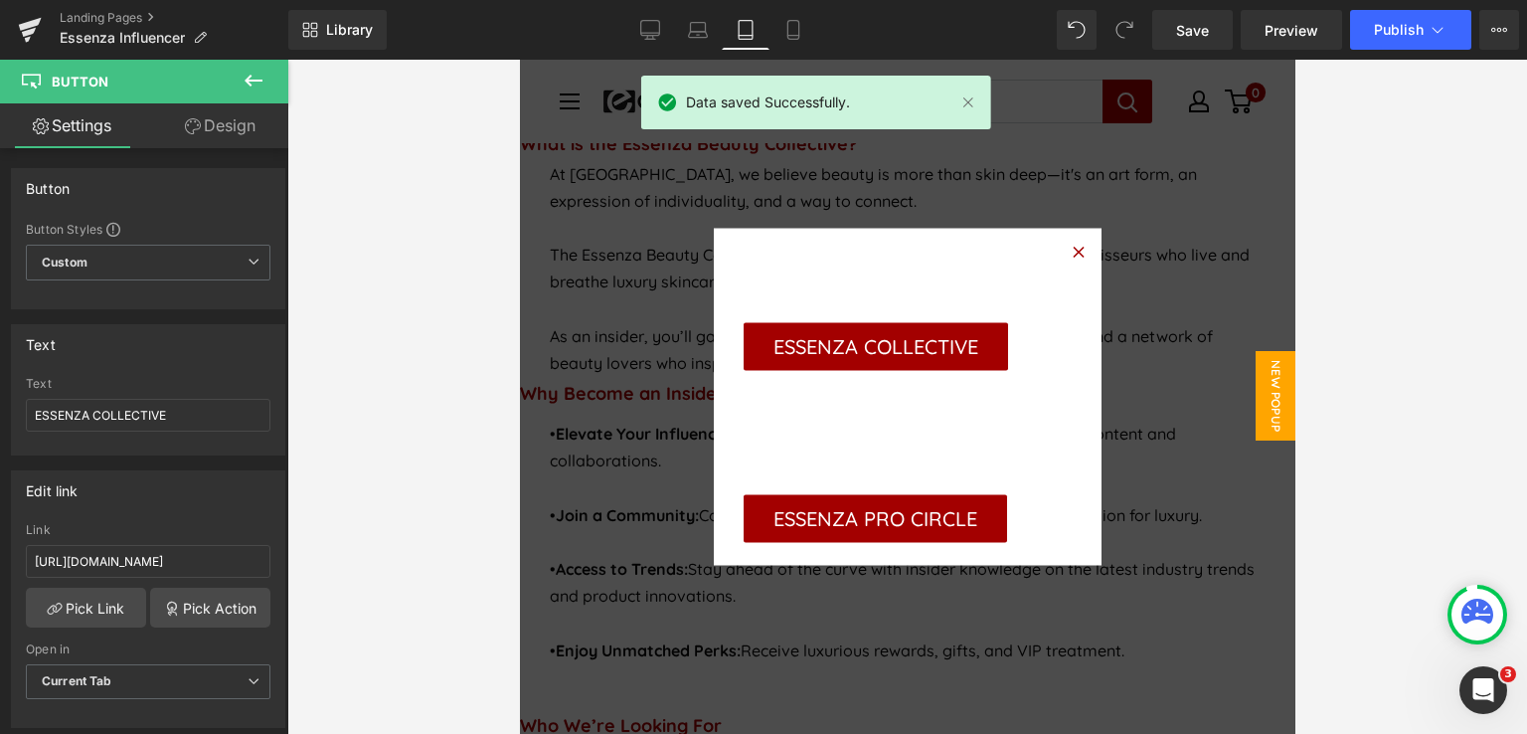
scroll to position [964, 0]
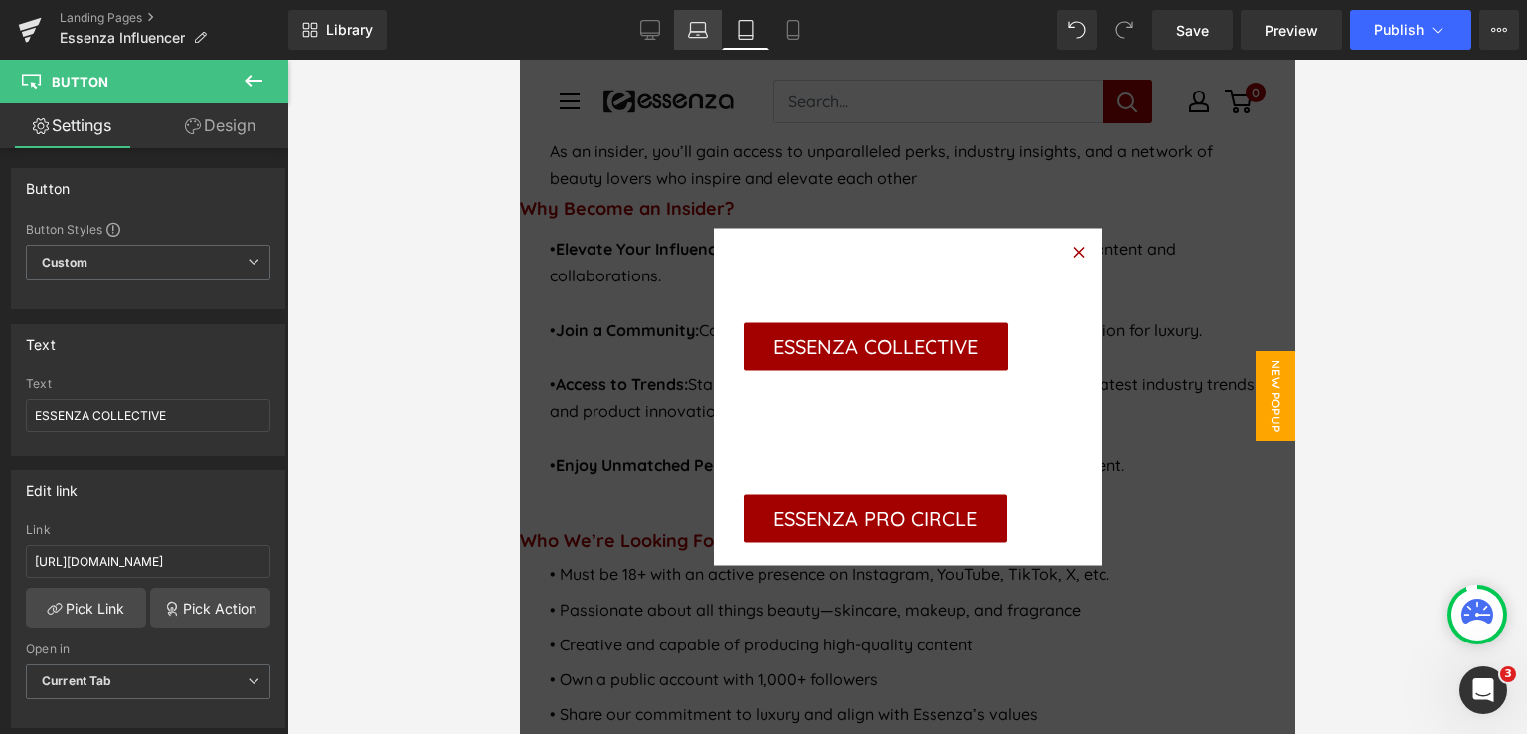
click at [695, 37] on icon at bounding box center [698, 35] width 19 height 6
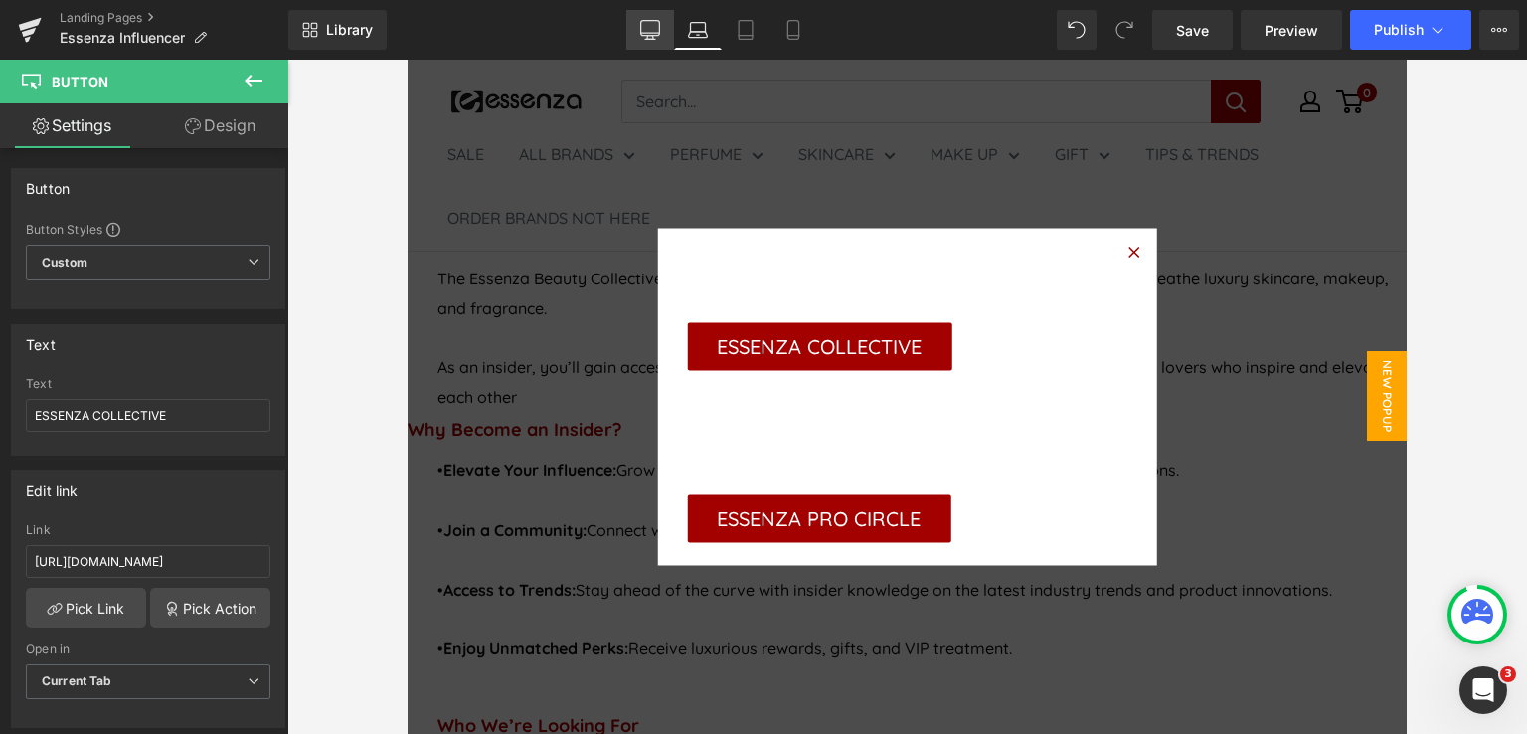
click at [652, 38] on icon at bounding box center [650, 30] width 20 height 20
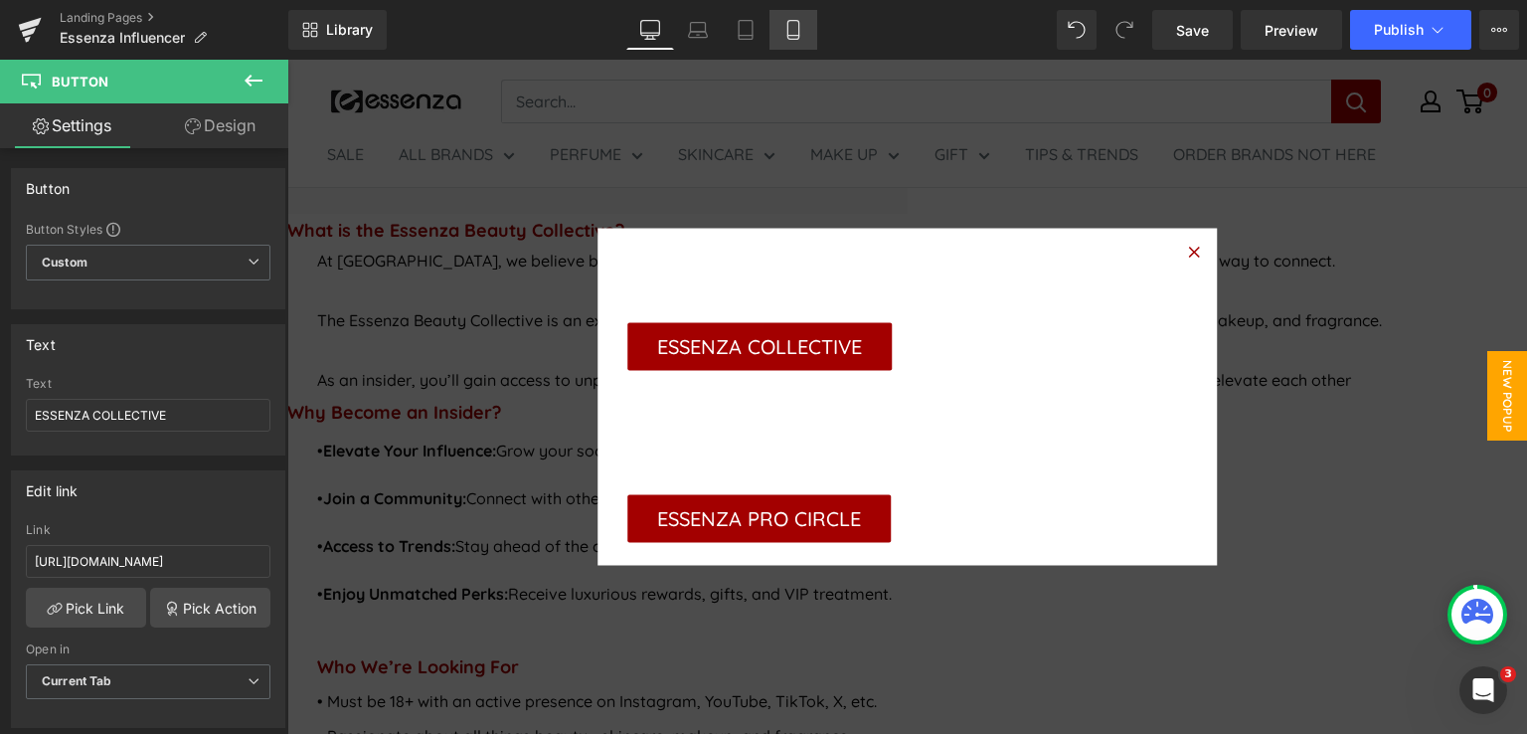
click at [797, 36] on icon at bounding box center [792, 36] width 11 height 0
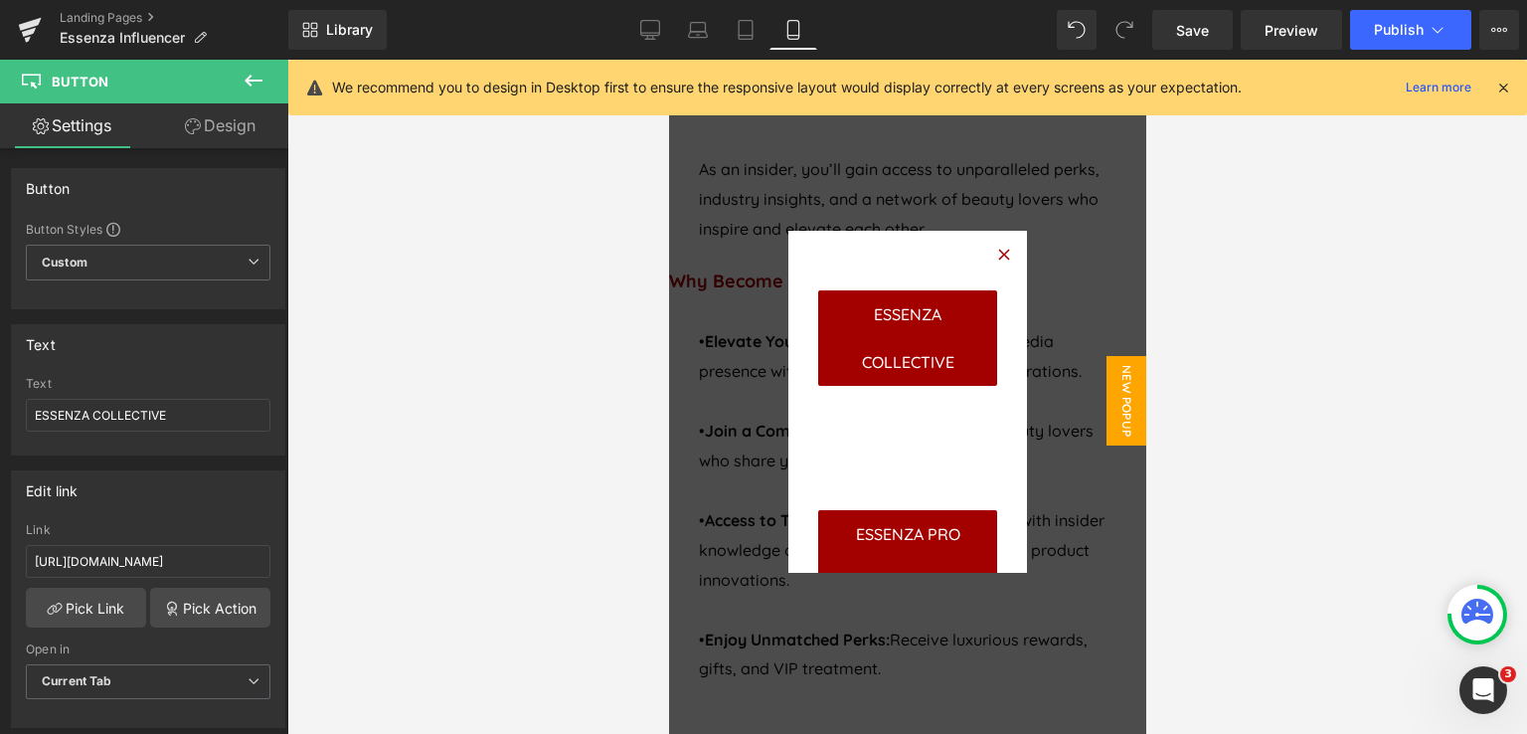
scroll to position [930, 0]
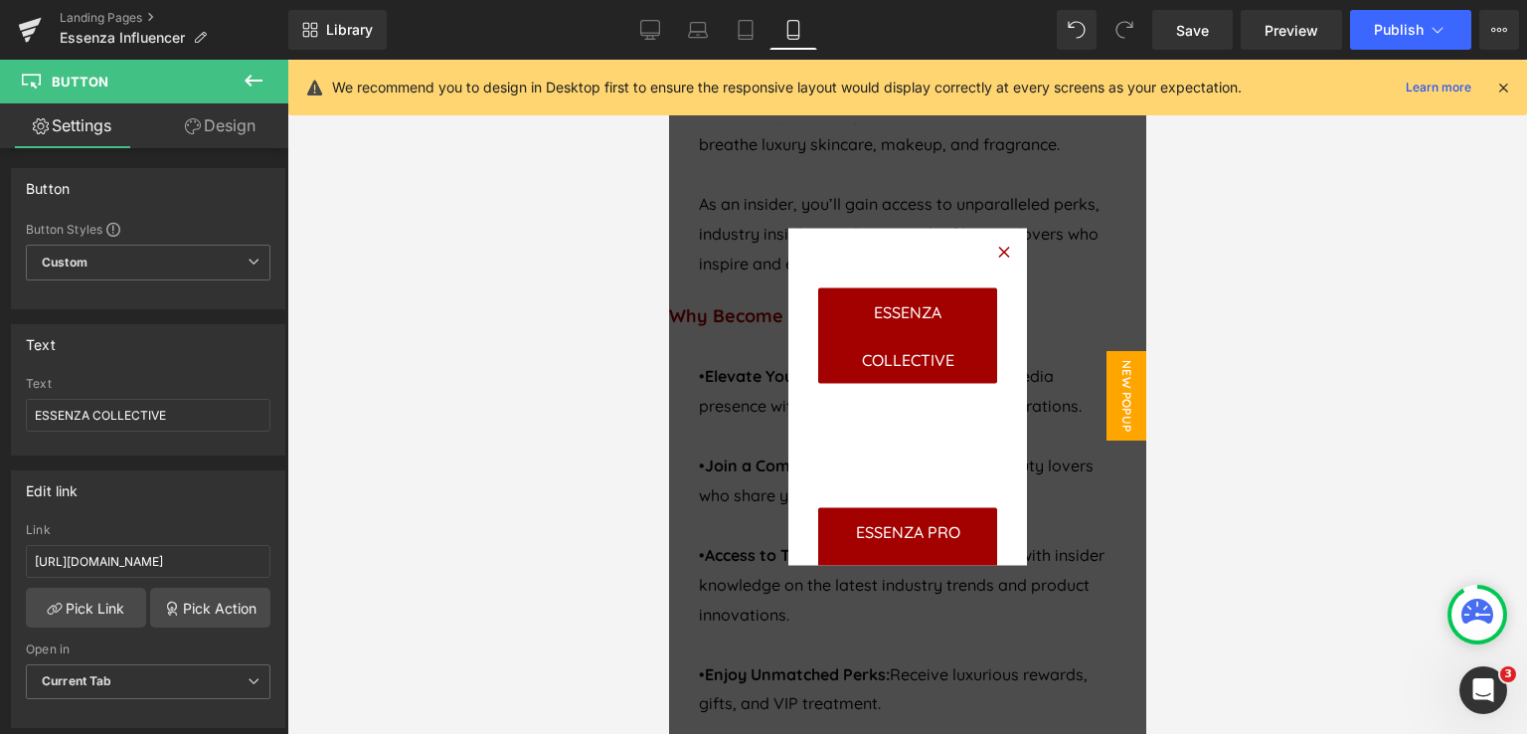
click at [668, 60] on span "Button" at bounding box center [668, 60] width 0 height 0
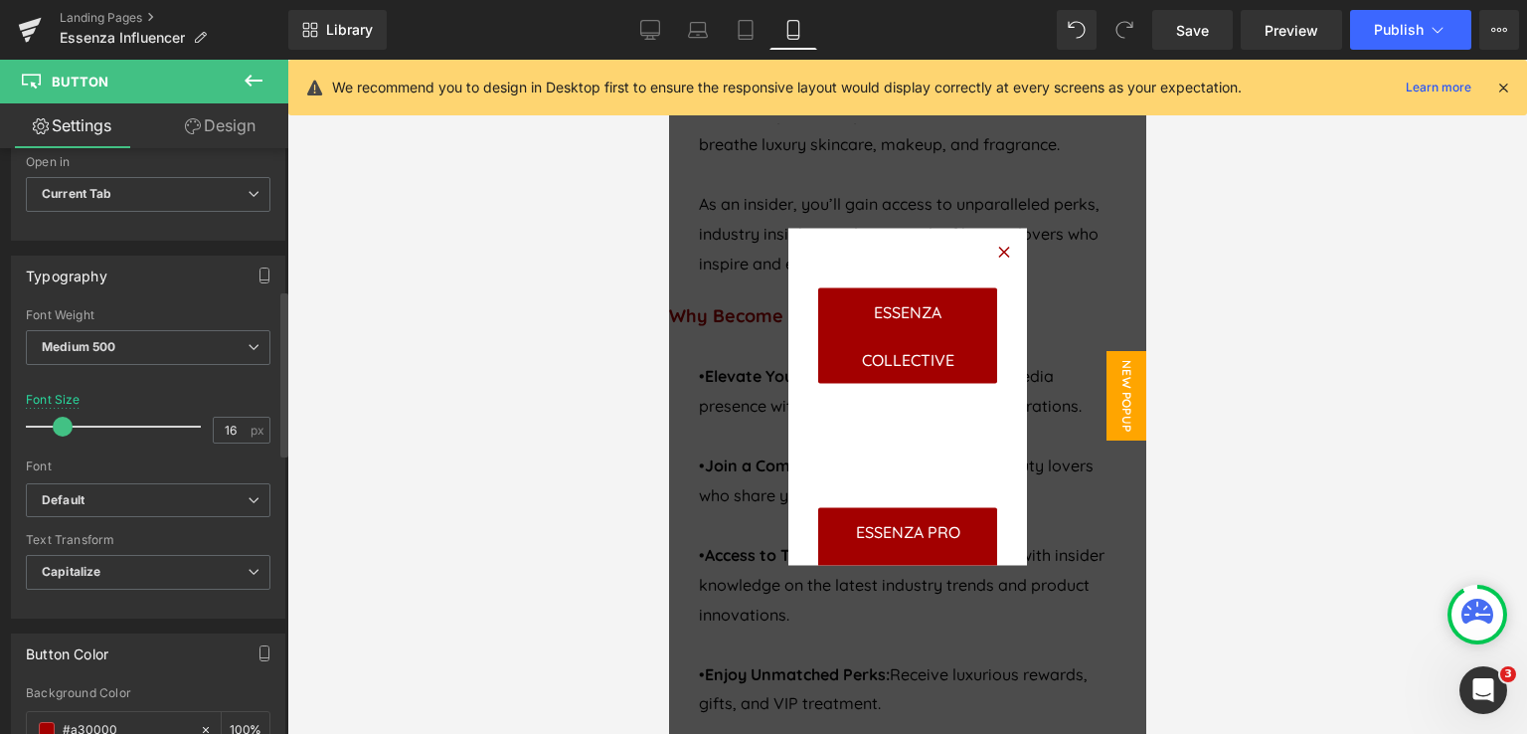
scroll to position [497, 0]
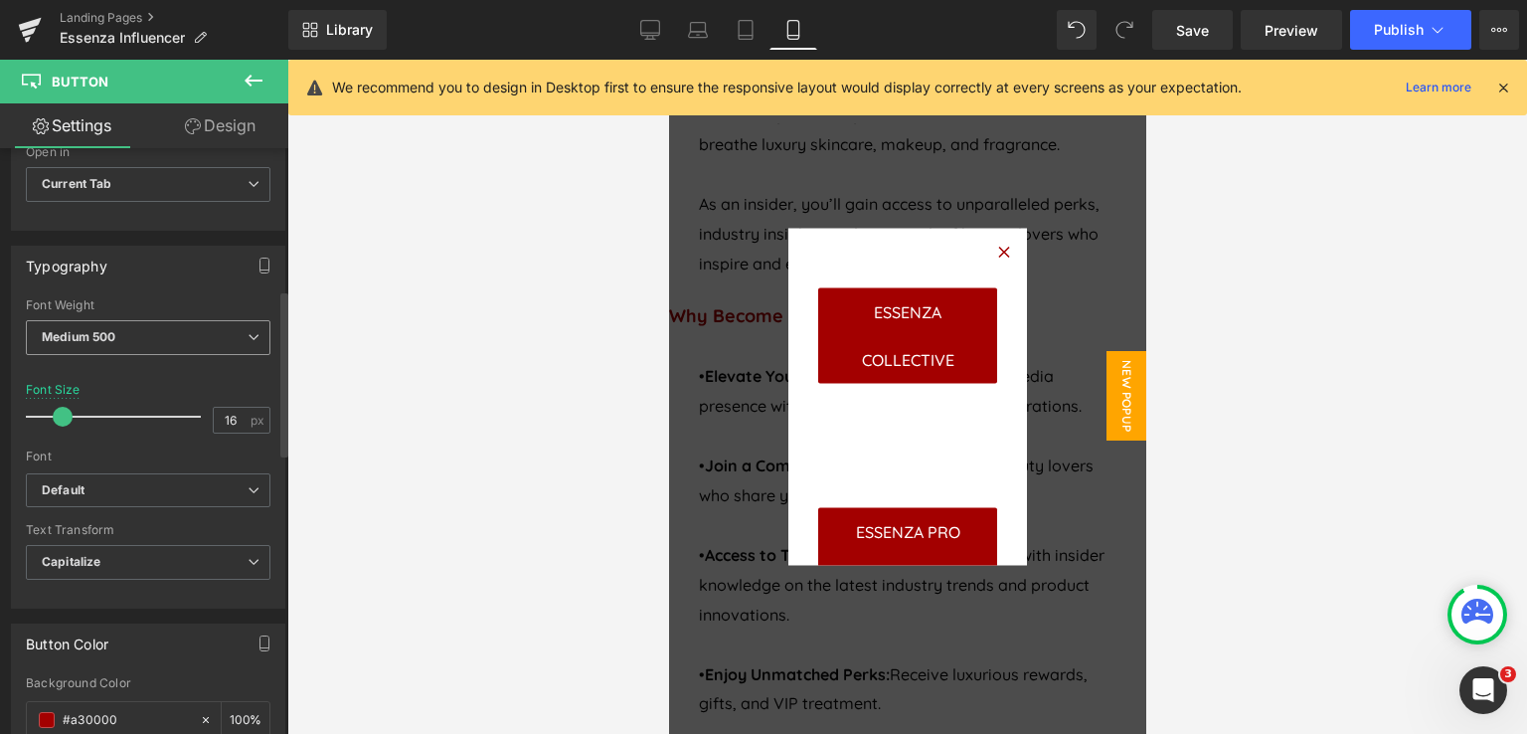
click at [183, 334] on span "Medium 500" at bounding box center [148, 337] width 245 height 35
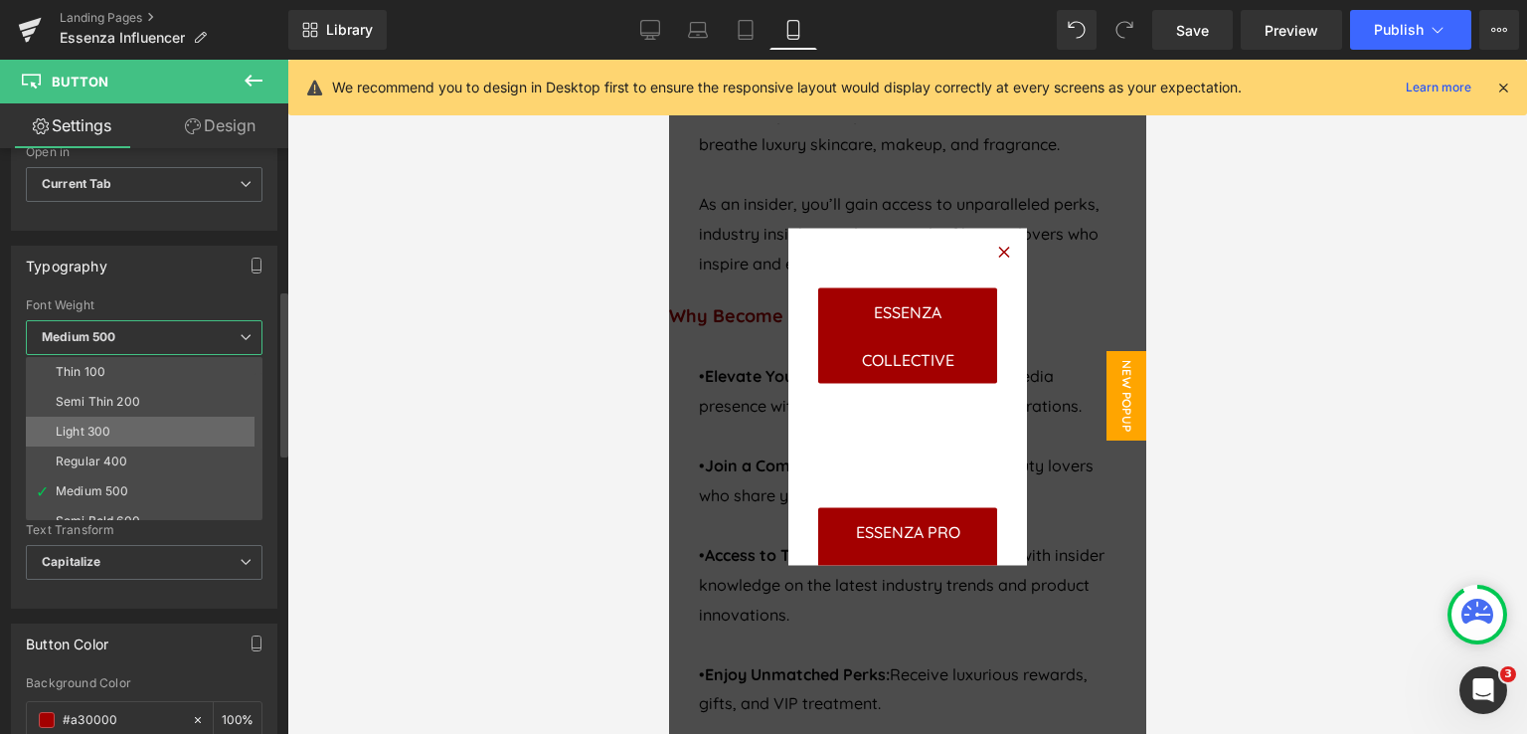
scroll to position [99, 0]
click at [146, 424] on li "Semi Bold 600" at bounding box center [149, 422] width 246 height 30
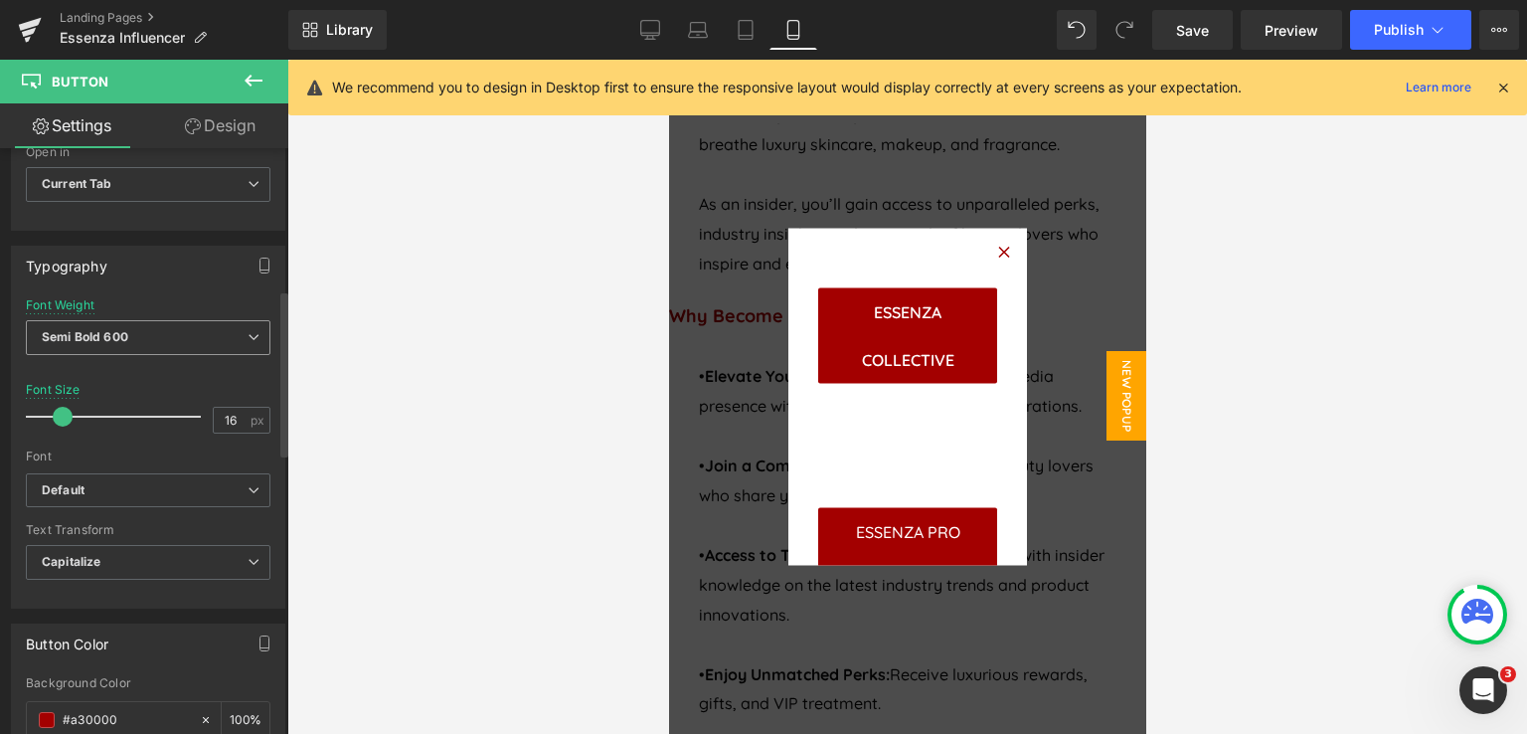
click at [158, 329] on span "Semi Bold 600" at bounding box center [148, 337] width 245 height 35
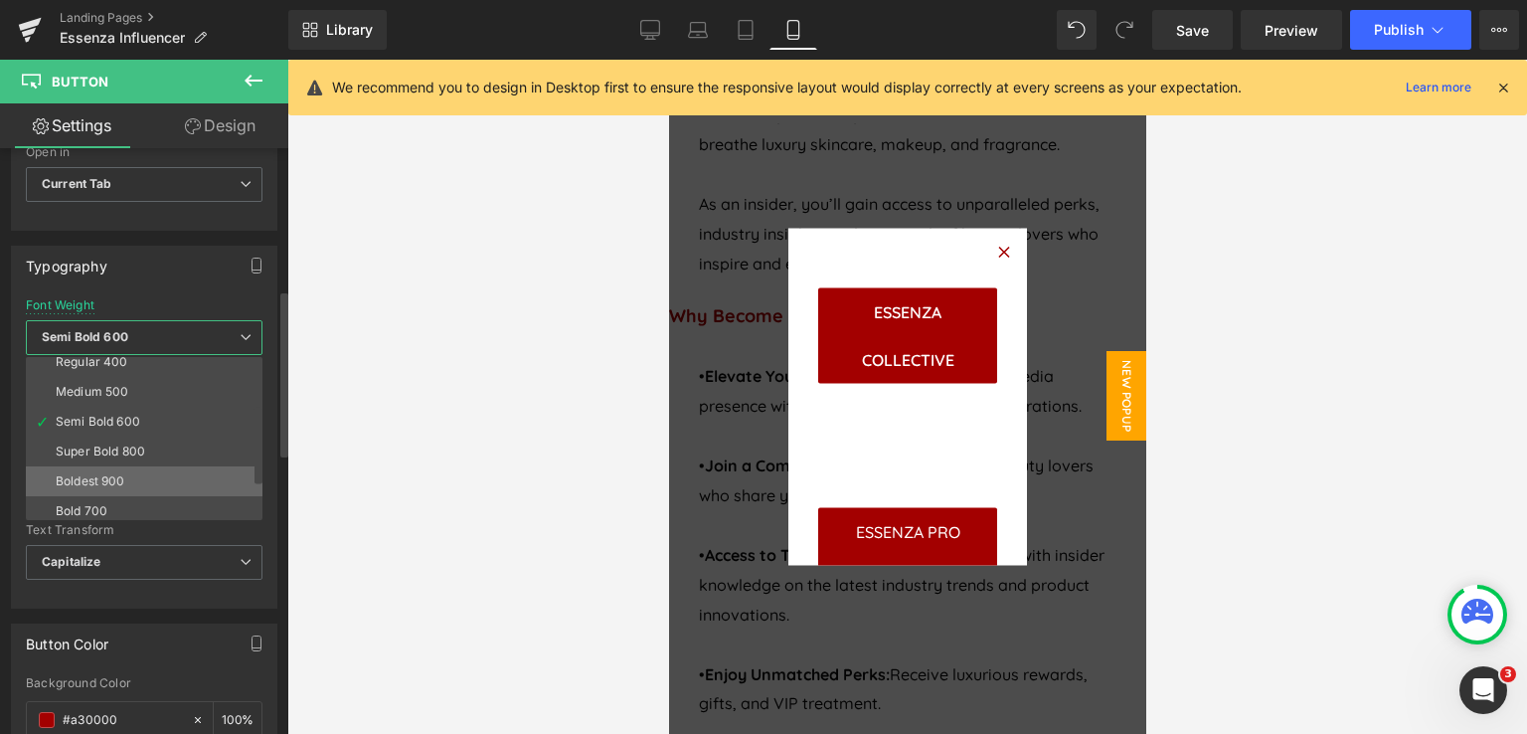
scroll to position [0, 0]
click at [122, 457] on div "Regular 400" at bounding box center [92, 461] width 73 height 14
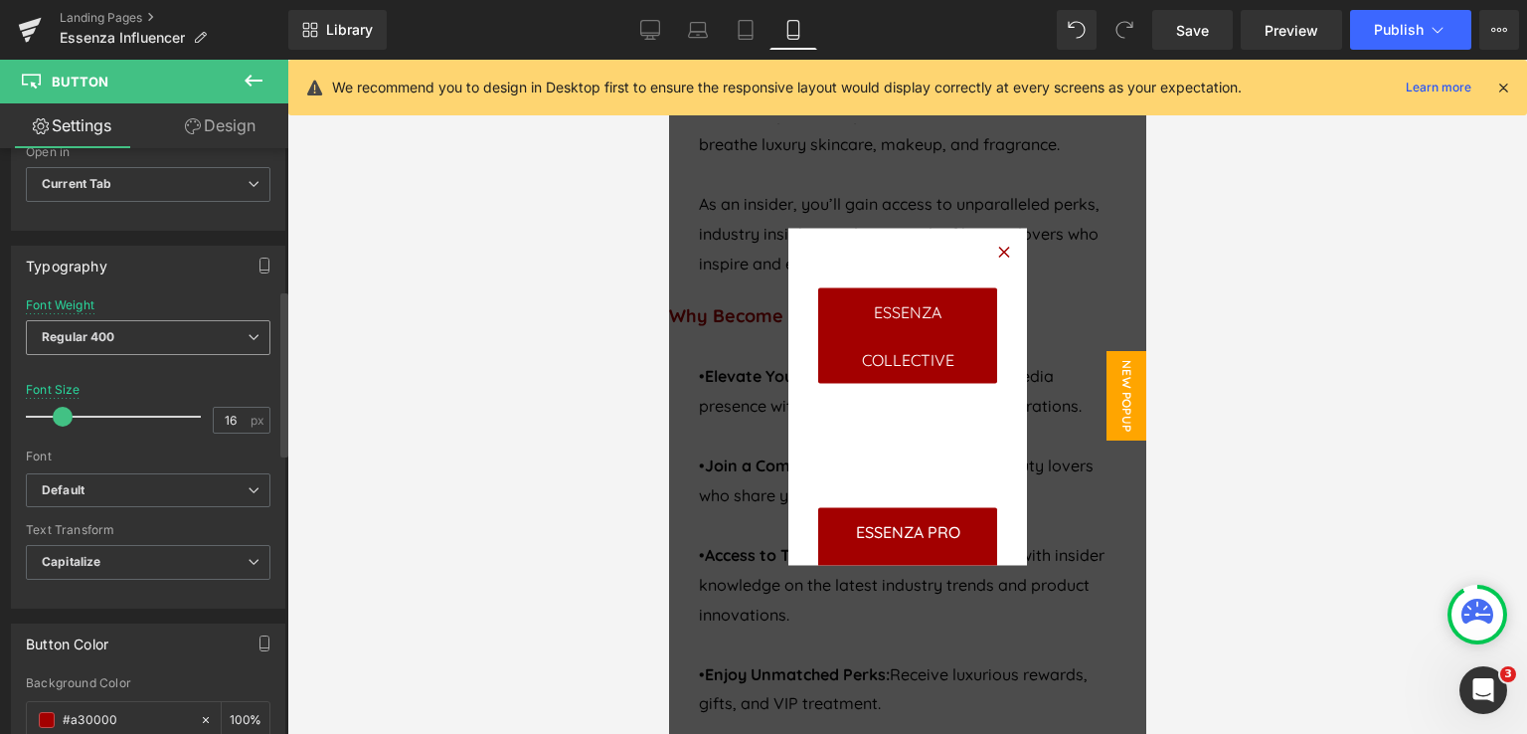
click at [138, 331] on span "Regular 400" at bounding box center [148, 337] width 245 height 35
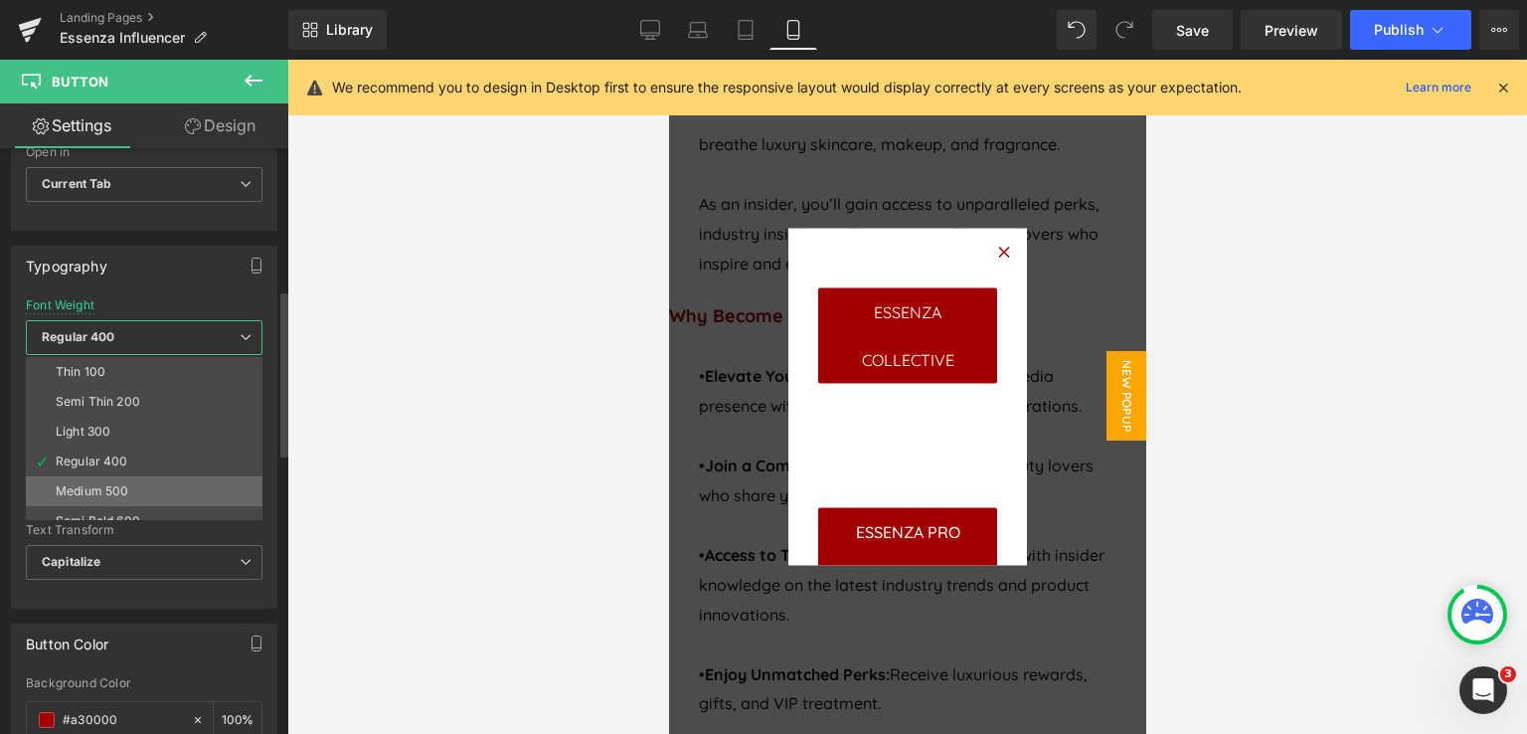
click at [141, 485] on li "Medium 500" at bounding box center [149, 491] width 246 height 30
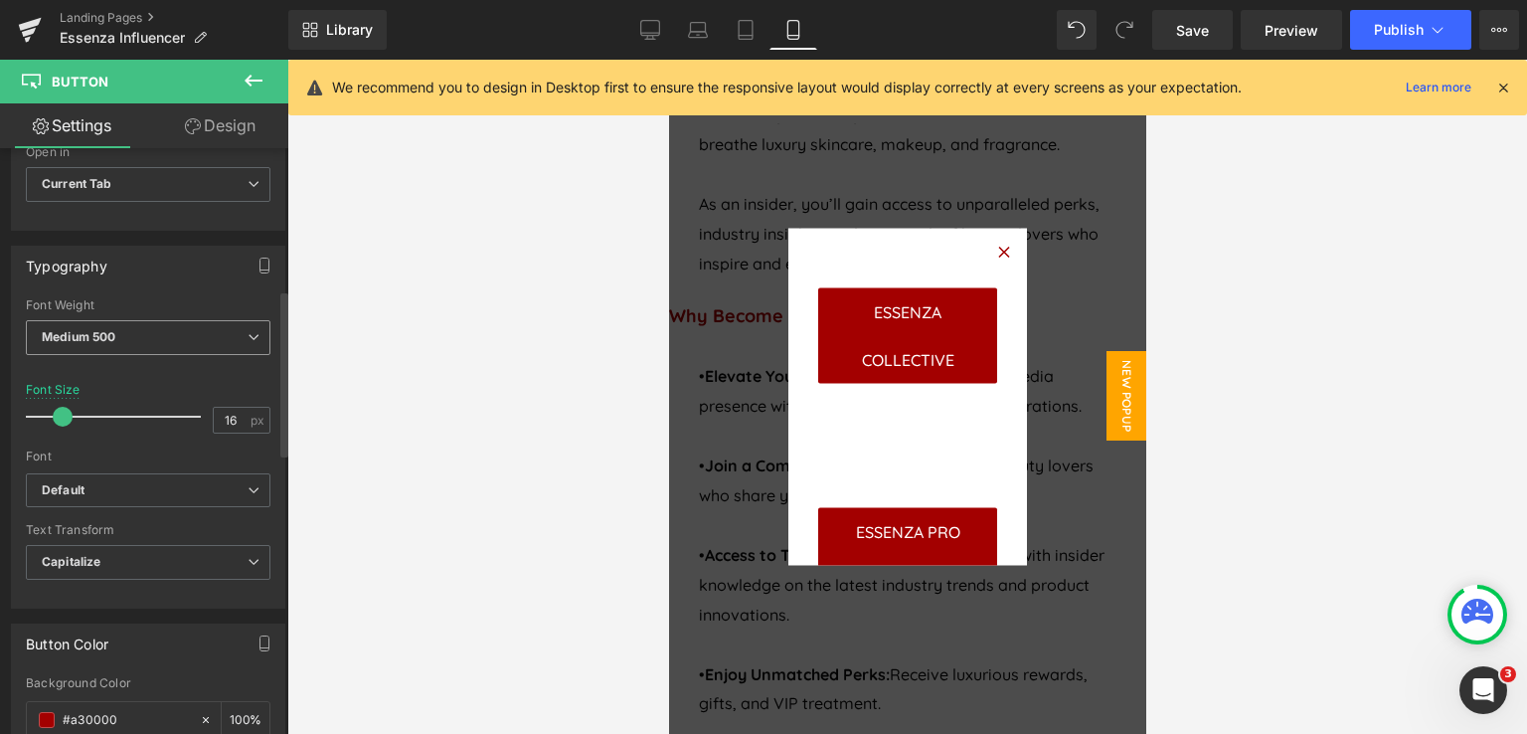
click at [163, 327] on span "Medium 500" at bounding box center [148, 337] width 245 height 35
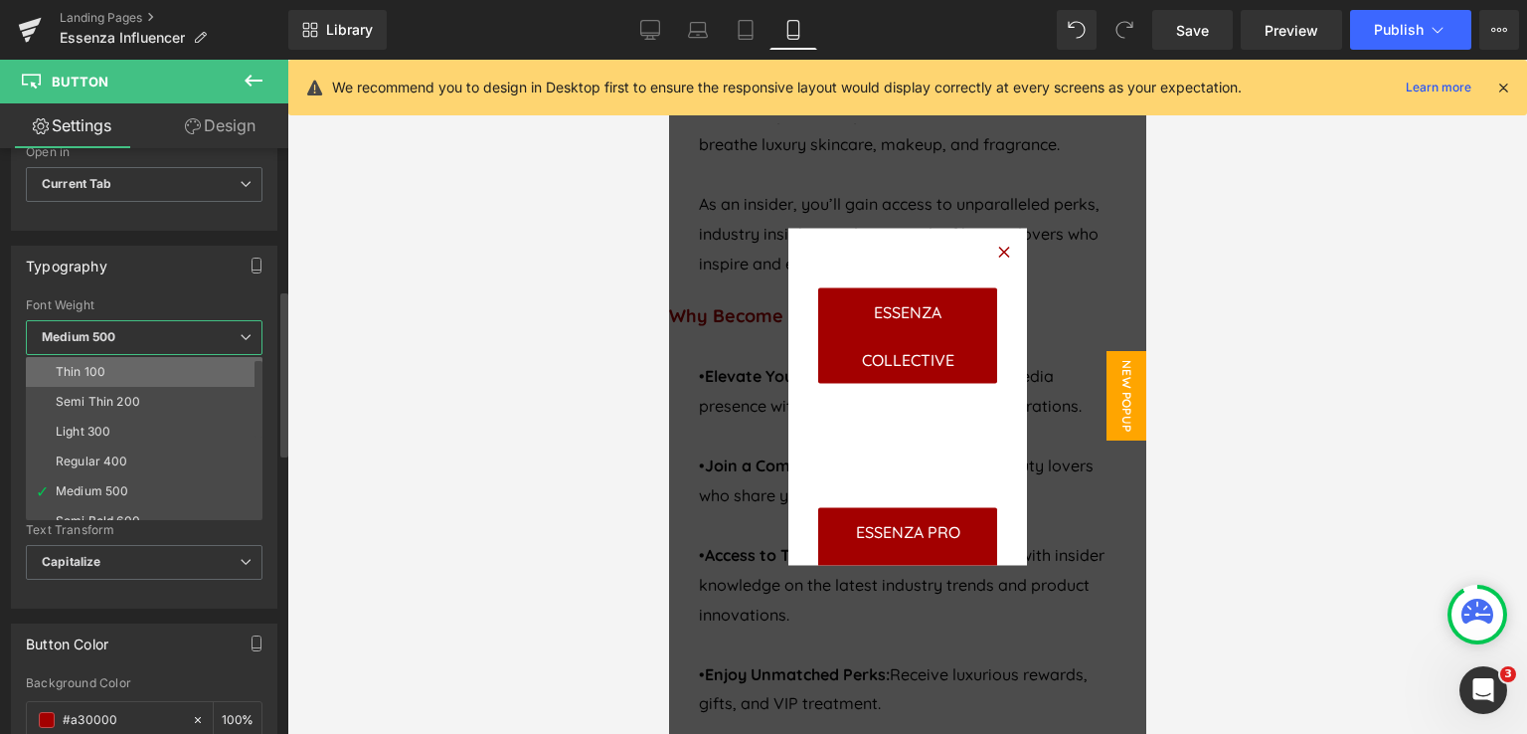
click at [96, 359] on li "Thin 100" at bounding box center [149, 372] width 246 height 30
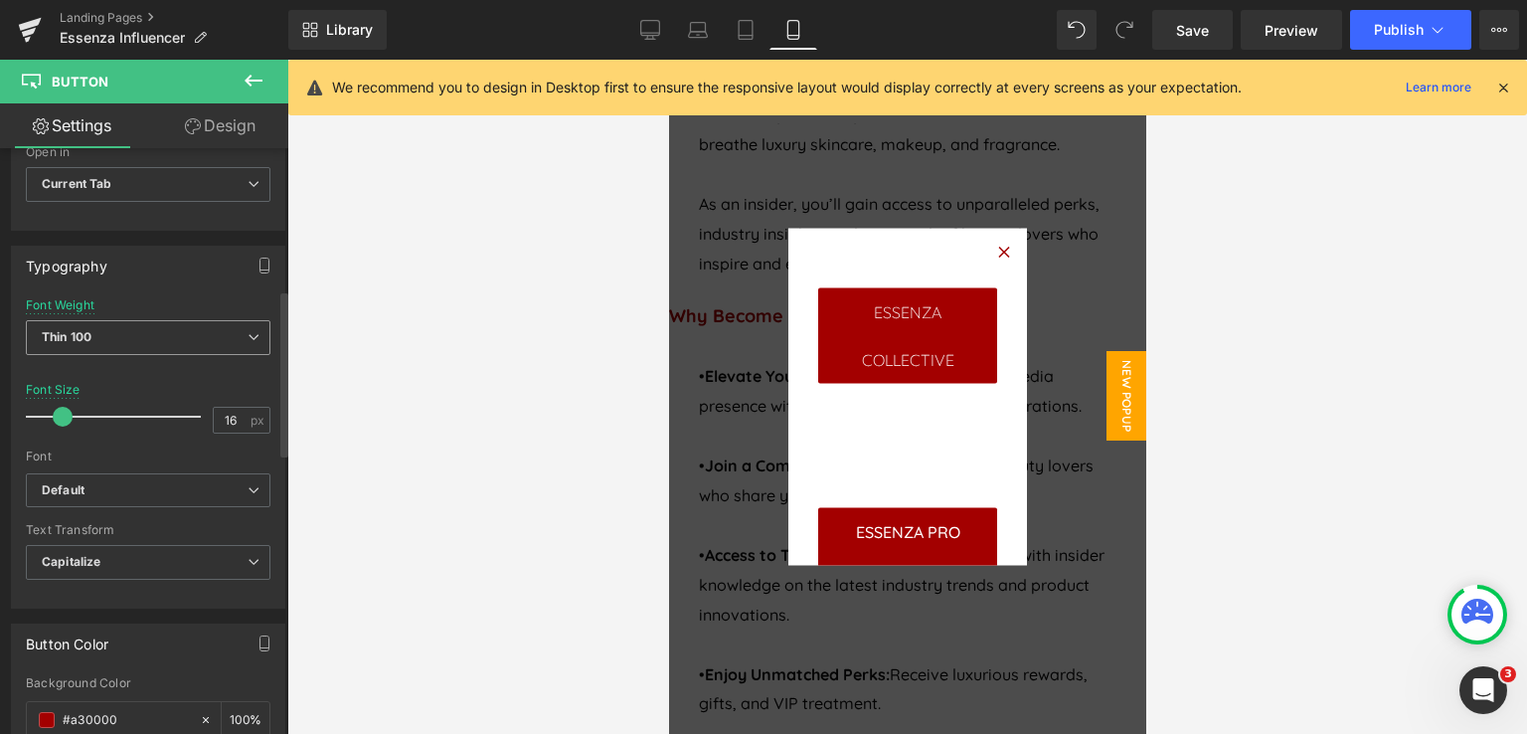
click at [115, 334] on span "Thin 100" at bounding box center [148, 337] width 245 height 35
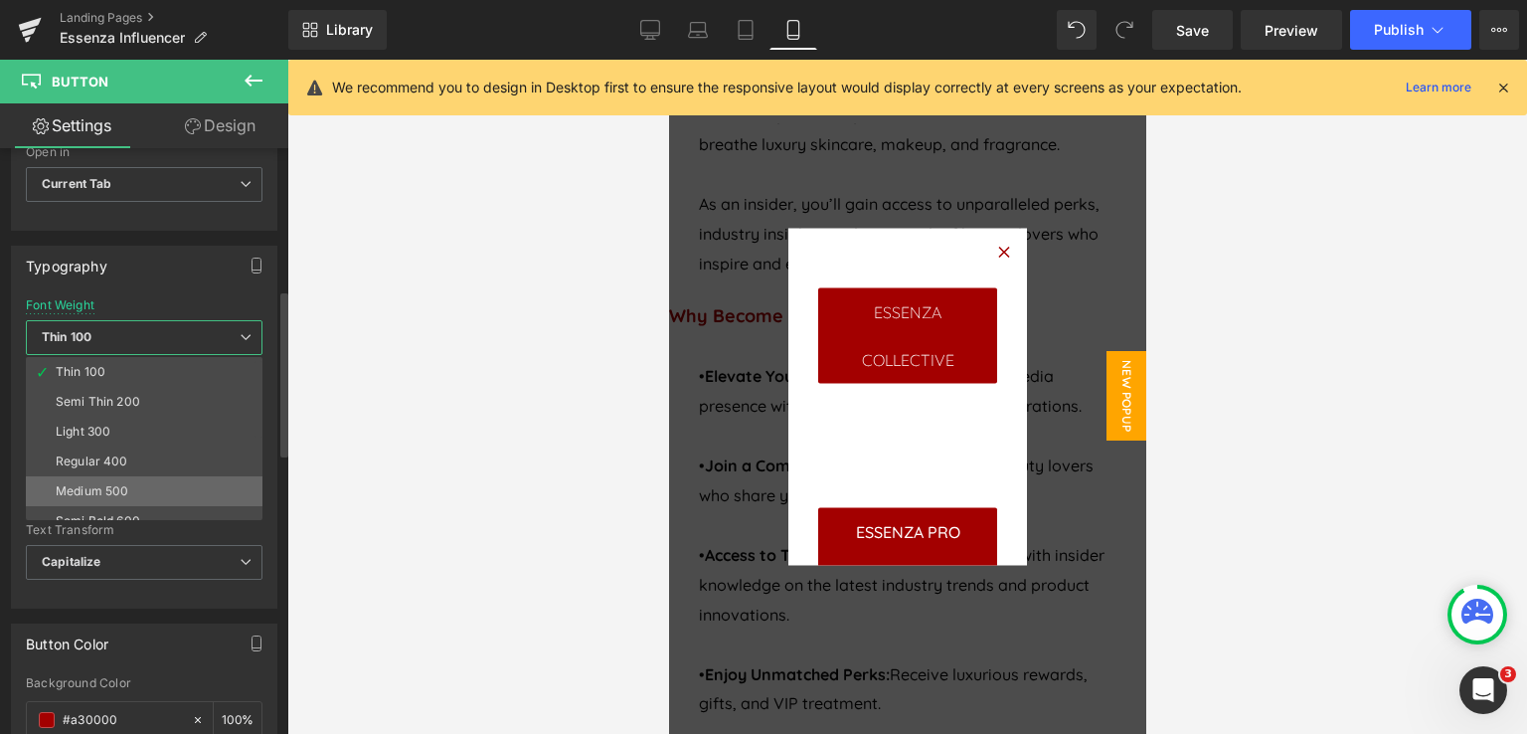
click at [114, 478] on li "Medium 500" at bounding box center [149, 491] width 246 height 30
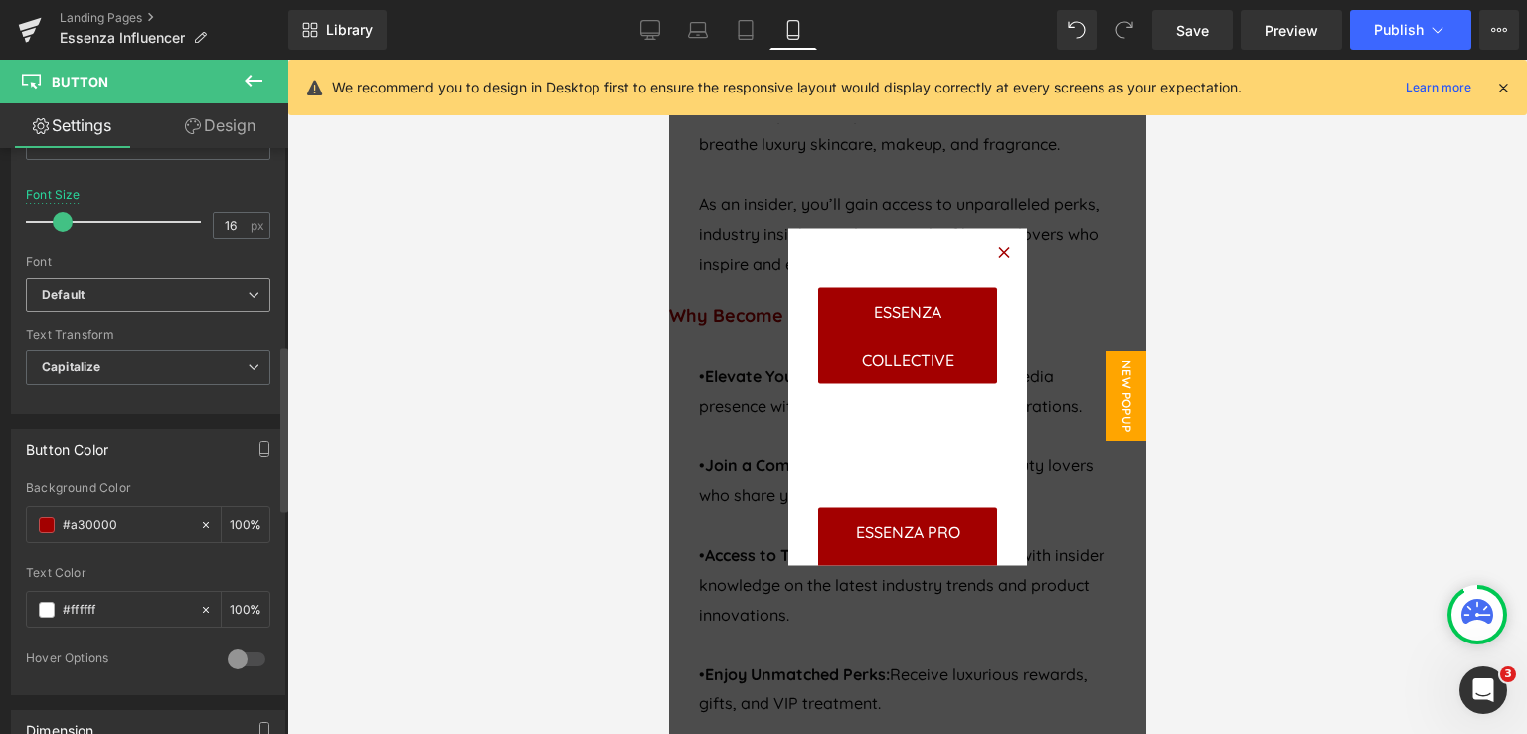
scroll to position [696, 0]
click at [147, 355] on span "Capitalize" at bounding box center [148, 363] width 245 height 35
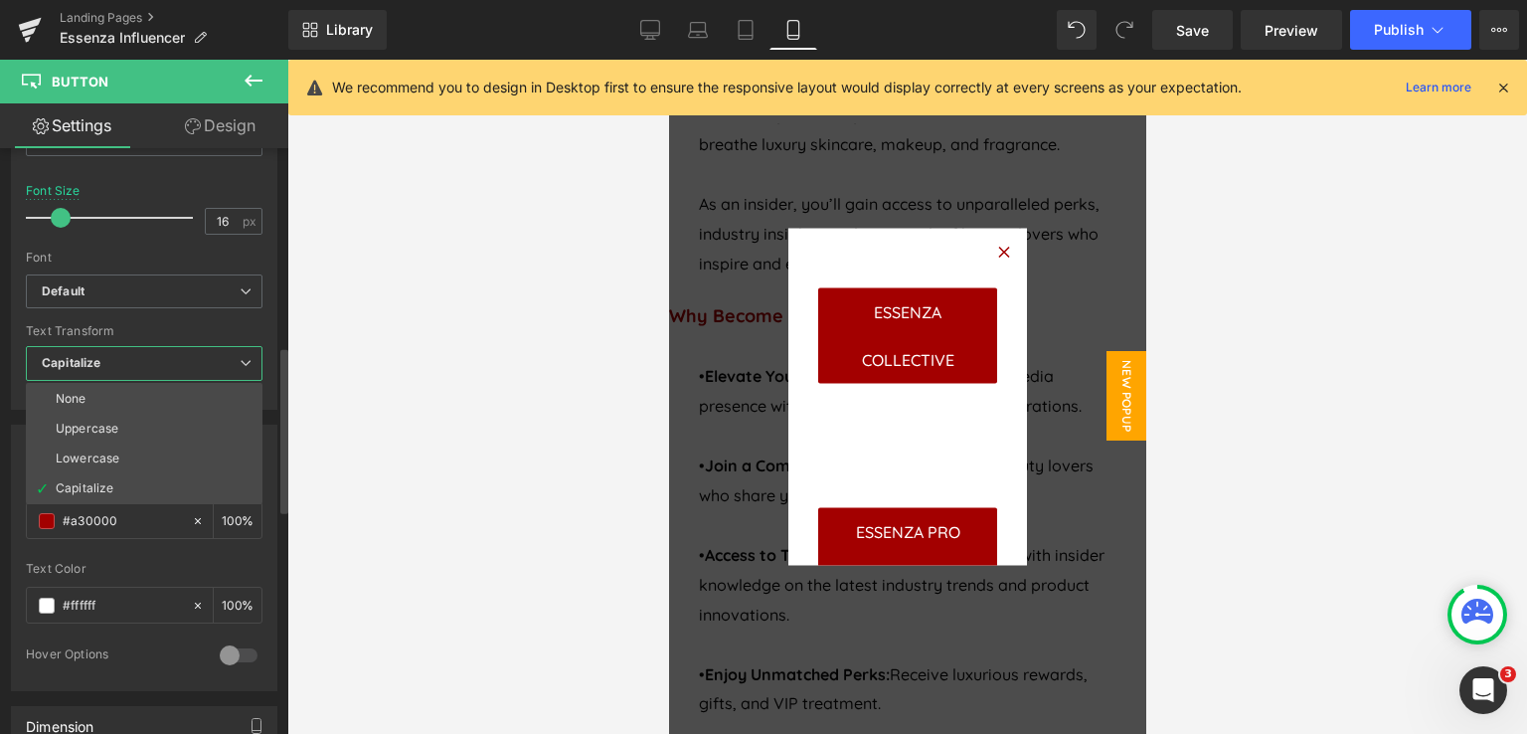
click at [147, 355] on span "Capitalize" at bounding box center [144, 363] width 237 height 35
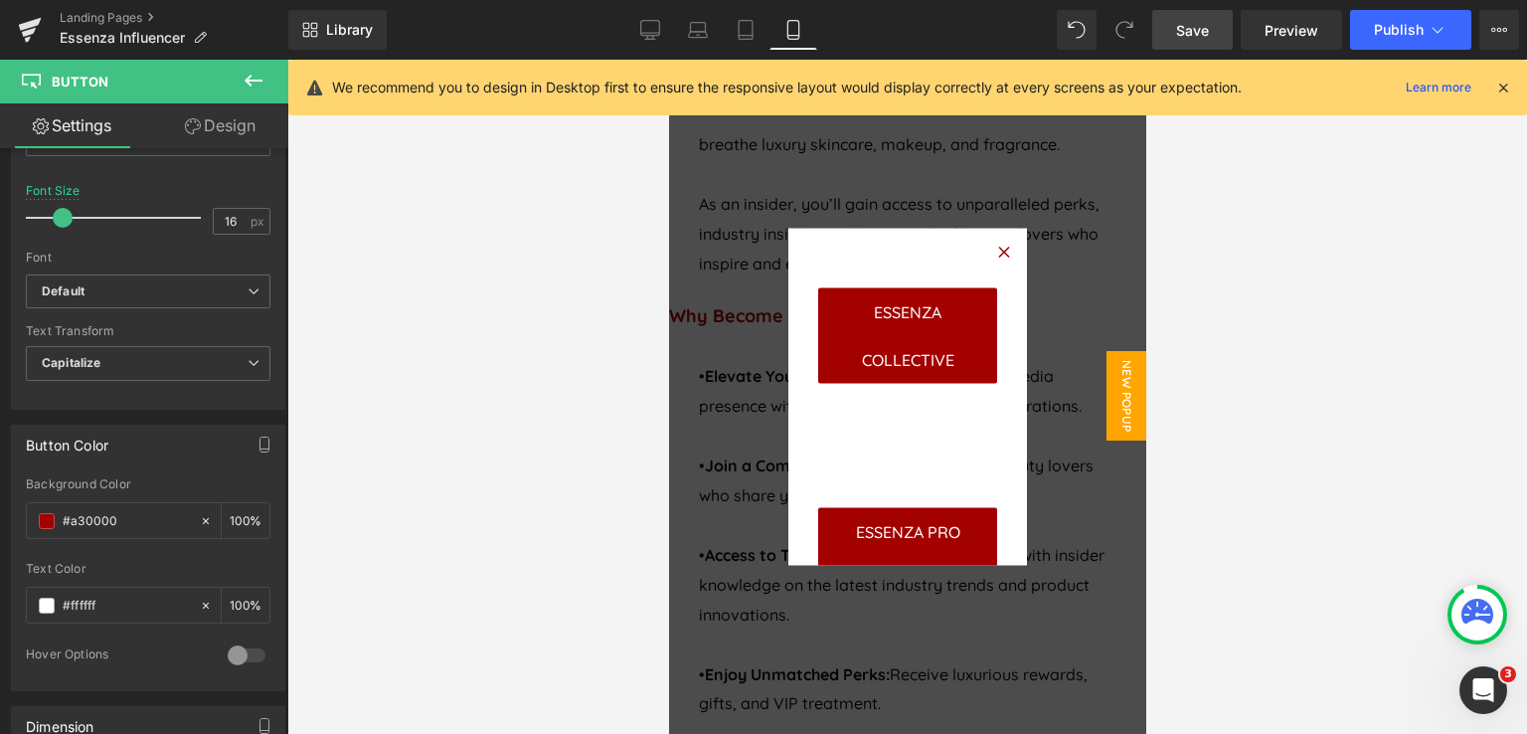
click at [1201, 25] on span "Save" at bounding box center [1192, 30] width 33 height 21
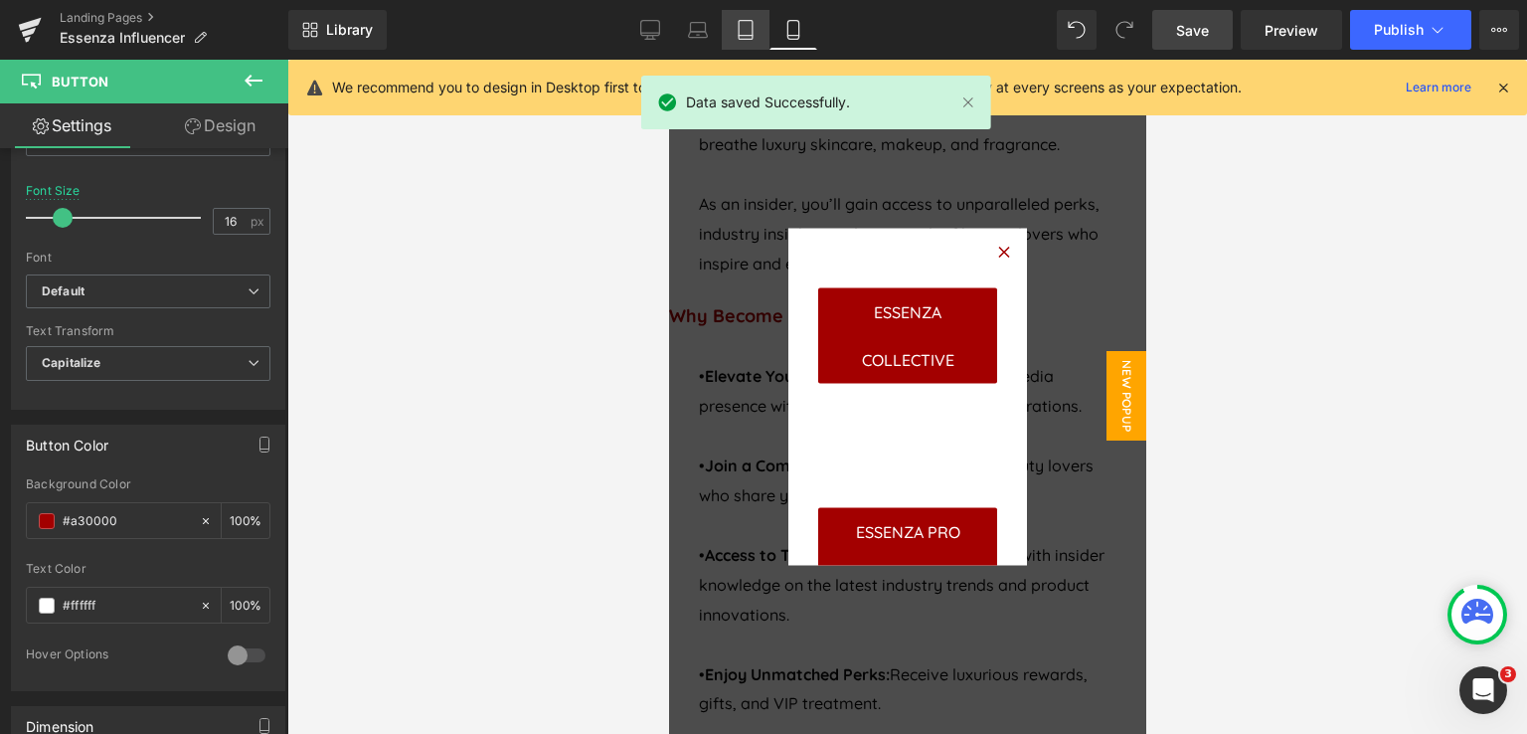
click at [728, 42] on link "Tablet" at bounding box center [746, 30] width 48 height 40
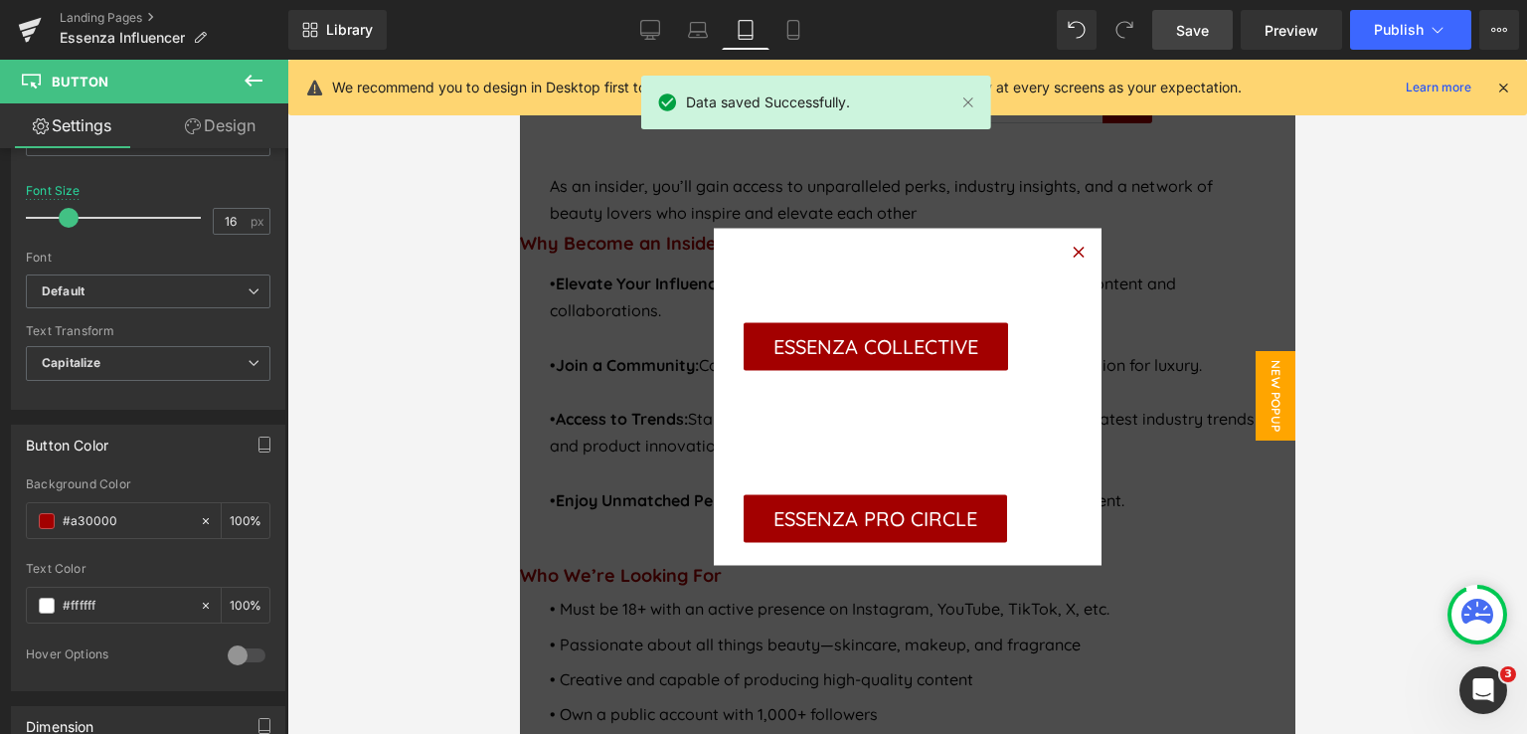
scroll to position [964, 0]
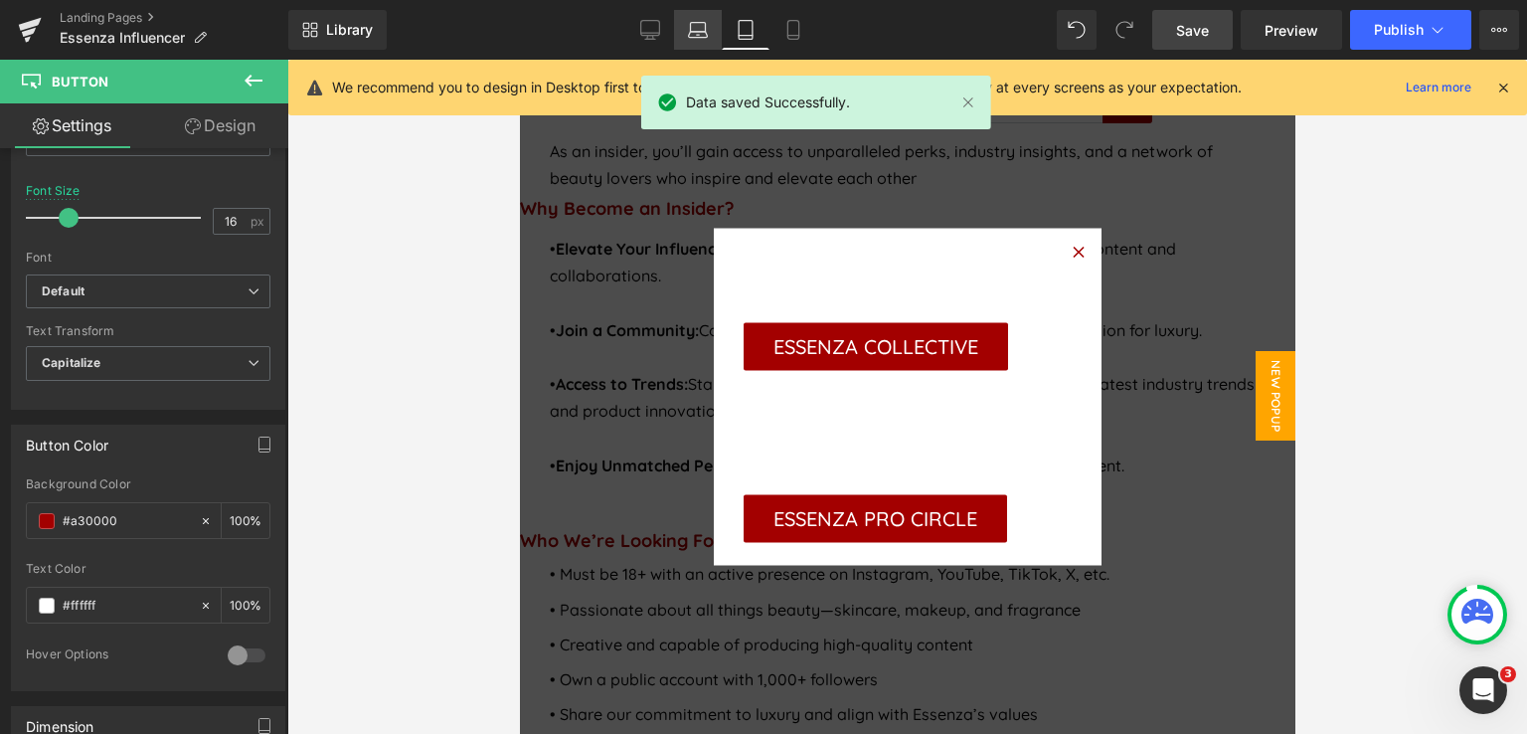
click at [695, 41] on link "Laptop" at bounding box center [698, 30] width 48 height 40
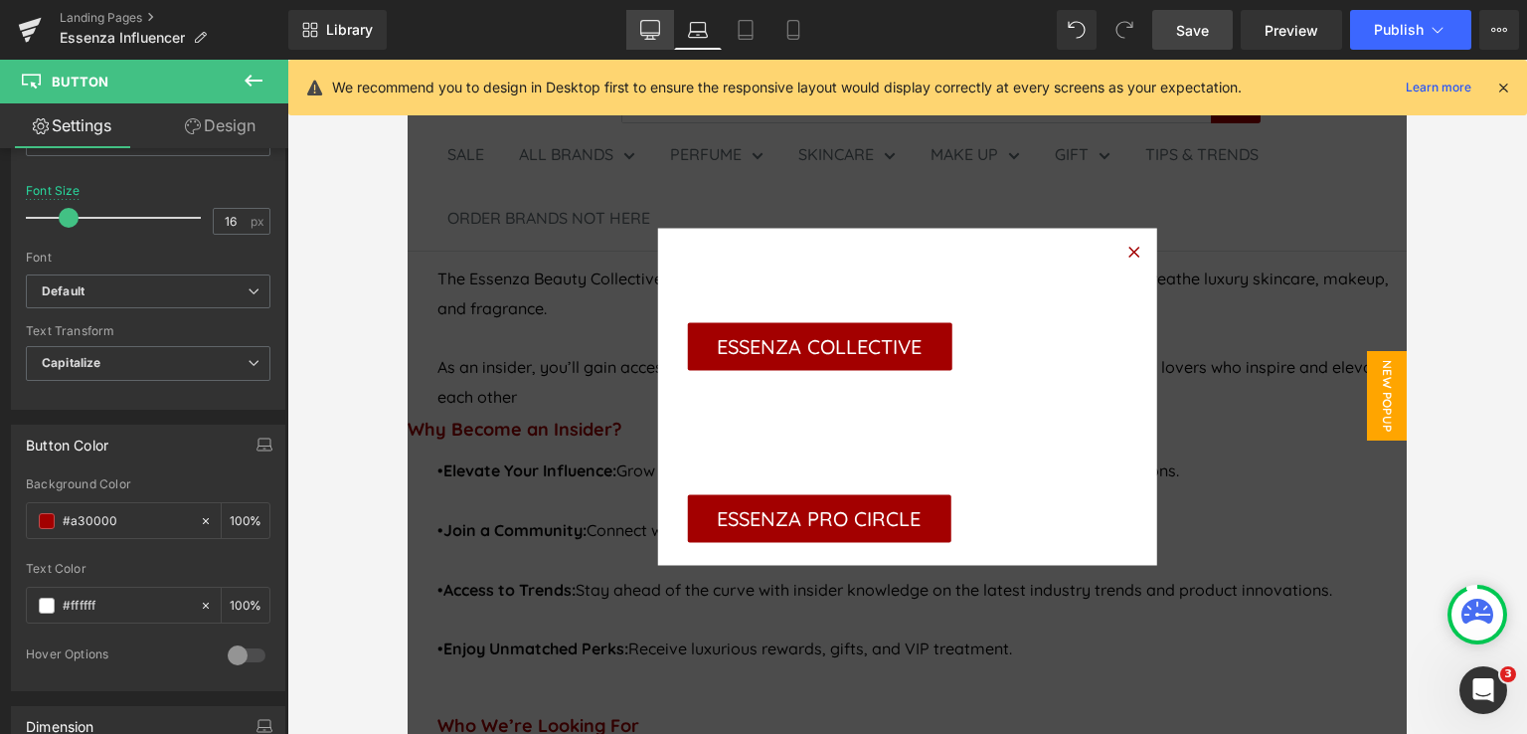
click at [653, 37] on icon at bounding box center [650, 30] width 20 height 20
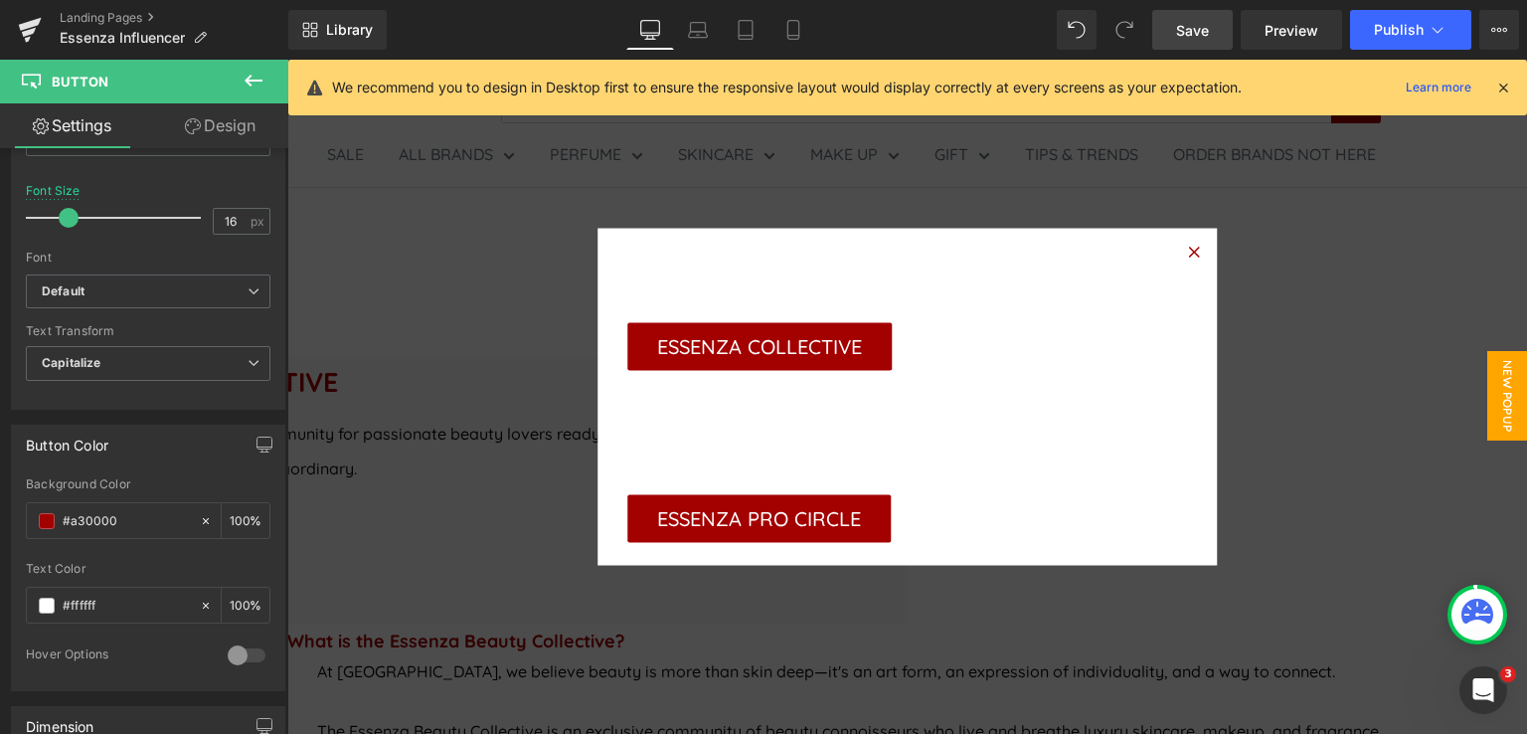
scroll to position [467, 0]
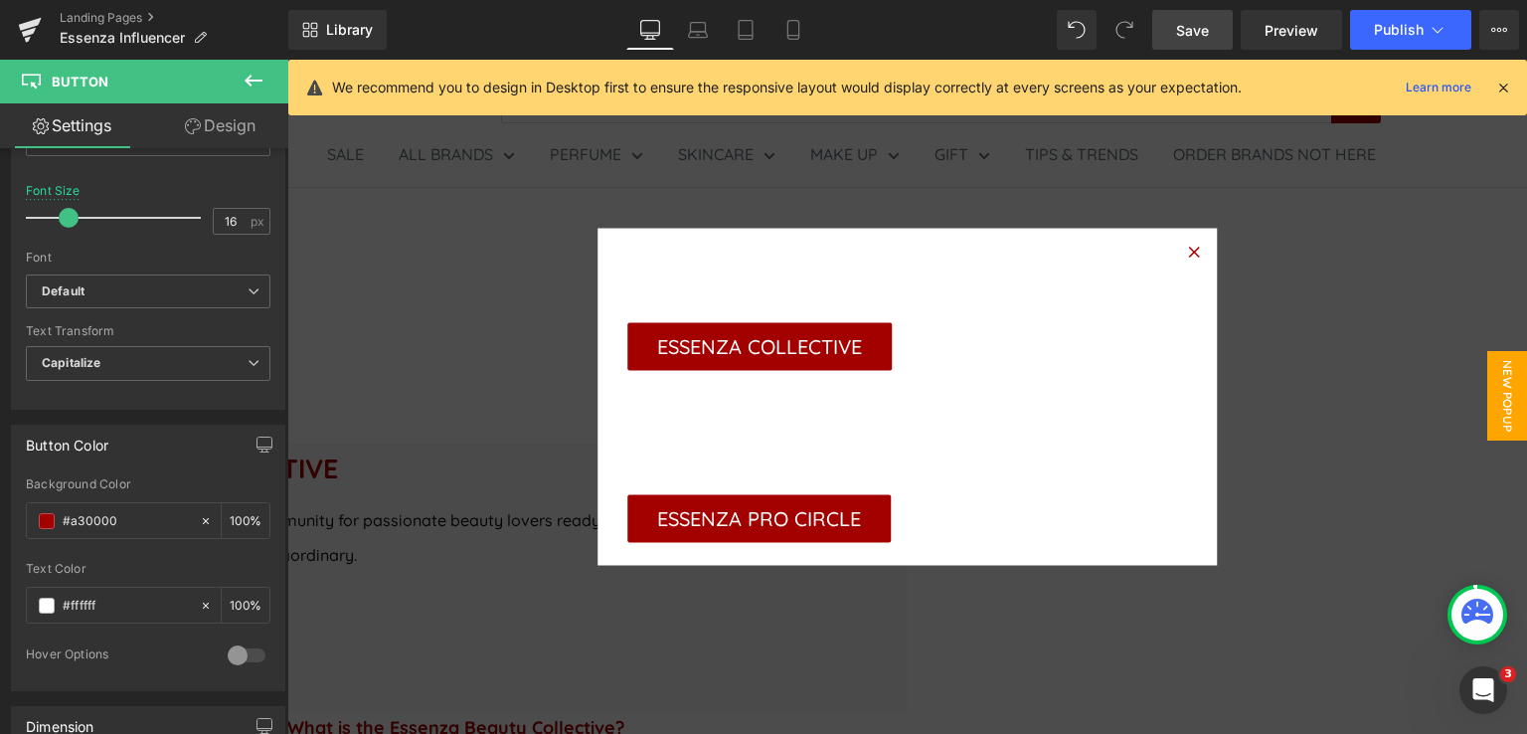
click at [1197, 38] on span "Save" at bounding box center [1192, 30] width 33 height 21
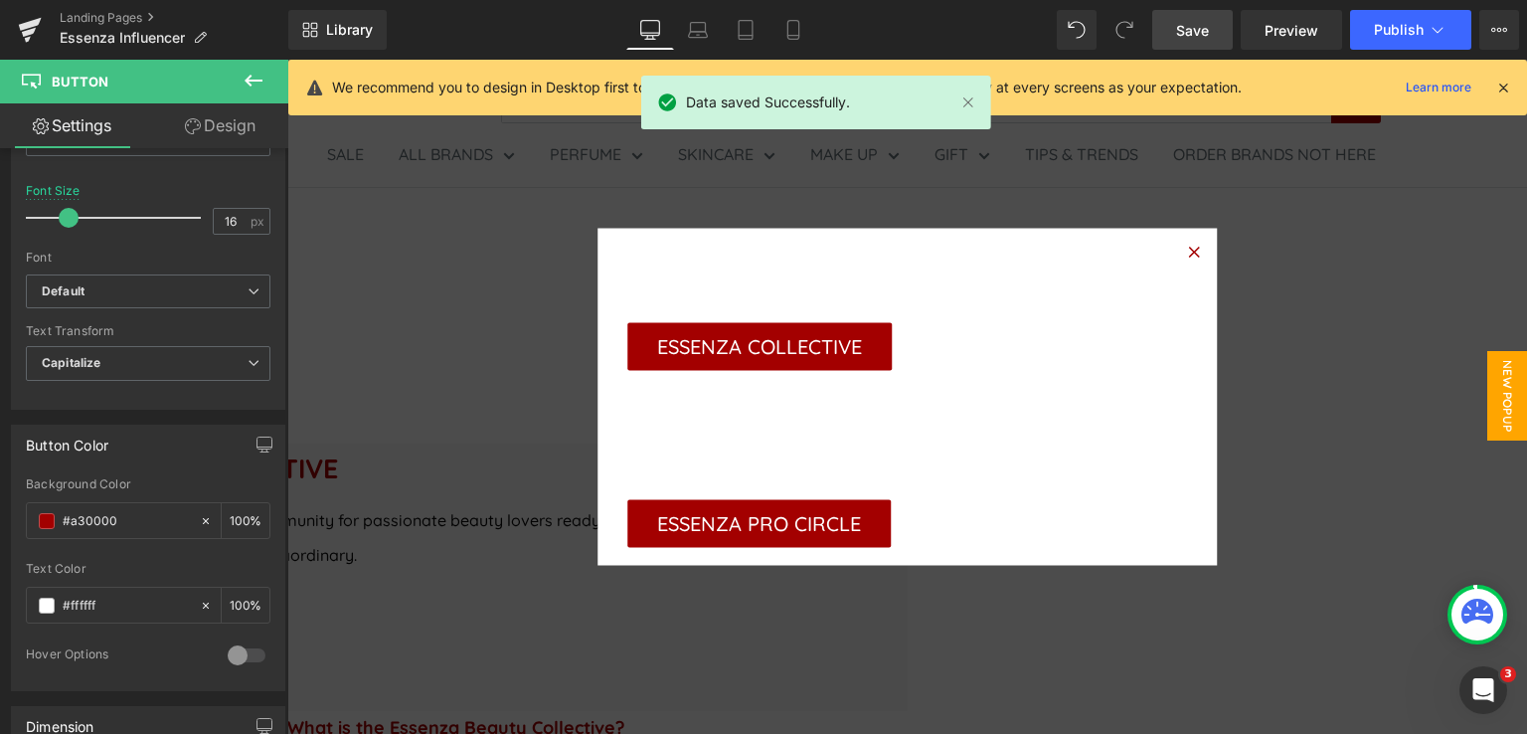
click at [1188, 249] on icon at bounding box center [1193, 251] width 11 height 11
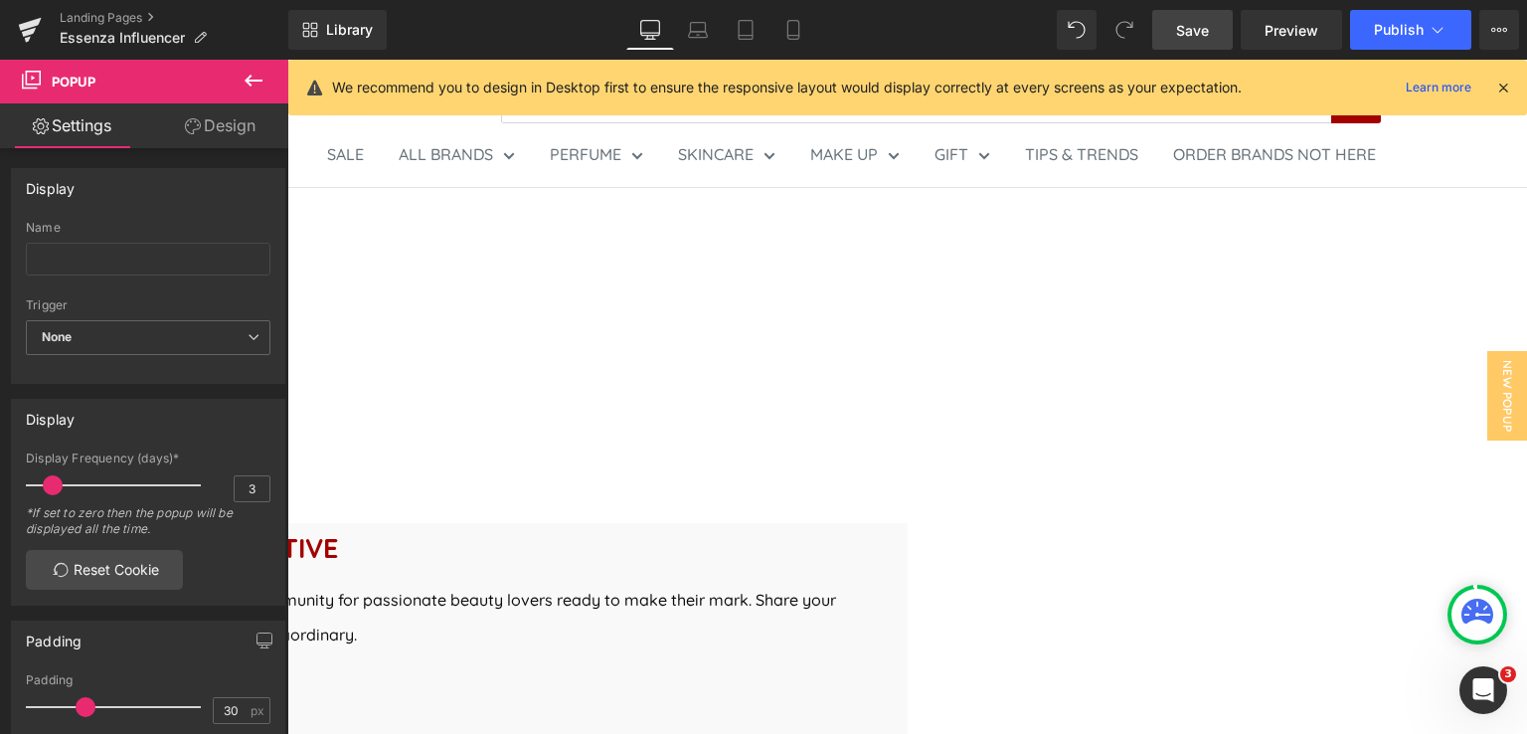
scroll to position [368, 0]
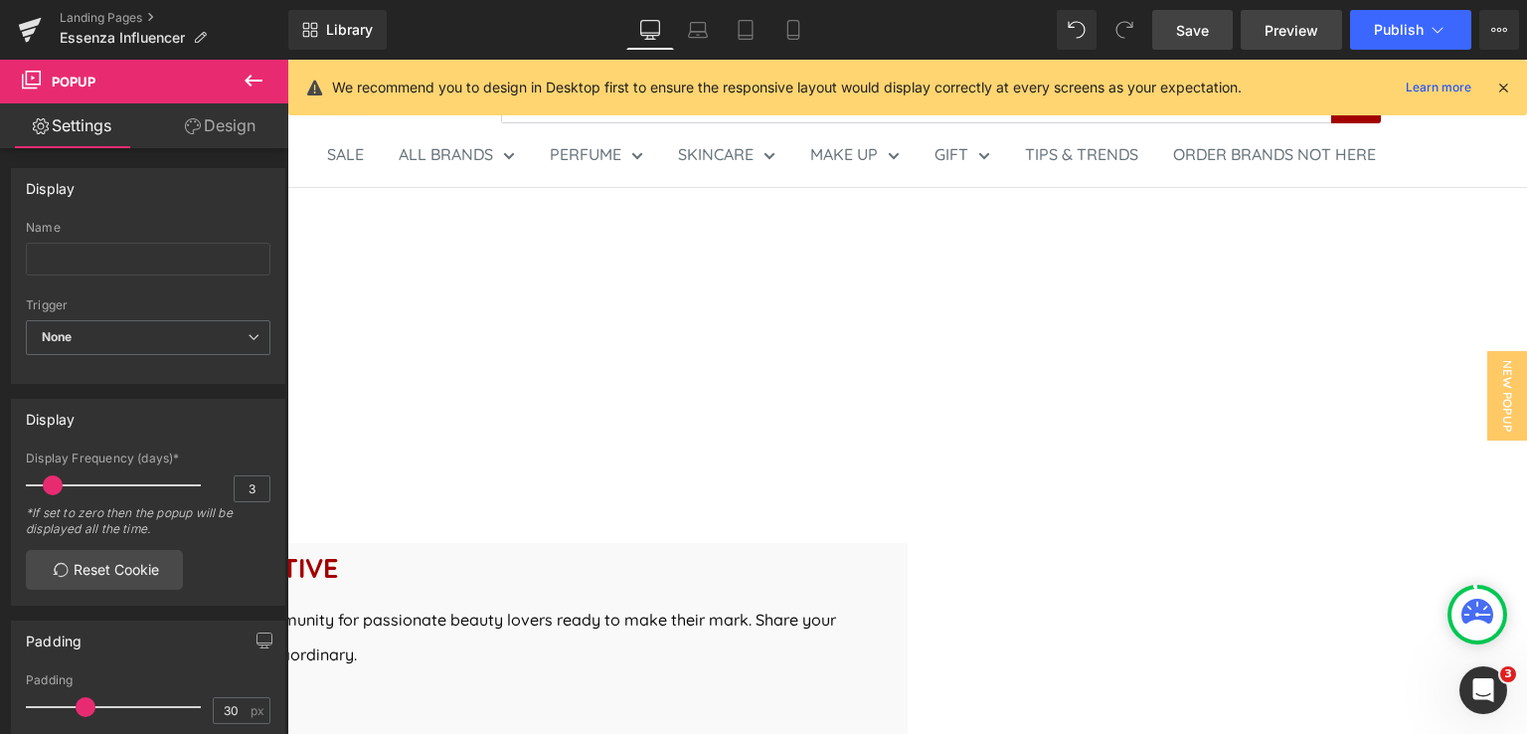
click at [1280, 31] on span "Preview" at bounding box center [1292, 30] width 54 height 21
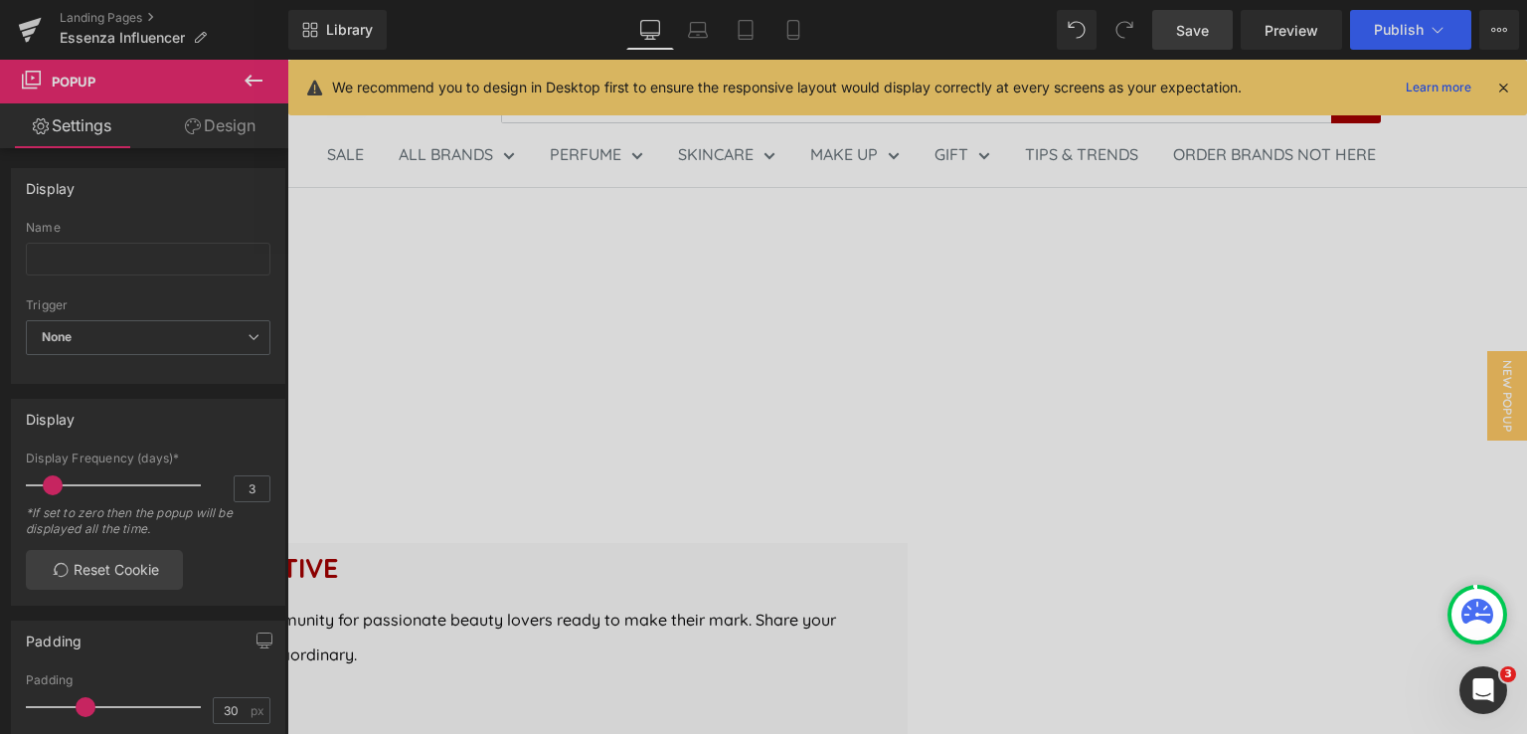
click at [1503, 88] on div at bounding box center [763, 367] width 1527 height 734
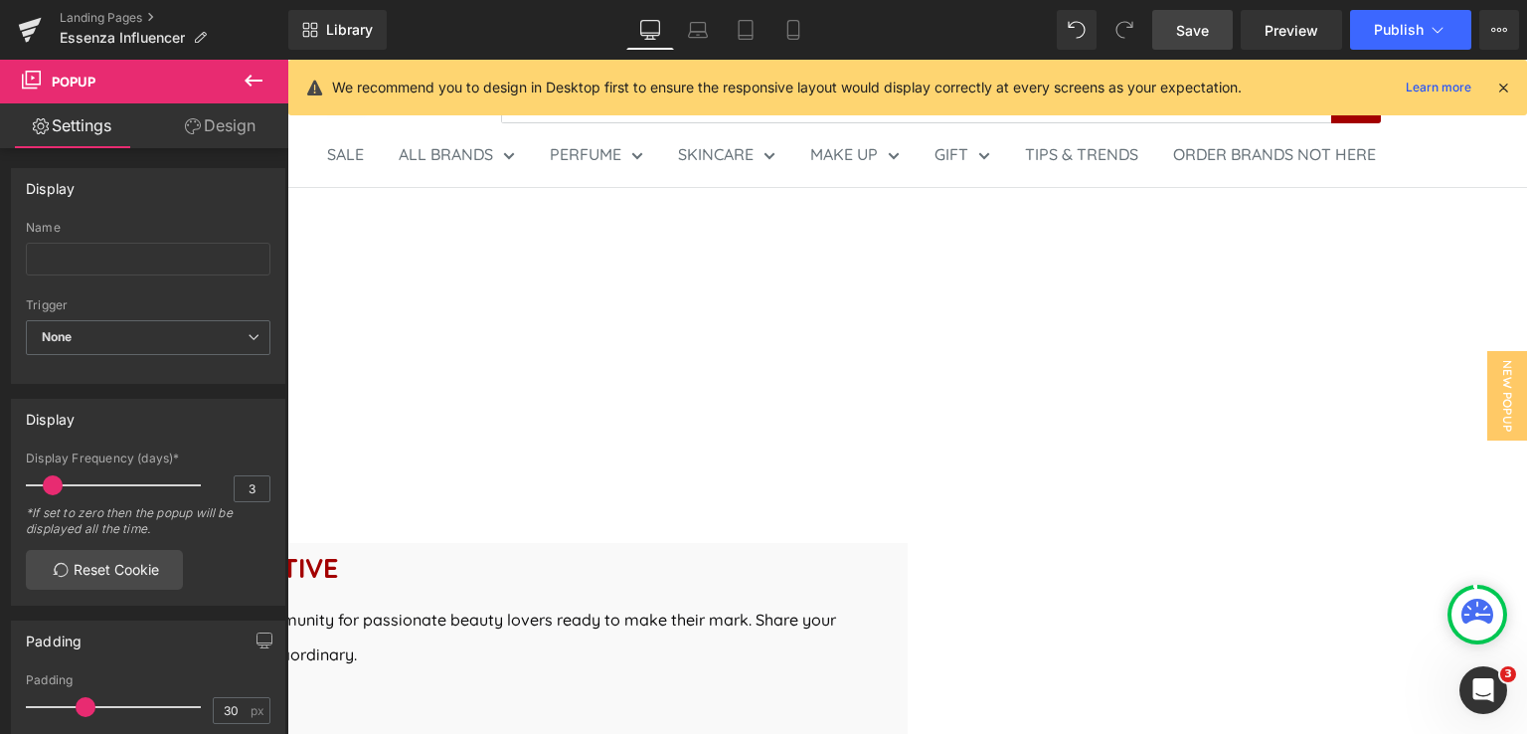
click at [1504, 88] on icon at bounding box center [1503, 88] width 18 height 18
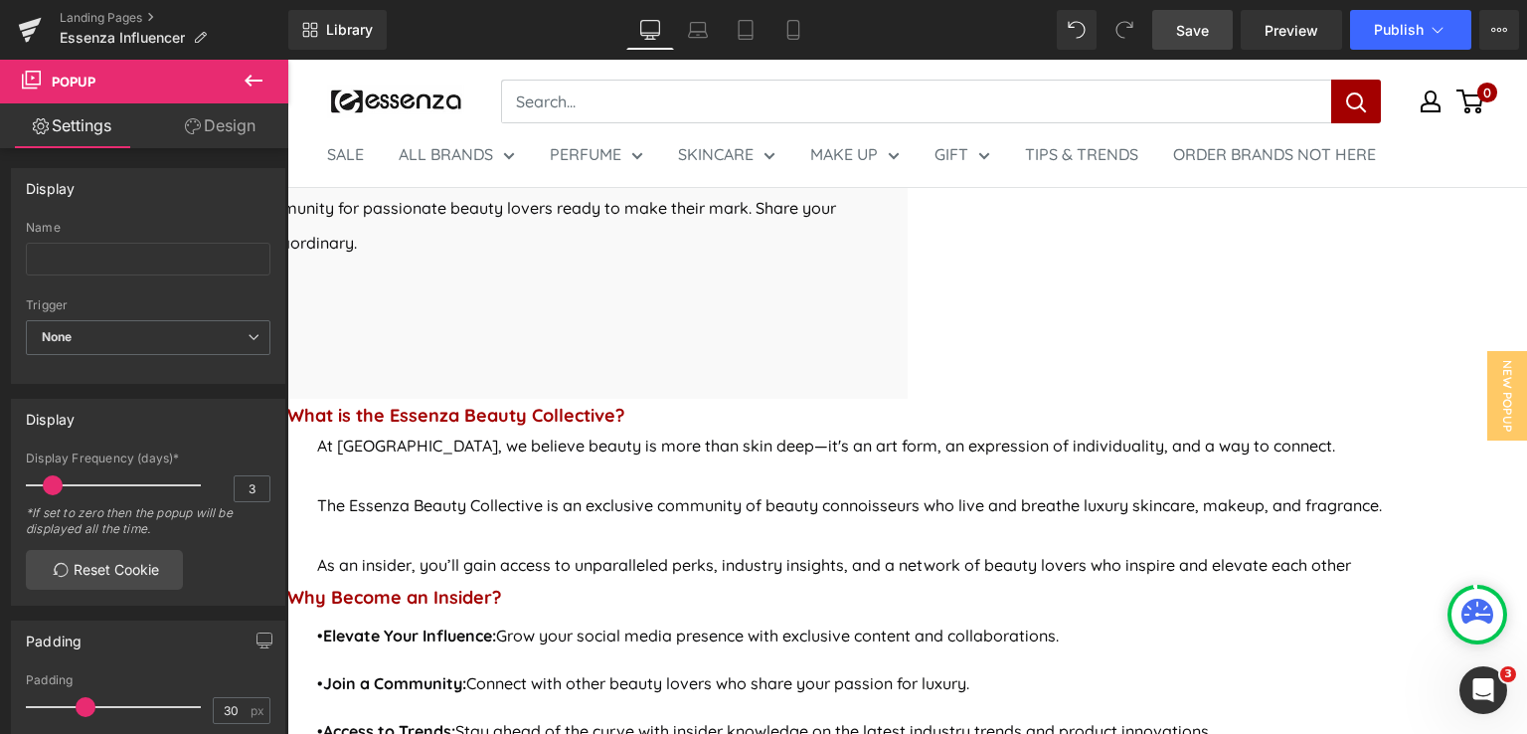
scroll to position [765, 0]
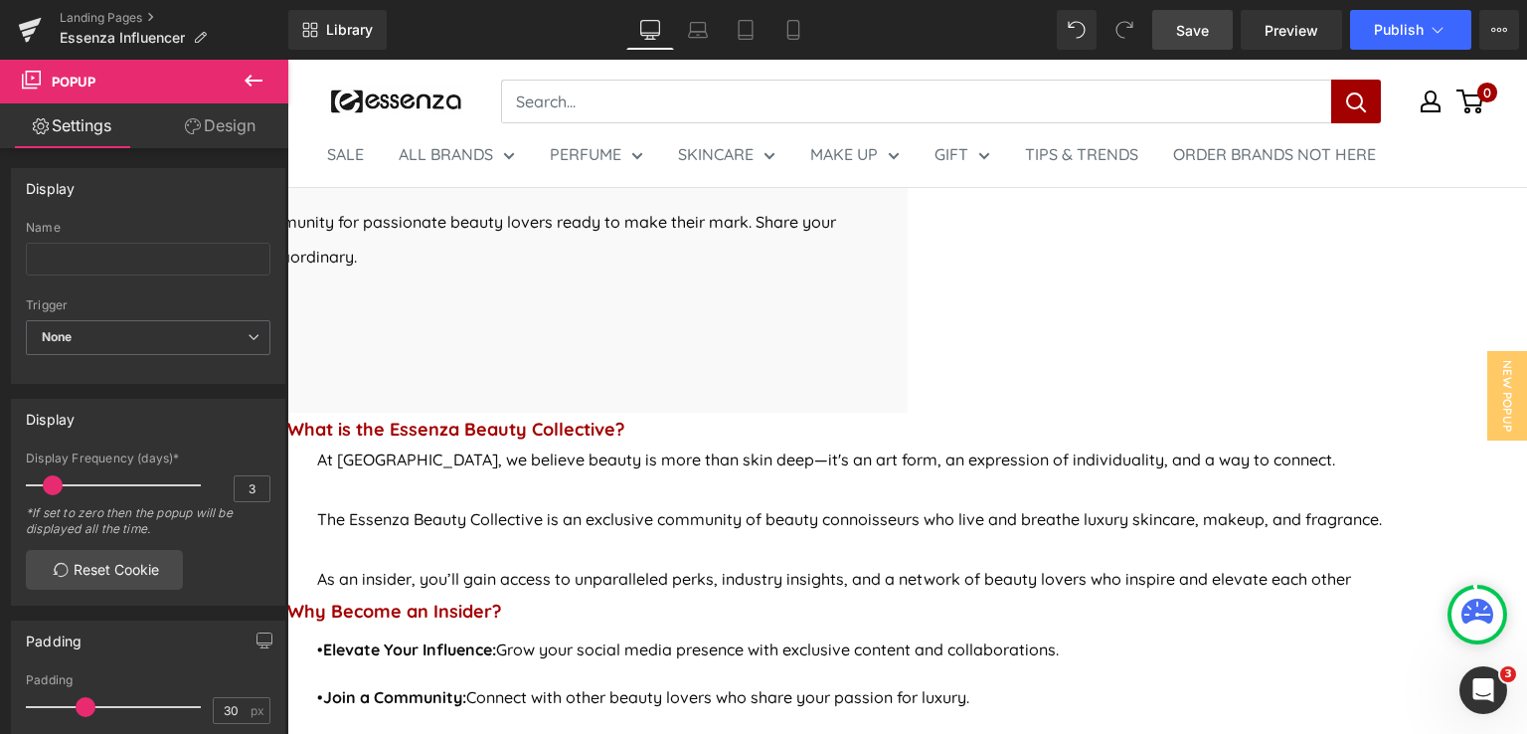
click at [1204, 45] on link "Save" at bounding box center [1192, 30] width 81 height 40
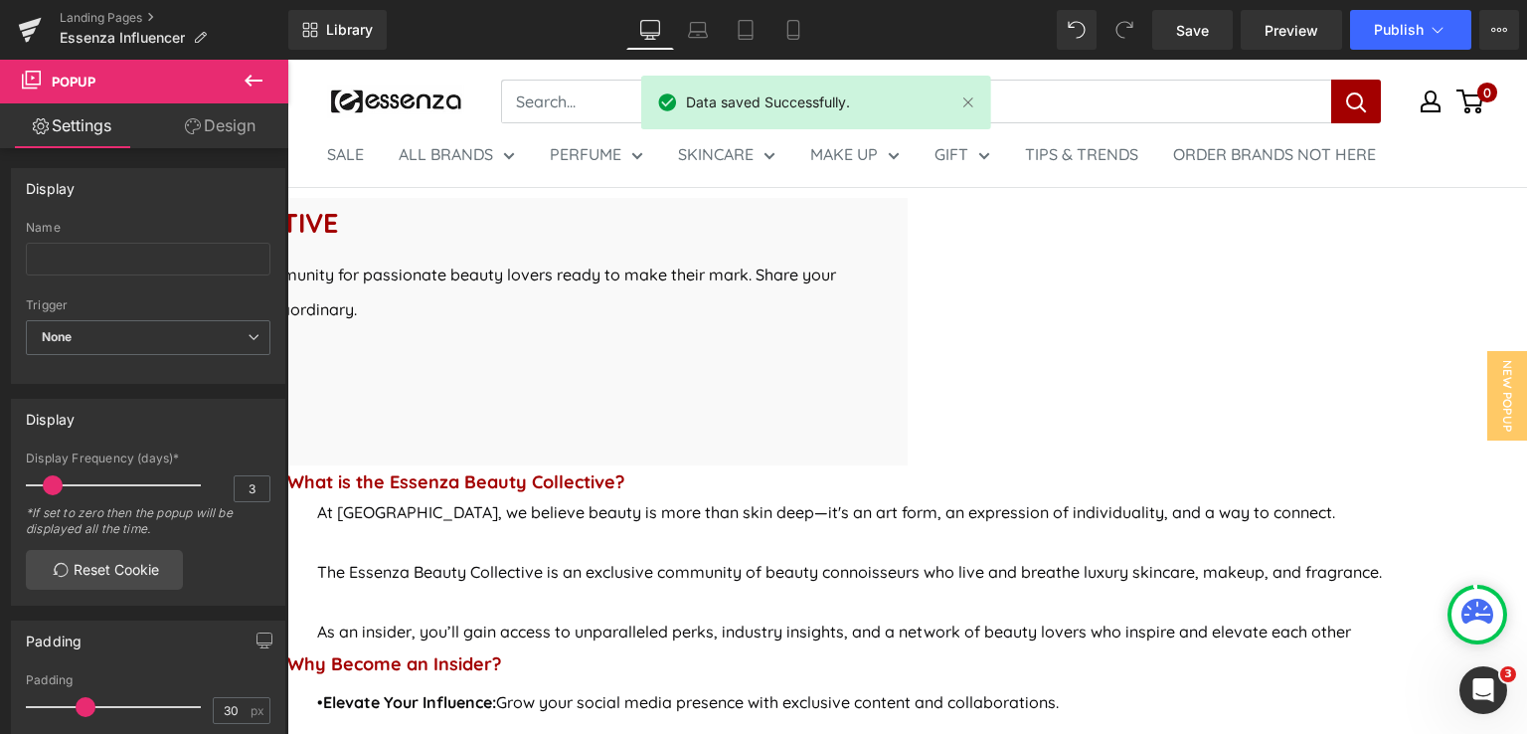
scroll to position [666, 0]
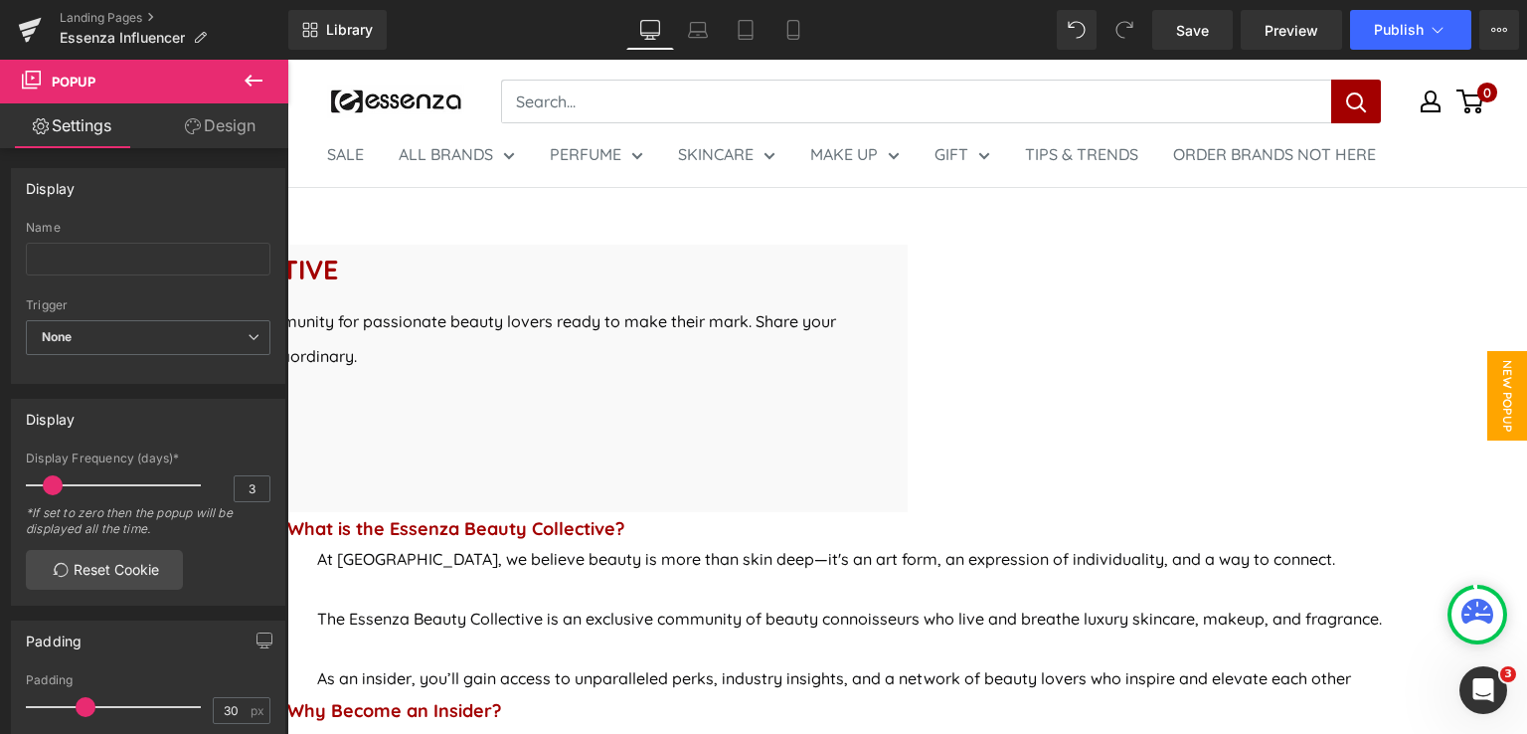
click at [1487, 393] on span "New Popup" at bounding box center [1507, 395] width 40 height 89
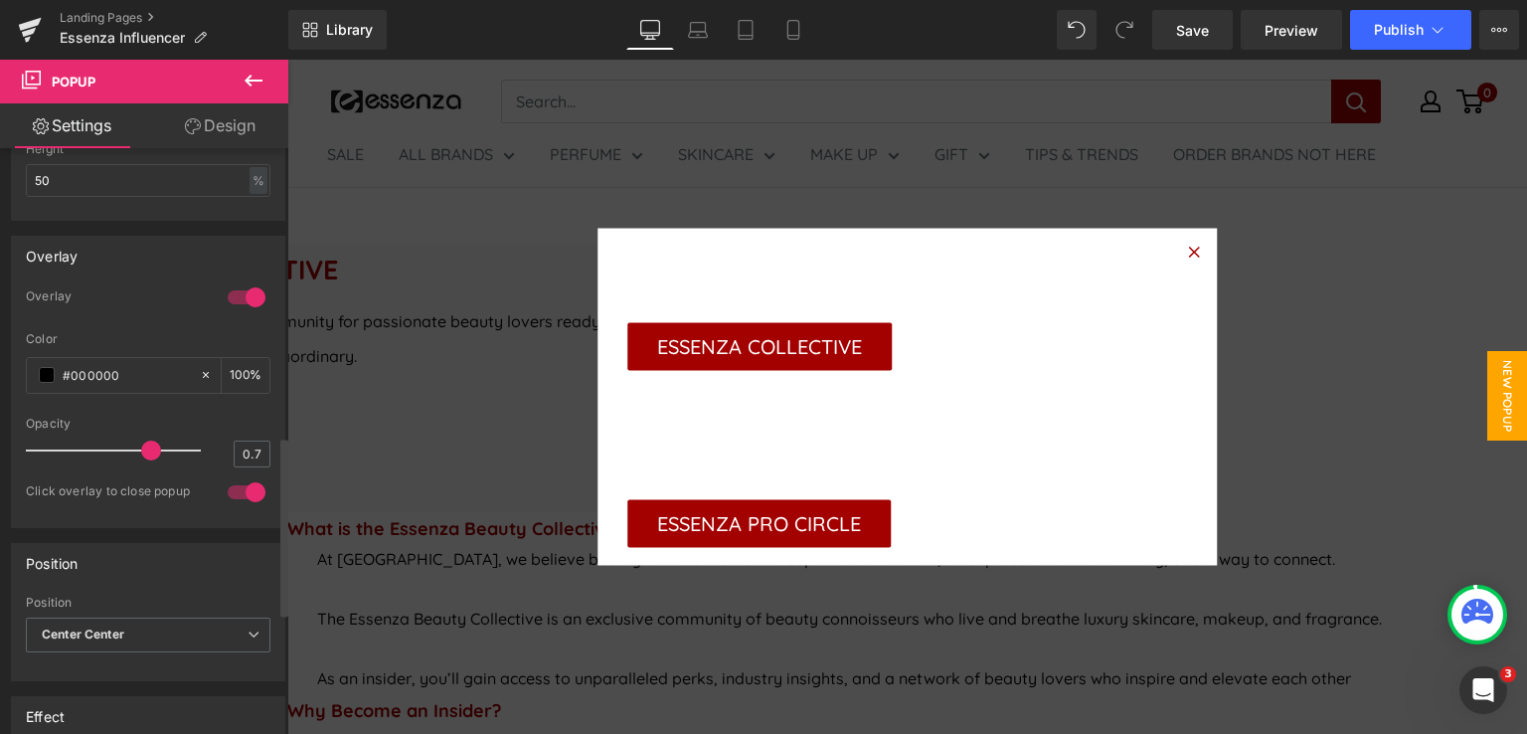
scroll to position [994, 0]
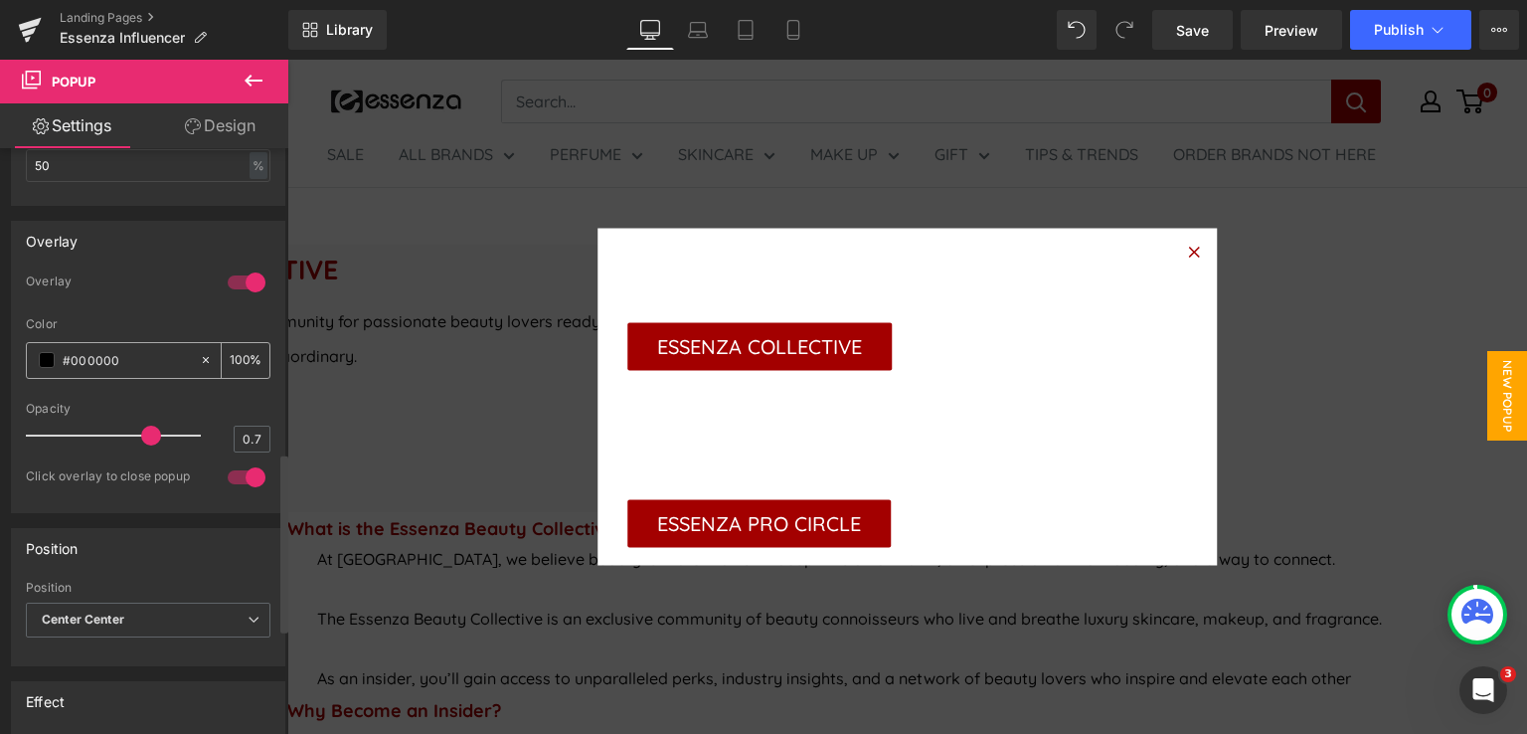
drag, startPoint x: 120, startPoint y: 360, endPoint x: 72, endPoint y: 355, distance: 49.0
click at [72, 355] on input "#000000" at bounding box center [126, 360] width 127 height 22
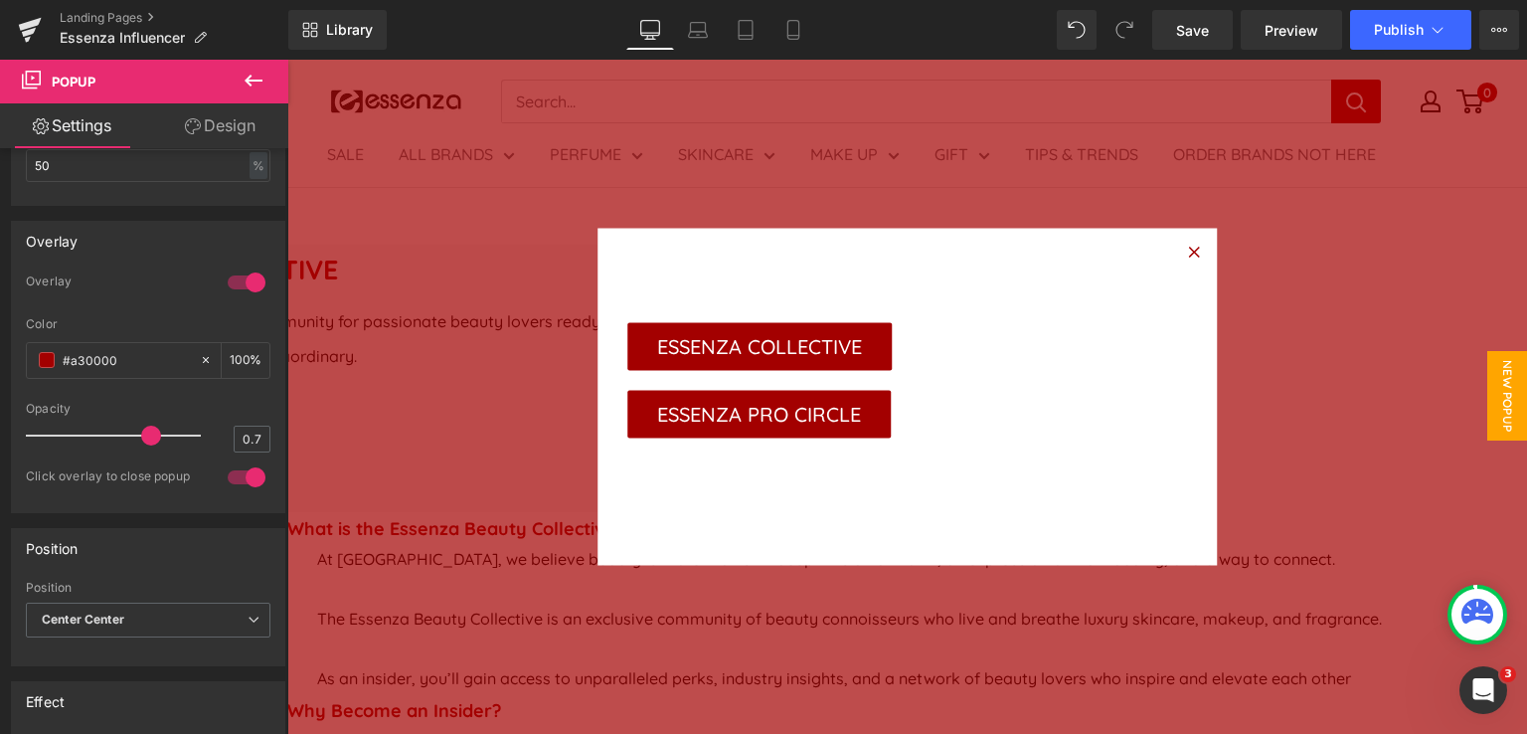
type input "#a30000"
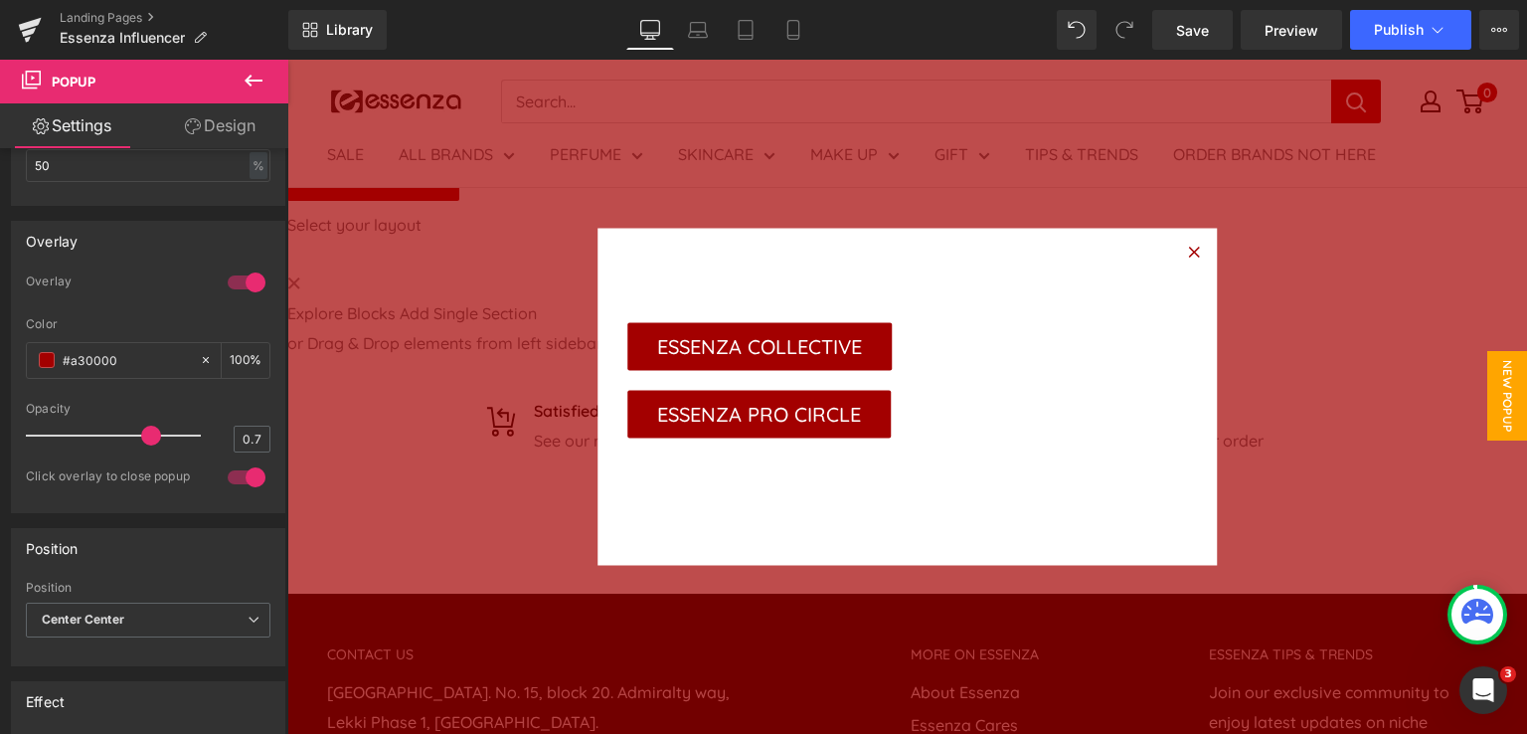
scroll to position [2488, 0]
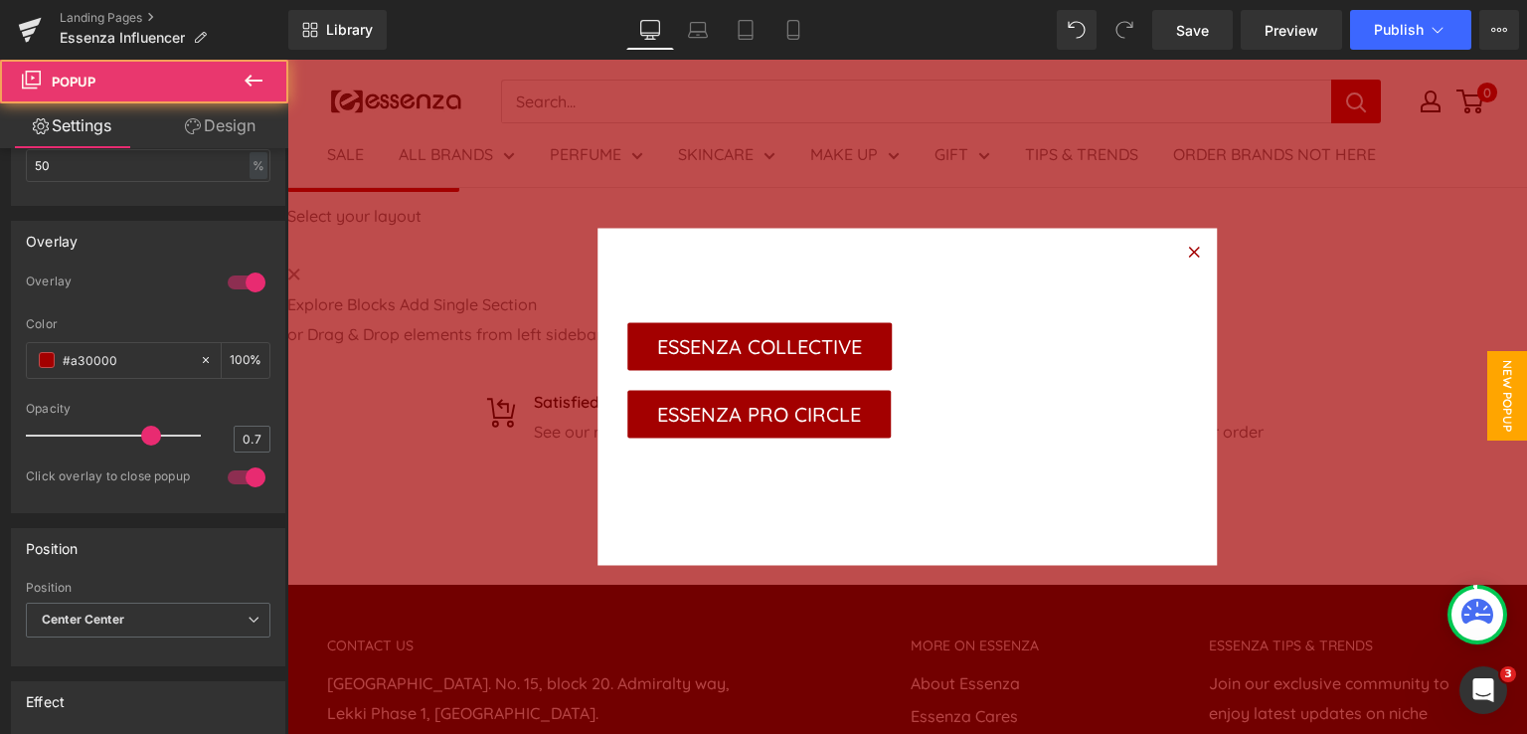
click at [1176, 244] on div at bounding box center [1193, 252] width 39 height 39
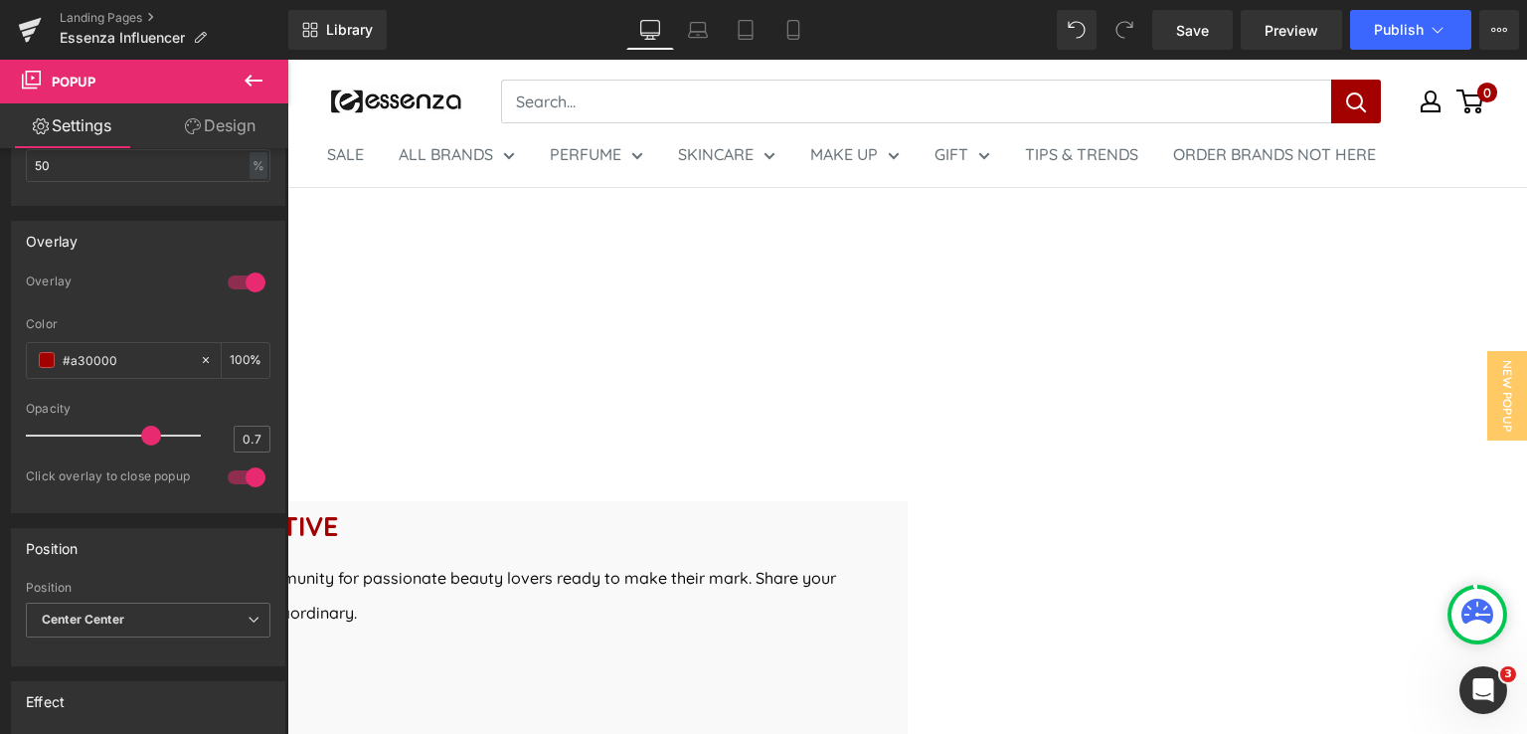
scroll to position [398, 0]
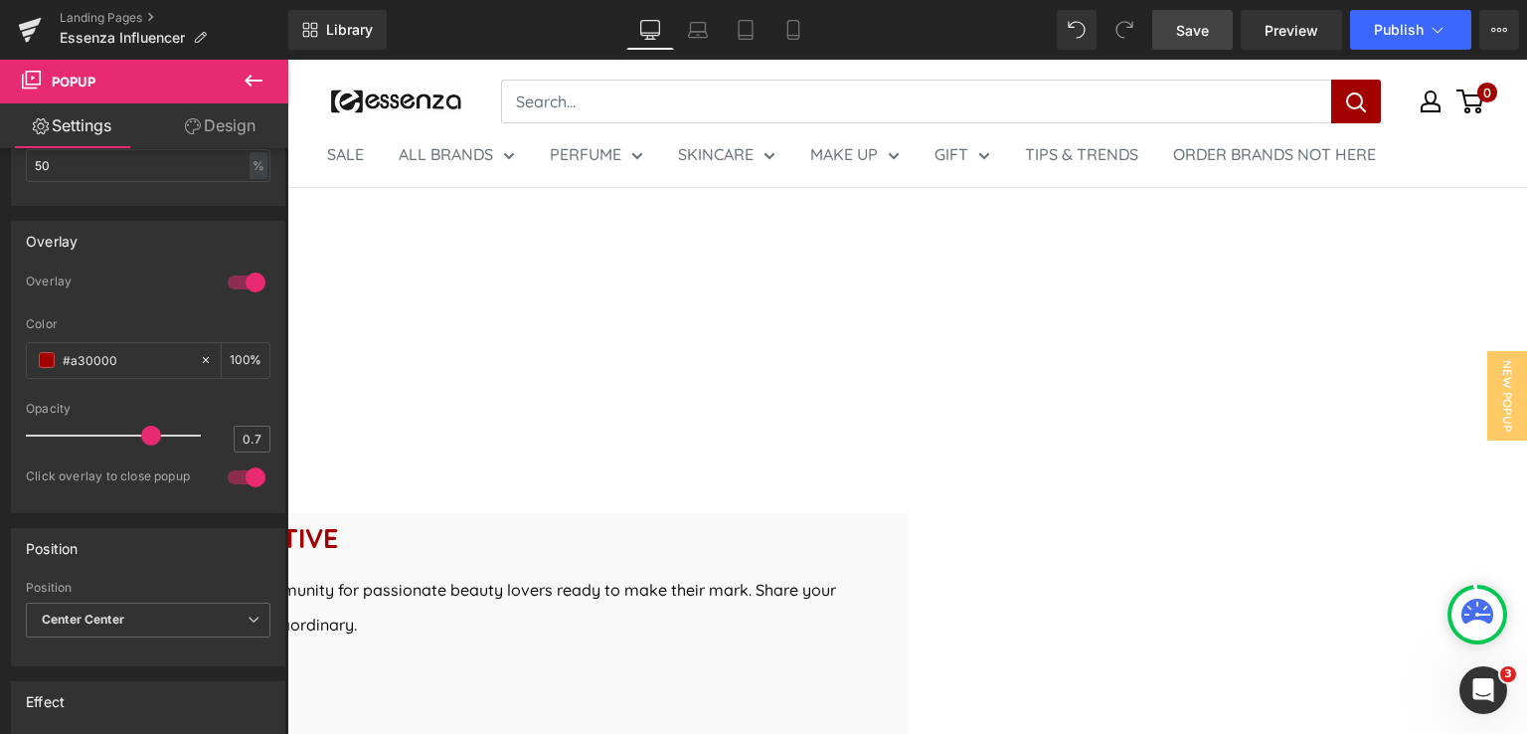
click at [1169, 42] on link "Save" at bounding box center [1192, 30] width 81 height 40
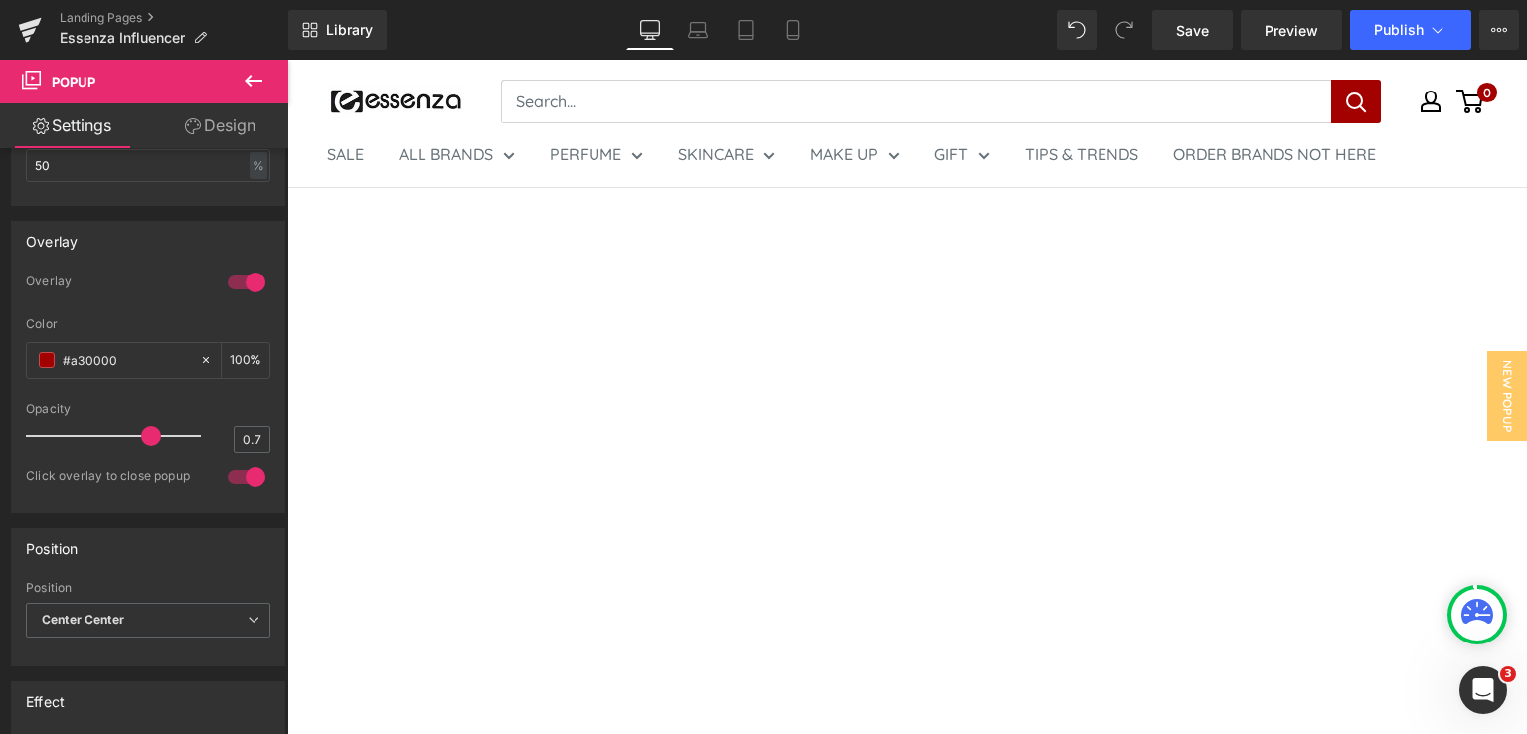
scroll to position [0, 0]
click at [700, 28] on icon at bounding box center [698, 30] width 20 height 20
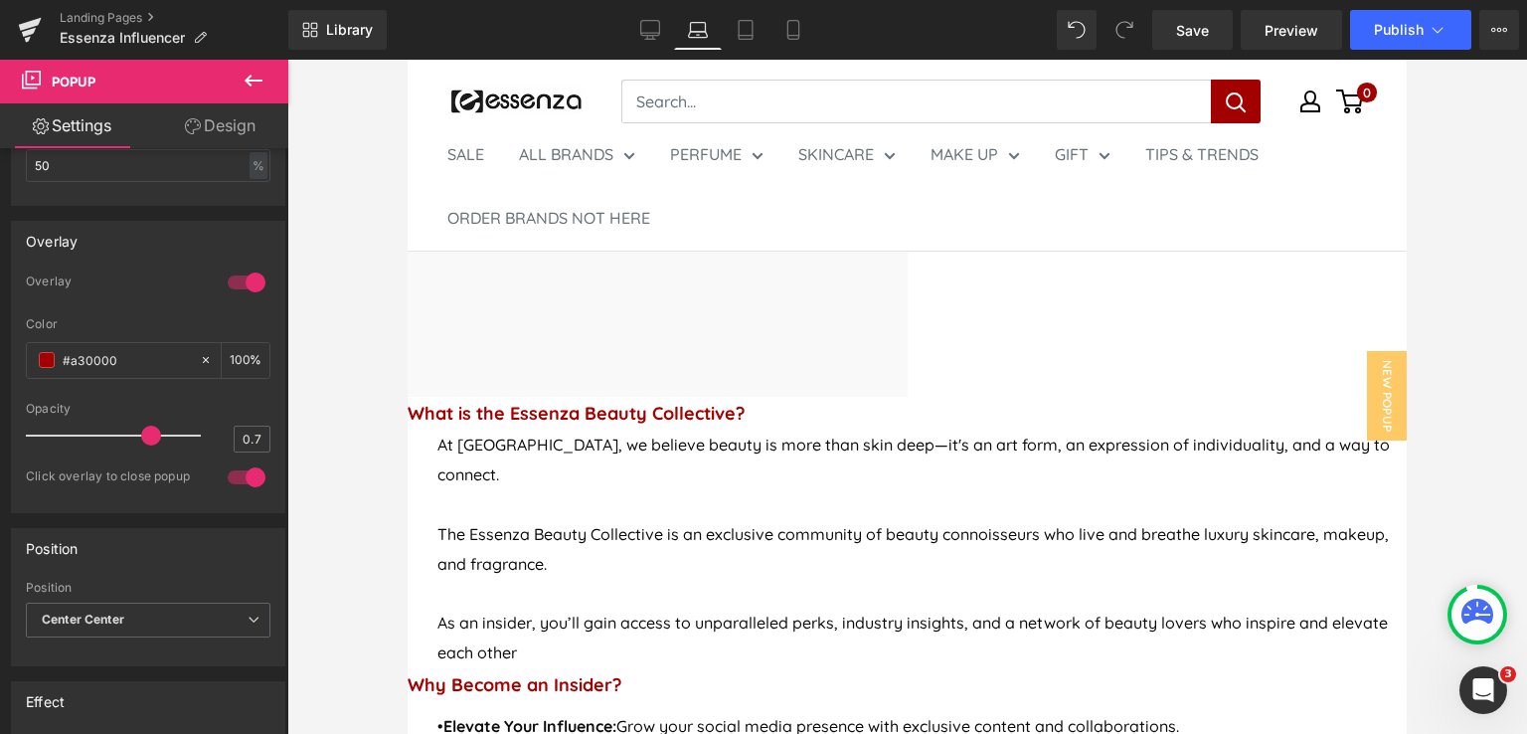
scroll to position [596, 0]
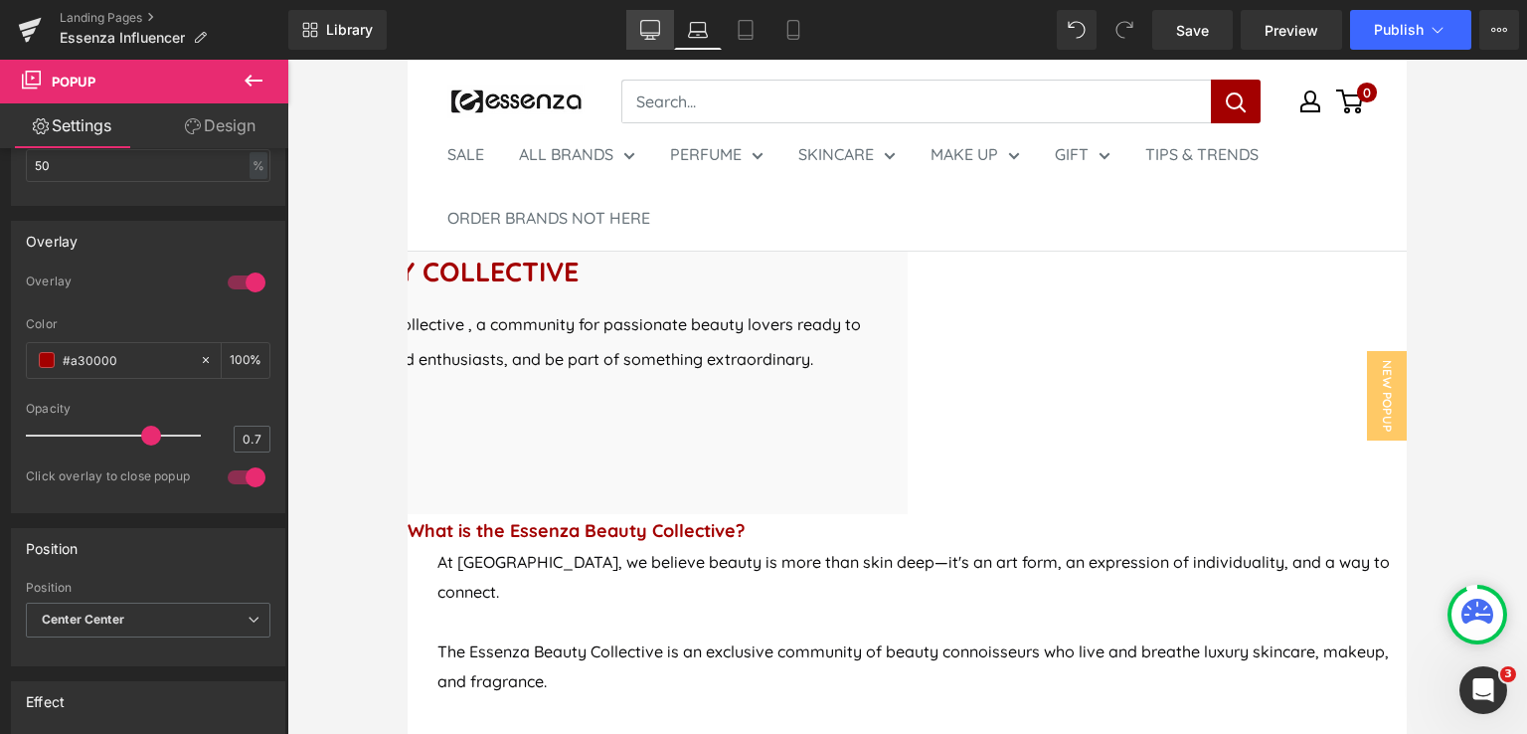
click at [656, 37] on icon at bounding box center [650, 30] width 20 height 20
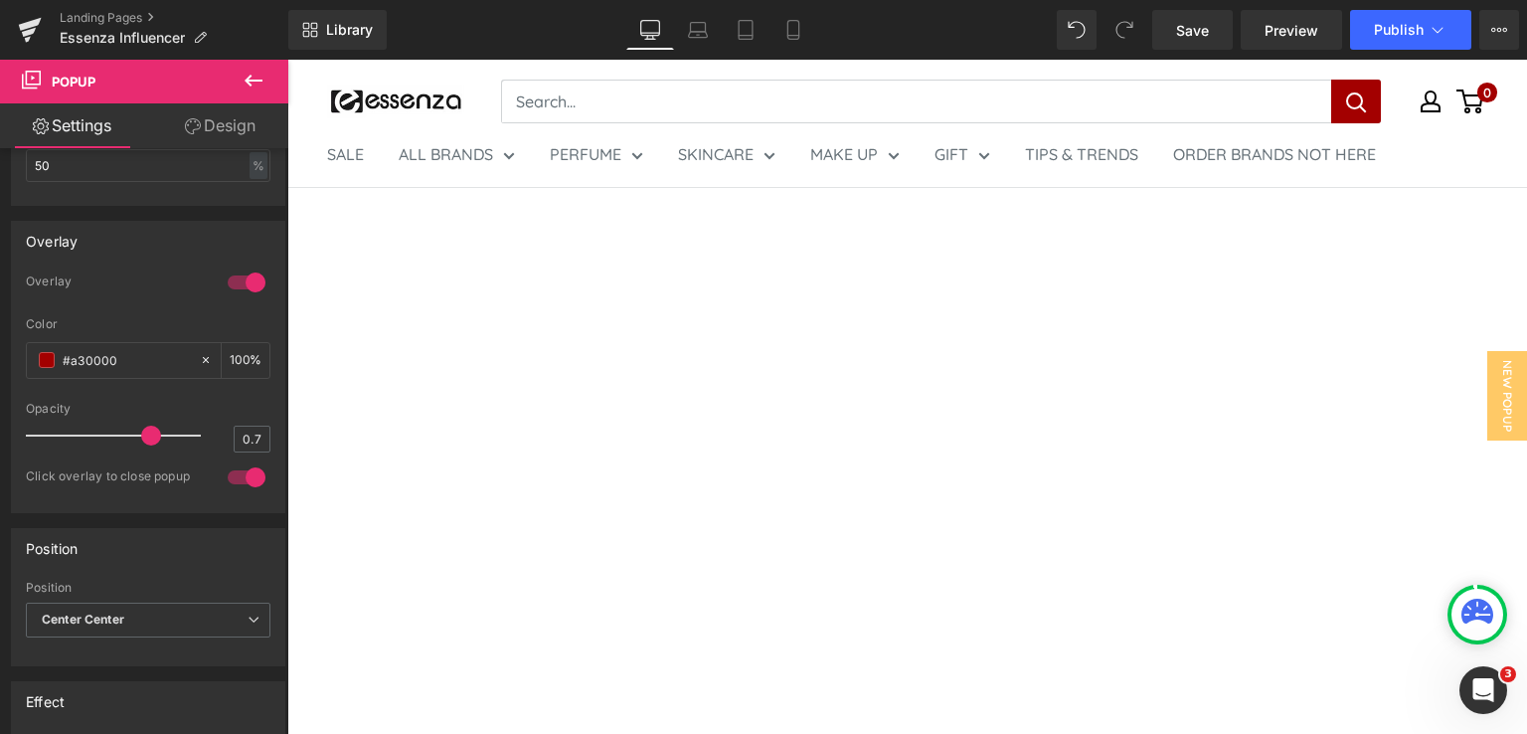
scroll to position [0, 0]
click at [712, 39] on link "Laptop" at bounding box center [698, 30] width 48 height 40
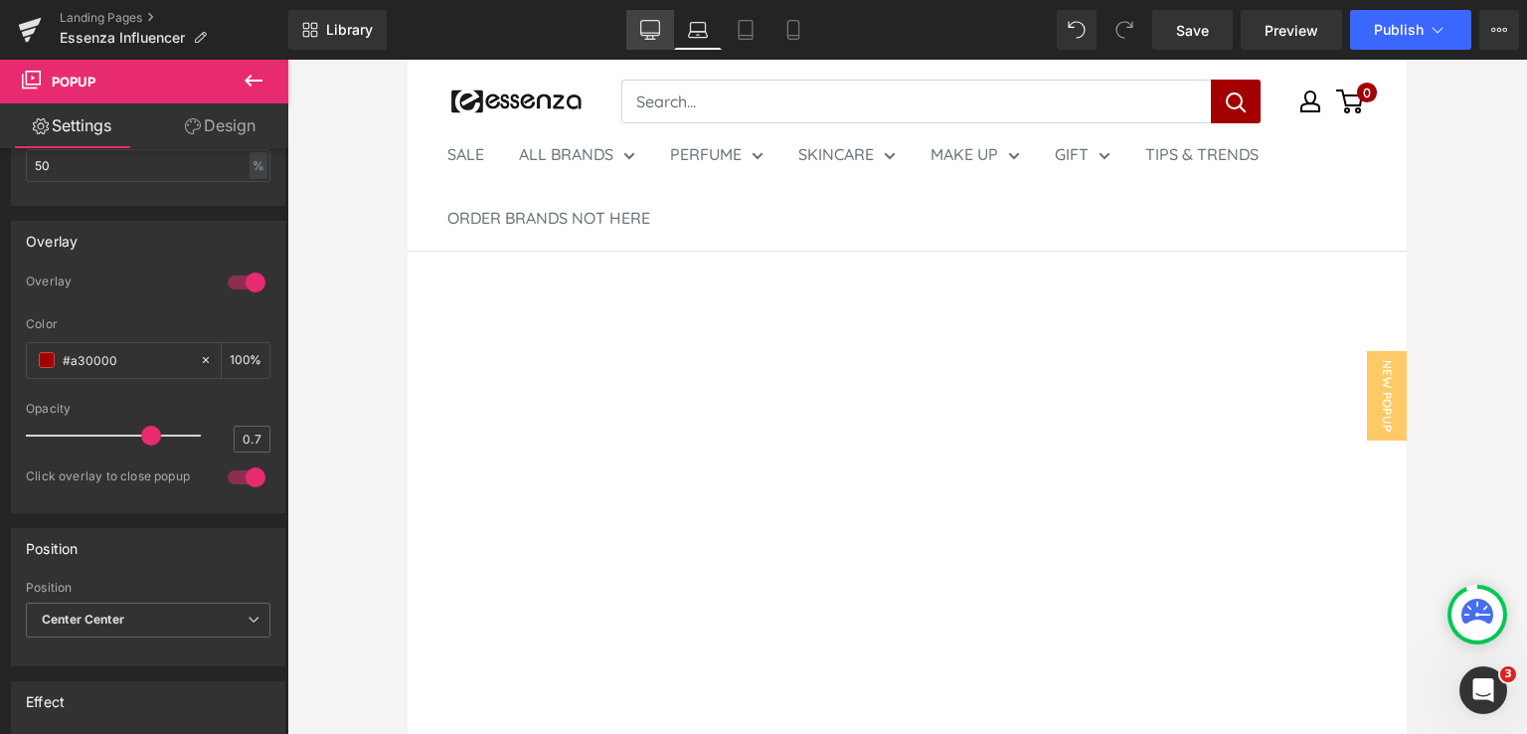
click at [655, 39] on icon at bounding box center [650, 39] width 10 height 0
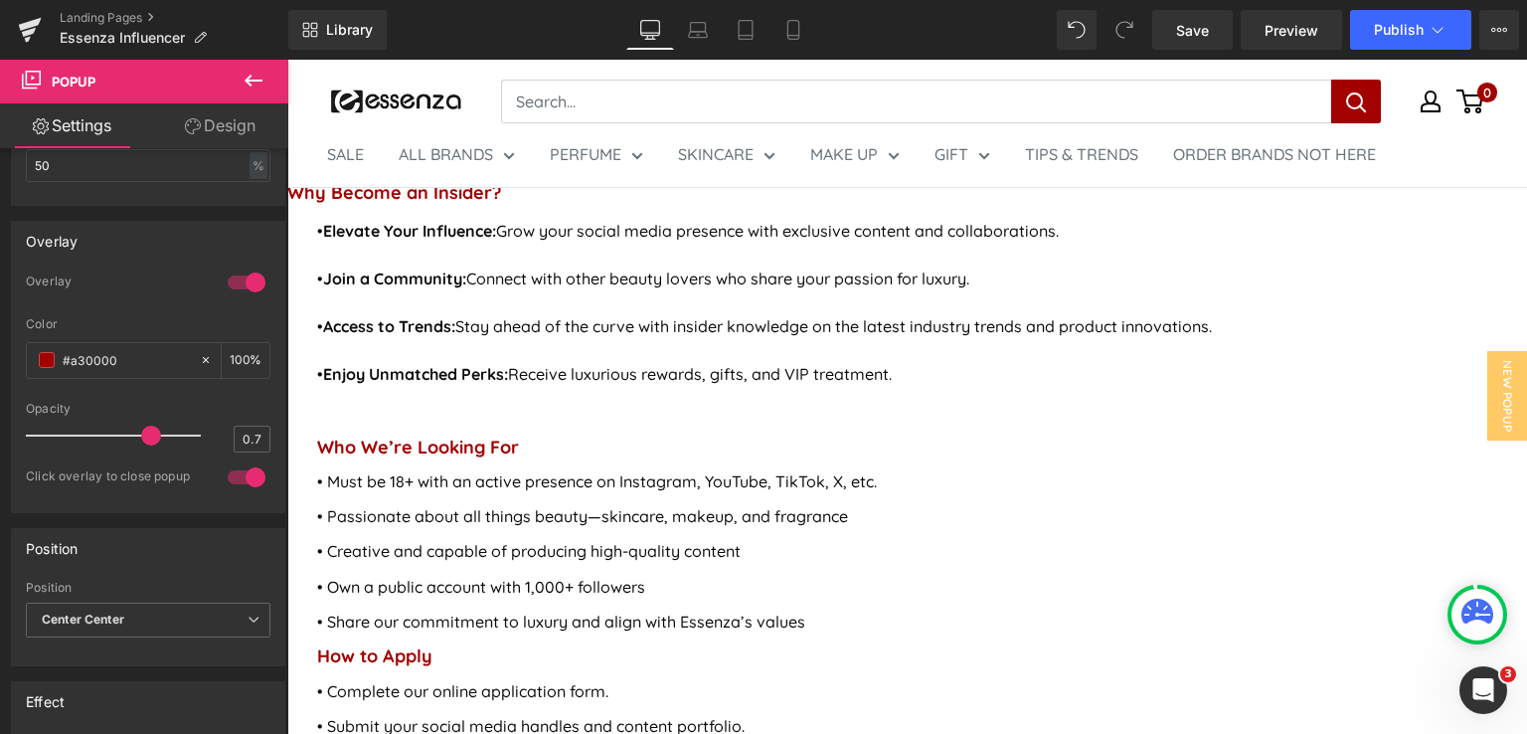
scroll to position [1094, 0]
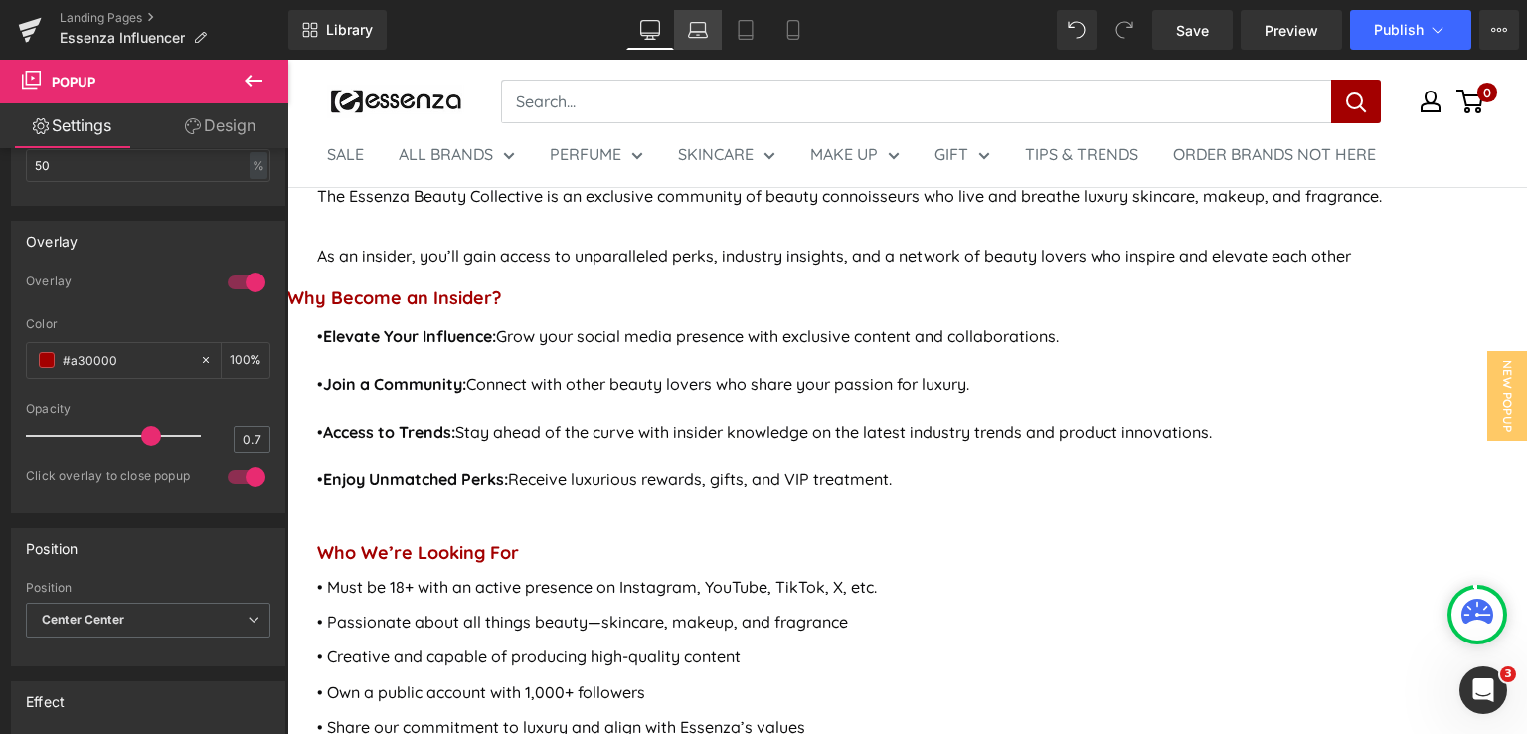
click at [710, 41] on link "Laptop" at bounding box center [698, 30] width 48 height 40
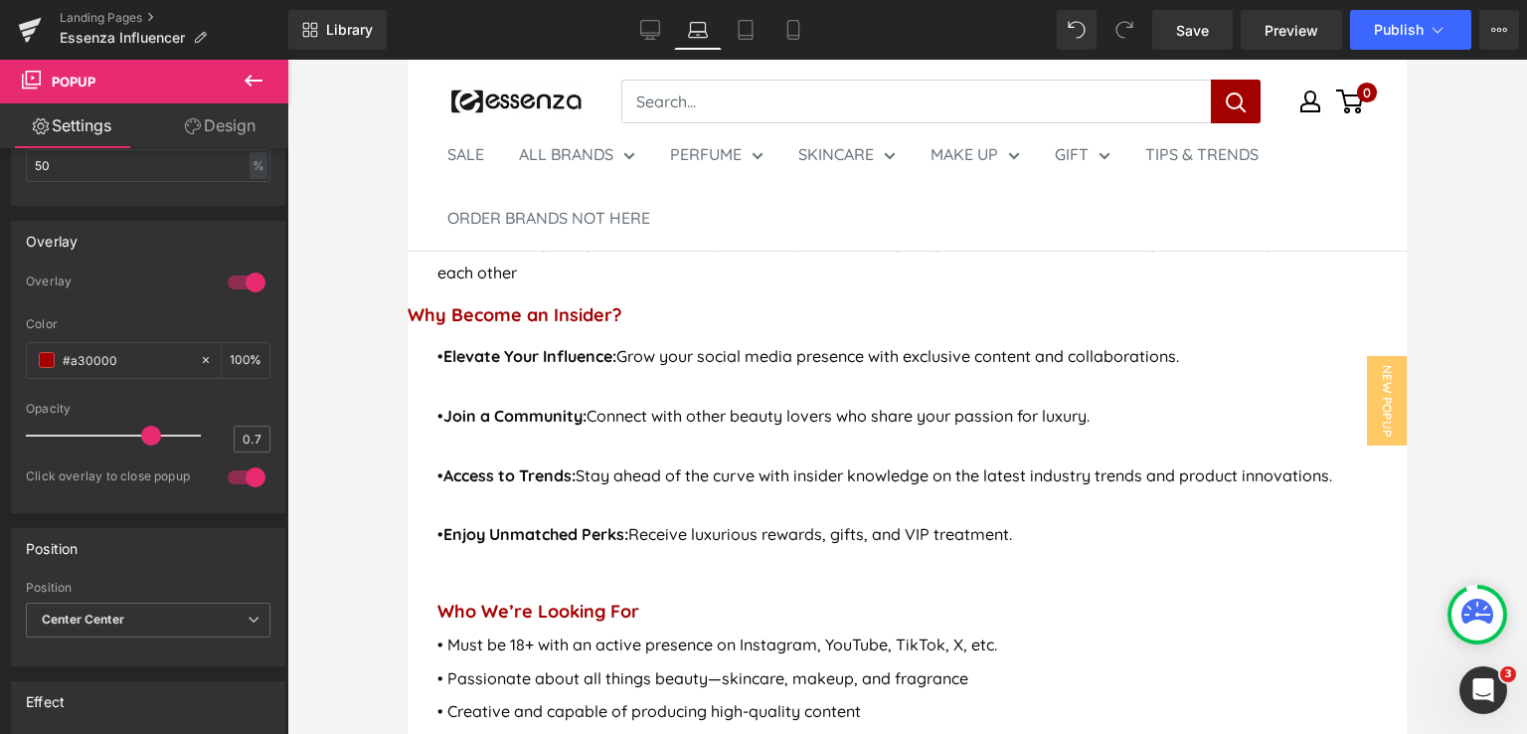
scroll to position [0, 0]
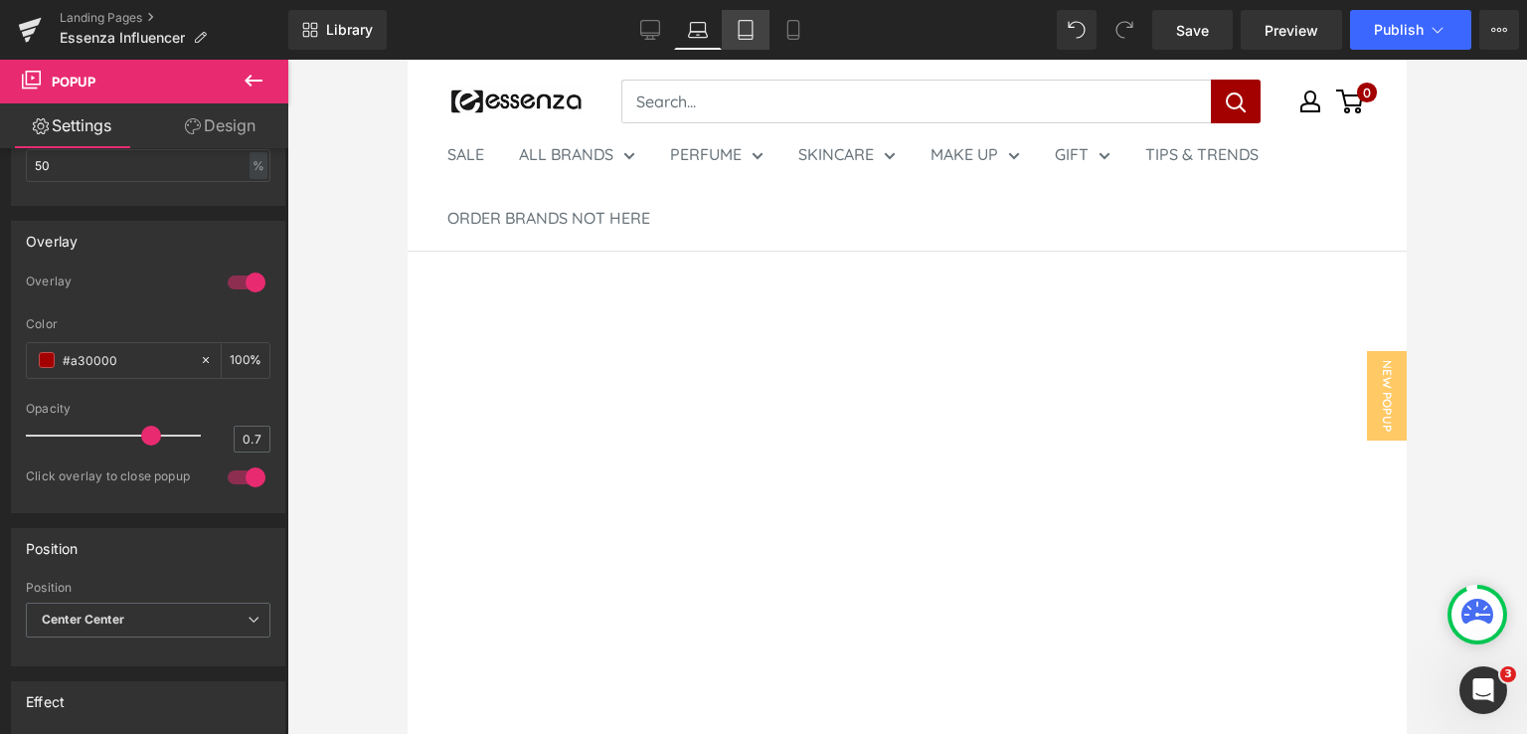
click at [759, 33] on link "Tablet" at bounding box center [746, 30] width 48 height 40
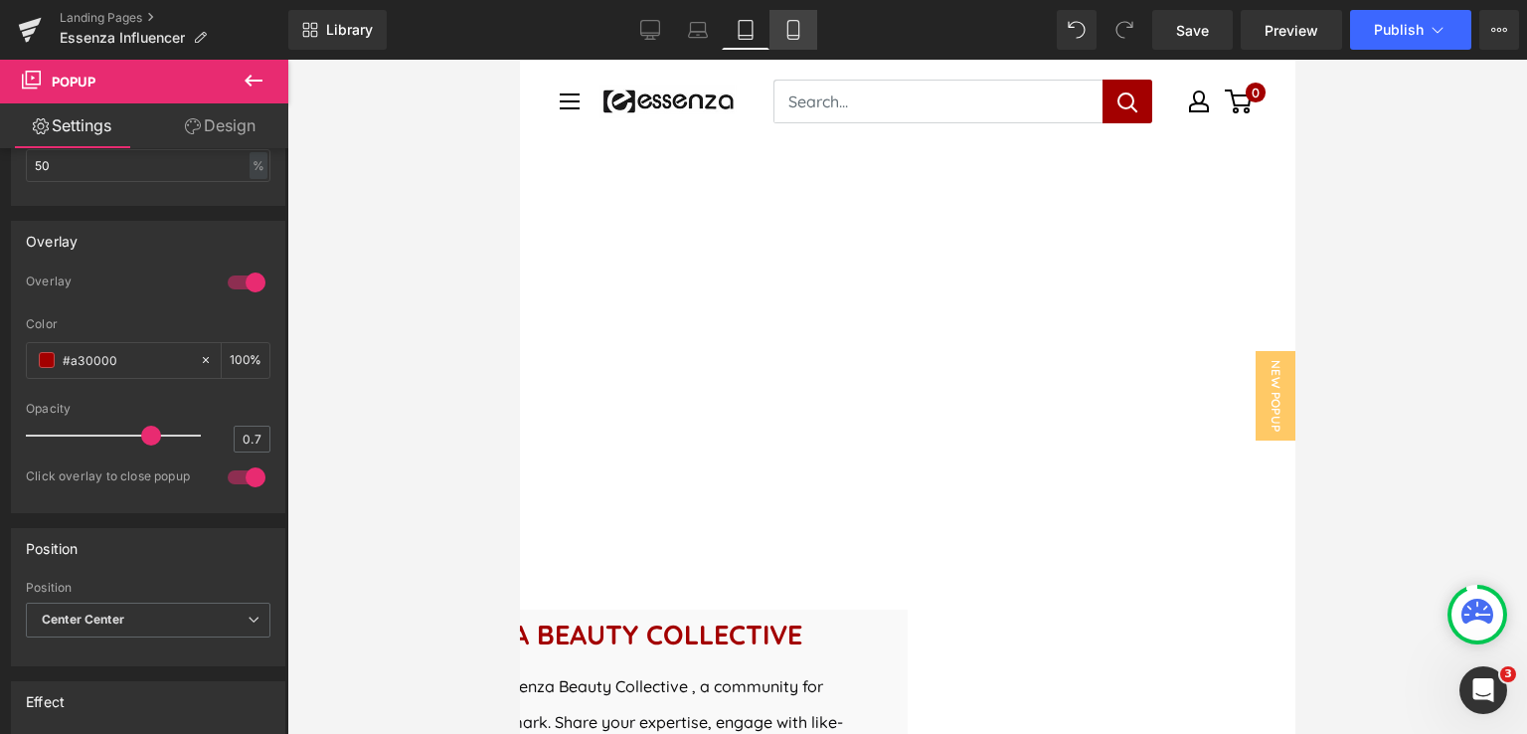
click at [792, 45] on link "Mobile" at bounding box center [793, 30] width 48 height 40
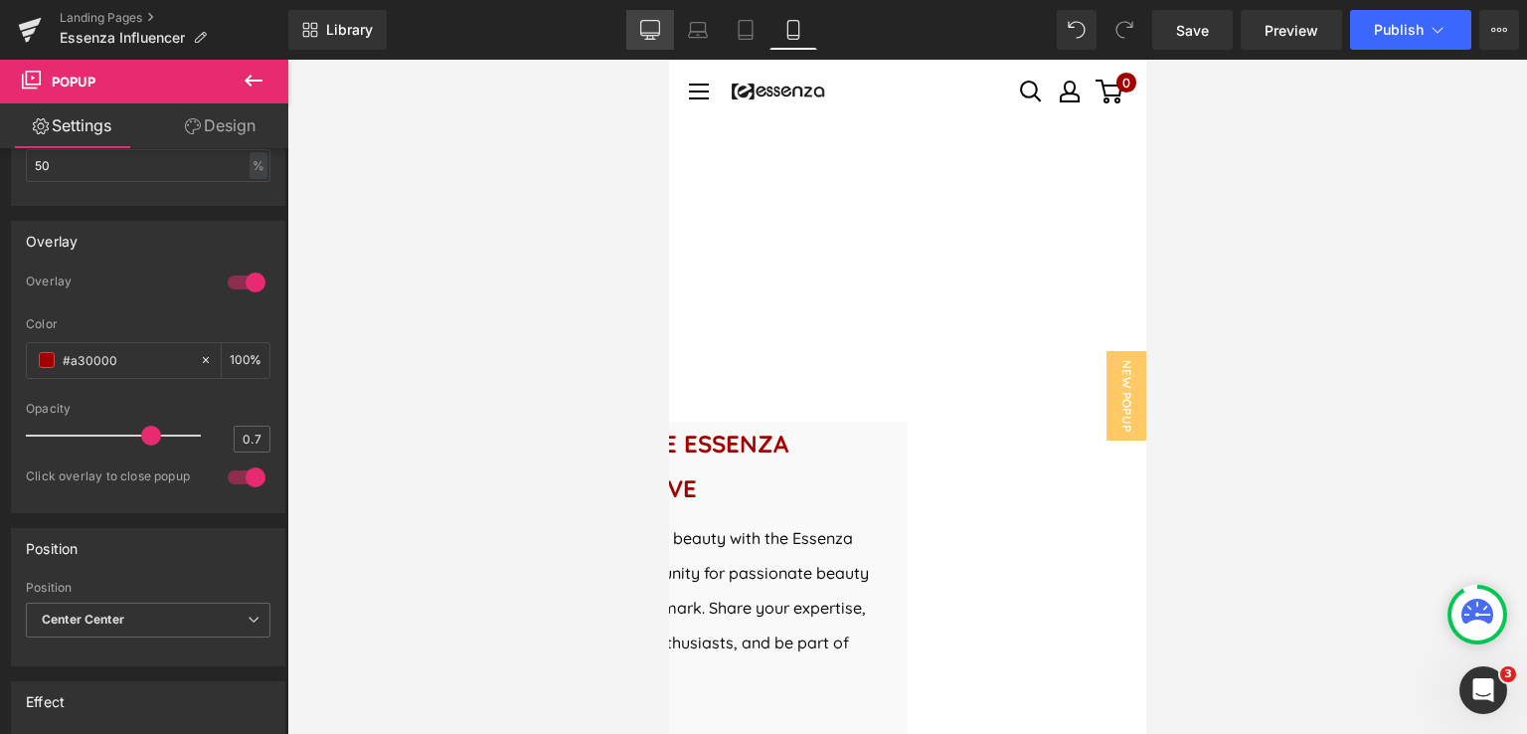
click at [656, 41] on link "Desktop" at bounding box center [650, 30] width 48 height 40
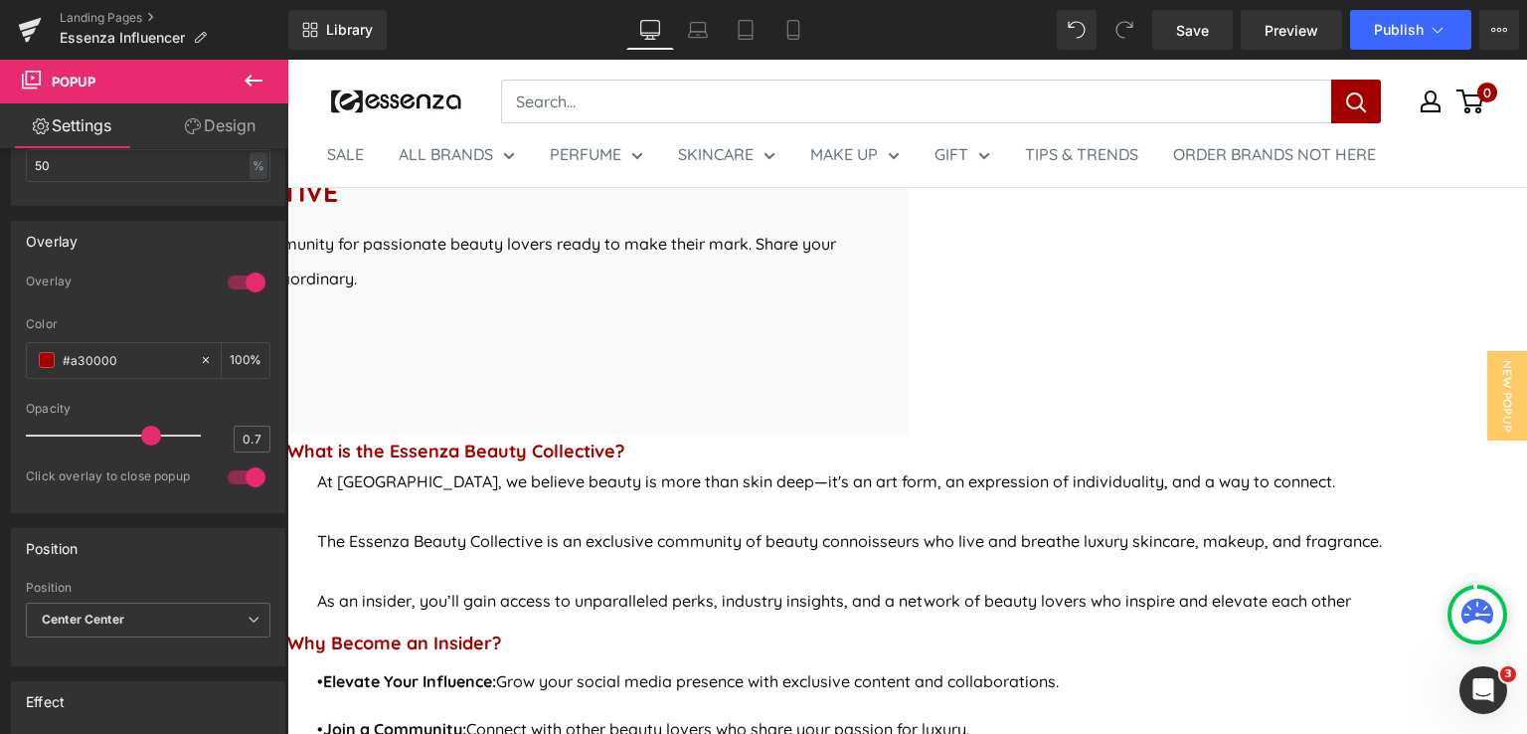
scroll to position [795, 0]
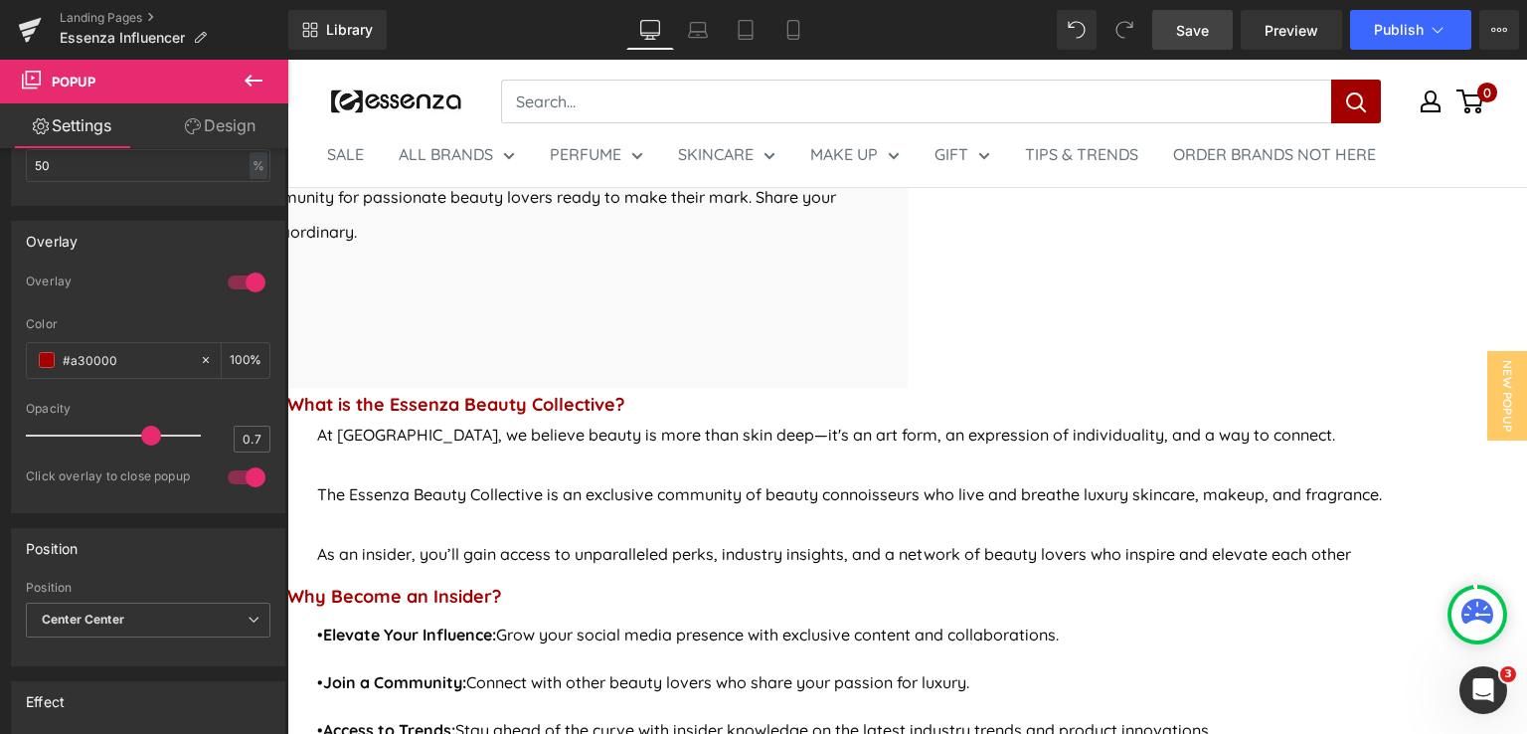
click at [1201, 31] on span "Save" at bounding box center [1192, 30] width 33 height 21
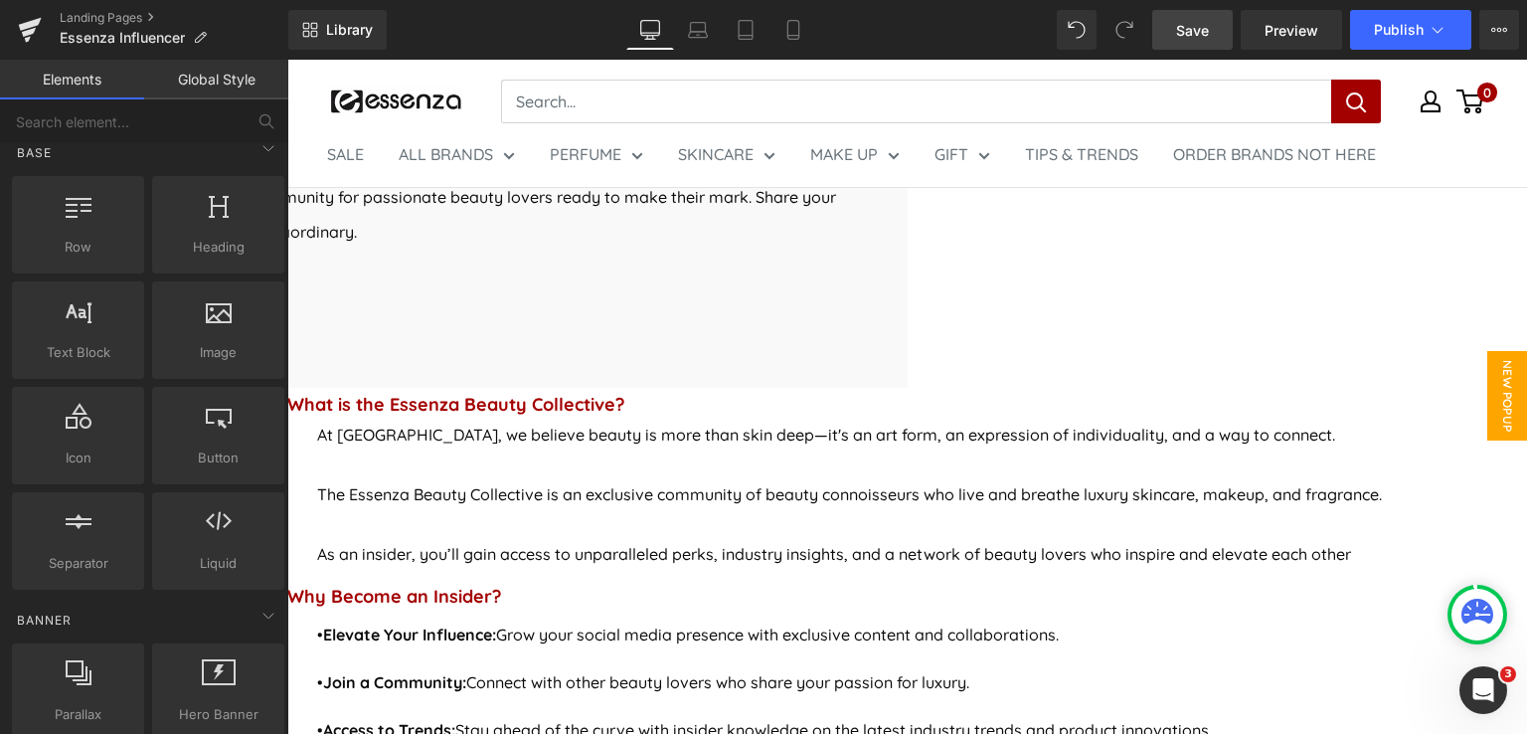
click at [1494, 375] on span "New Popup" at bounding box center [1507, 395] width 40 height 89
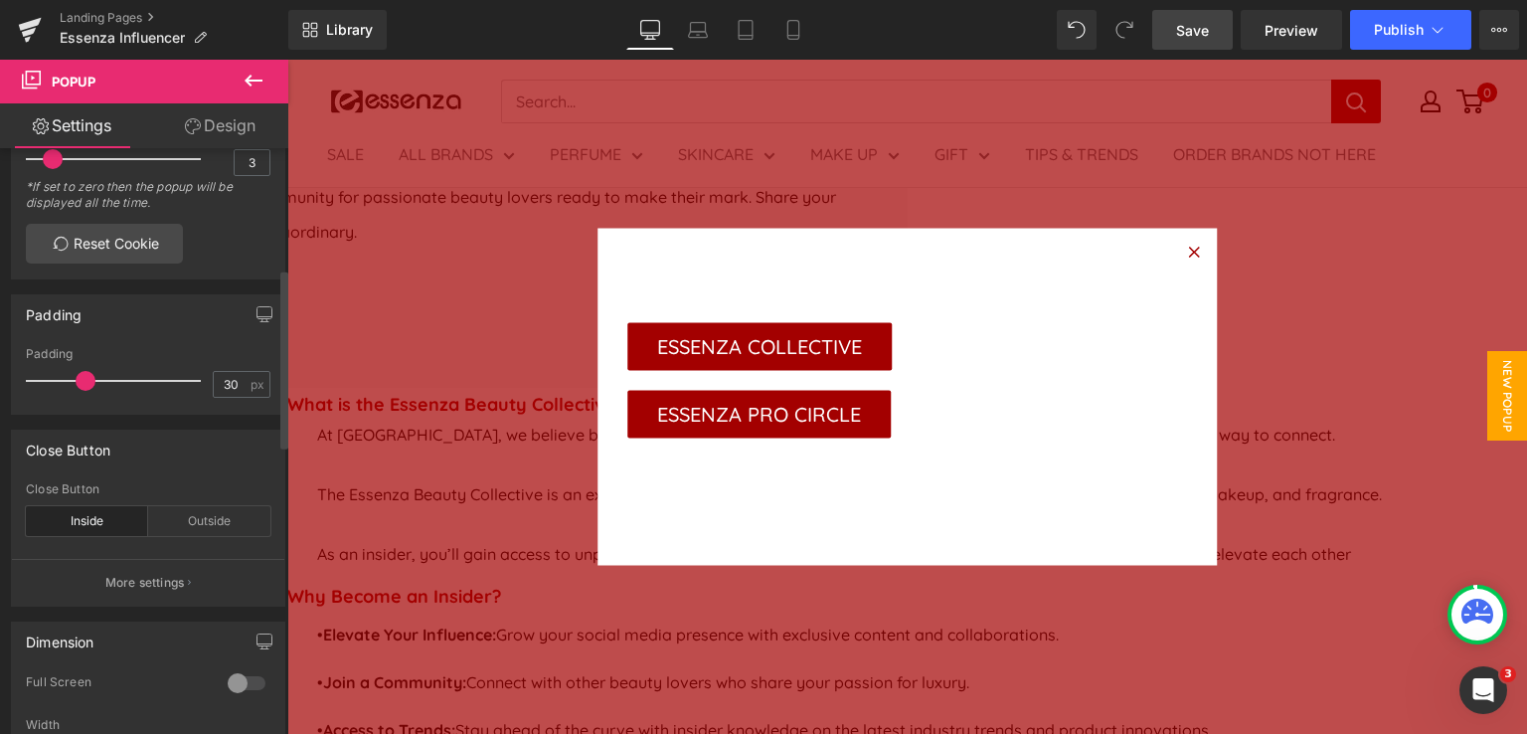
scroll to position [398, 0]
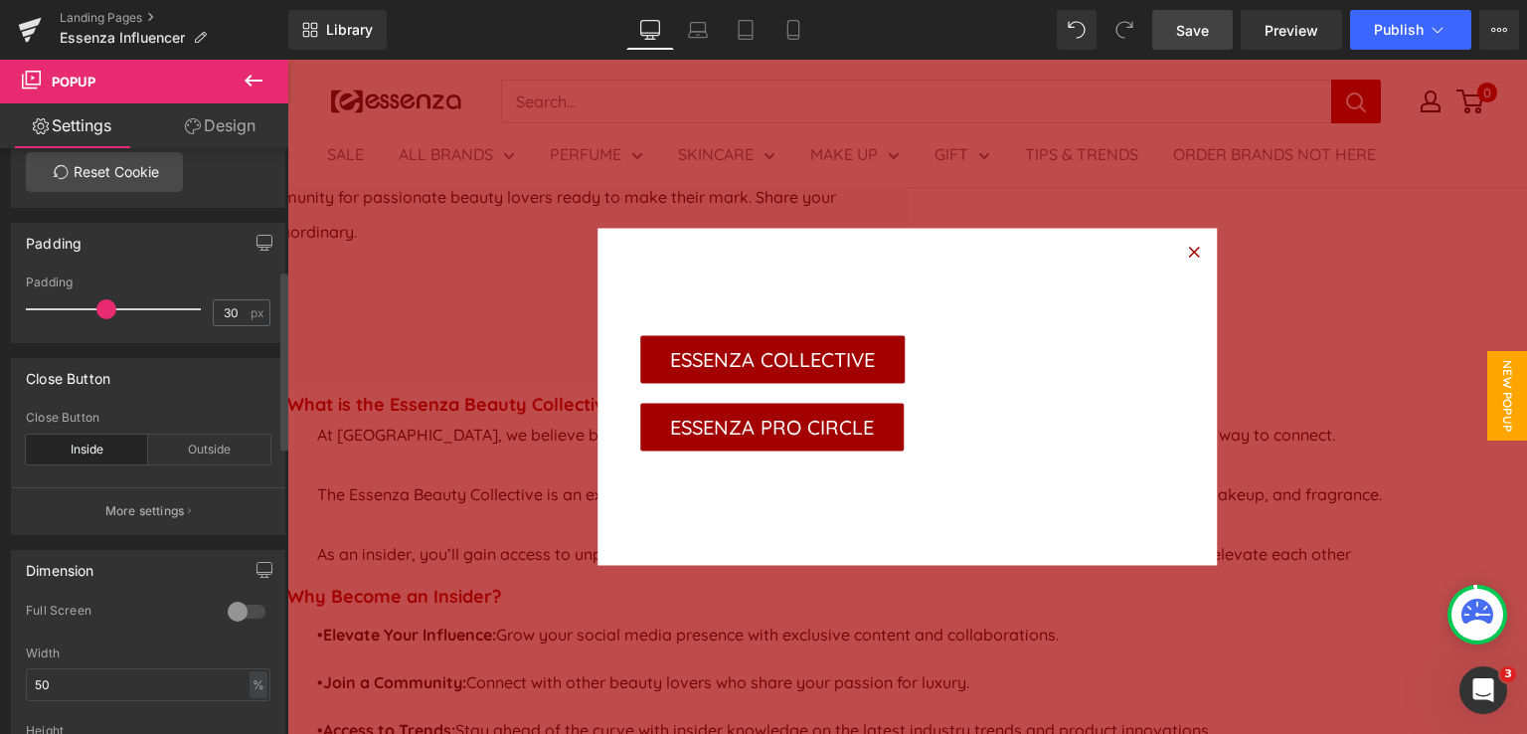
drag, startPoint x: 85, startPoint y: 305, endPoint x: 106, endPoint y: 304, distance: 20.9
click at [106, 304] on span at bounding box center [106, 309] width 20 height 20
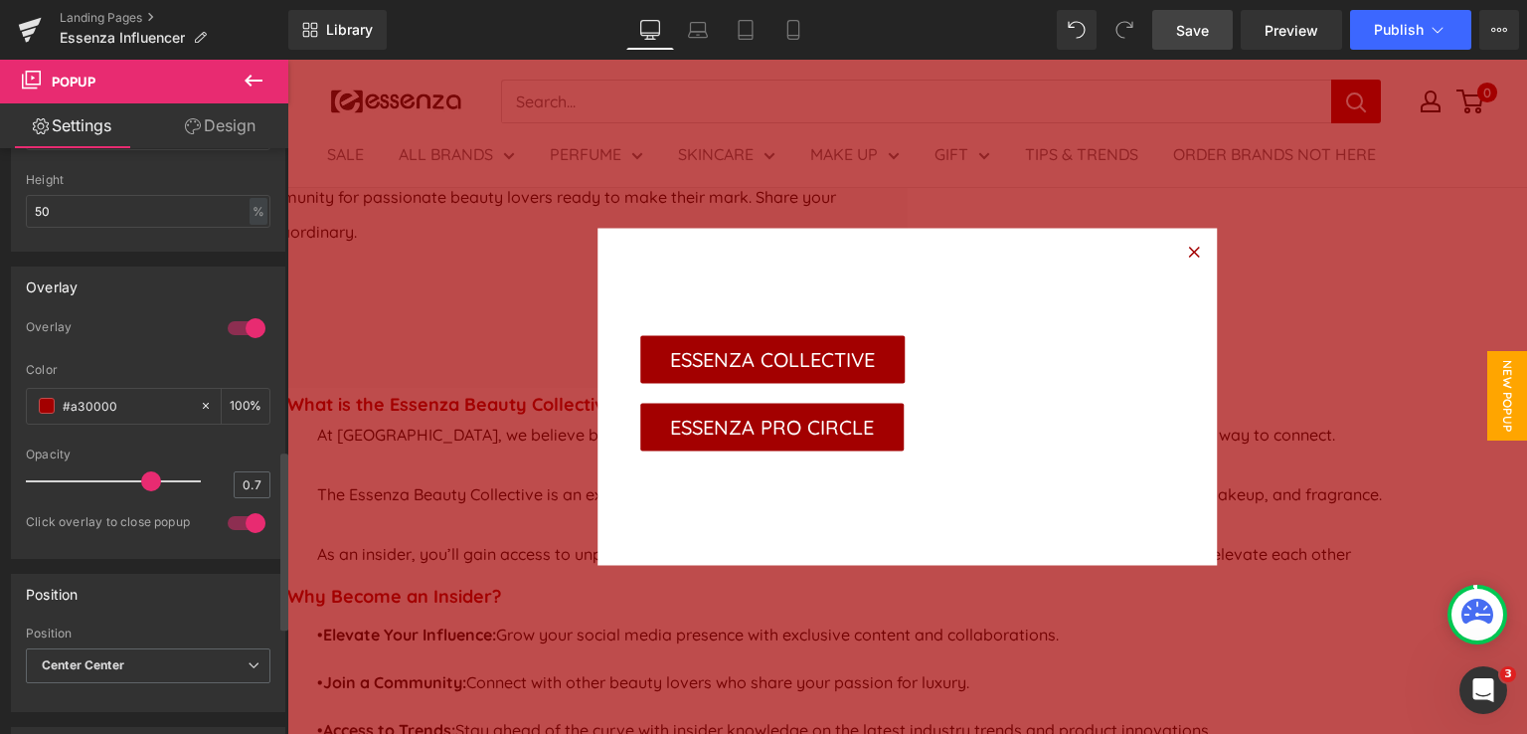
scroll to position [994, 0]
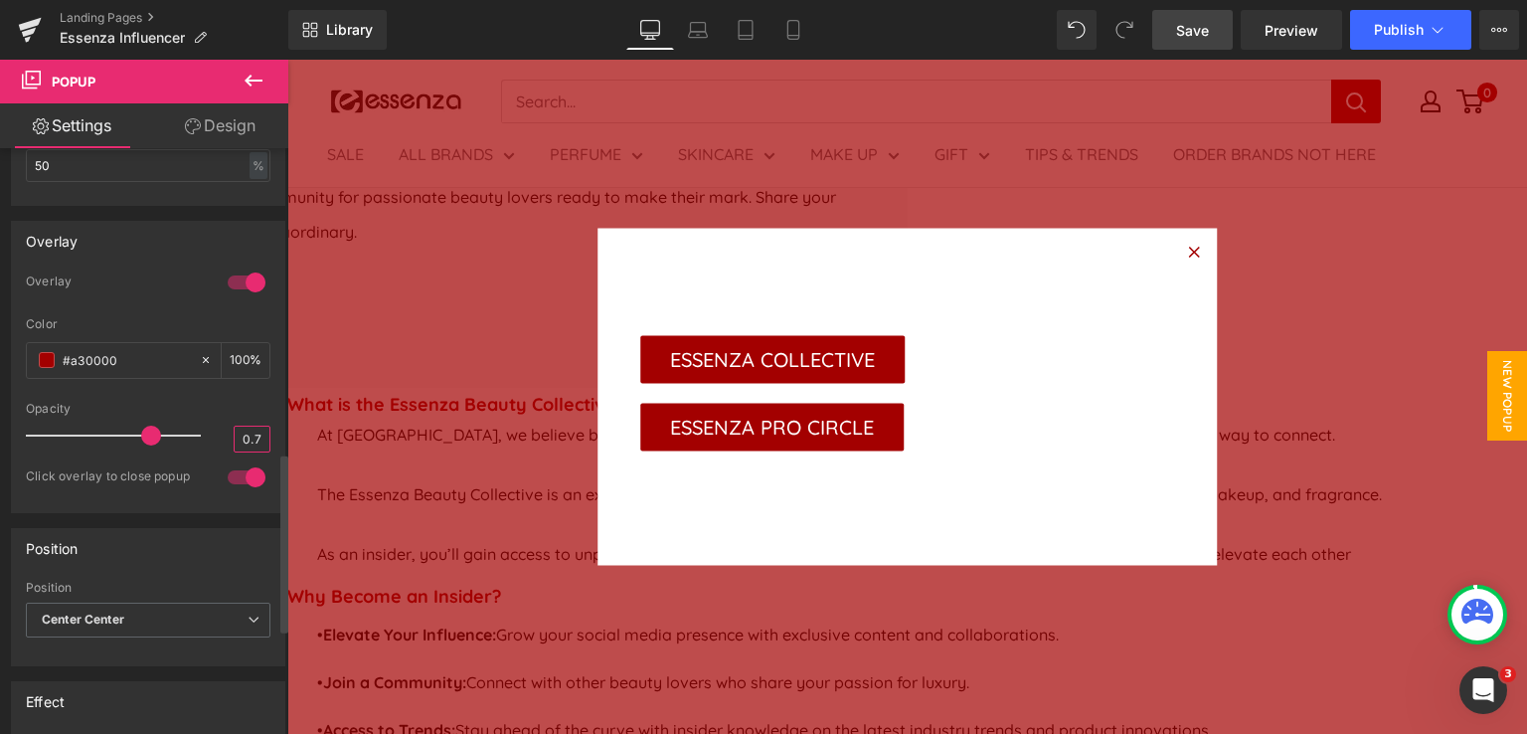
click at [250, 438] on input "0.7" at bounding box center [252, 438] width 35 height 25
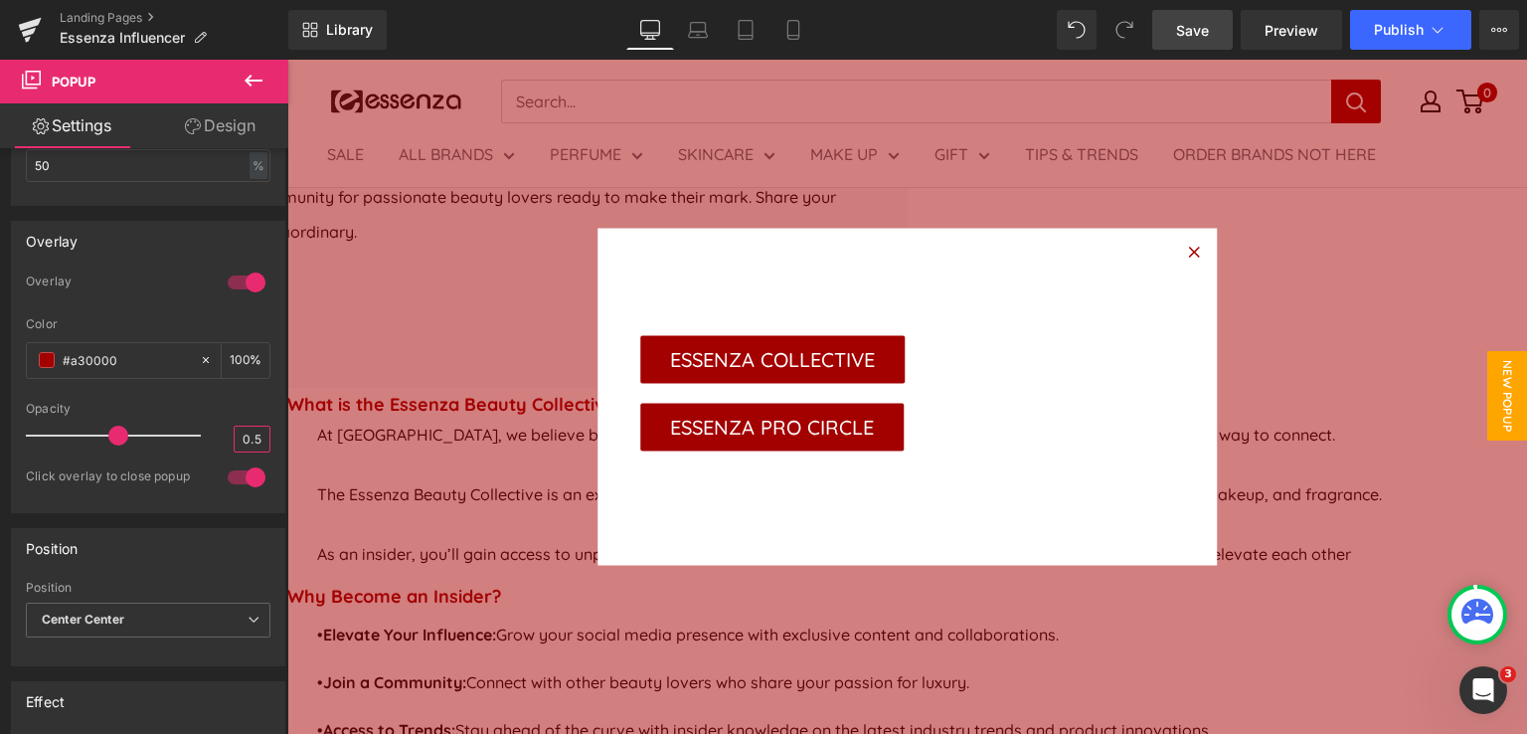
type input "0.5"
click at [1209, 29] on span "Save" at bounding box center [1192, 30] width 33 height 21
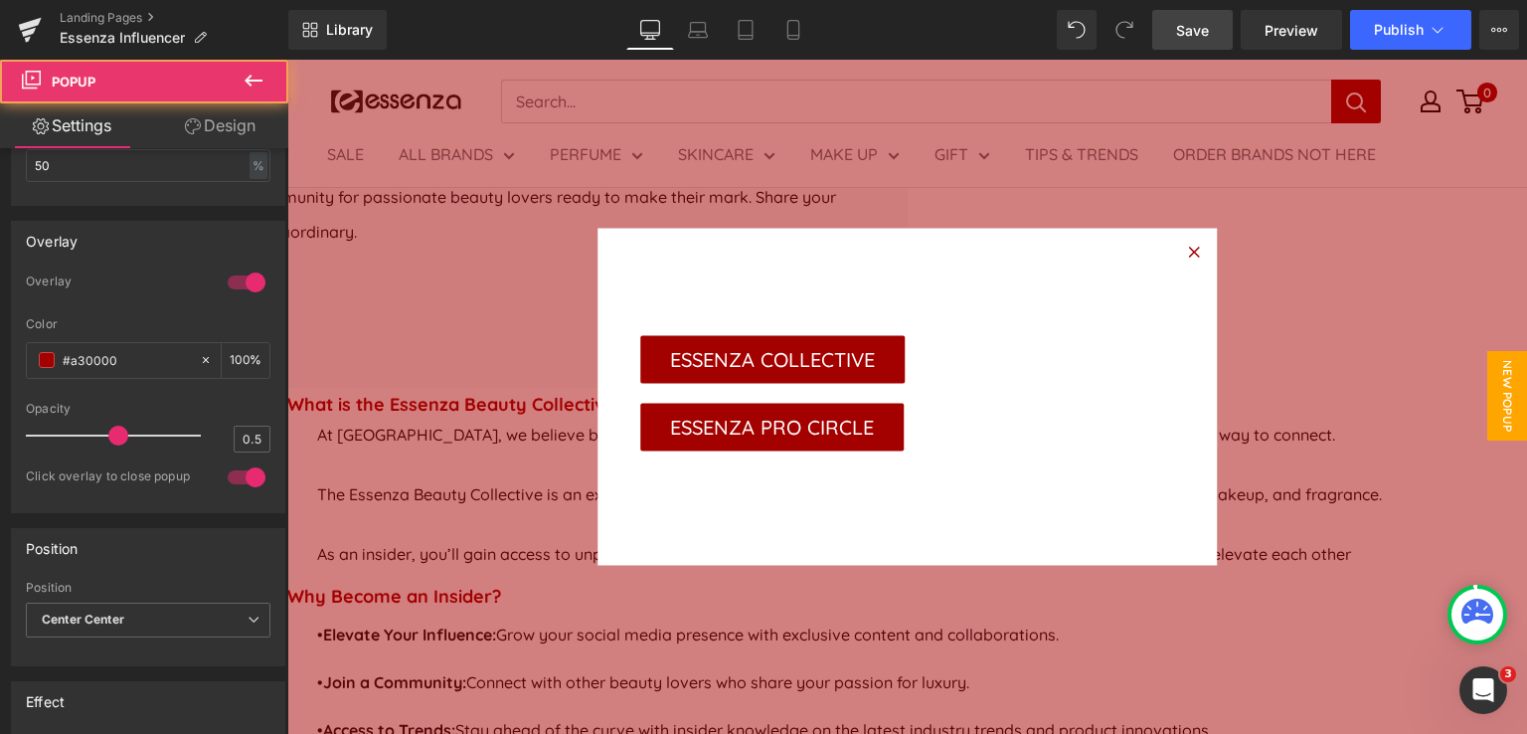
click at [1188, 249] on icon at bounding box center [1193, 251] width 11 height 11
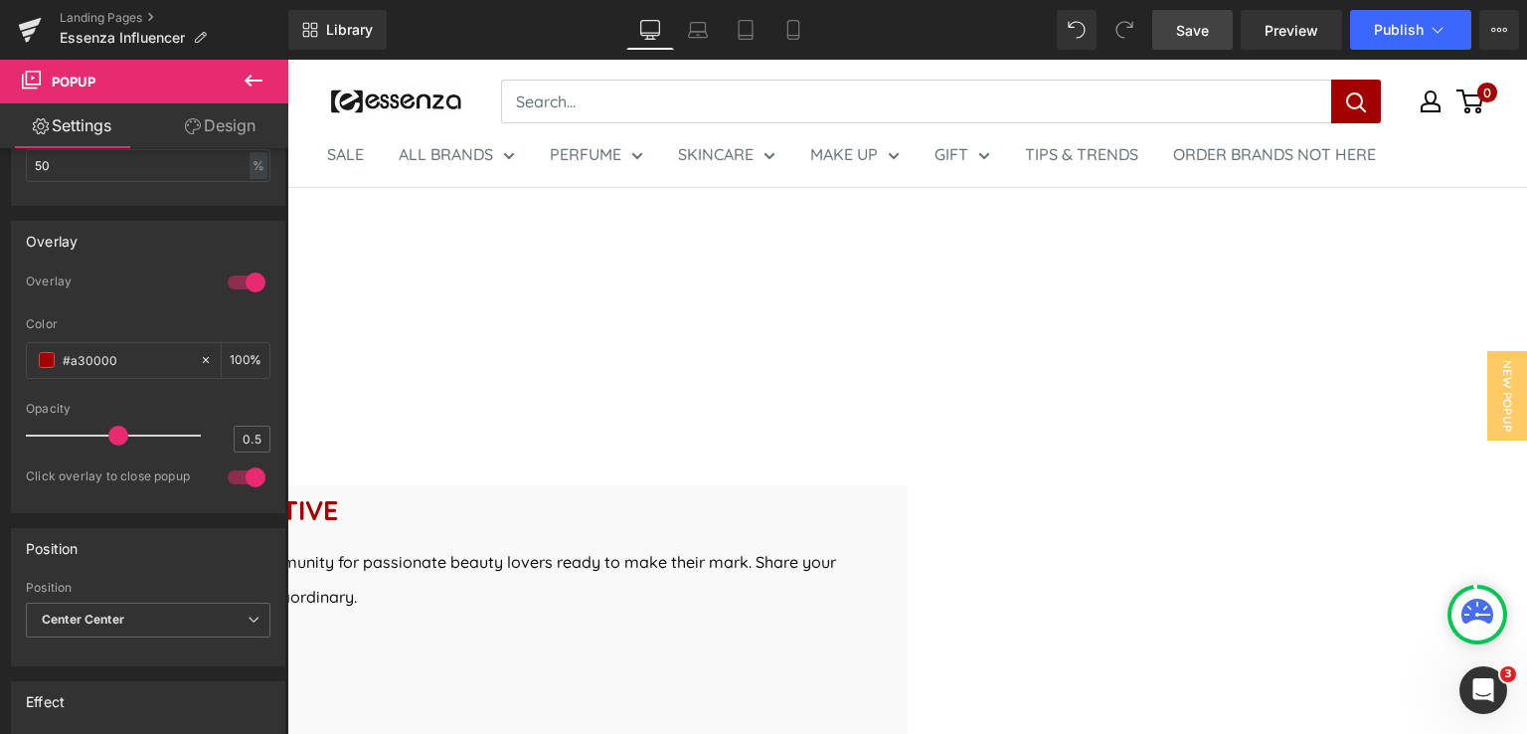
scroll to position [398, 0]
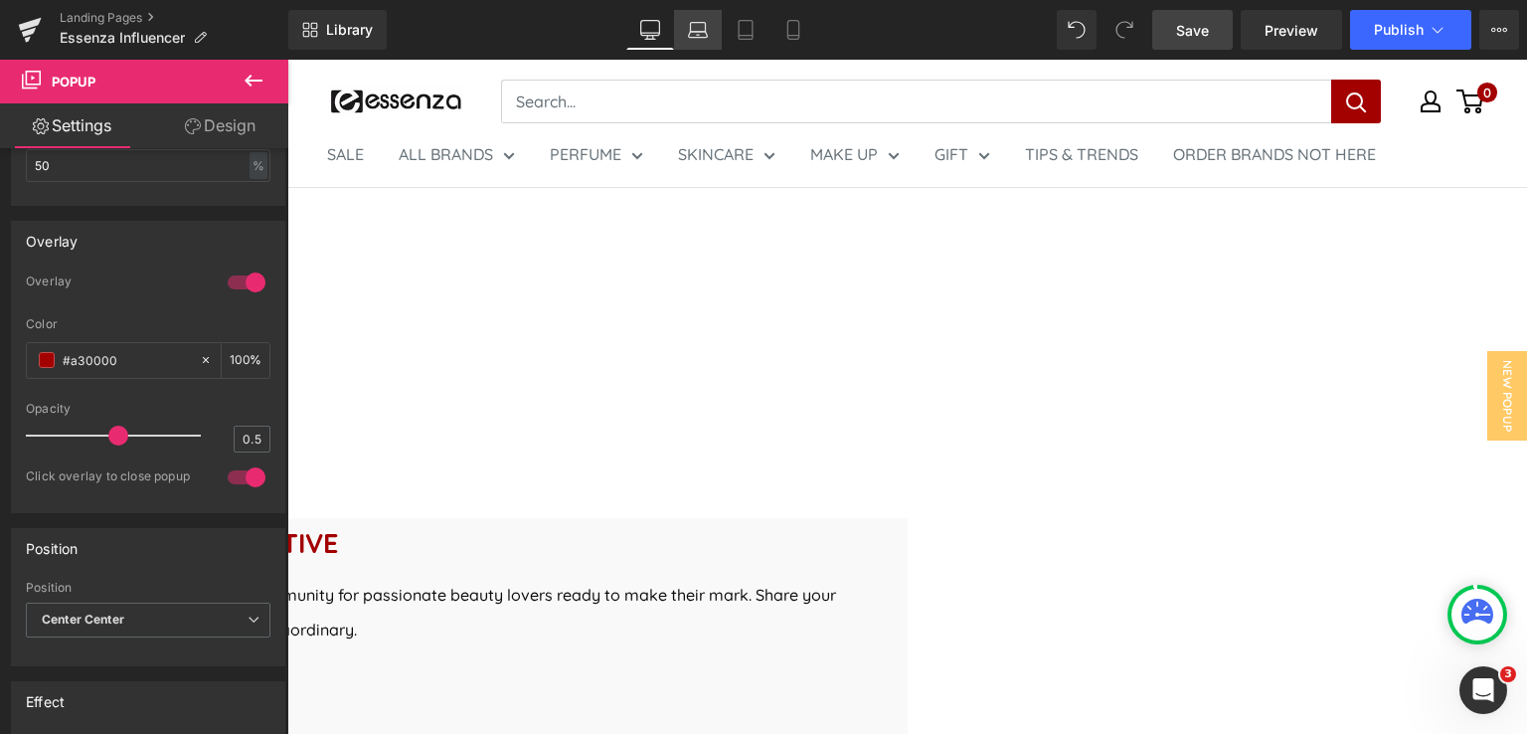
click at [695, 33] on icon at bounding box center [698, 30] width 20 height 20
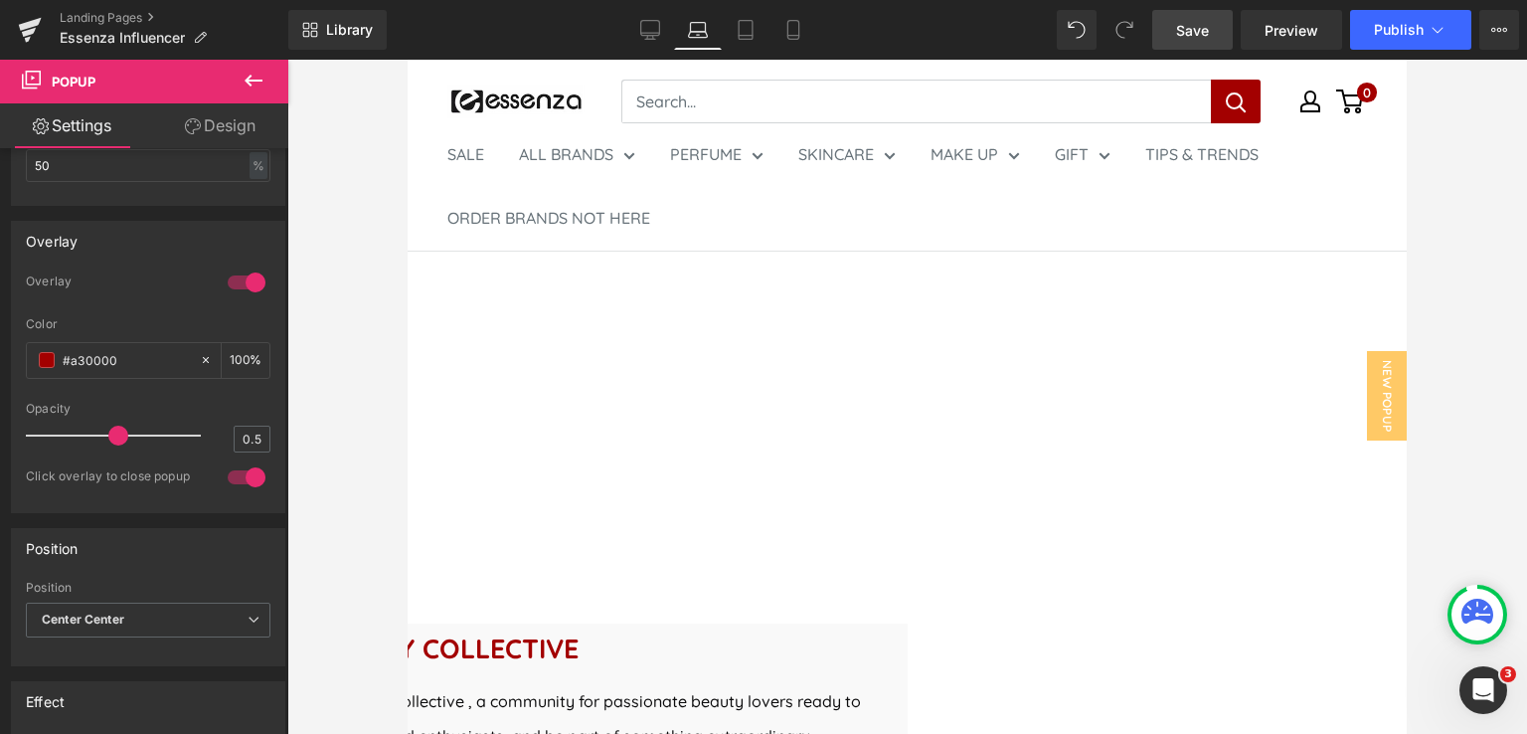
scroll to position [199, 0]
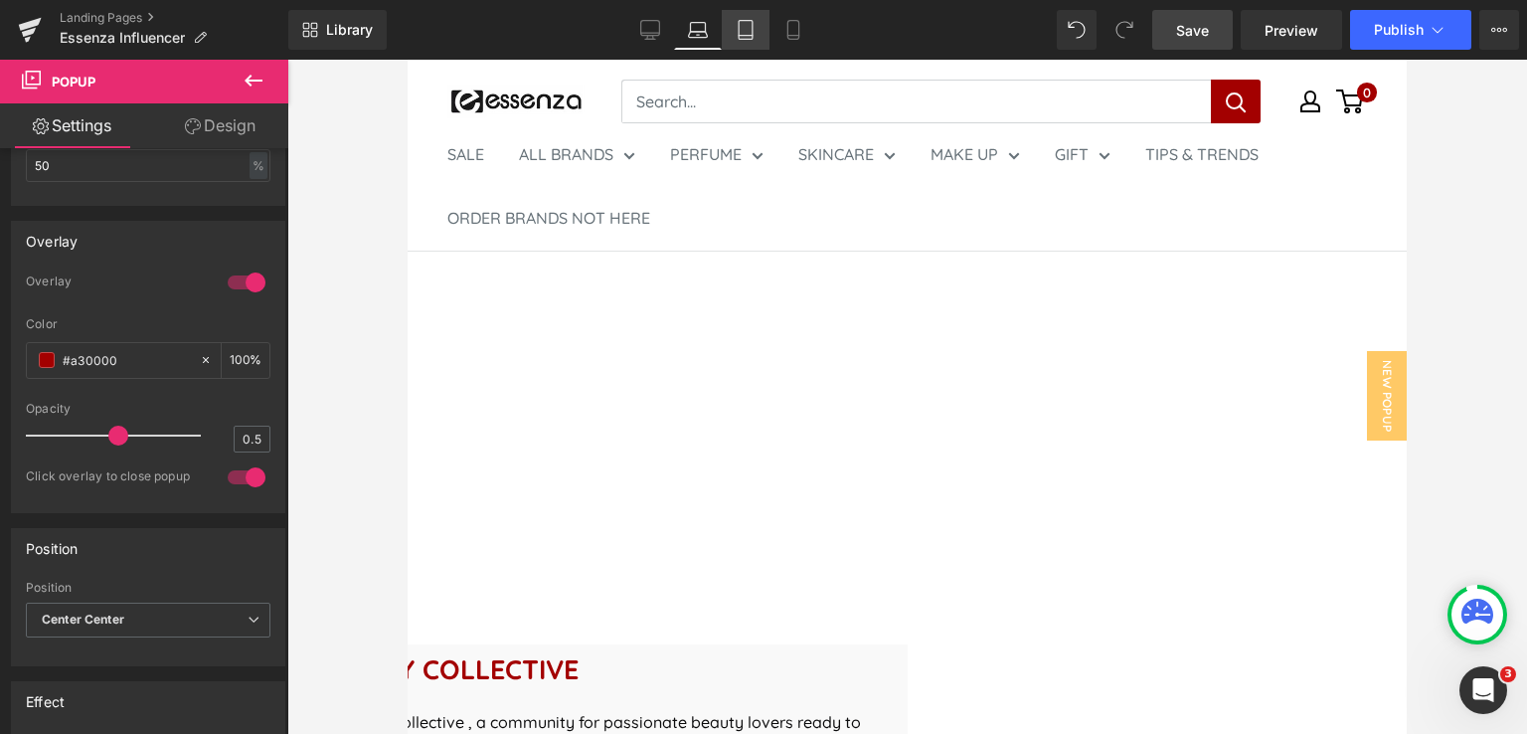
click at [750, 33] on icon at bounding box center [746, 30] width 20 height 20
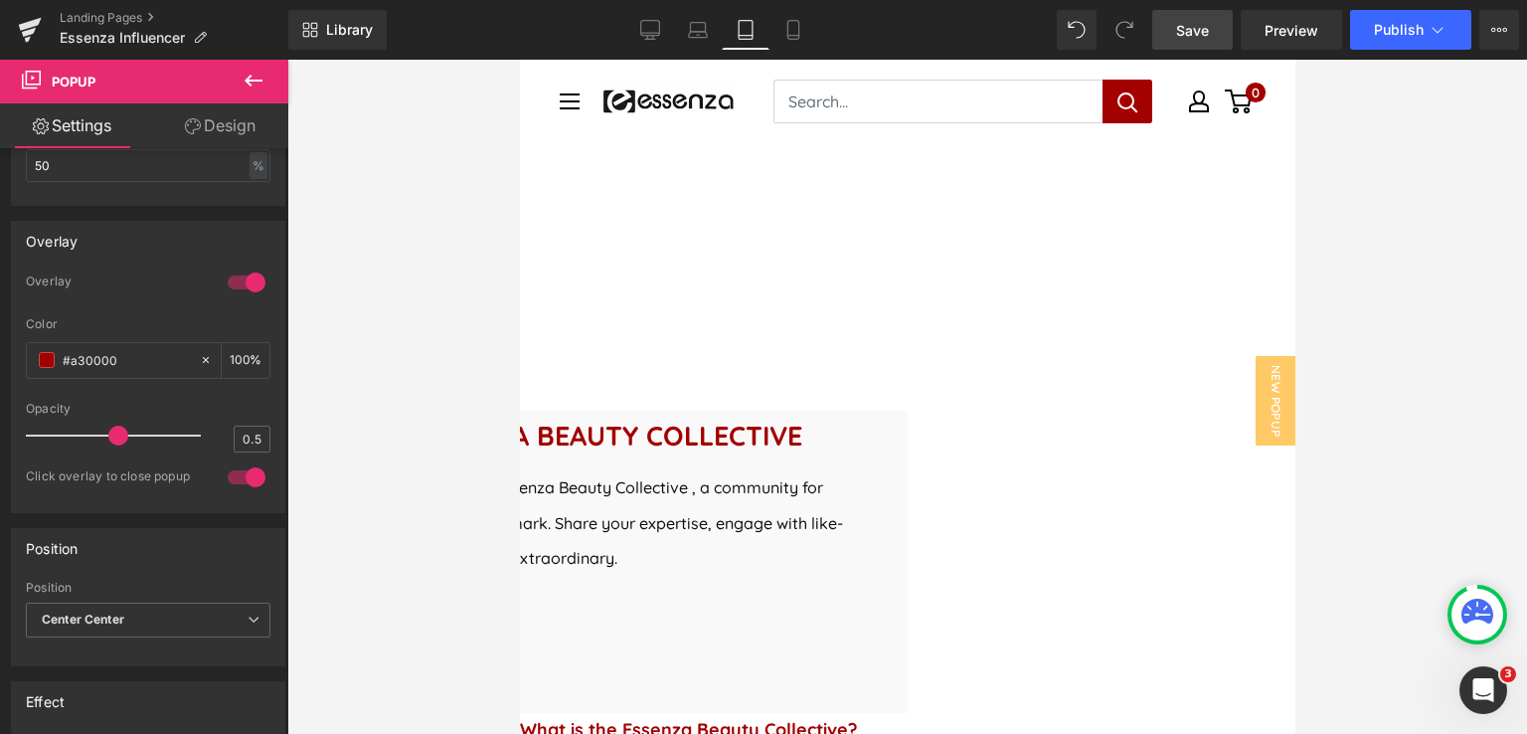
scroll to position [0, 0]
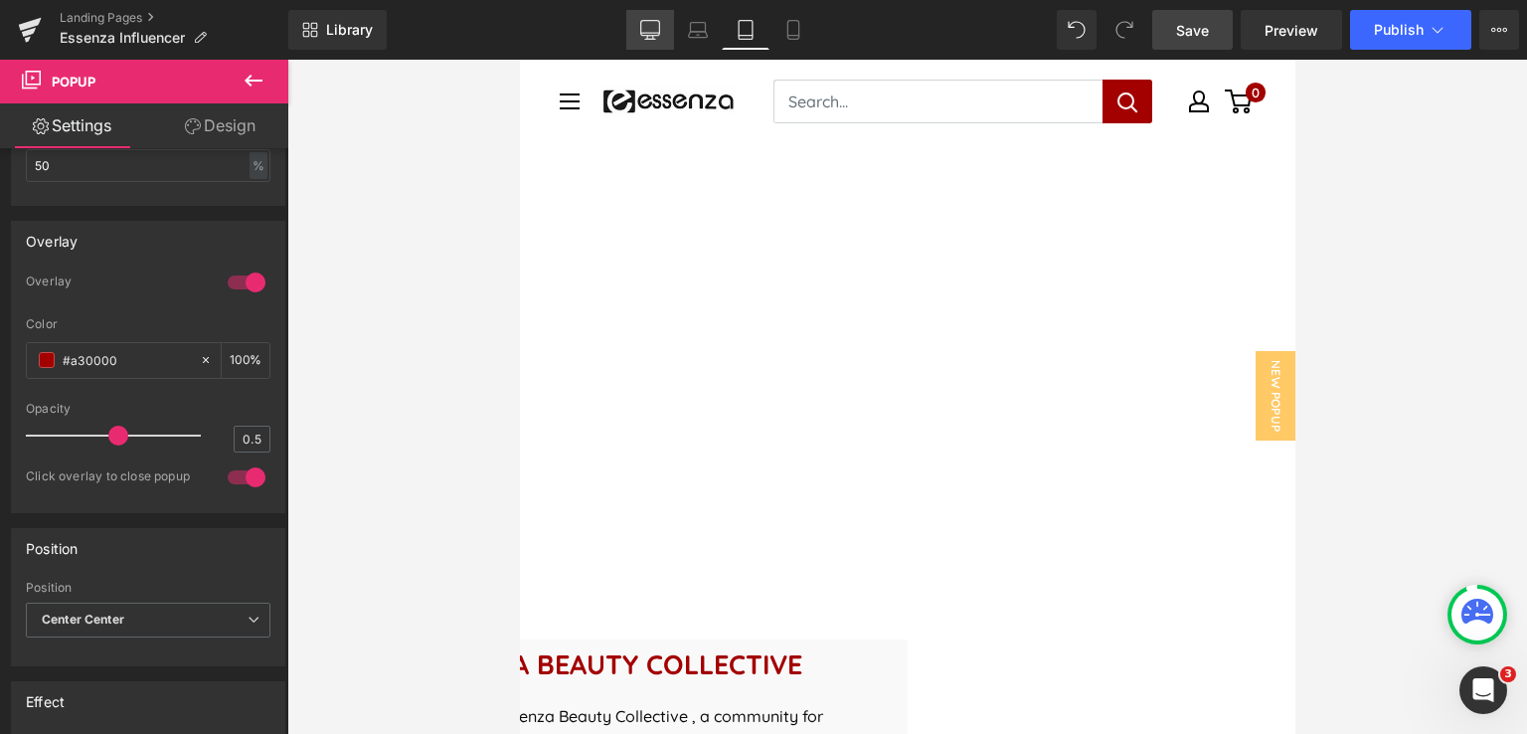
click at [657, 32] on icon at bounding box center [650, 30] width 20 height 20
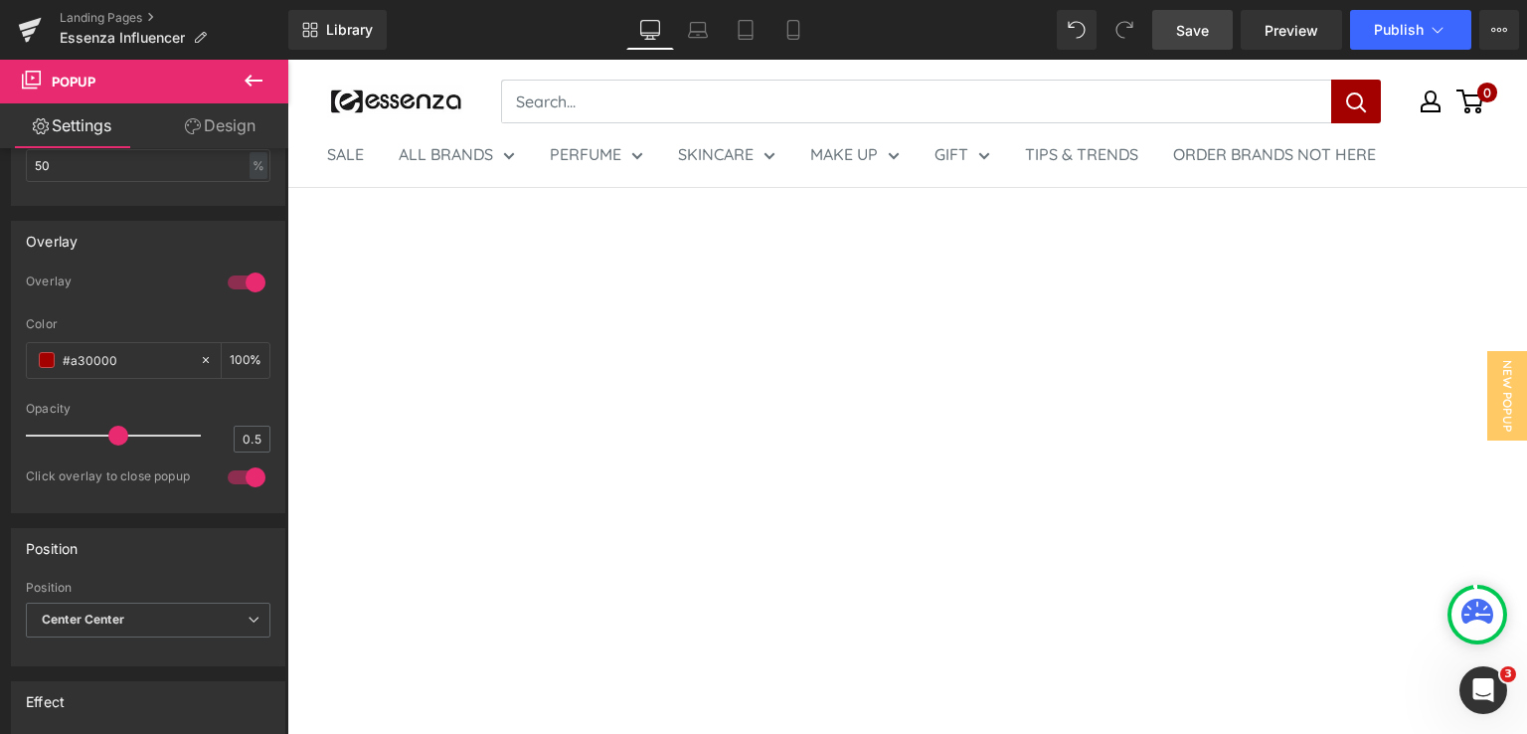
click at [1189, 45] on link "Save" at bounding box center [1192, 30] width 81 height 40
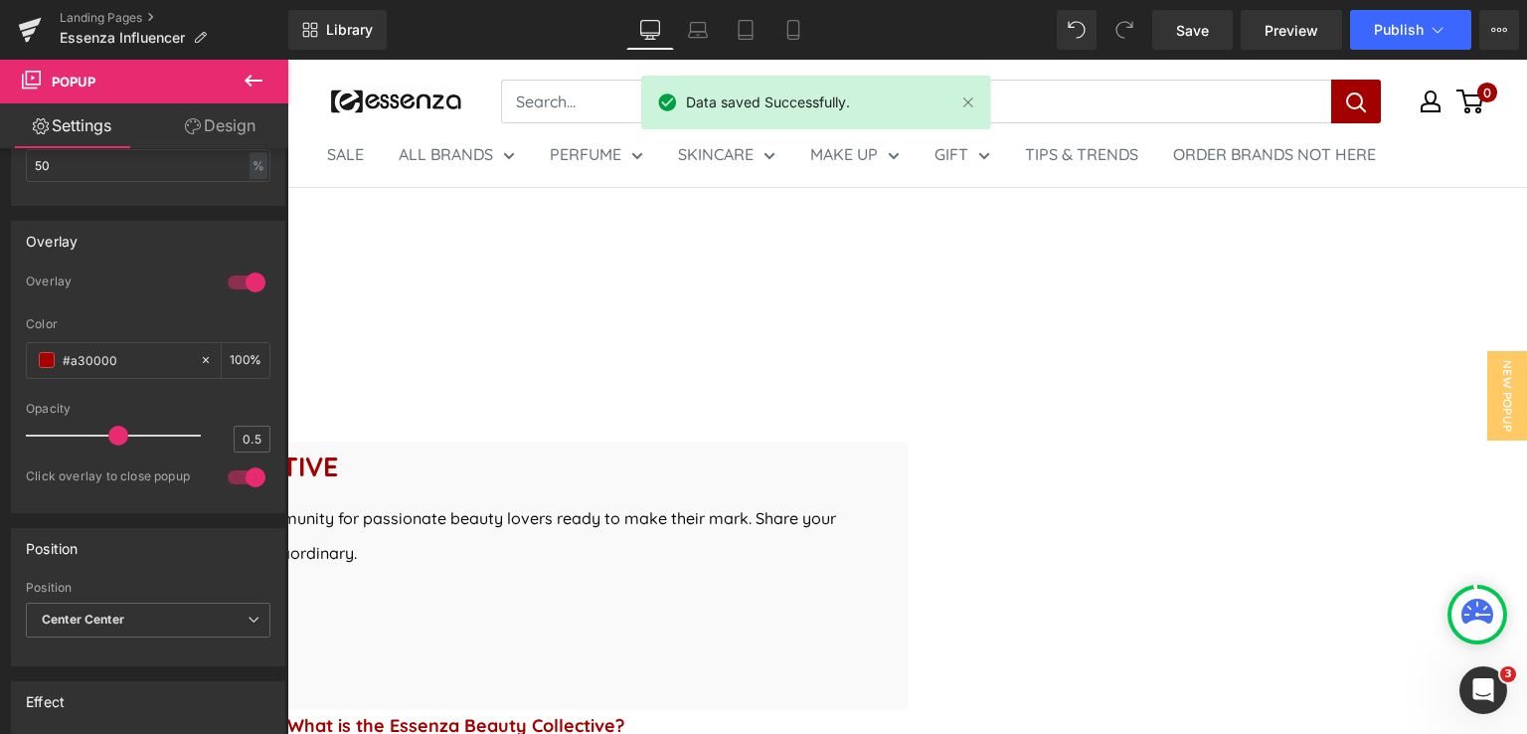
scroll to position [497, 0]
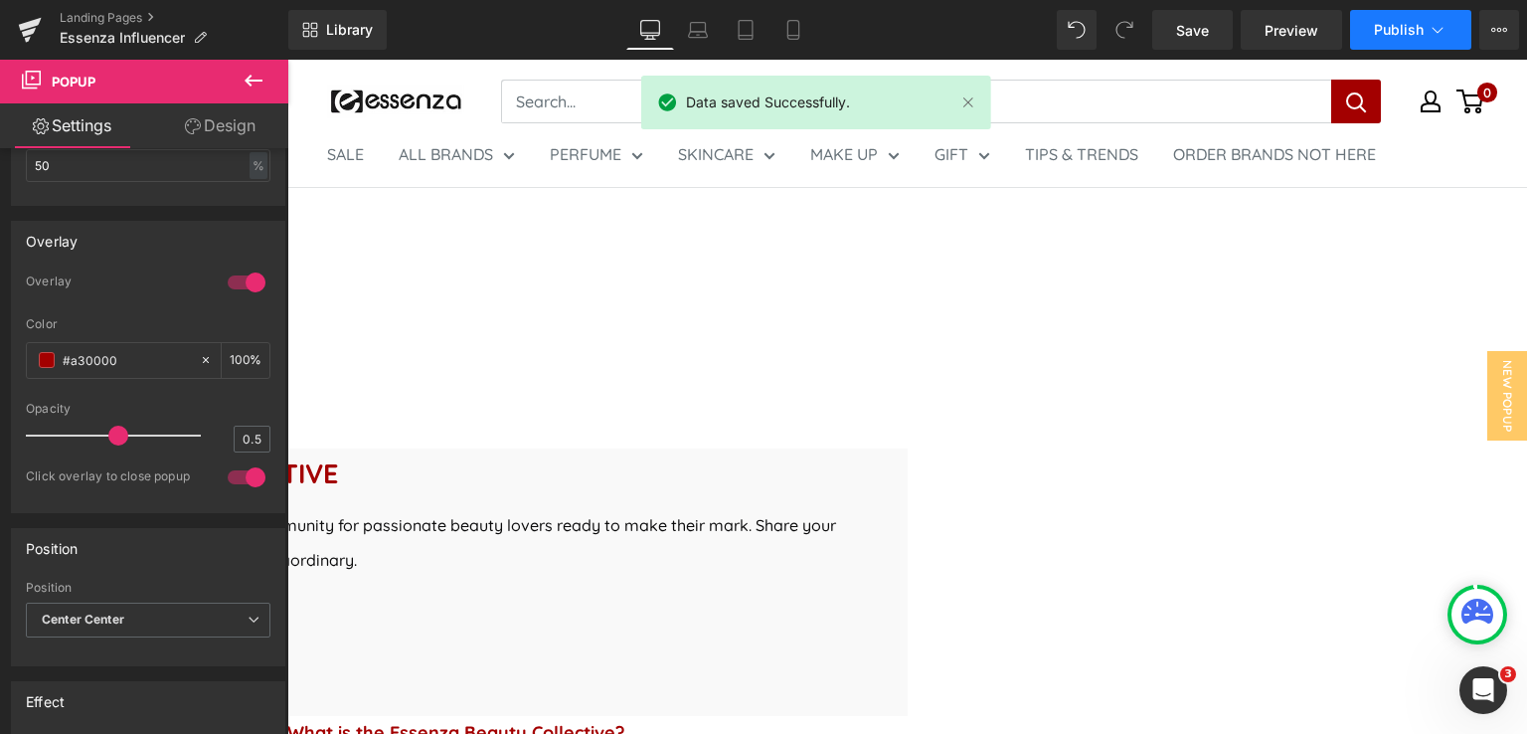
click at [1384, 37] on span "Publish" at bounding box center [1399, 30] width 50 height 16
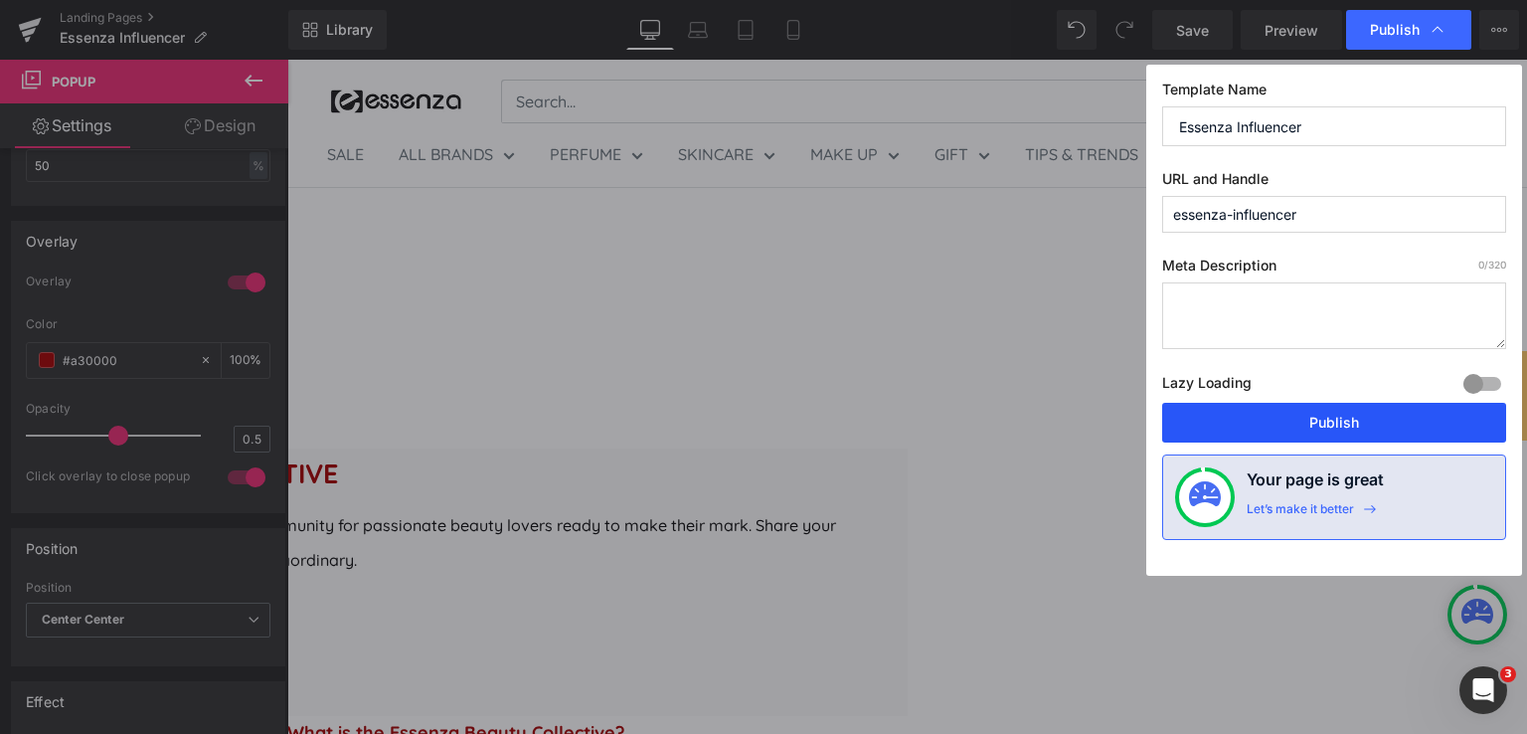
click at [1336, 416] on button "Publish" at bounding box center [1334, 423] width 344 height 40
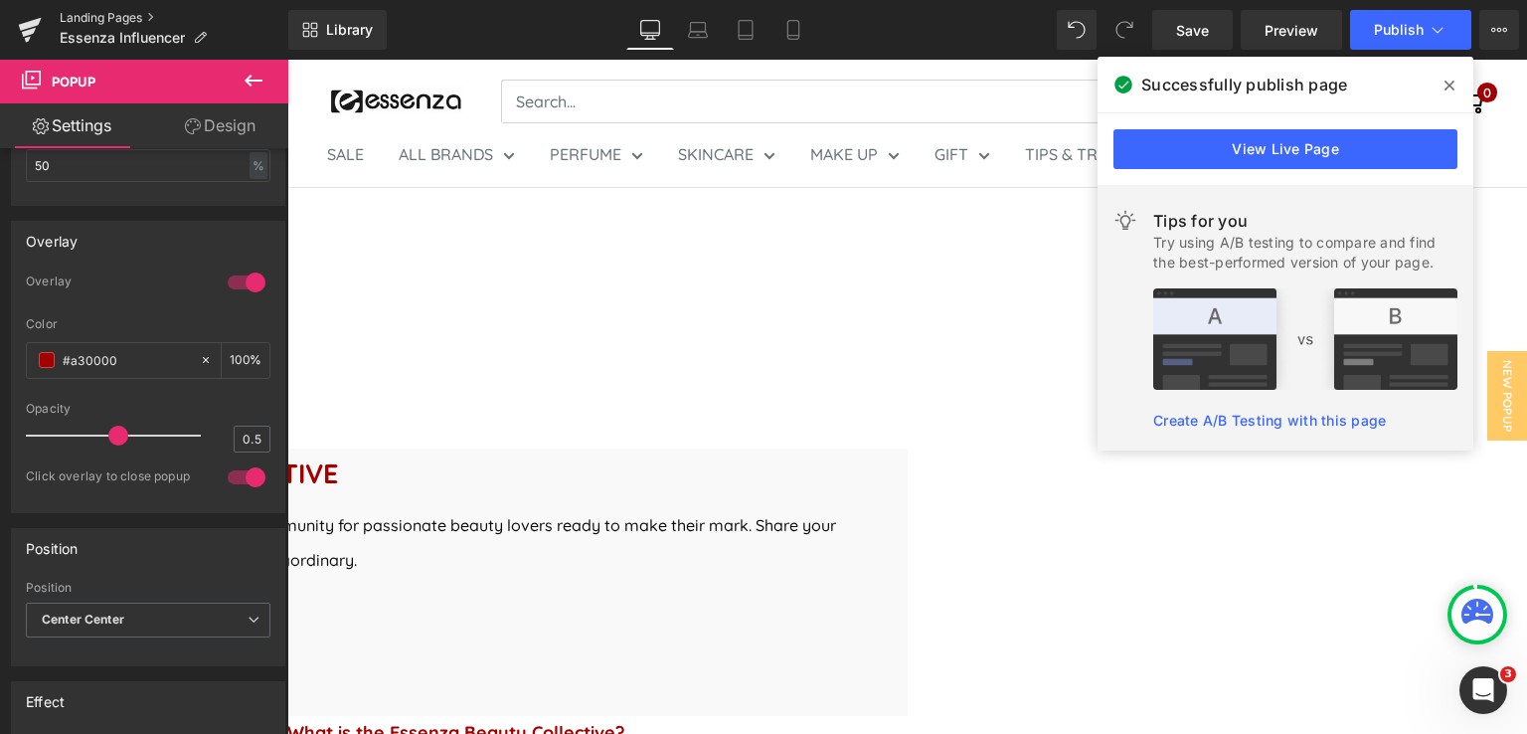
click at [95, 22] on link "Landing Pages" at bounding box center [174, 18] width 229 height 16
